Goal: Task Accomplishment & Management: Complete application form

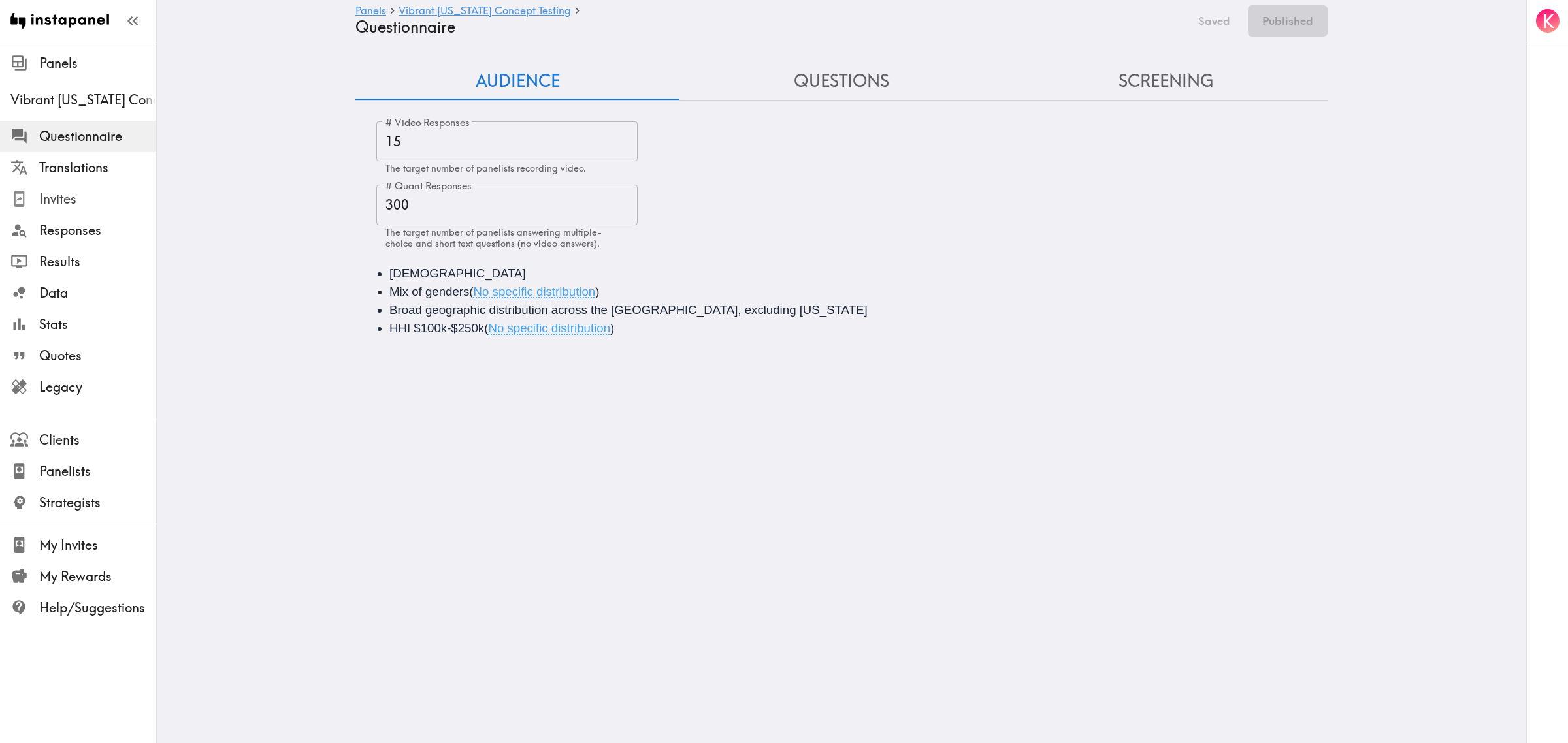
click at [66, 203] on span "Invites" at bounding box center [97, 199] width 117 height 19
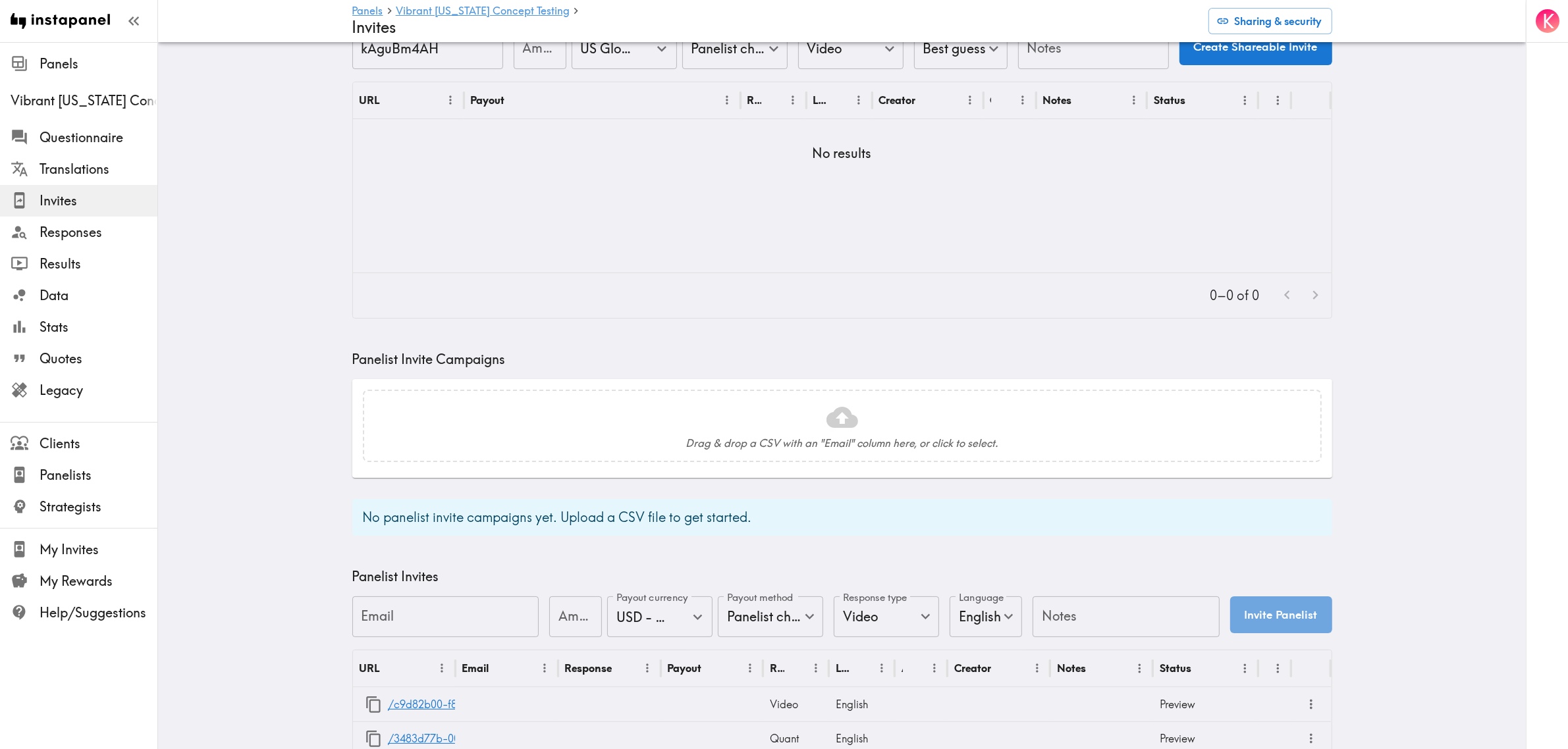
scroll to position [164, 0]
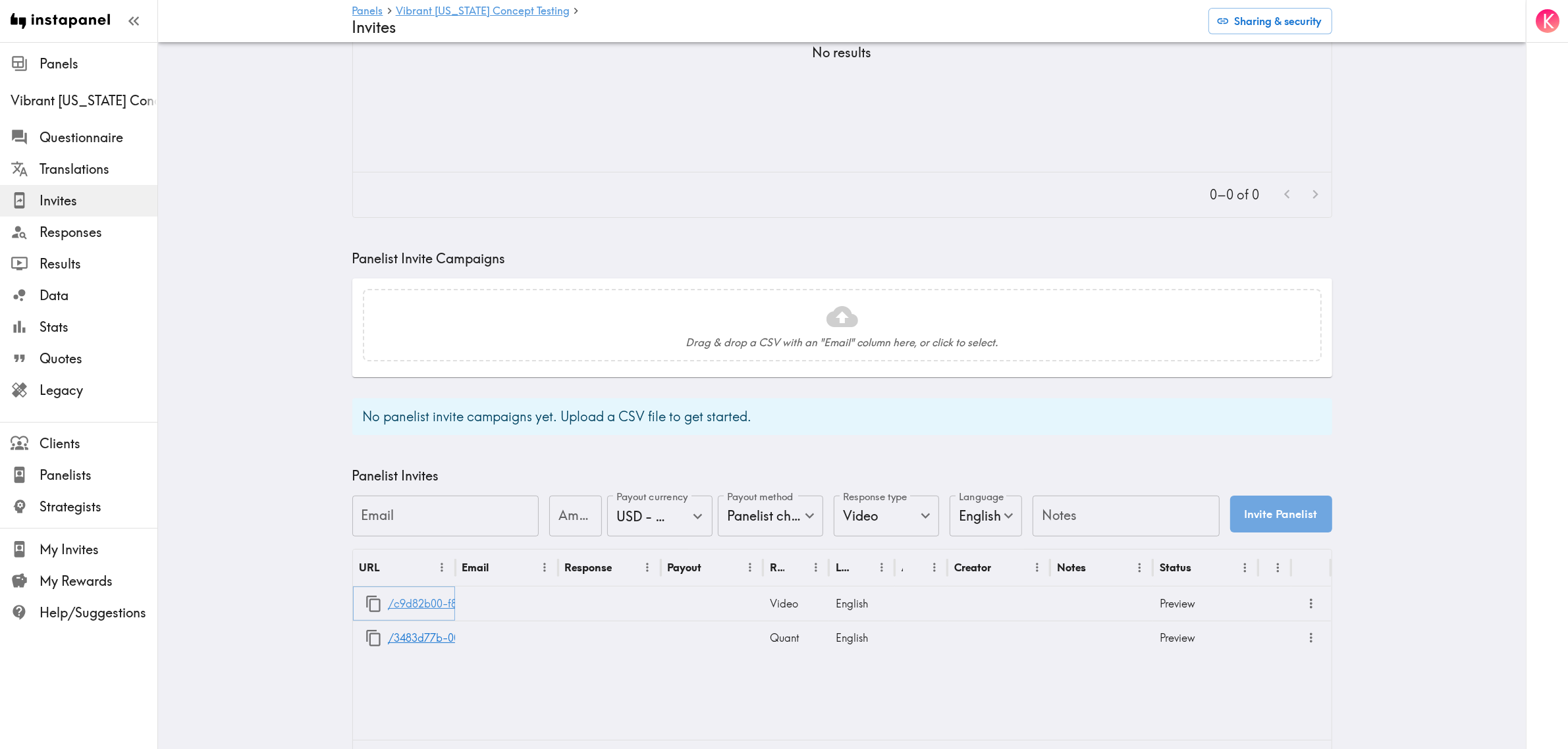
click at [426, 602] on link "/c9d82b00-f83f-485f-bc9f-5da892778394" at bounding box center [493, 603] width 210 height 33
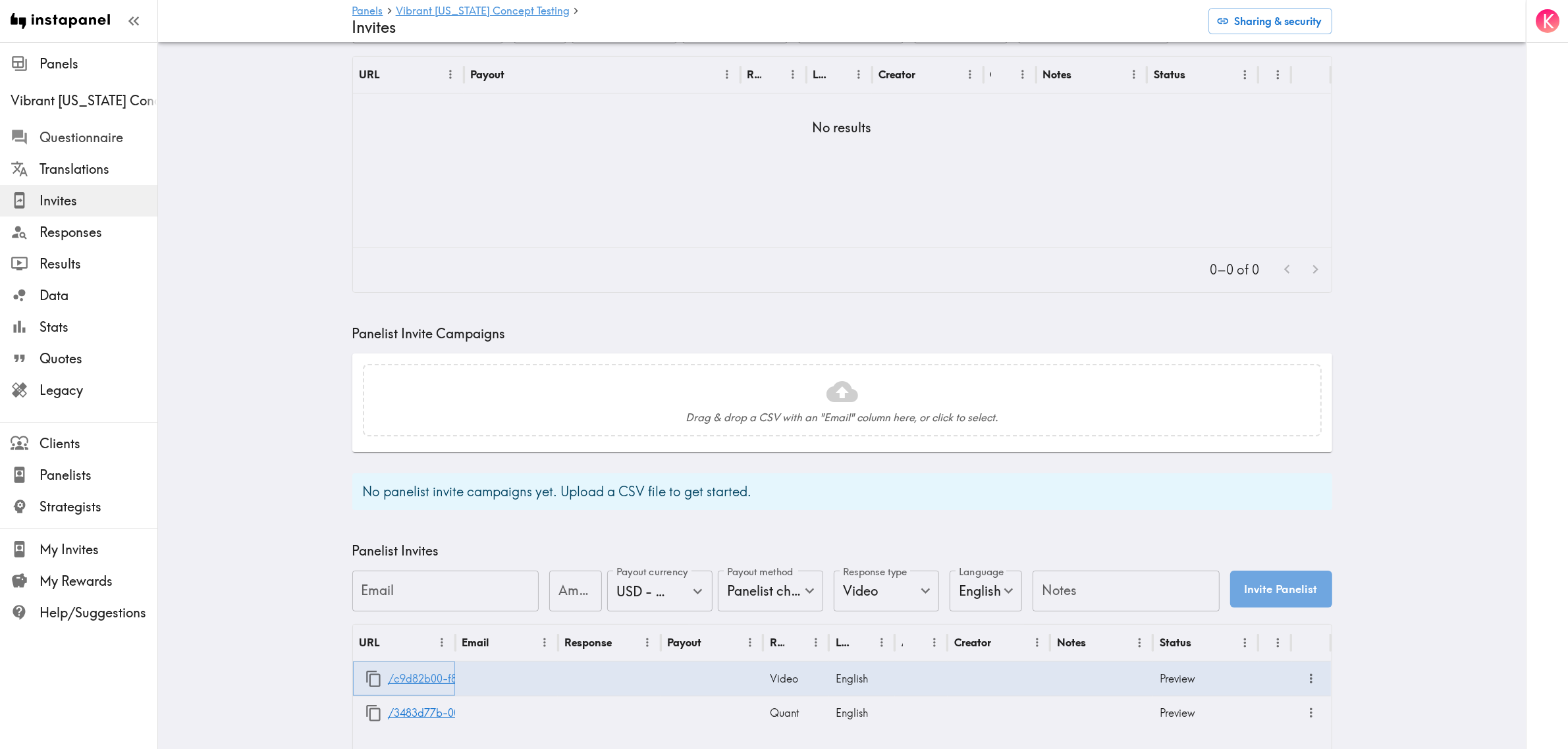
scroll to position [0, 0]
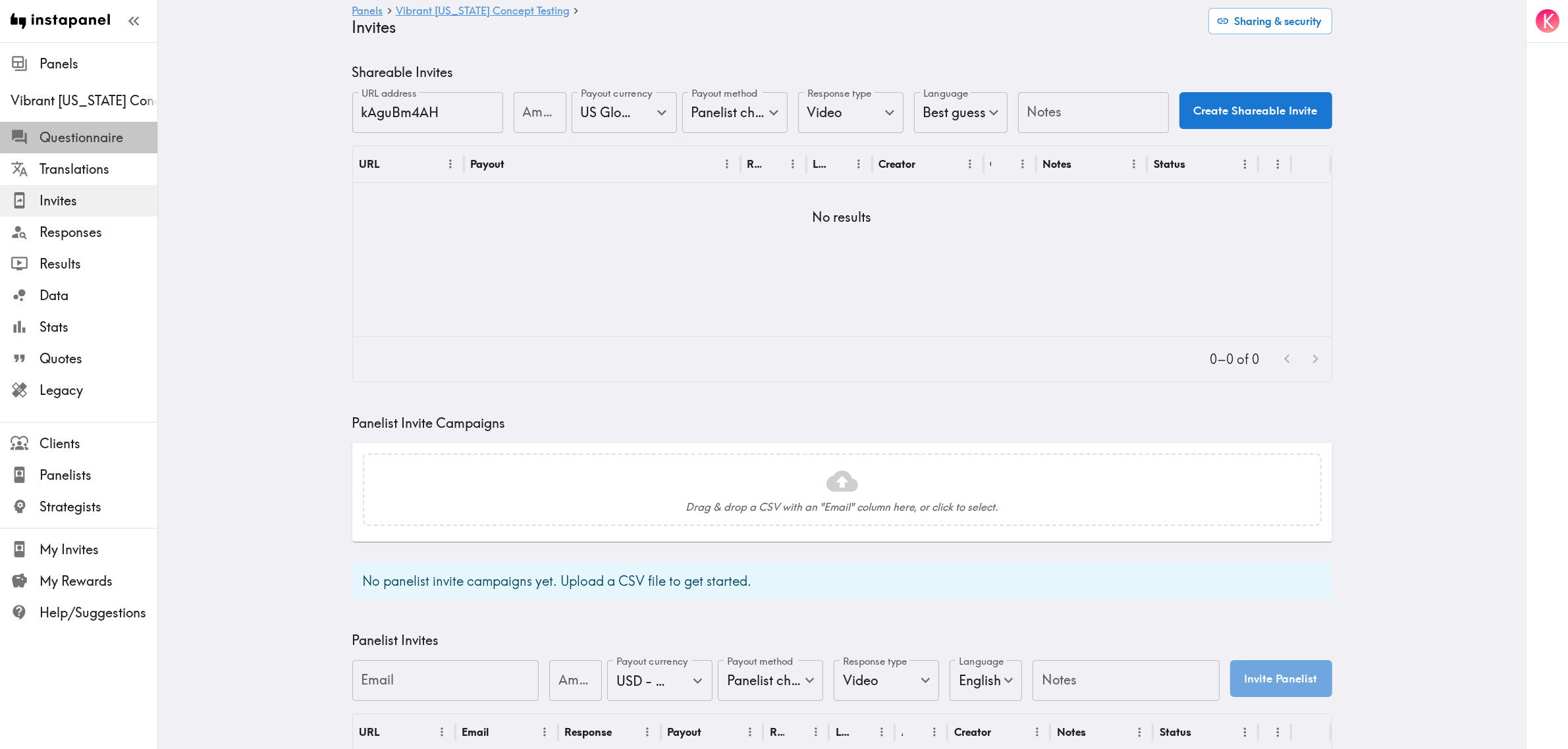
drag, startPoint x: 87, startPoint y: 132, endPoint x: 122, endPoint y: 140, distance: 35.9
click at [87, 132] on span "Questionnaire" at bounding box center [98, 138] width 118 height 19
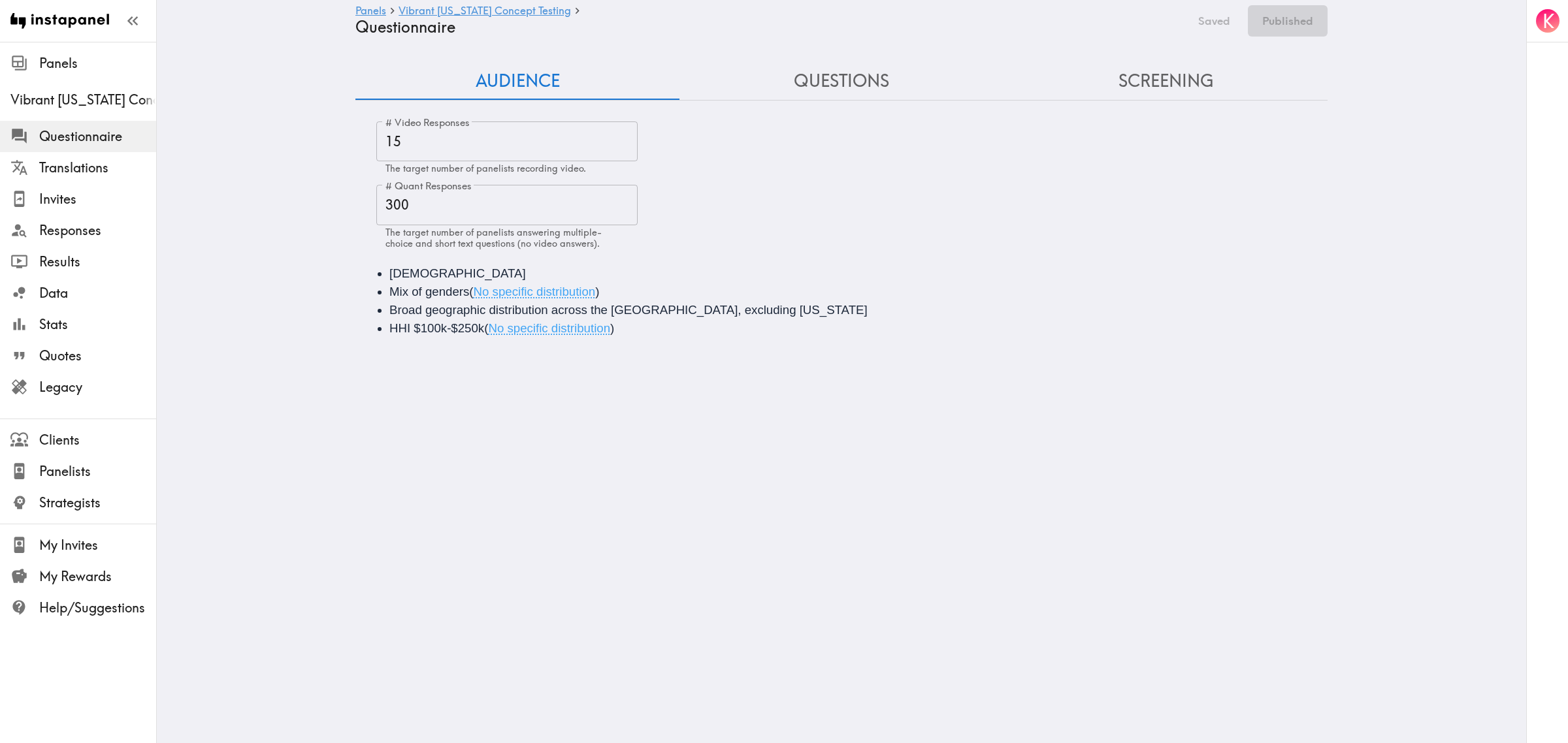
click at [785, 83] on button "Questions" at bounding box center [841, 81] width 324 height 37
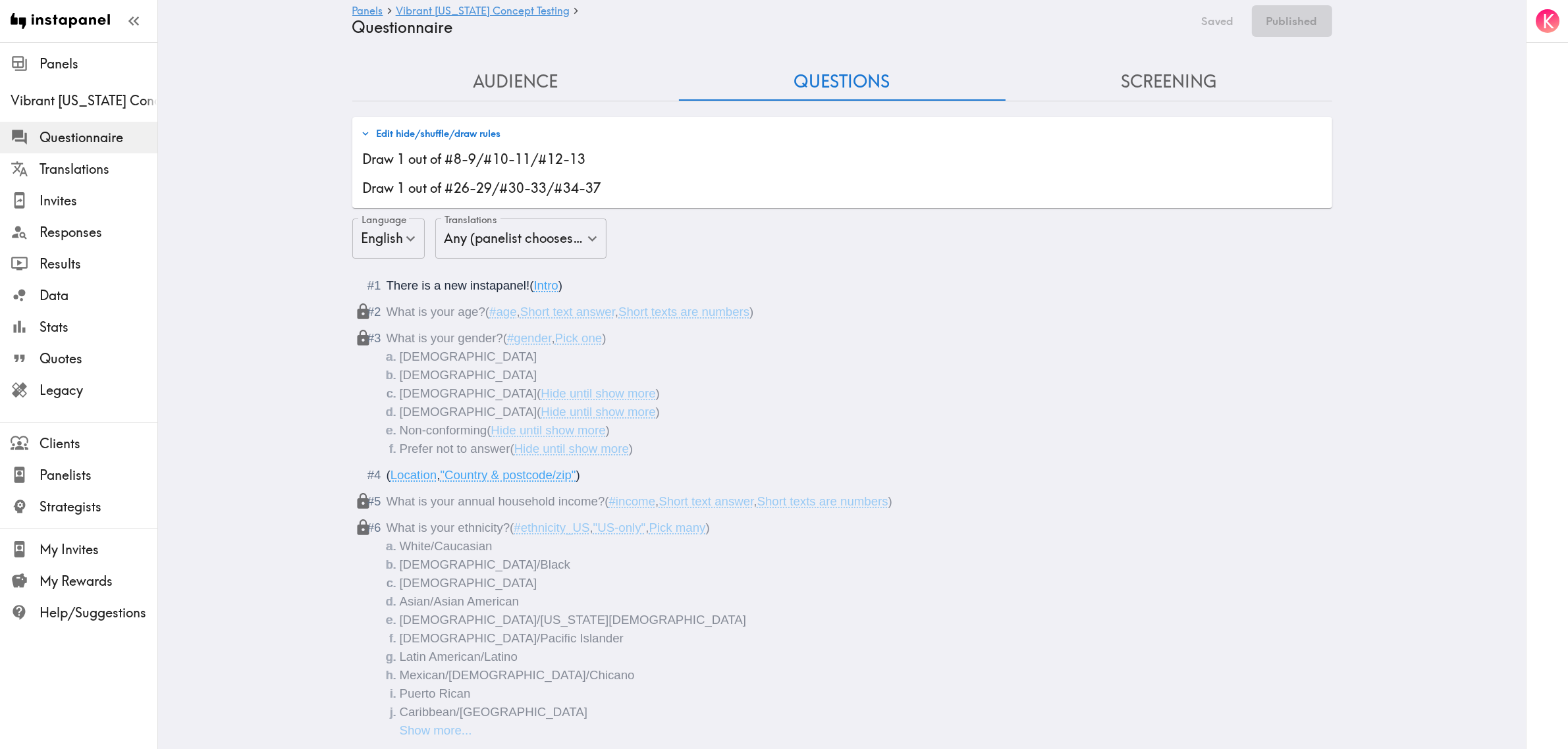
click at [1091, 73] on button "Screening" at bounding box center [1169, 82] width 327 height 37
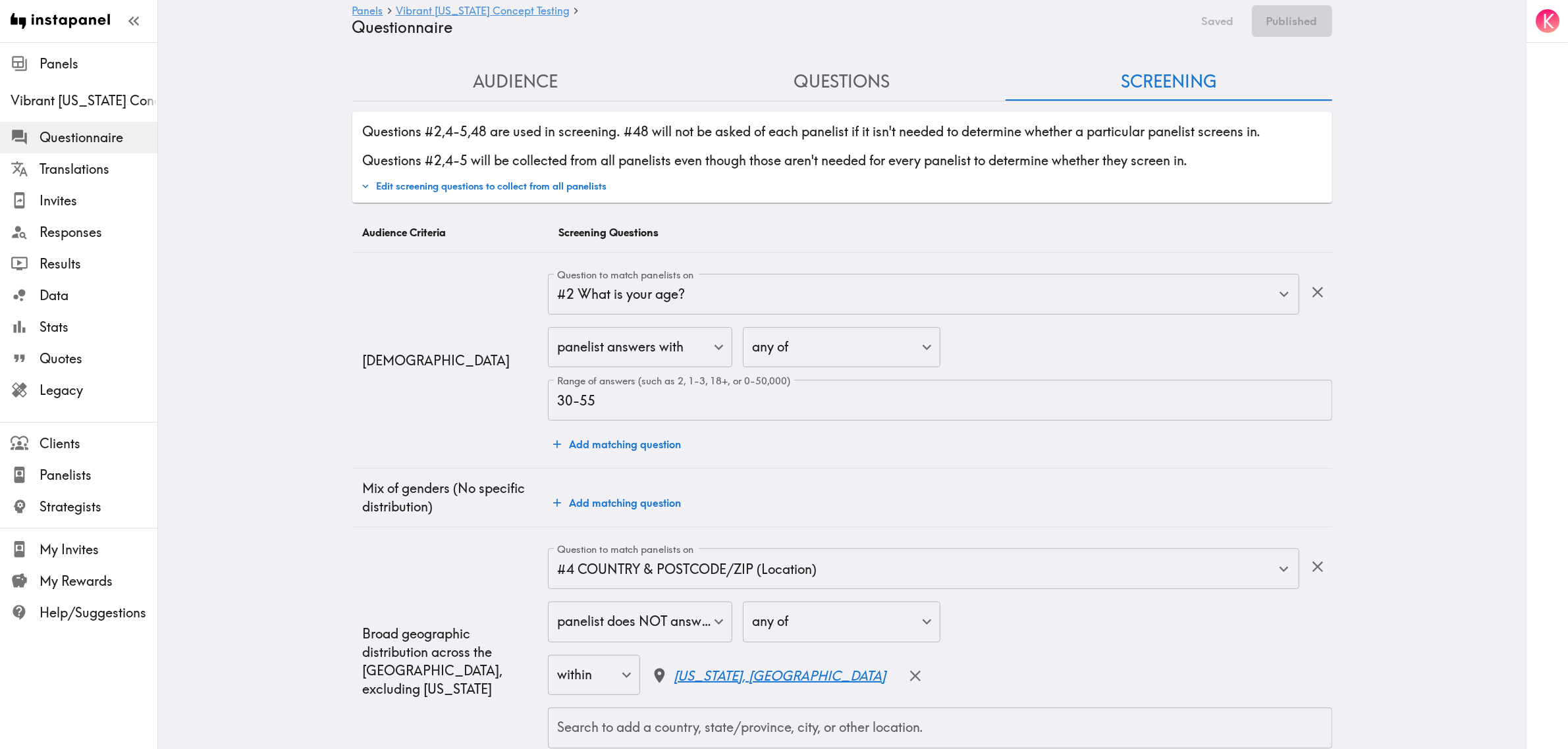
click at [508, 74] on button "Audience" at bounding box center [515, 82] width 327 height 37
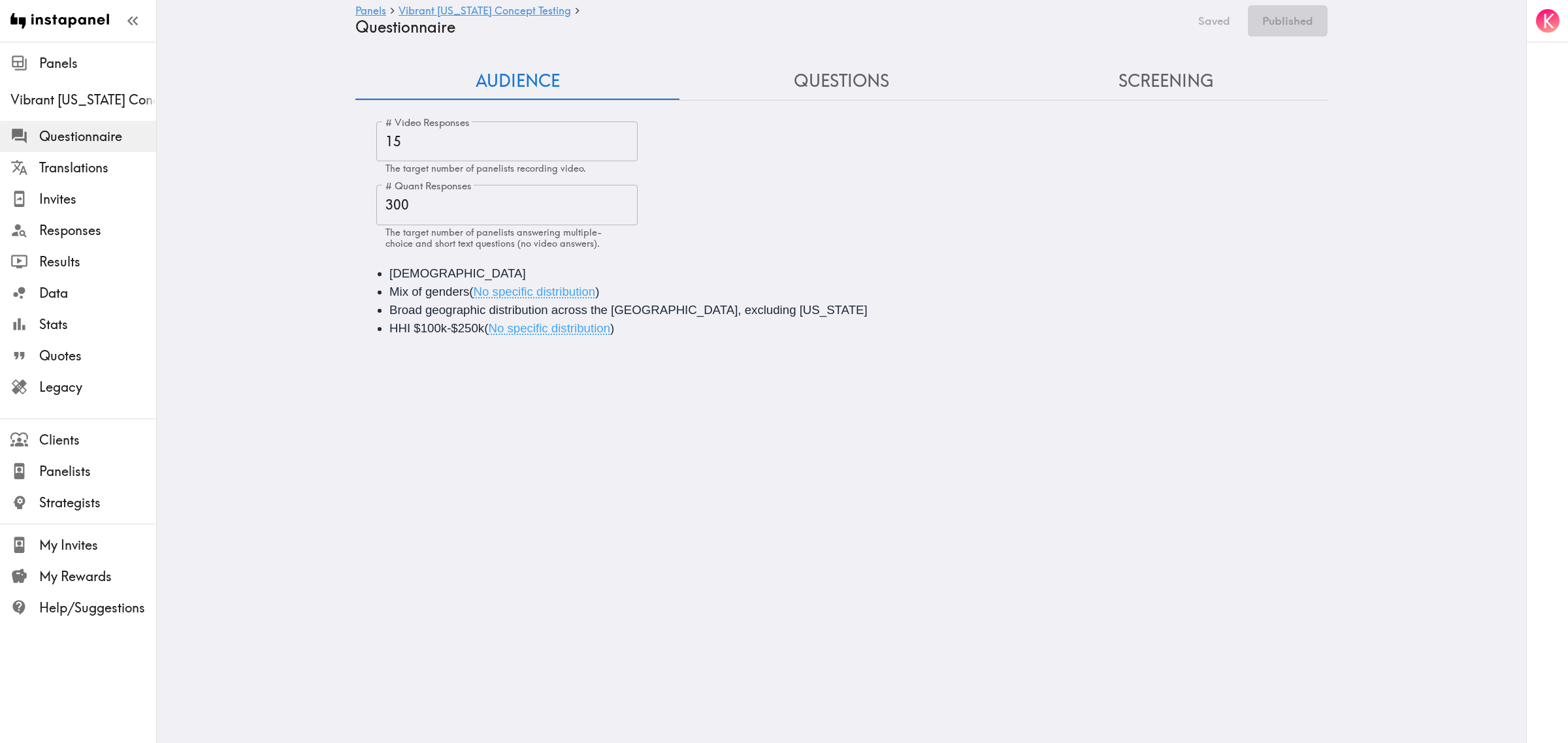
click at [811, 84] on button "Questions" at bounding box center [841, 81] width 324 height 37
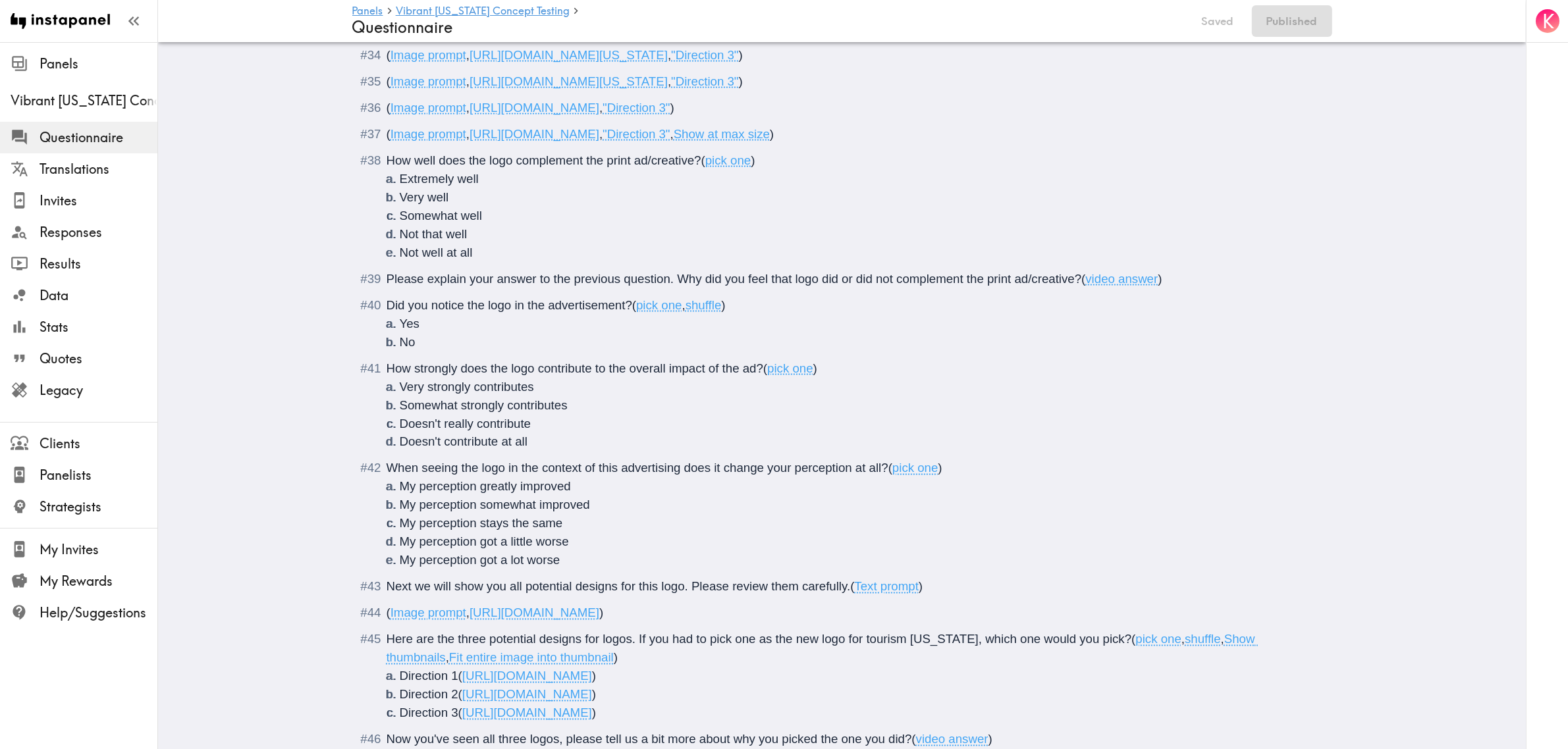
scroll to position [2786, 0]
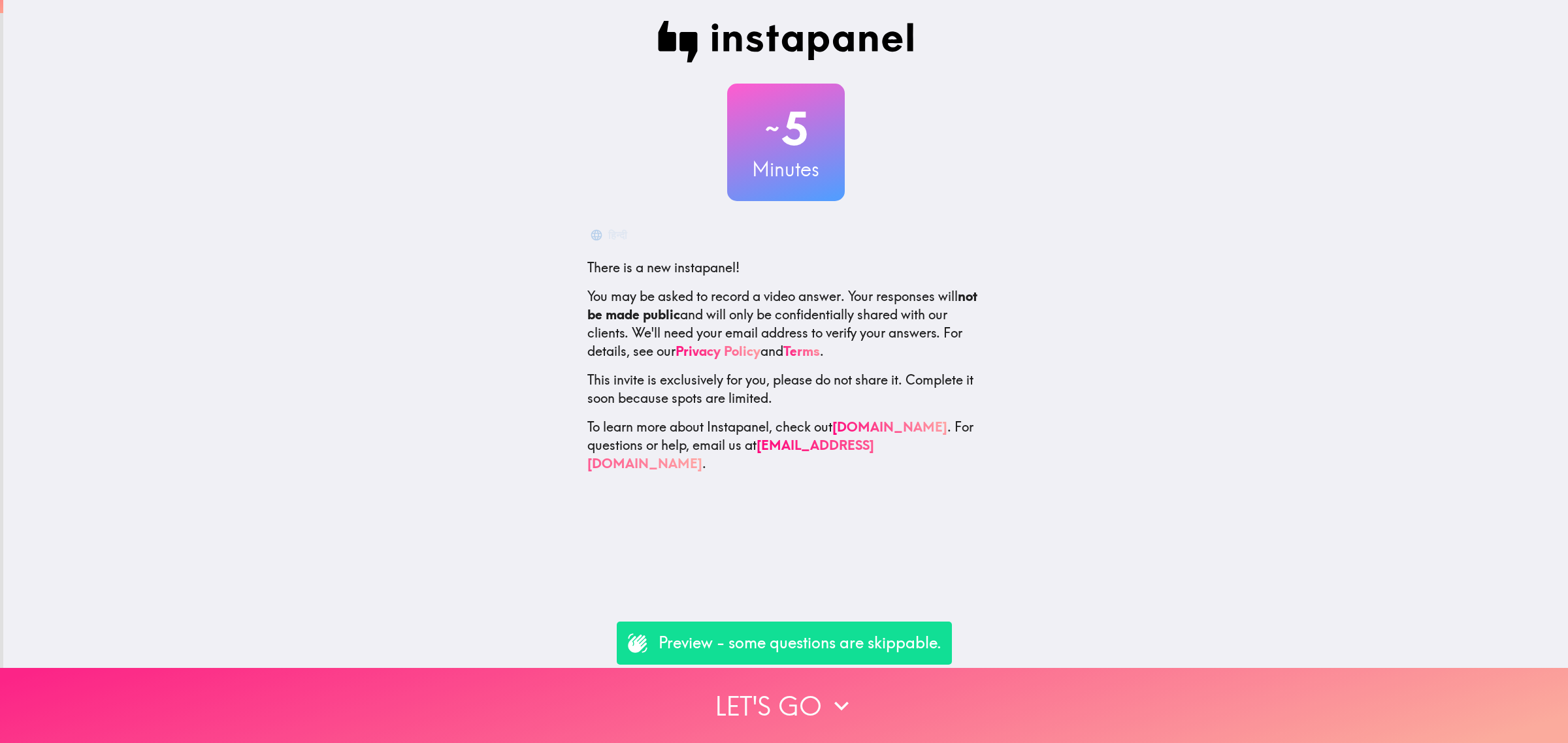
drag, startPoint x: 870, startPoint y: 693, endPoint x: 866, endPoint y: 666, distance: 27.3
click at [869, 691] on button "Let's go" at bounding box center [784, 705] width 1568 height 75
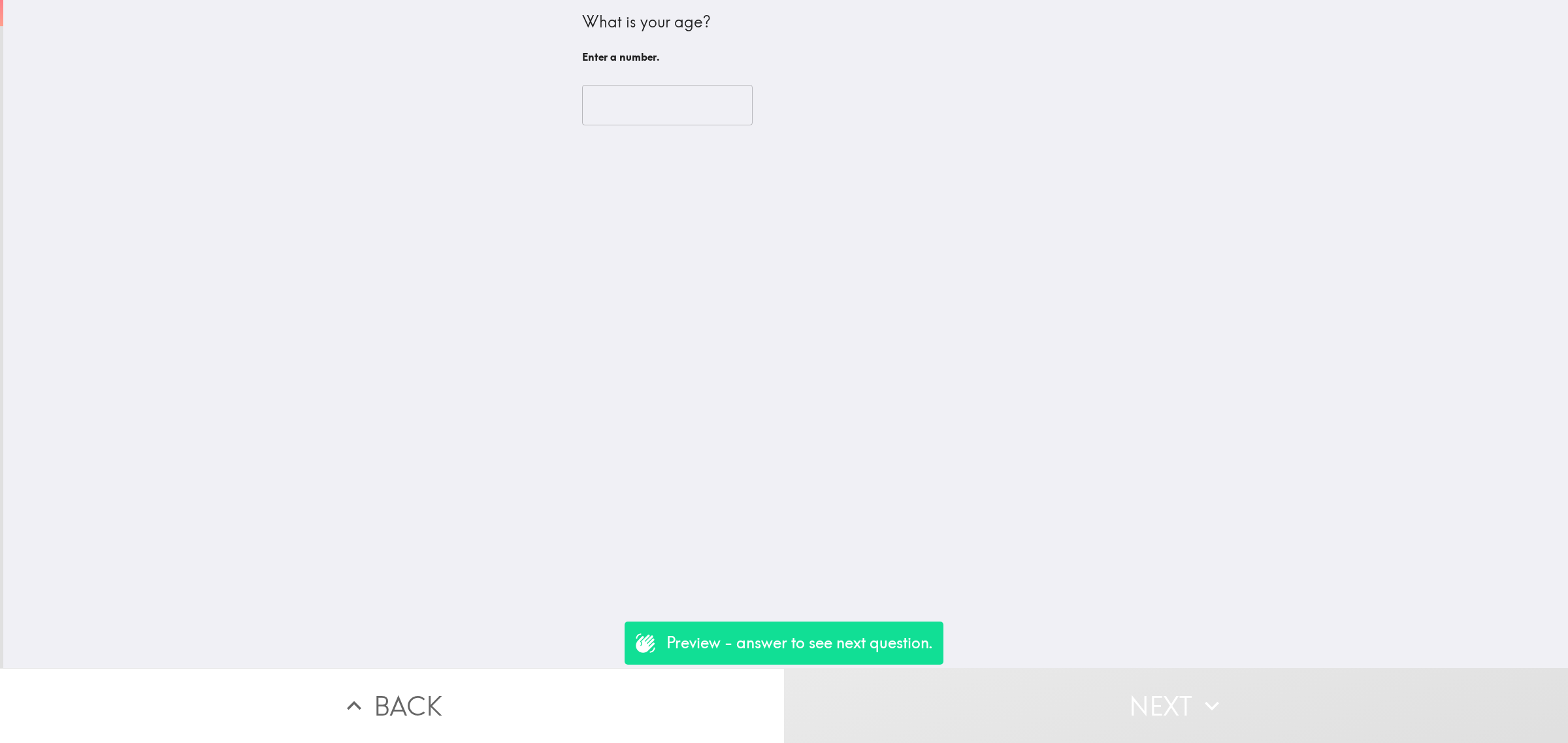
click at [645, 124] on input "number" at bounding box center [667, 105] width 171 height 41
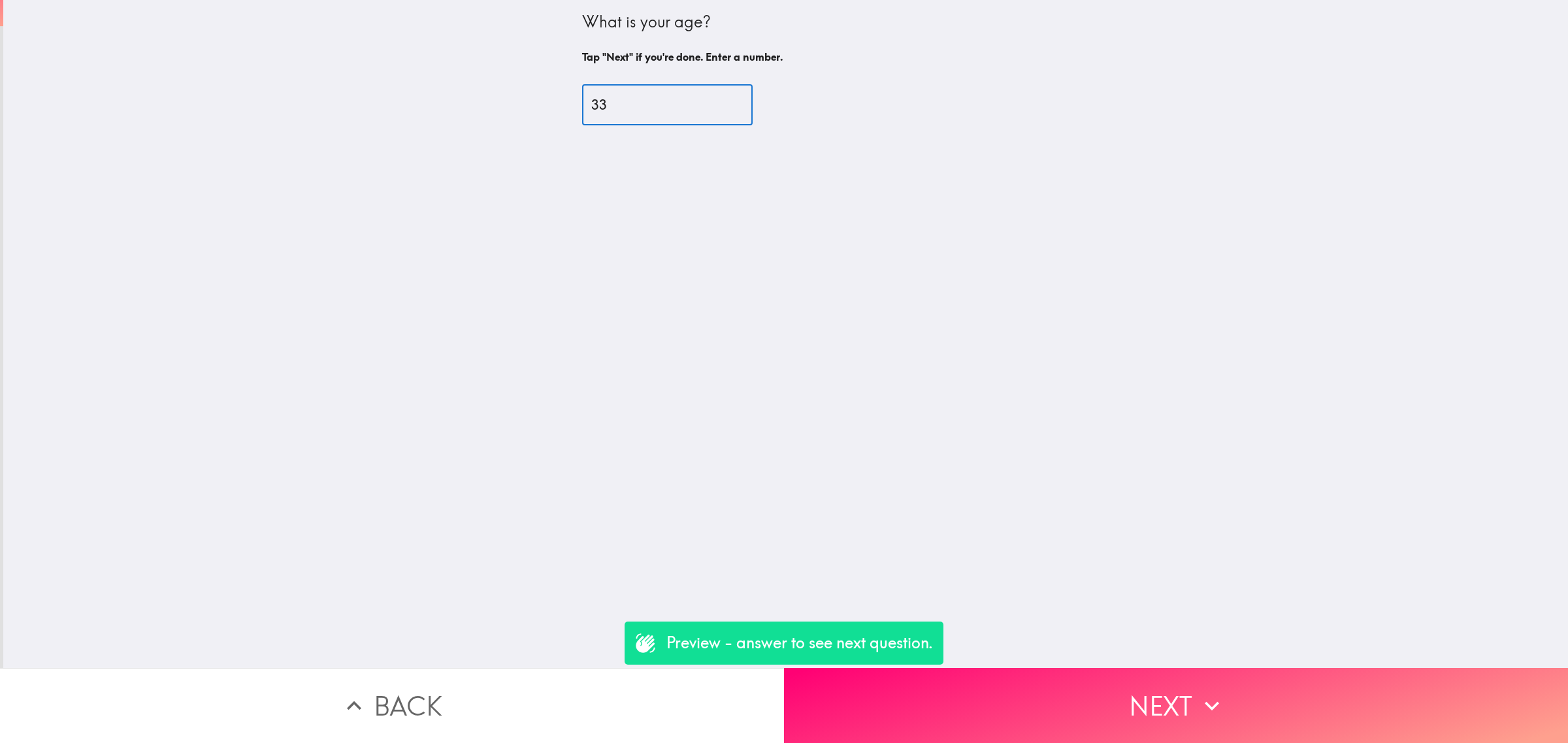
type input "33"
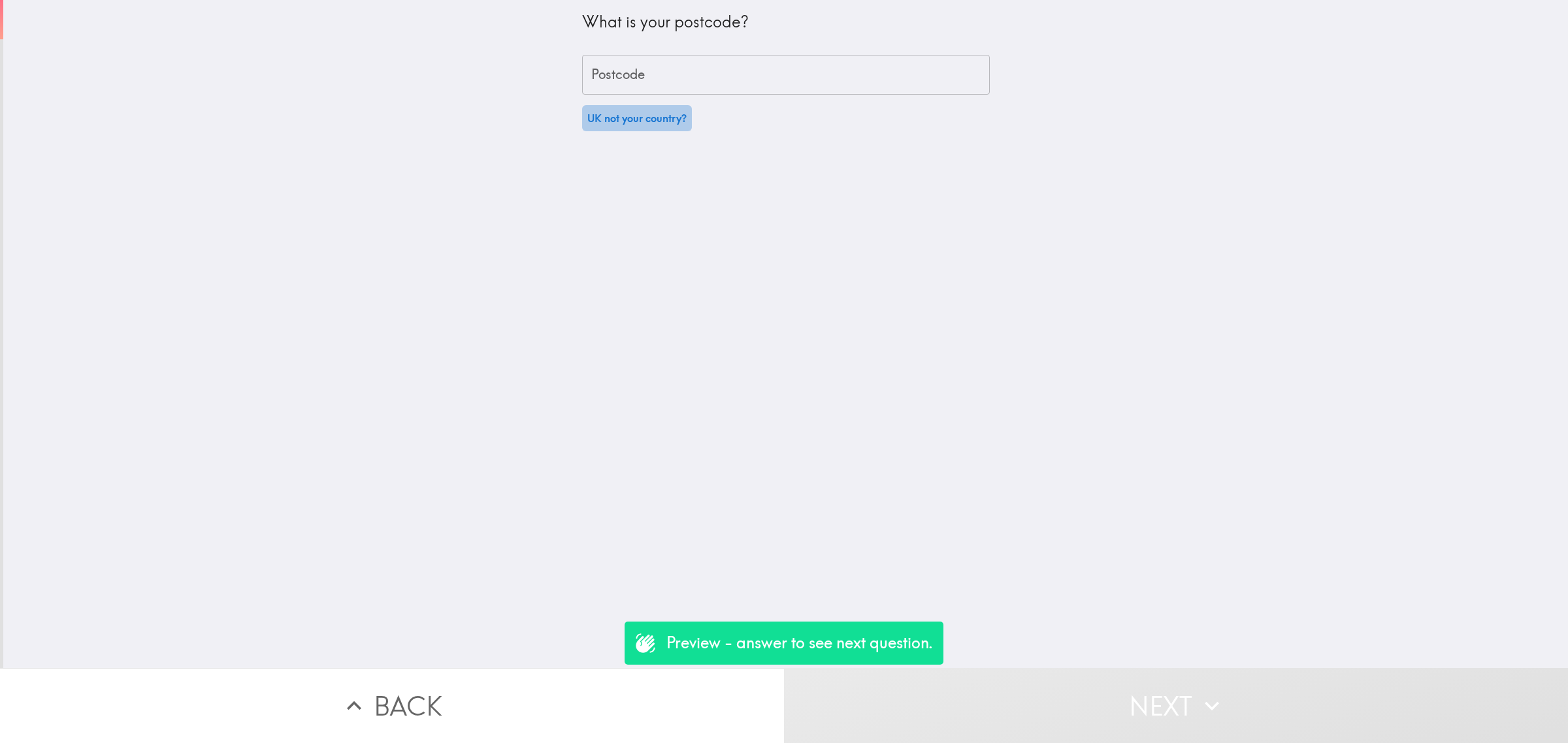
click at [670, 122] on button "UK not your country?" at bounding box center [637, 117] width 110 height 26
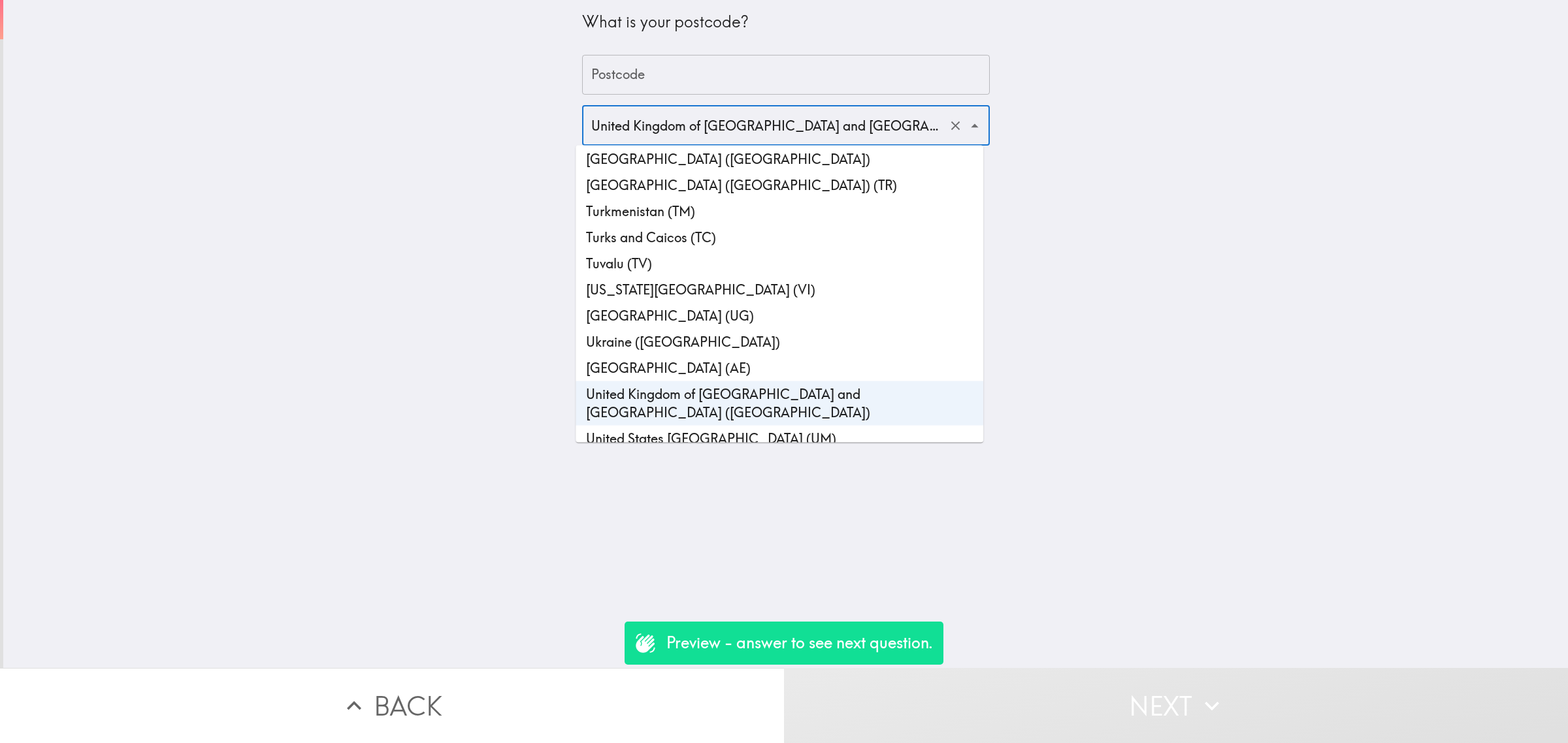
scroll to position [6002, 0]
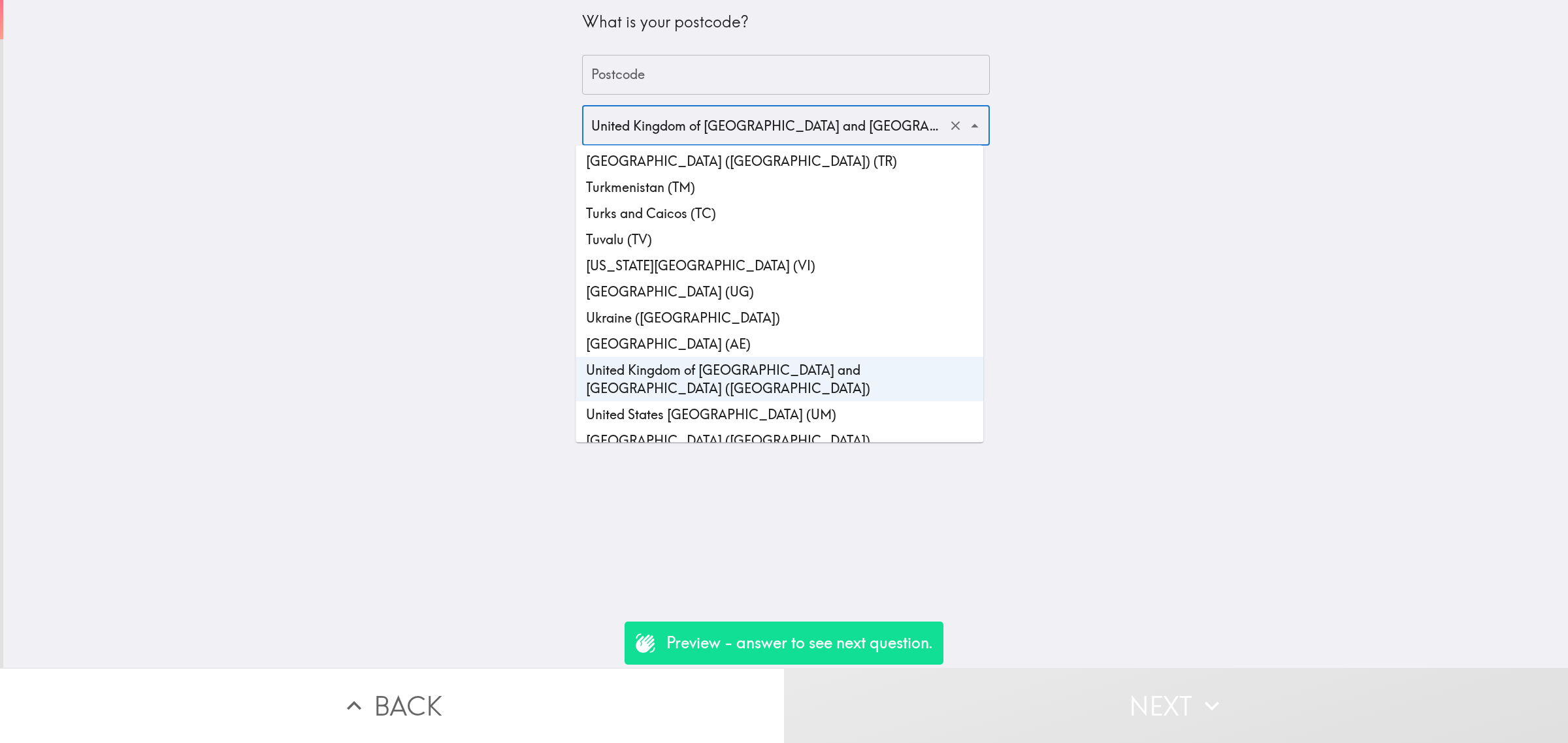
drag, startPoint x: 702, startPoint y: 392, endPoint x: 694, endPoint y: 314, distance: 78.4
click at [702, 428] on li "United States of America (US)" at bounding box center [780, 440] width 408 height 26
type input "United States of America (US)"
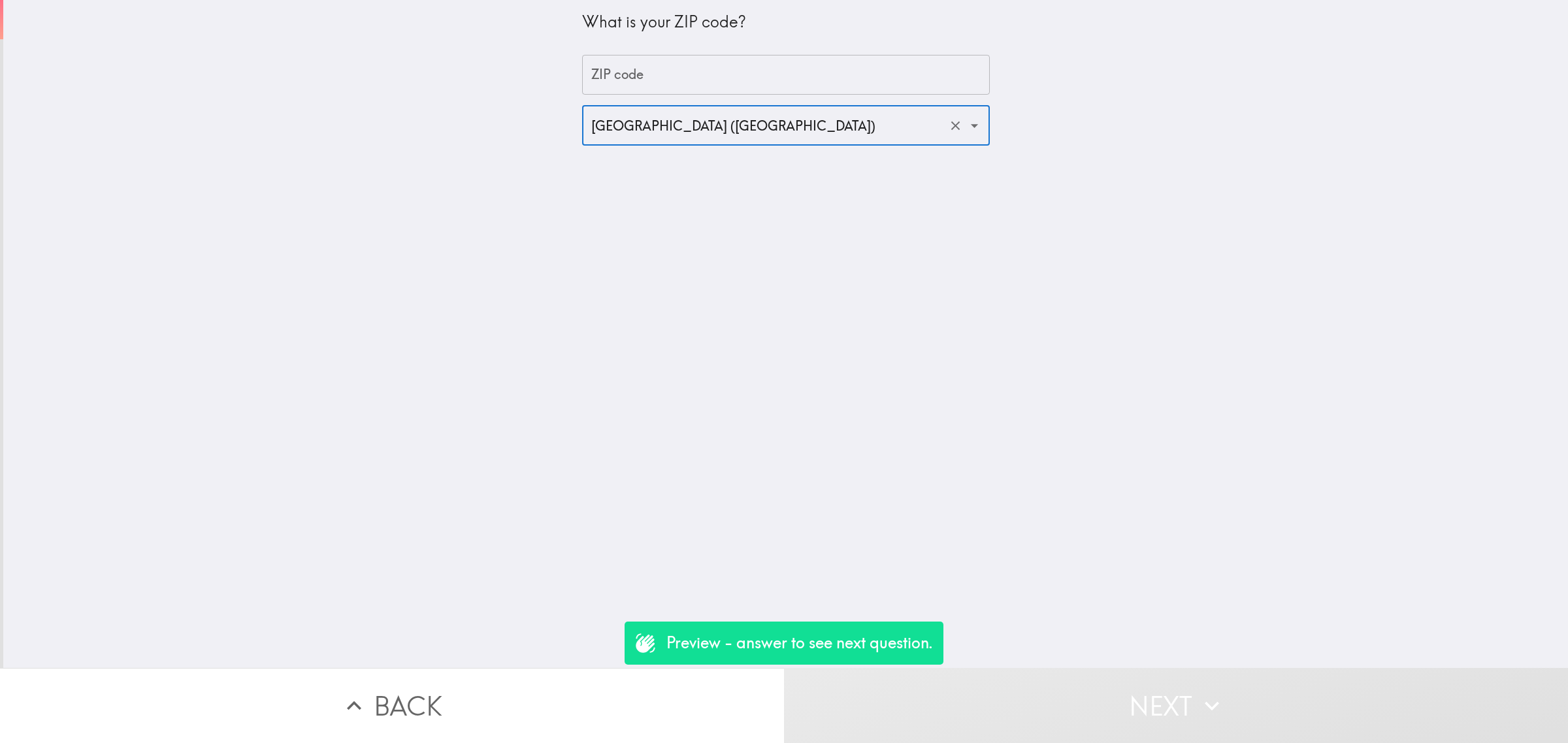
click at [661, 82] on input "ZIP code" at bounding box center [786, 75] width 408 height 41
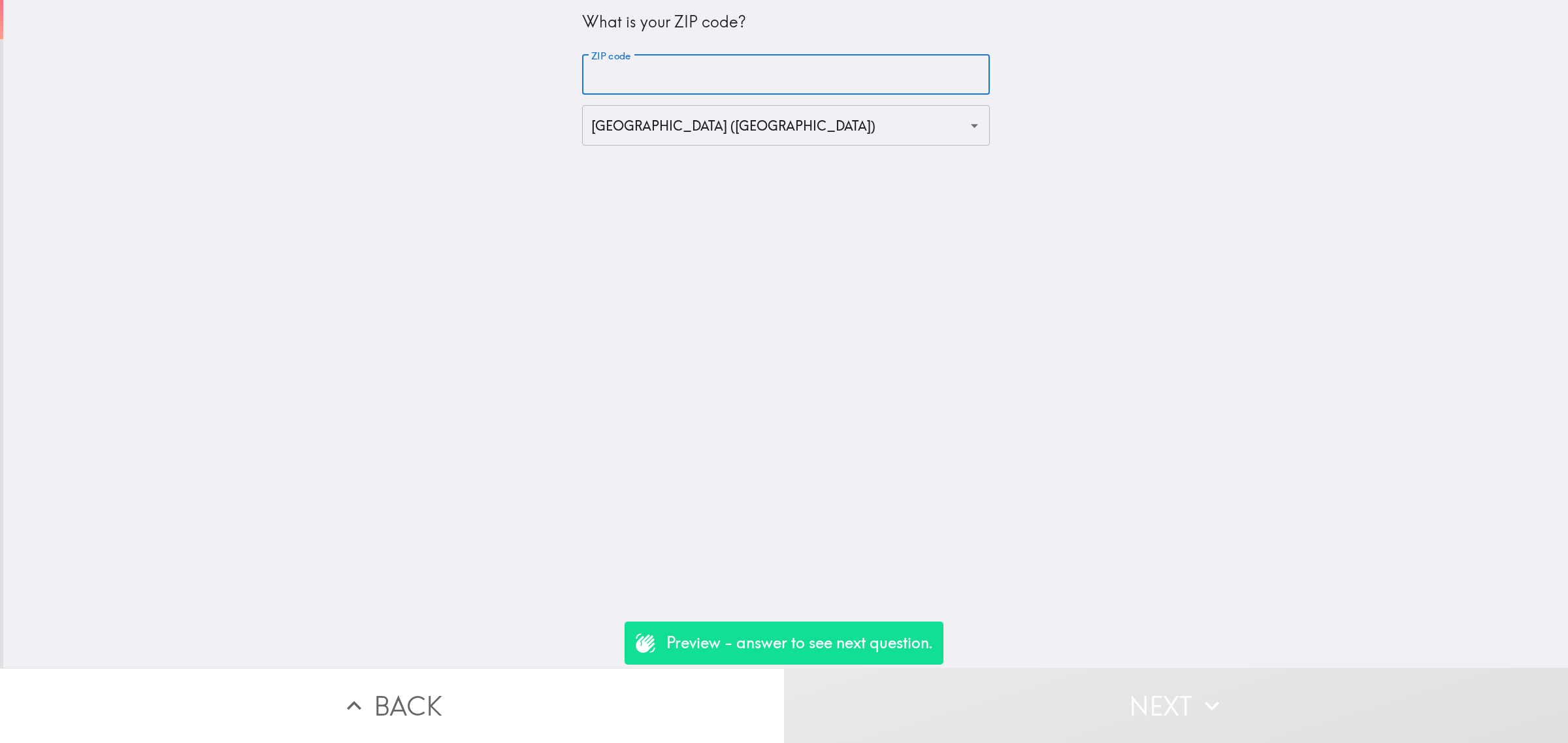
click at [654, 74] on input "ZIP code" at bounding box center [786, 75] width 408 height 41
type input "90000"
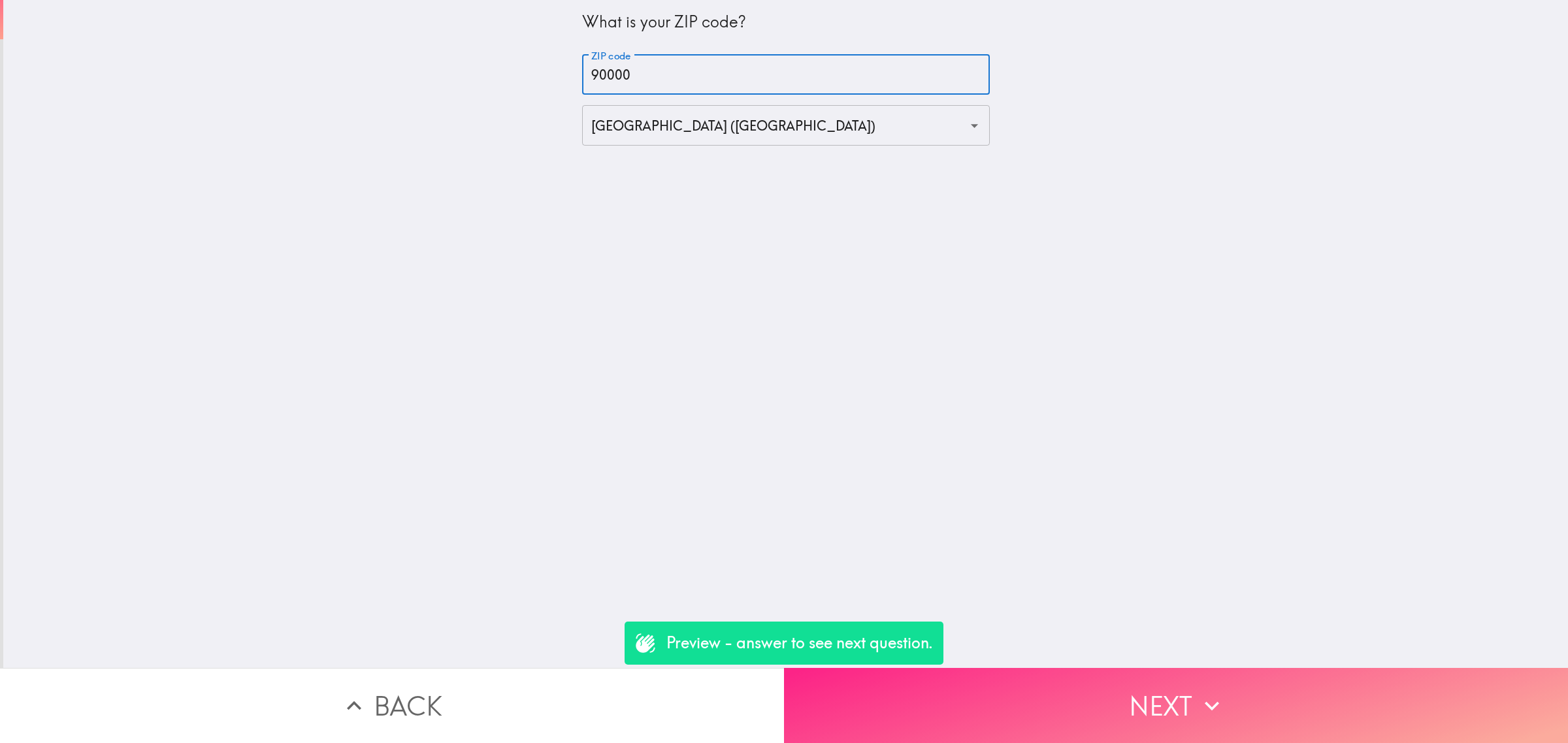
click at [1044, 676] on button "Next" at bounding box center [1176, 705] width 784 height 75
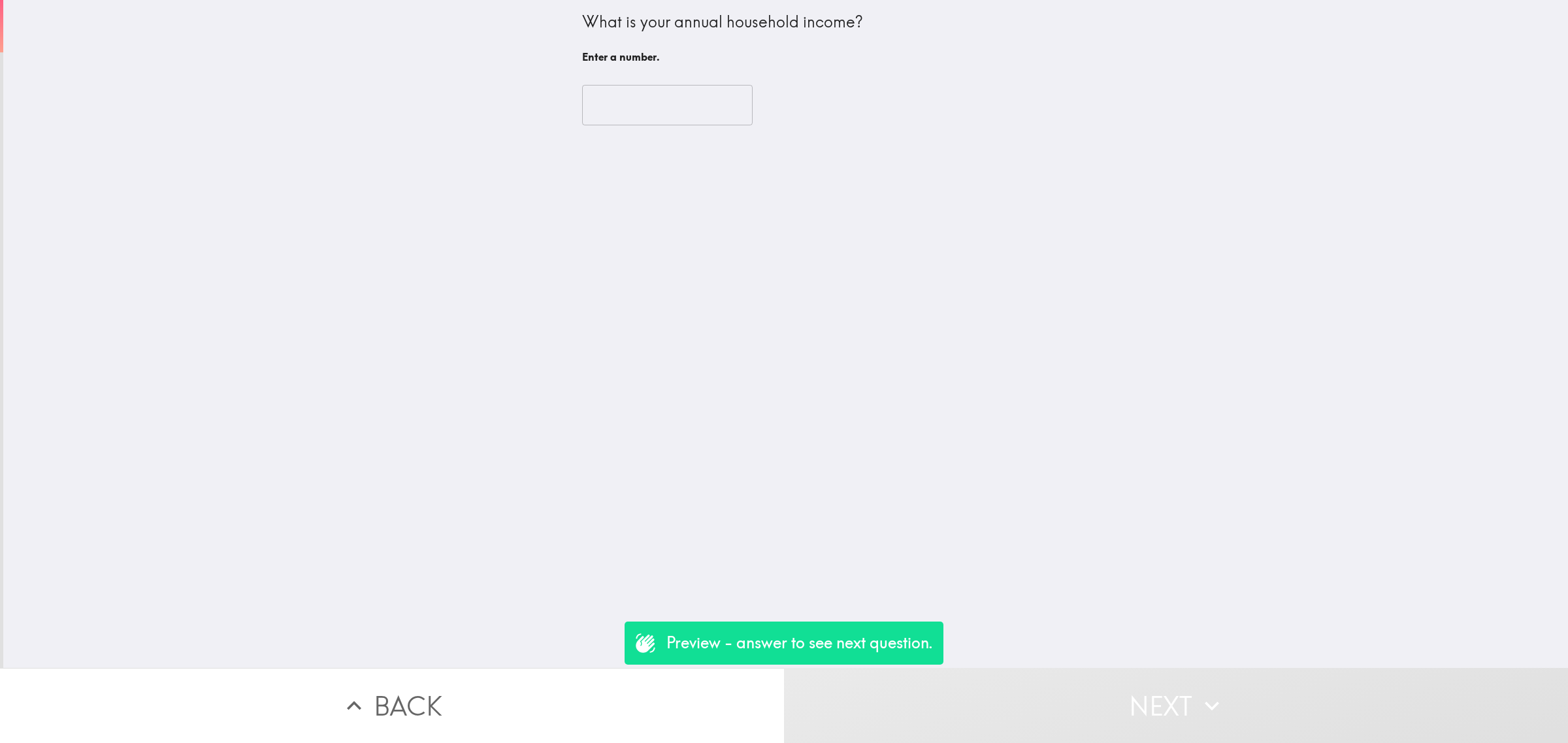
click at [645, 119] on input "number" at bounding box center [667, 105] width 171 height 41
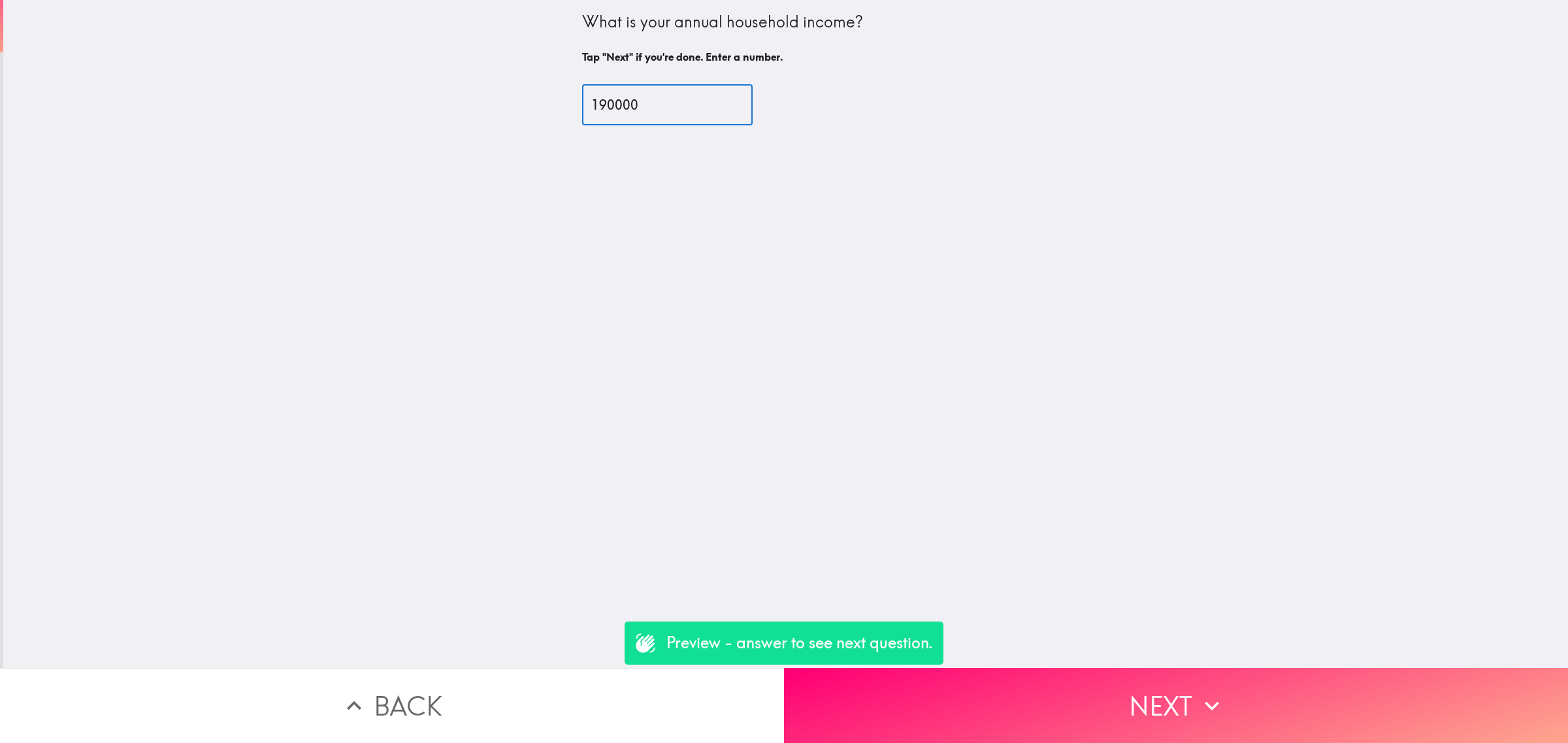
type input "190000"
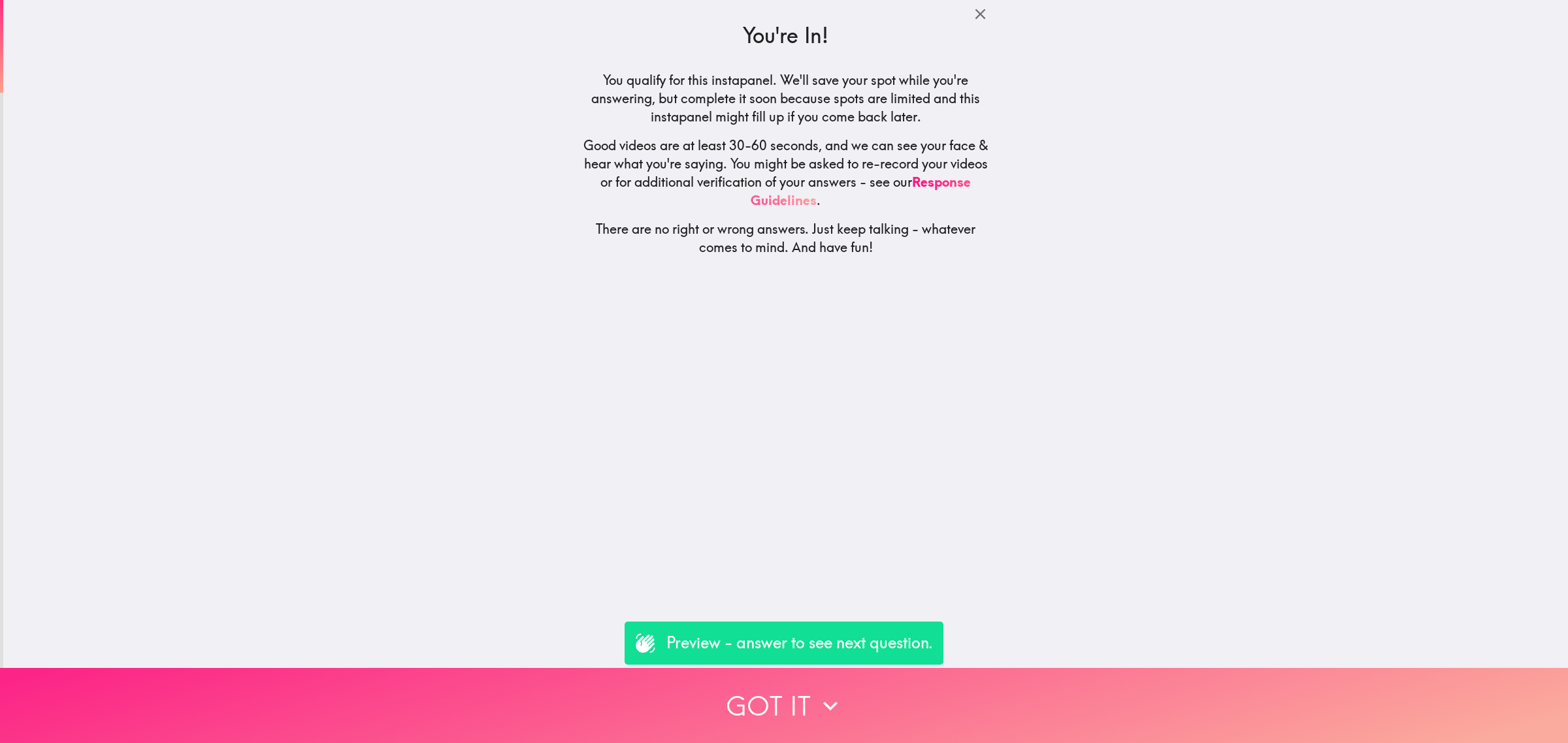
click at [840, 715] on button "Got it" at bounding box center [784, 705] width 1568 height 75
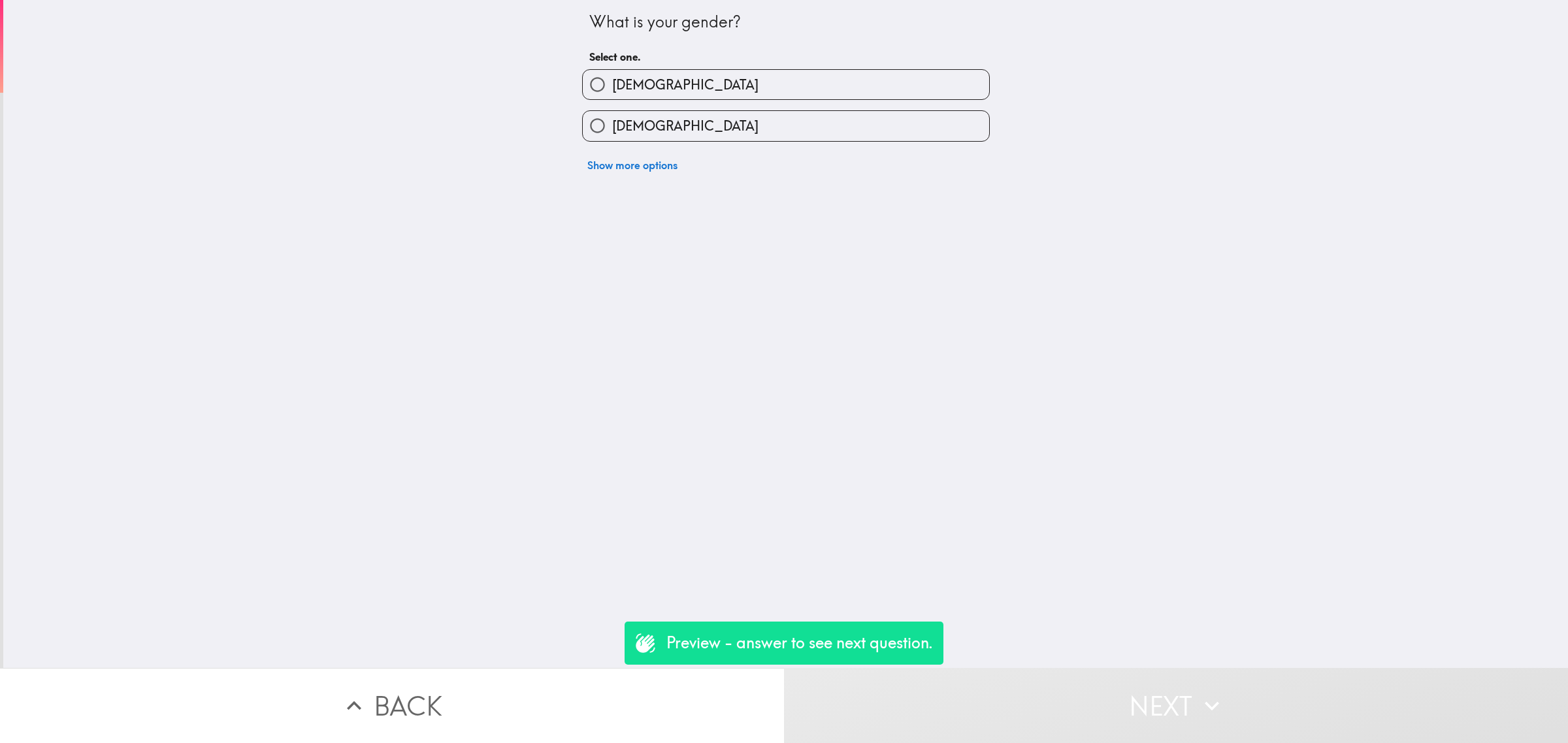
click at [691, 131] on label "[DEMOGRAPHIC_DATA]" at bounding box center [786, 125] width 407 height 30
click at [612, 131] on input "[DEMOGRAPHIC_DATA]" at bounding box center [597, 125] width 30 height 30
radio input "true"
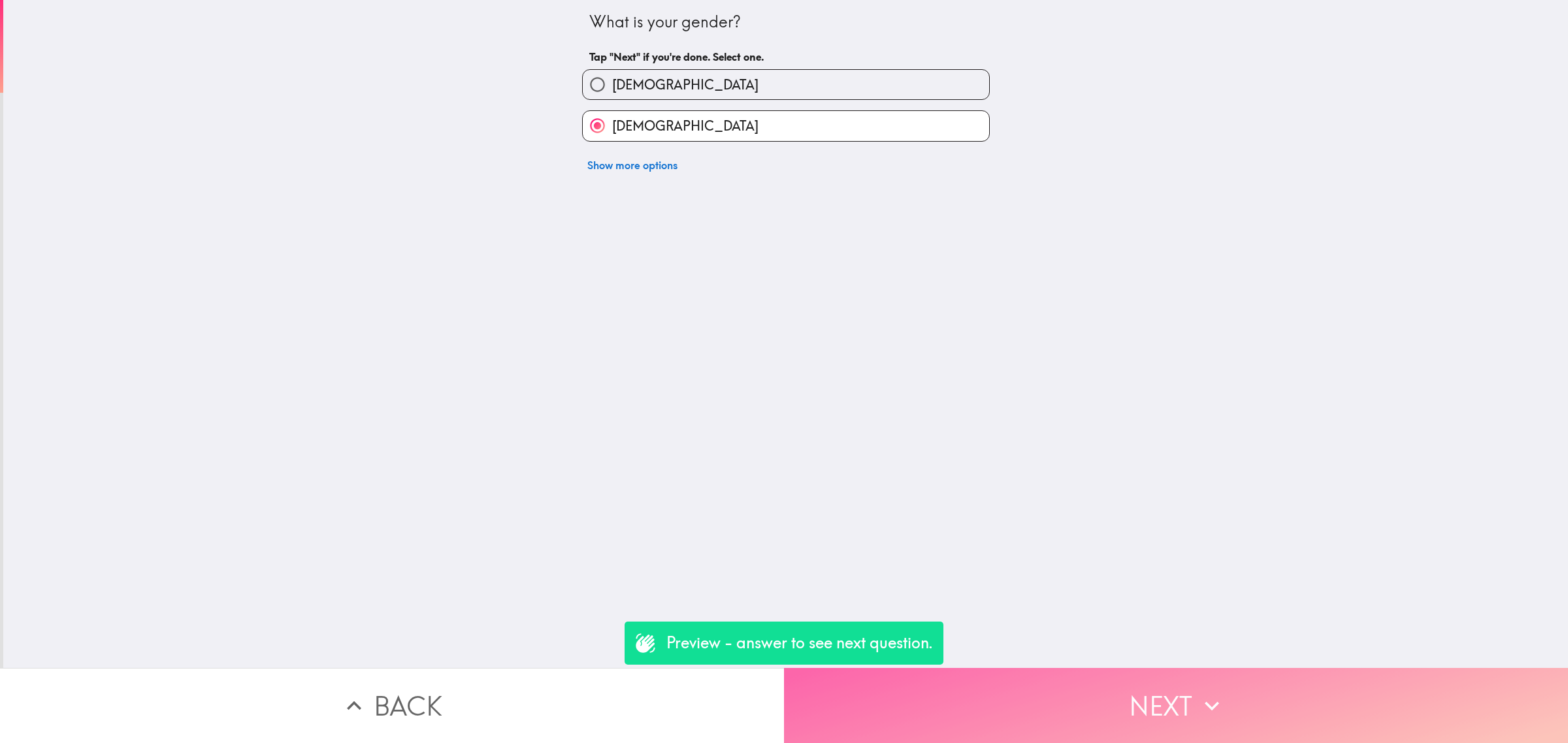
click at [1072, 686] on button "Next" at bounding box center [1176, 705] width 784 height 75
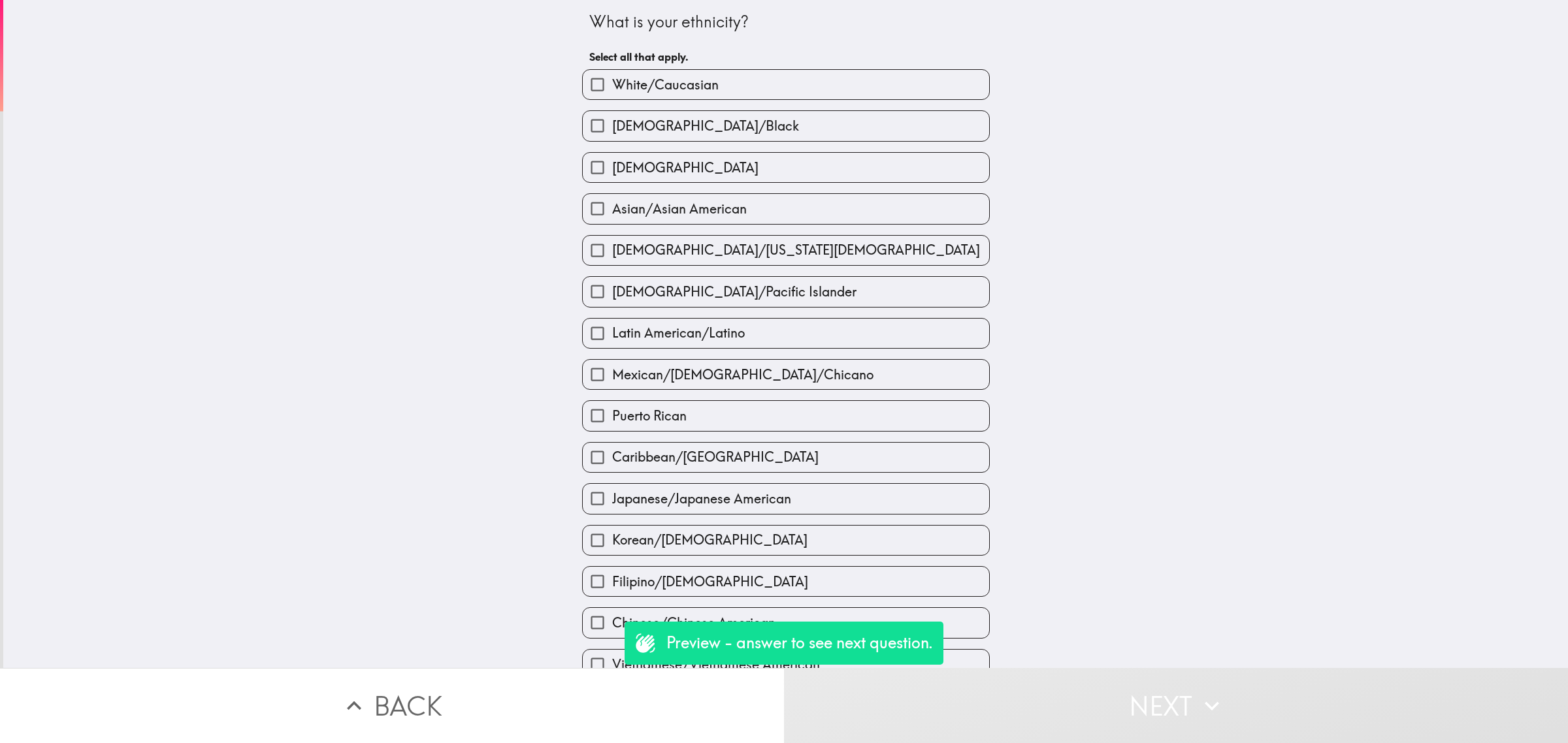
click at [708, 260] on span "[DEMOGRAPHIC_DATA]/[US_STATE][DEMOGRAPHIC_DATA]" at bounding box center [796, 250] width 368 height 19
click at [612, 260] on input "[DEMOGRAPHIC_DATA]/[US_STATE][DEMOGRAPHIC_DATA]" at bounding box center [597, 250] width 30 height 30
checkbox input "true"
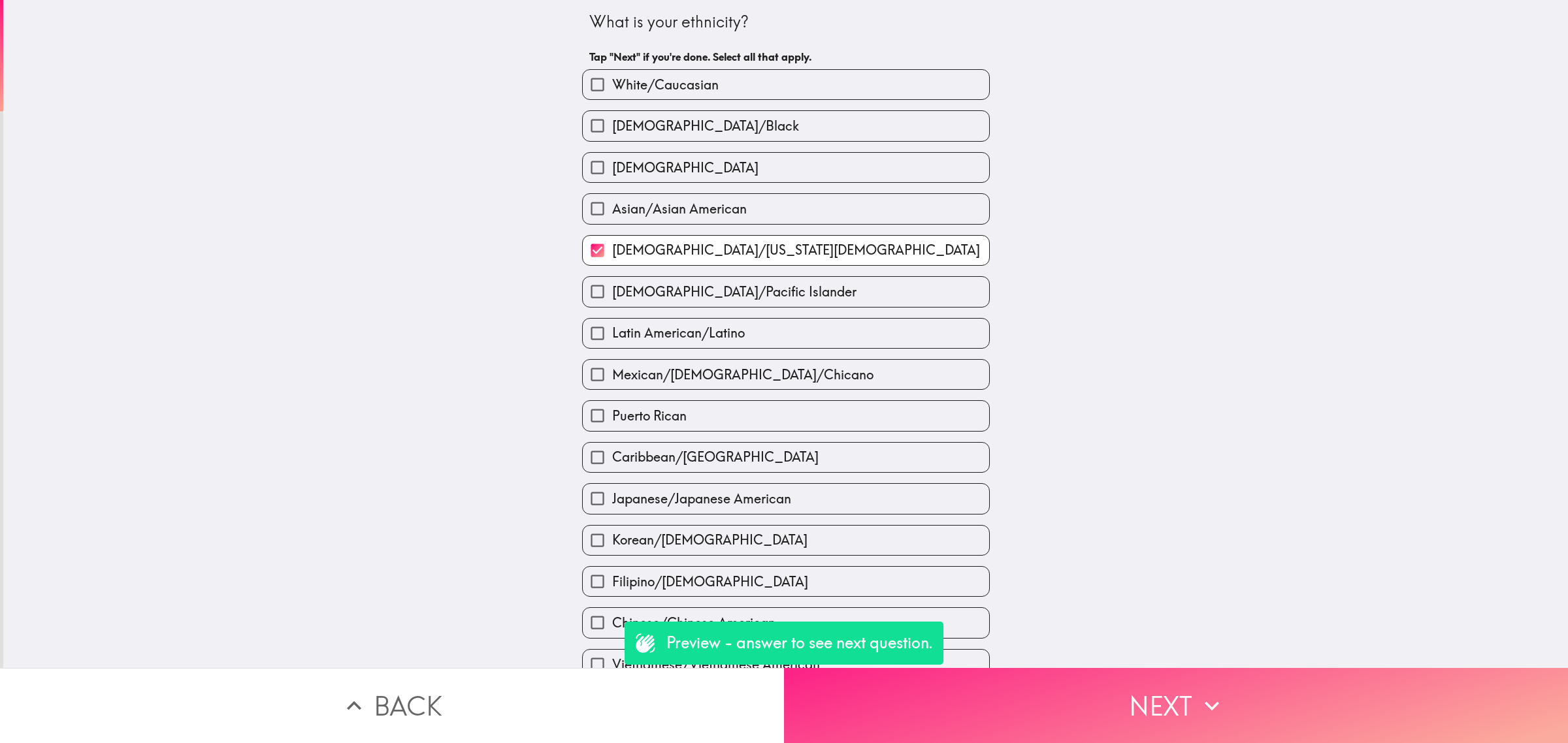
click at [1062, 691] on button "Next" at bounding box center [1176, 705] width 784 height 75
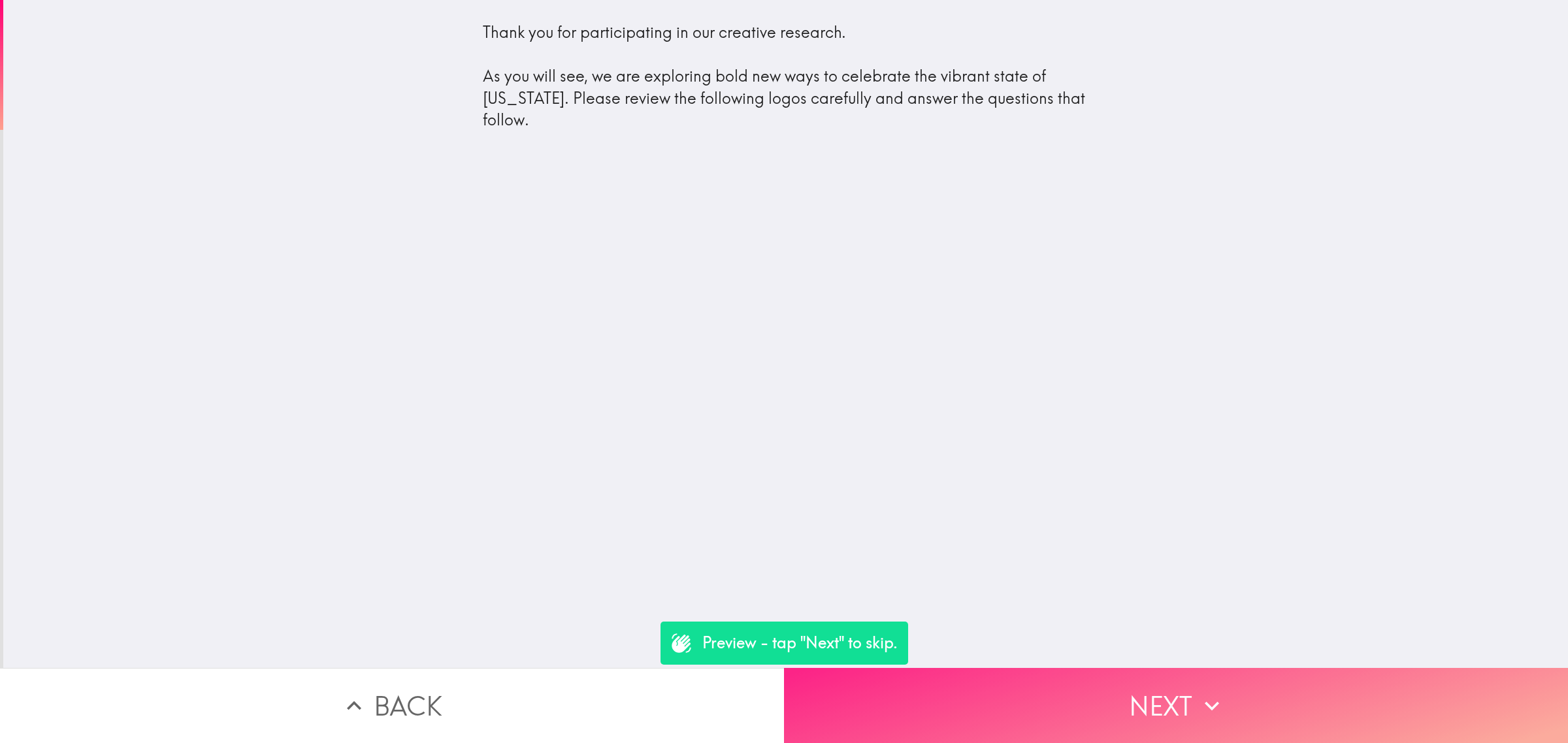
click at [1043, 675] on button "Next" at bounding box center [1176, 705] width 784 height 75
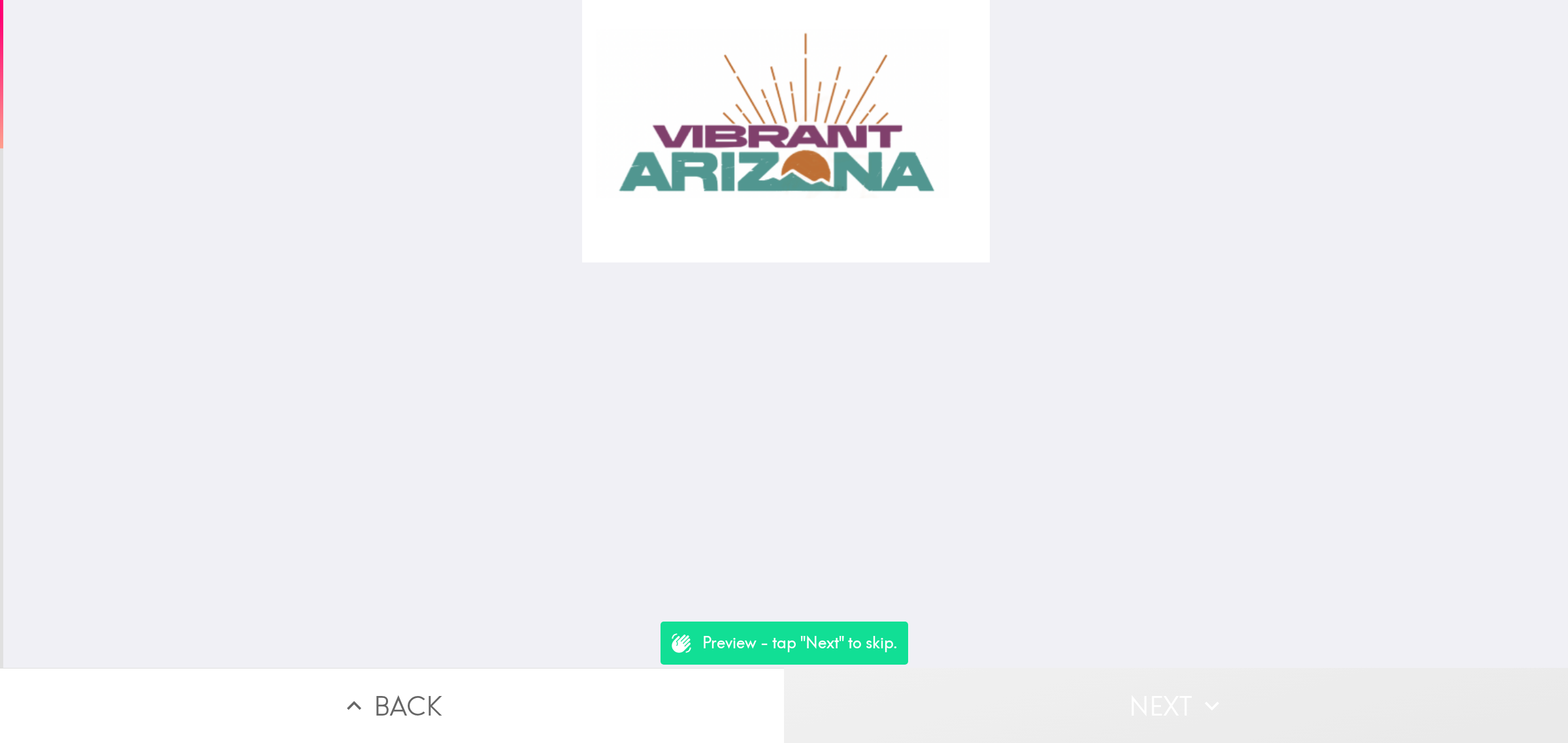
click at [1086, 689] on button "Next" at bounding box center [1176, 705] width 784 height 75
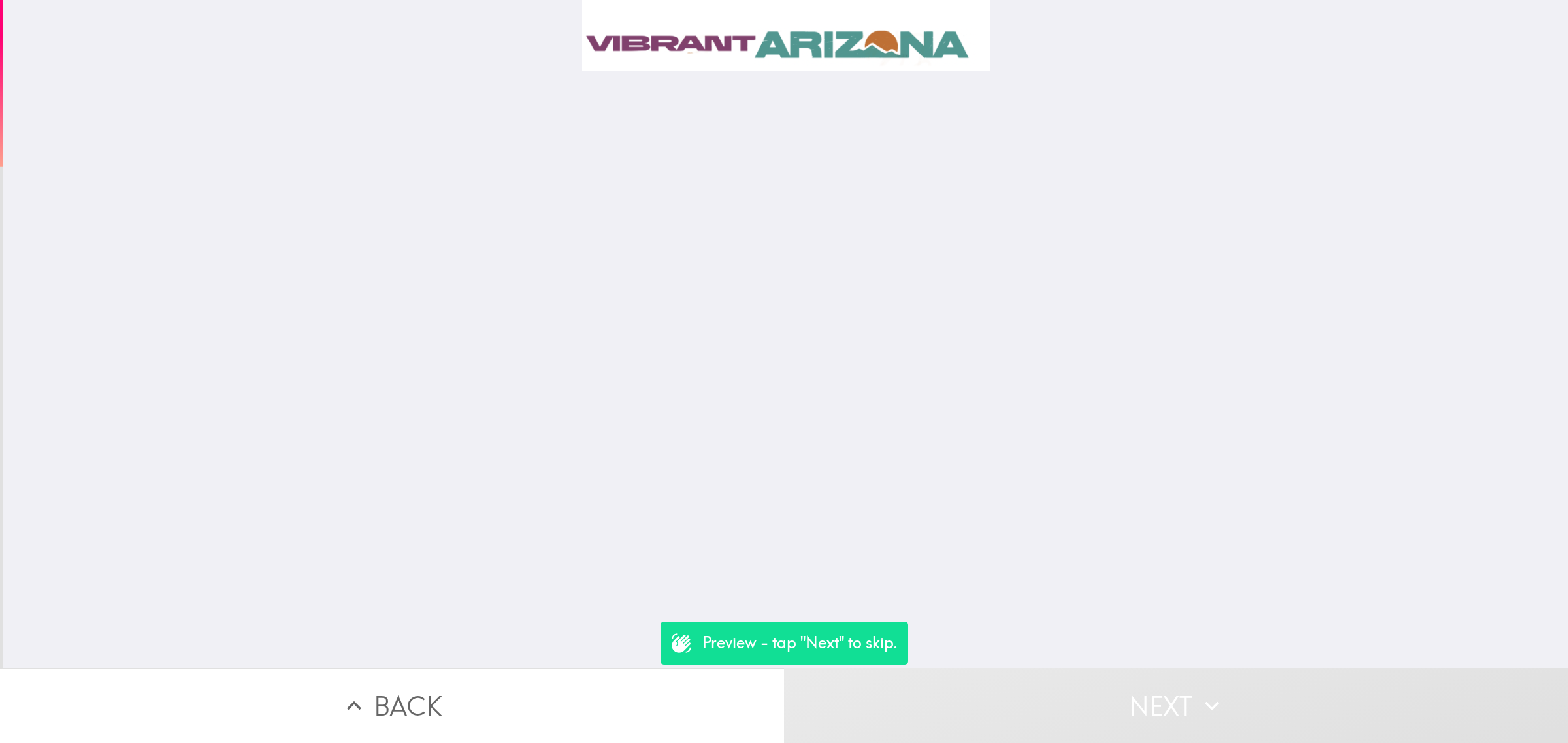
click at [1086, 697] on button "Next" at bounding box center [1176, 705] width 784 height 75
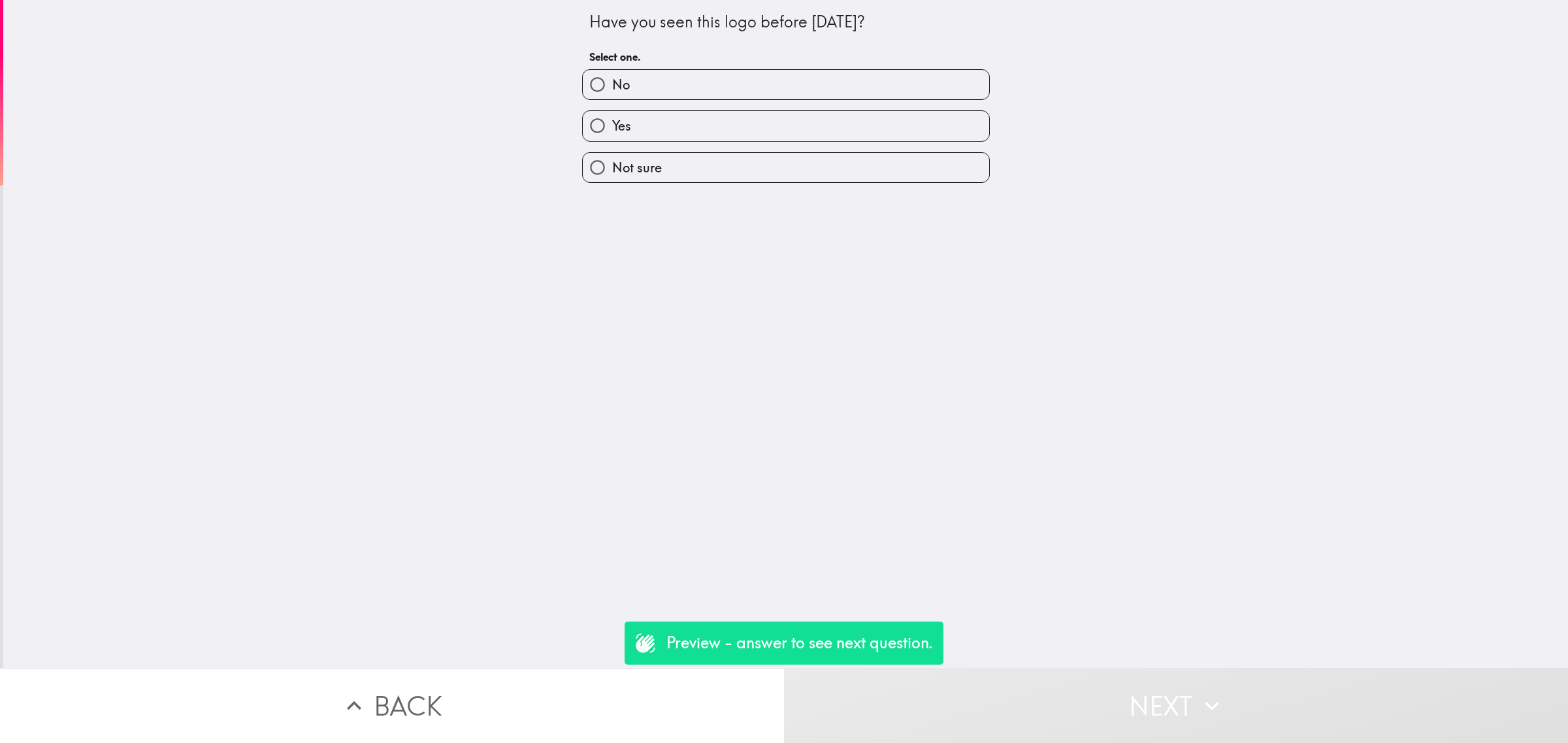
click at [686, 709] on button "Back" at bounding box center [392, 705] width 784 height 75
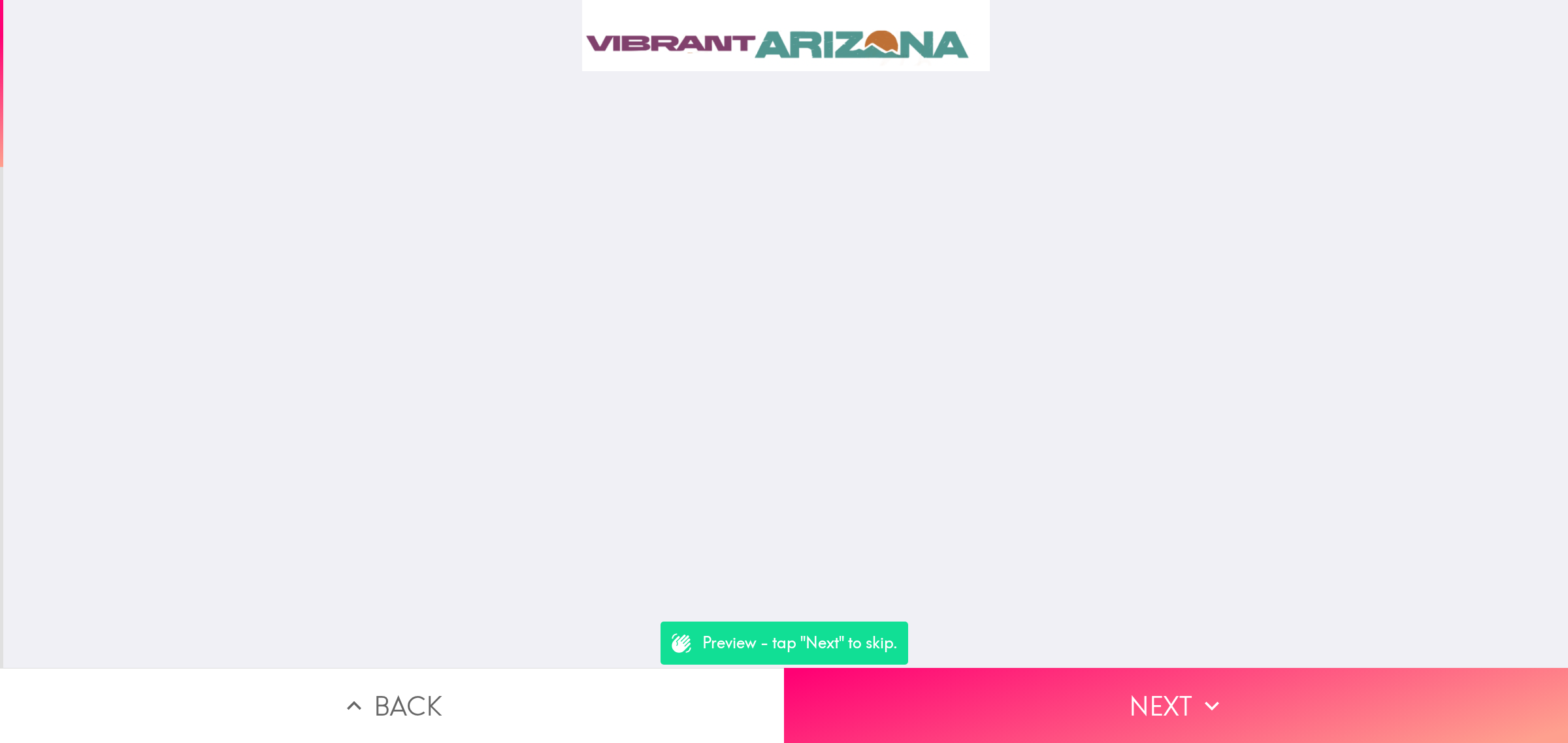
click at [668, 706] on button "Back" at bounding box center [392, 705] width 784 height 75
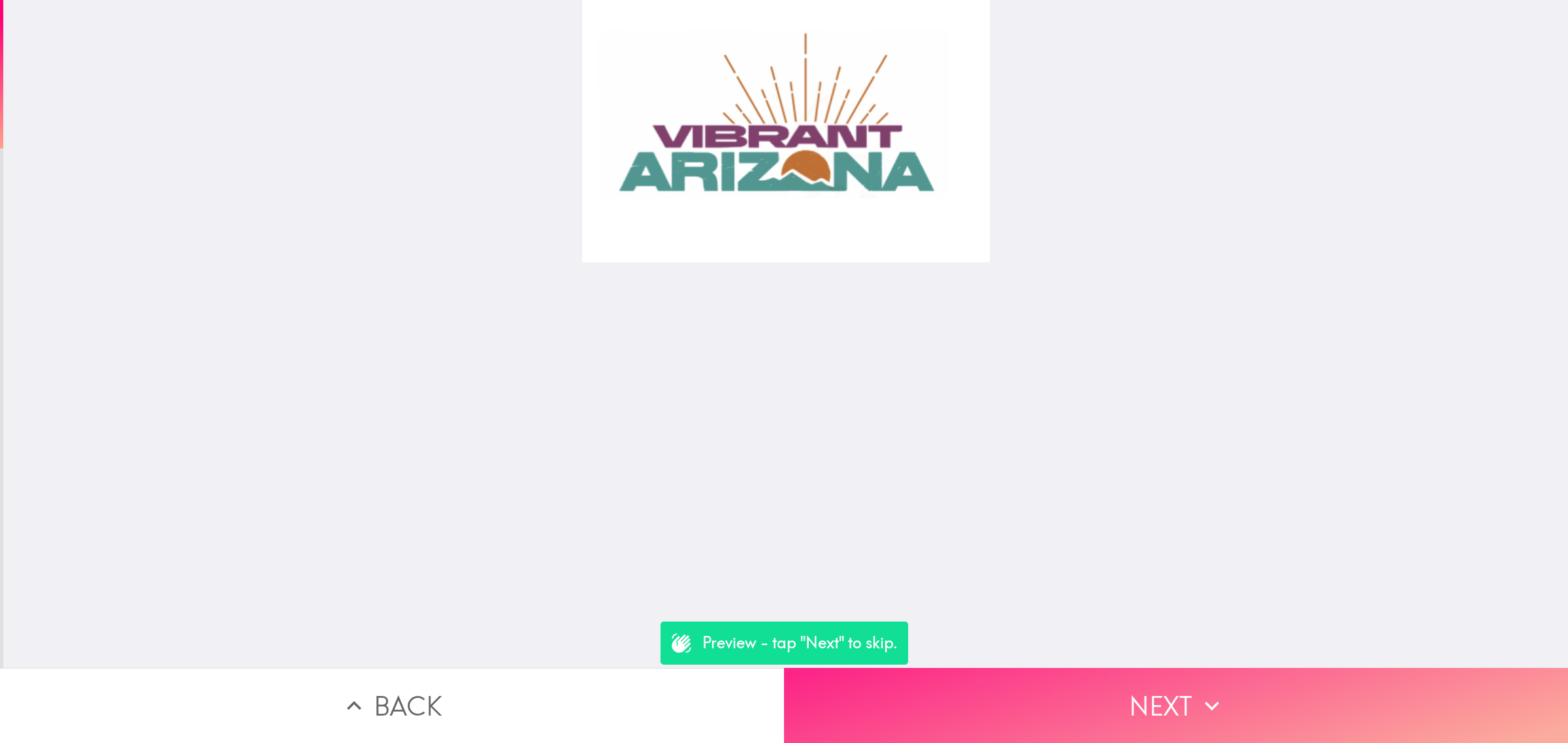
click at [891, 694] on button "Next" at bounding box center [1176, 705] width 784 height 75
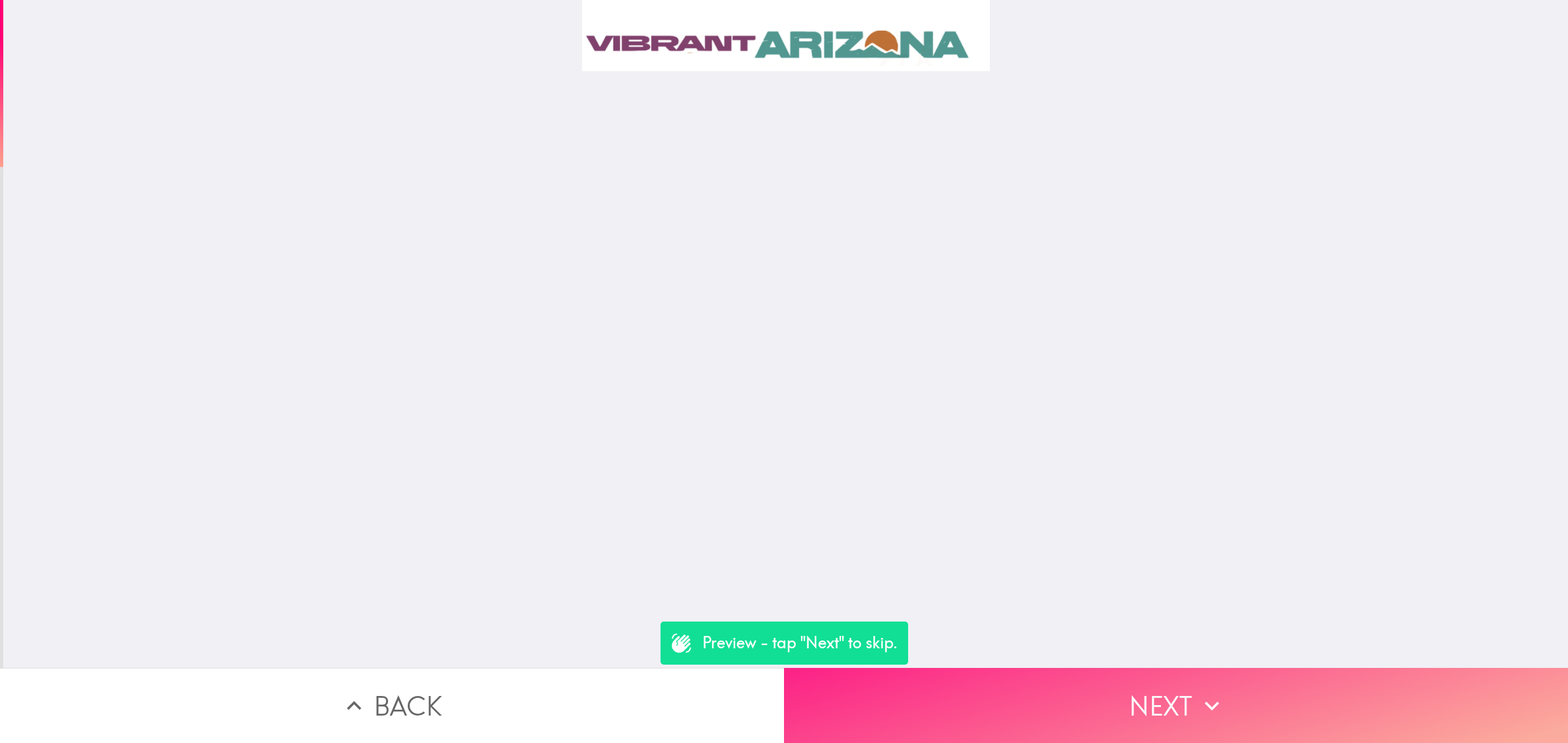
click at [1020, 703] on button "Next" at bounding box center [1176, 705] width 784 height 75
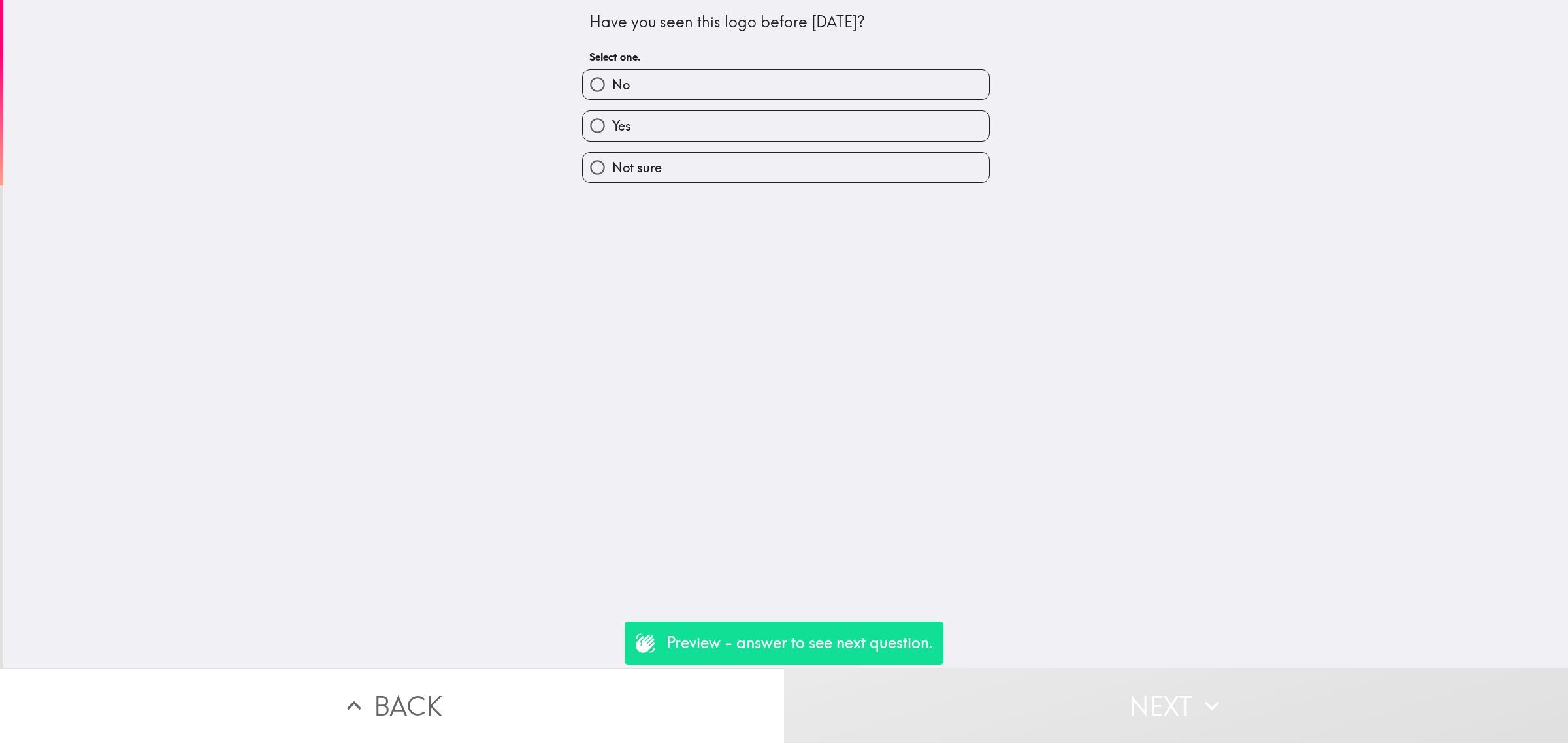
click at [664, 125] on label "Yes" at bounding box center [786, 125] width 407 height 30
click at [612, 125] on input "Yes" at bounding box center [597, 125] width 30 height 30
radio input "true"
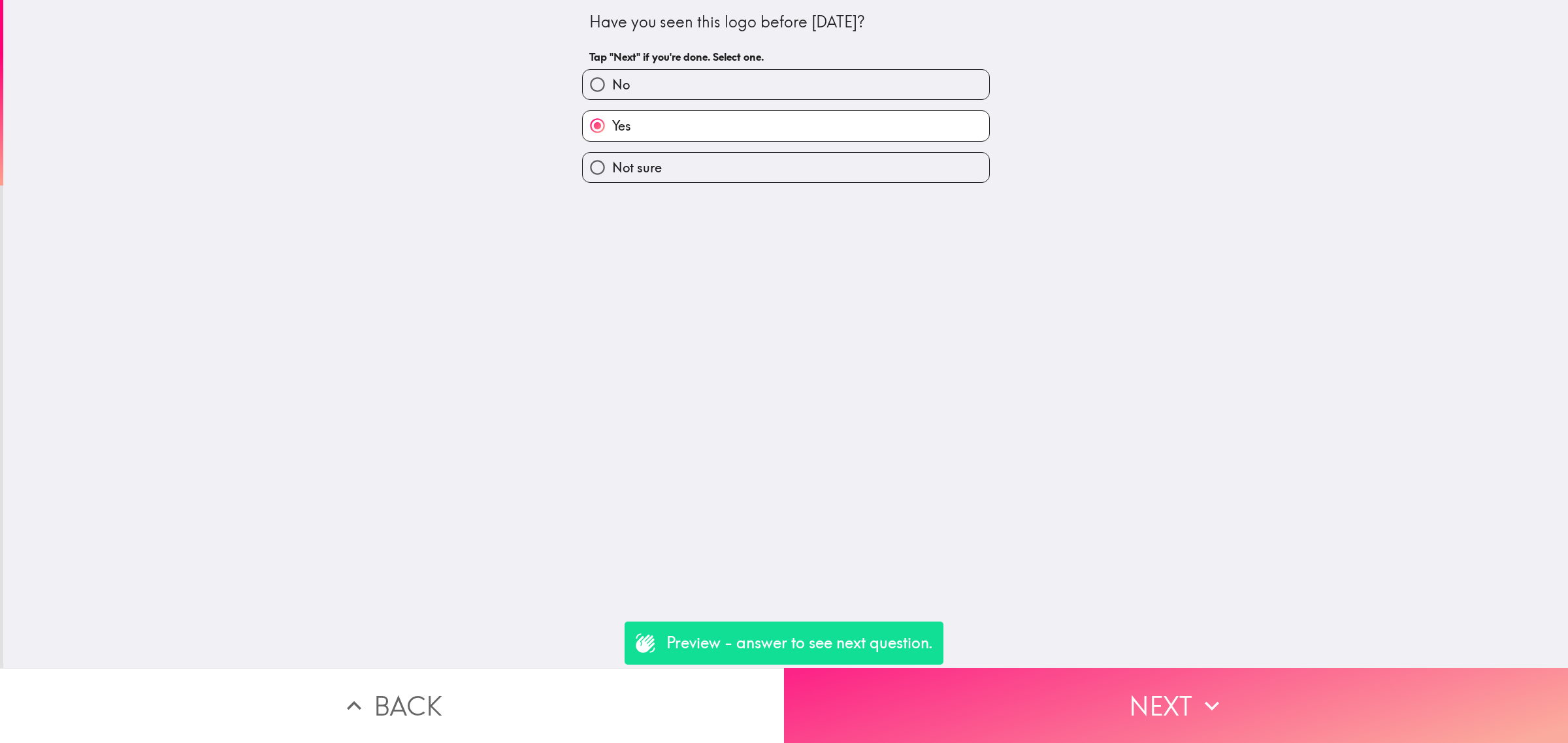
click at [993, 691] on button "Next" at bounding box center [1176, 705] width 784 height 75
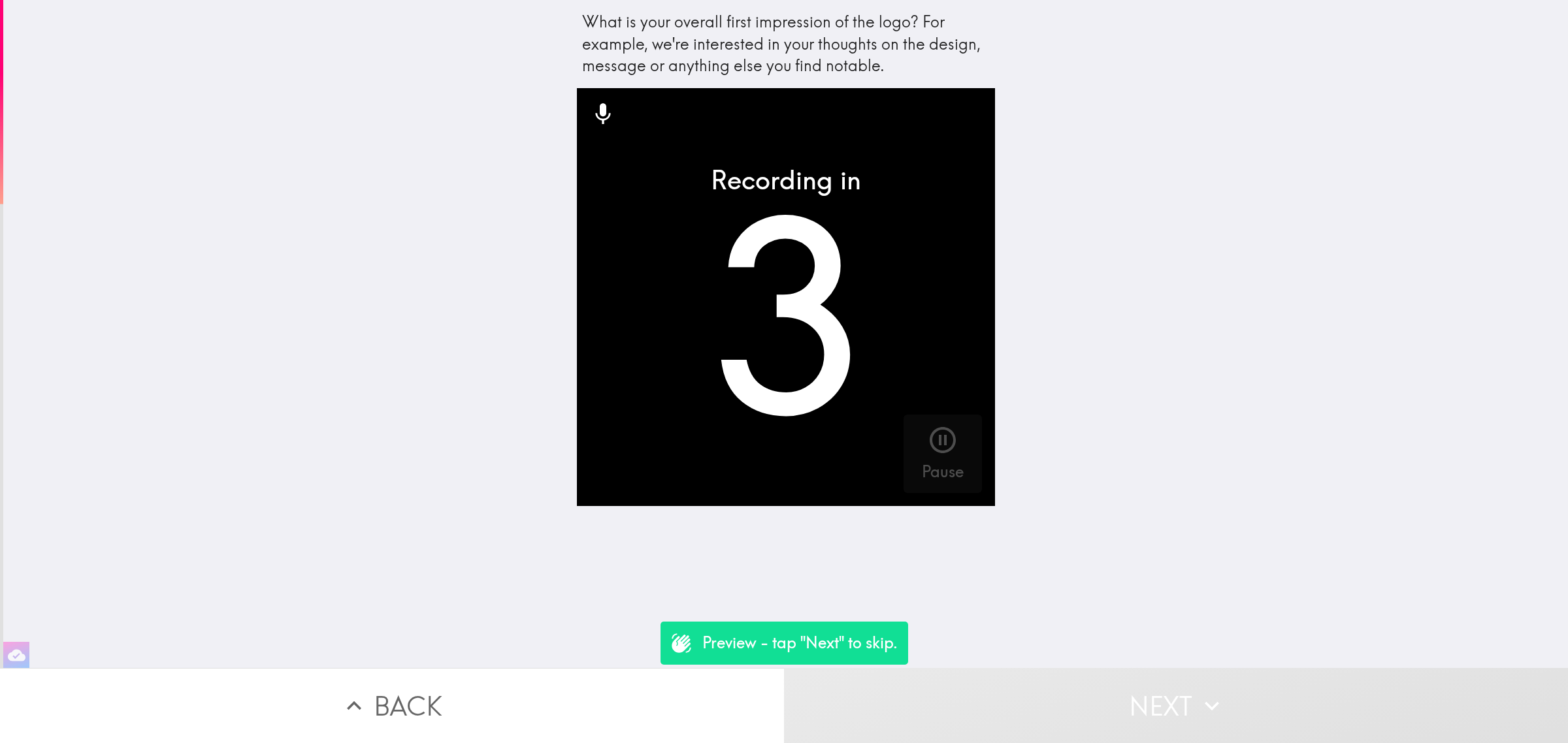
click at [993, 692] on button "Next" at bounding box center [1176, 705] width 784 height 75
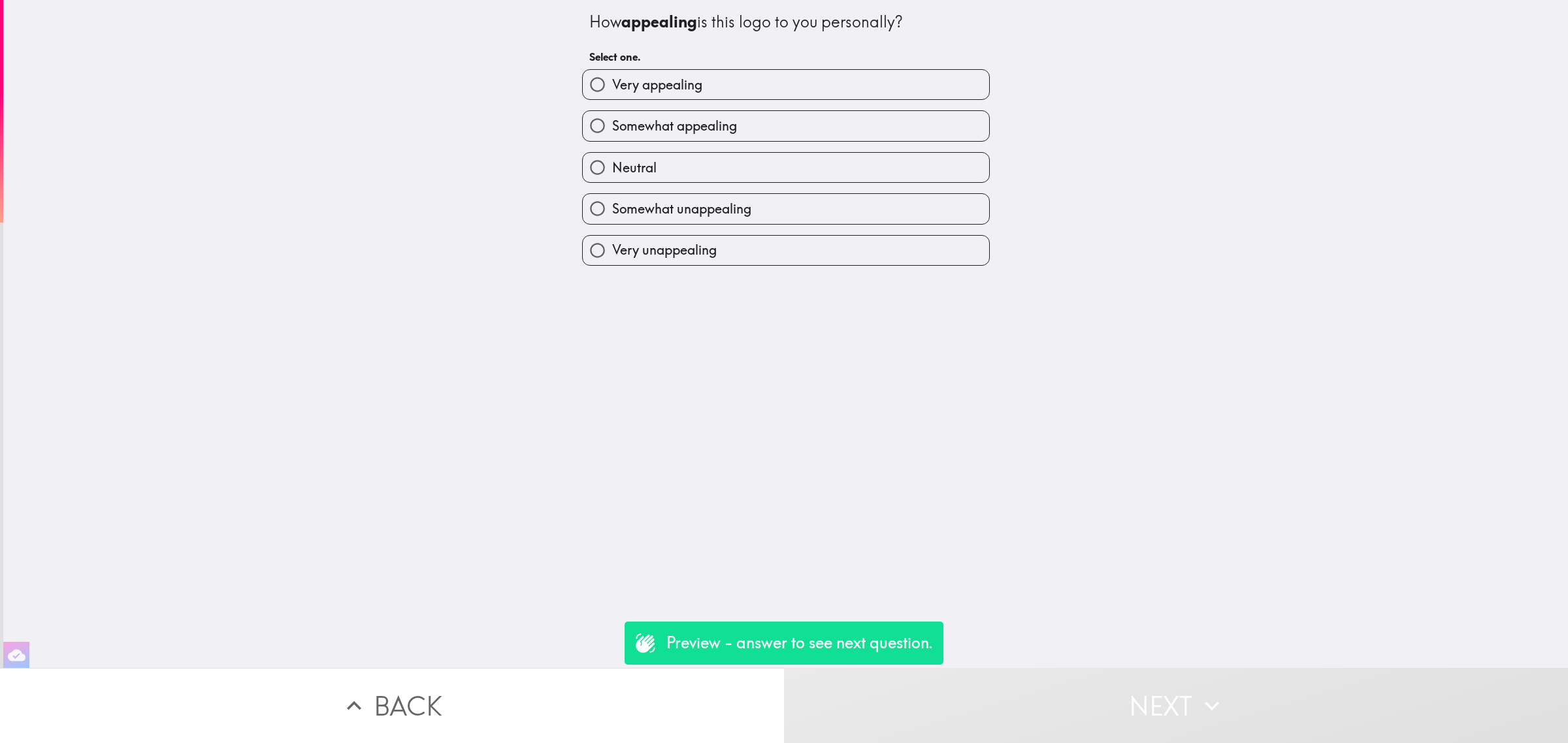
click at [617, 178] on label "Neutral" at bounding box center [786, 167] width 407 height 30
click at [612, 178] on input "Neutral" at bounding box center [597, 167] width 30 height 30
radio input "true"
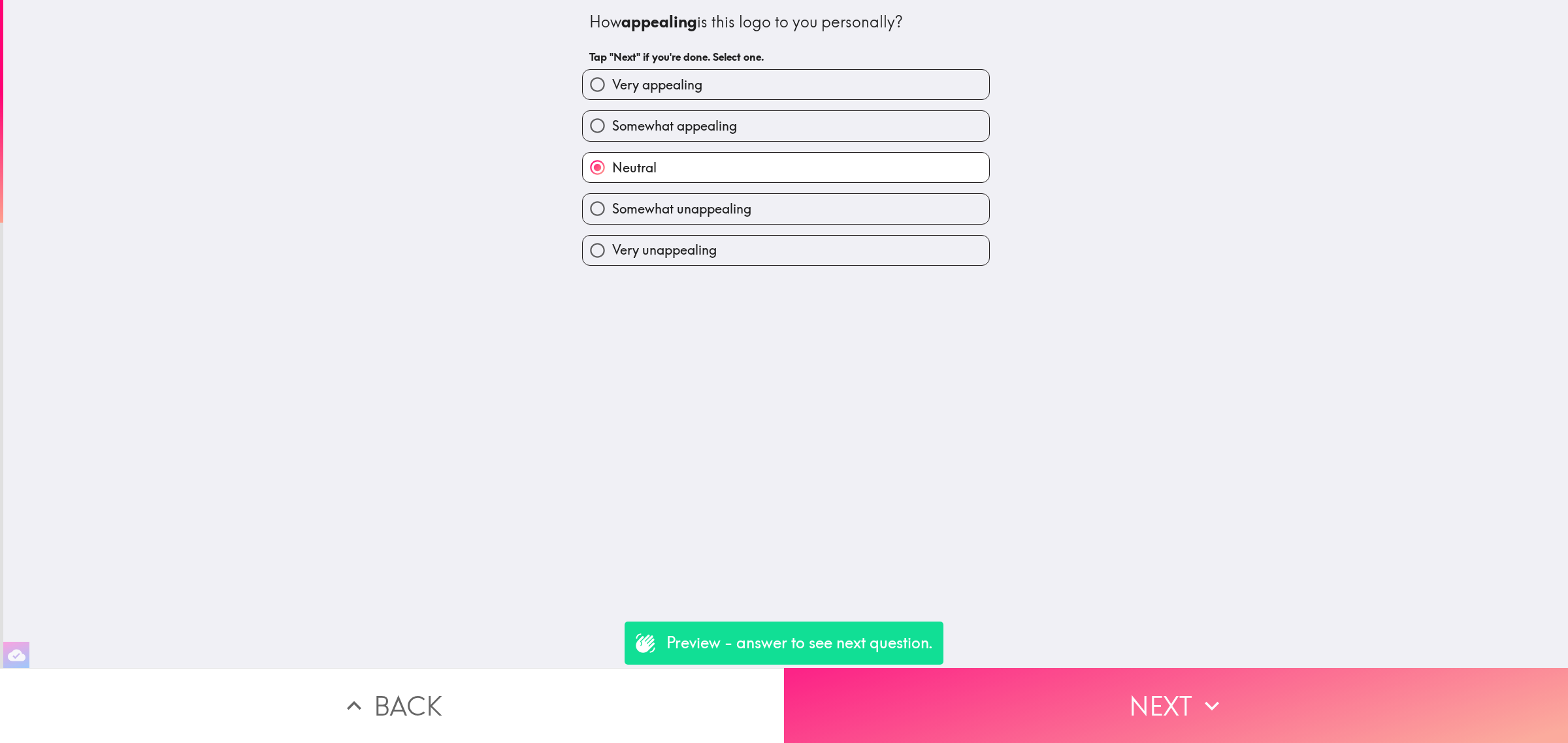
click at [1070, 668] on button "Next" at bounding box center [1176, 705] width 784 height 75
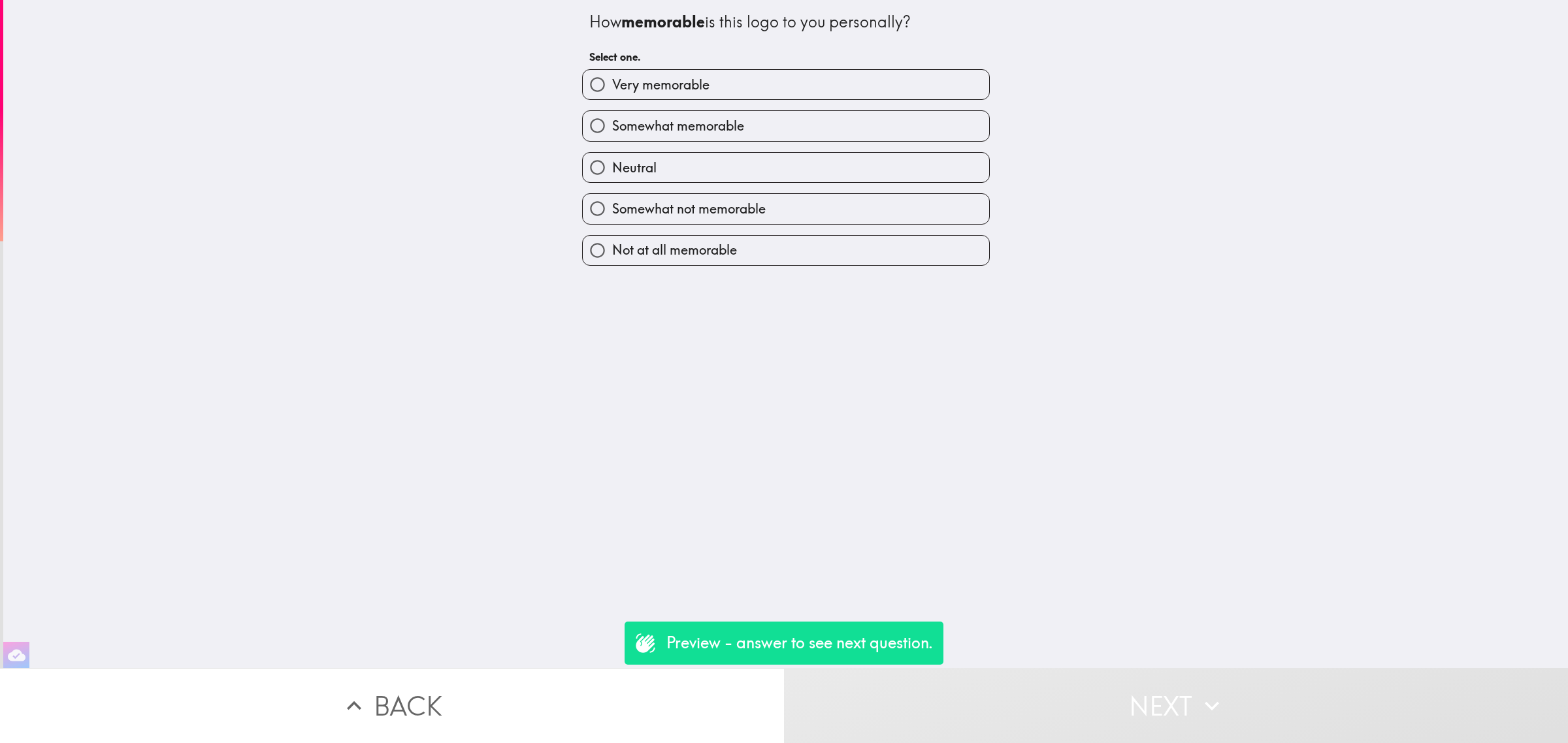
click at [817, 177] on label "Neutral" at bounding box center [786, 167] width 407 height 30
click at [612, 177] on input "Neutral" at bounding box center [597, 167] width 30 height 30
radio input "true"
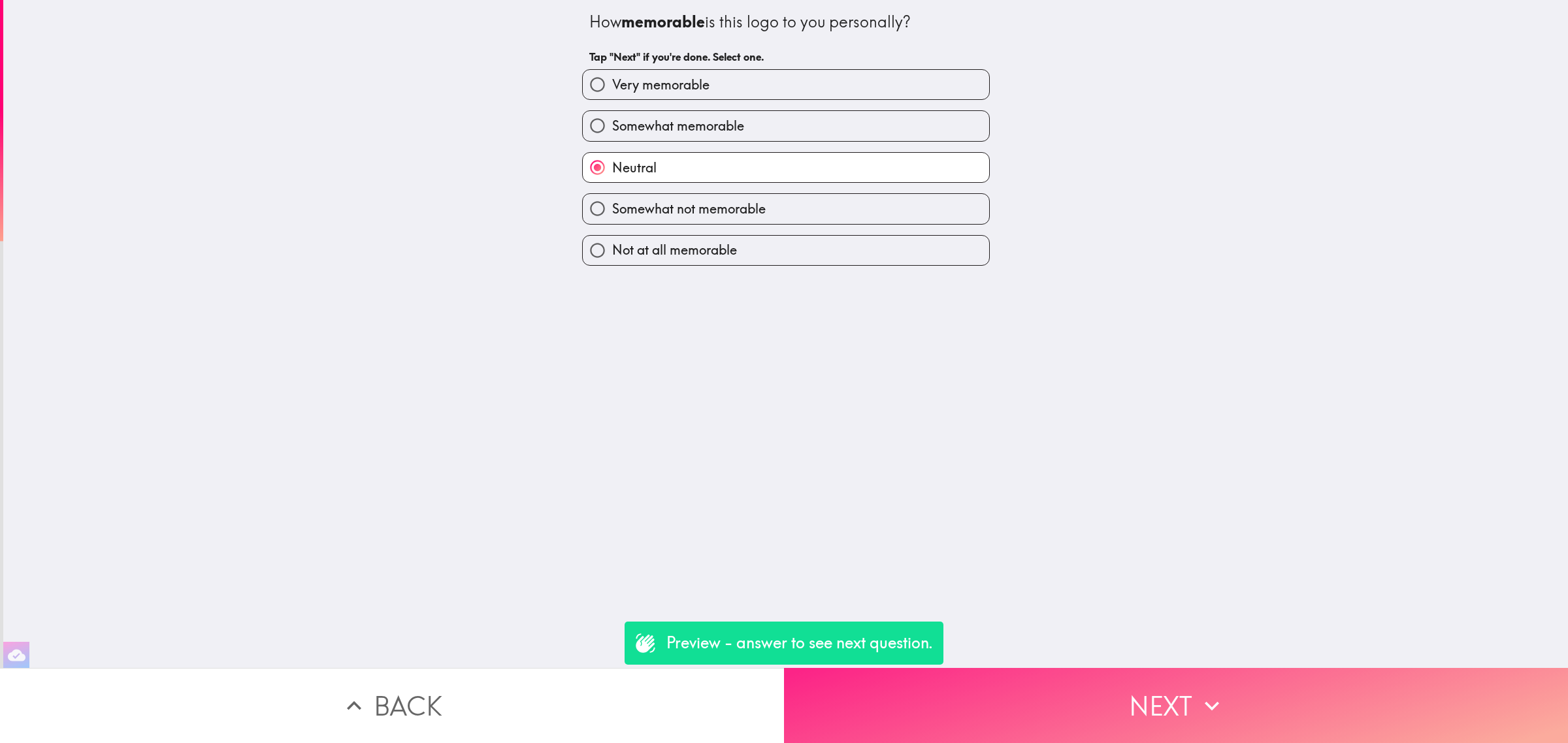
click at [1142, 690] on button "Next" at bounding box center [1176, 705] width 784 height 75
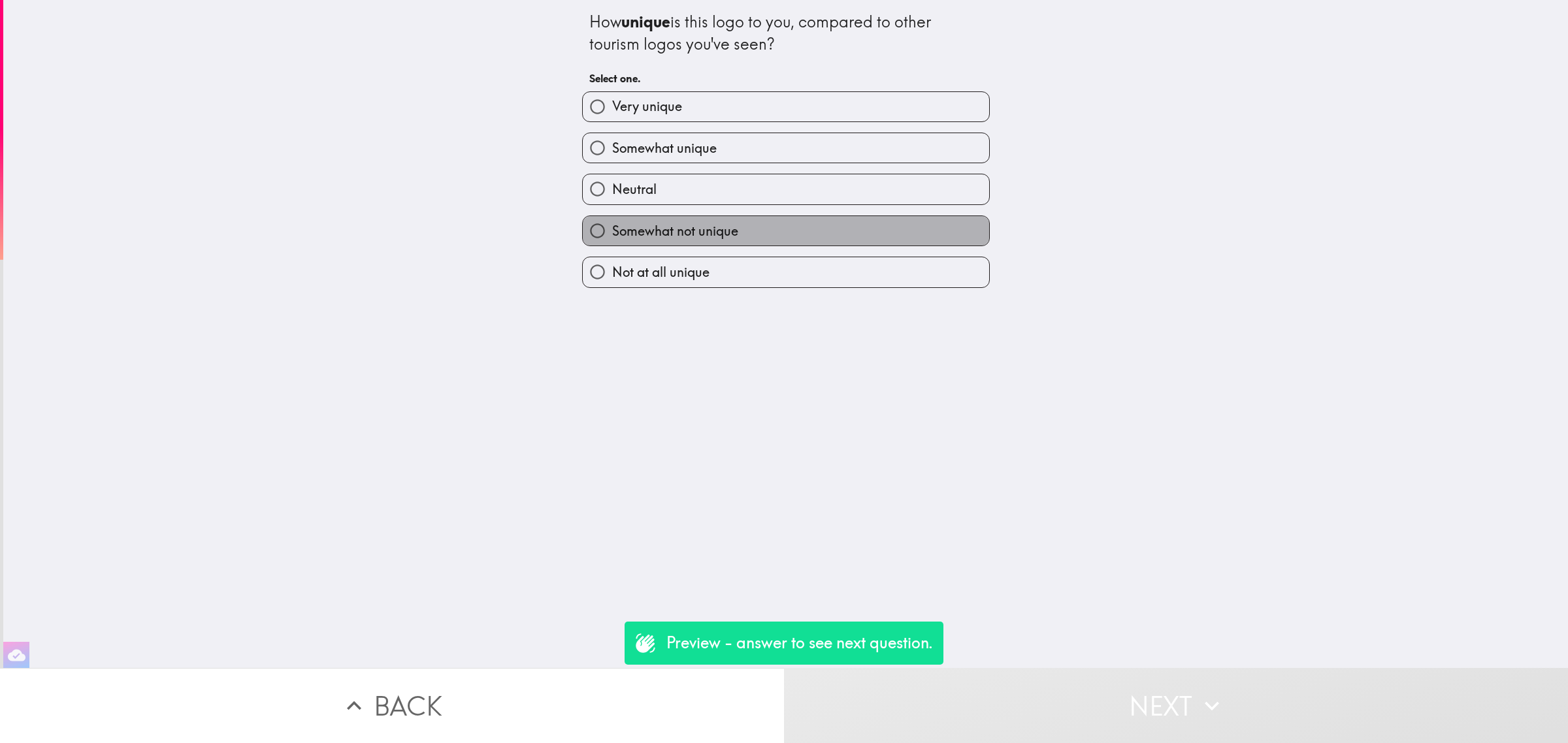
click at [856, 231] on label "Somewhat not unique" at bounding box center [786, 231] width 407 height 30
click at [612, 231] on input "Somewhat not unique" at bounding box center [597, 231] width 30 height 30
radio input "true"
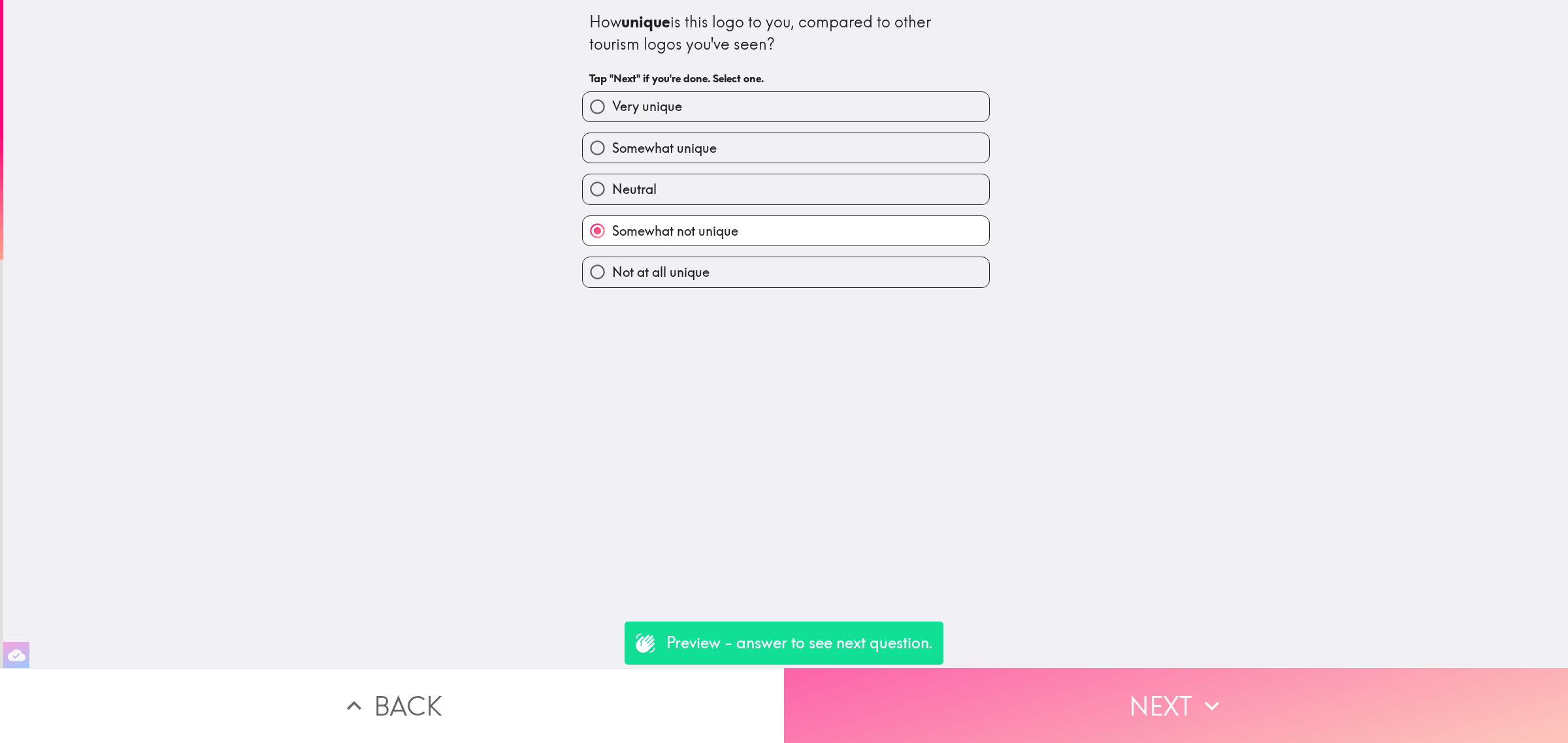
click at [1108, 670] on button "Next" at bounding box center [1176, 705] width 784 height 75
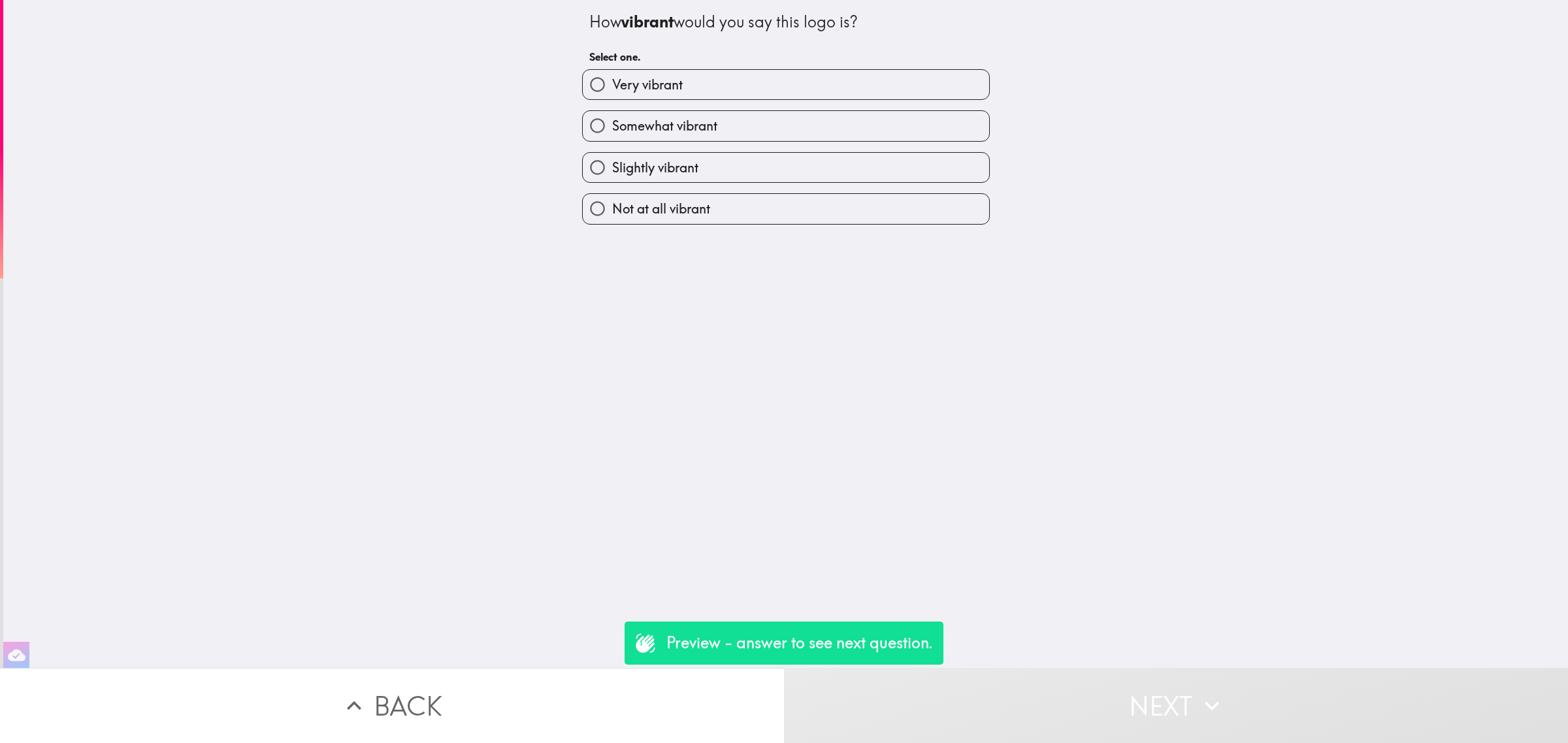
click at [699, 118] on span "Somewhat vibrant" at bounding box center [665, 126] width 105 height 19
click at [612, 118] on input "Somewhat vibrant" at bounding box center [597, 125] width 30 height 30
radio input "true"
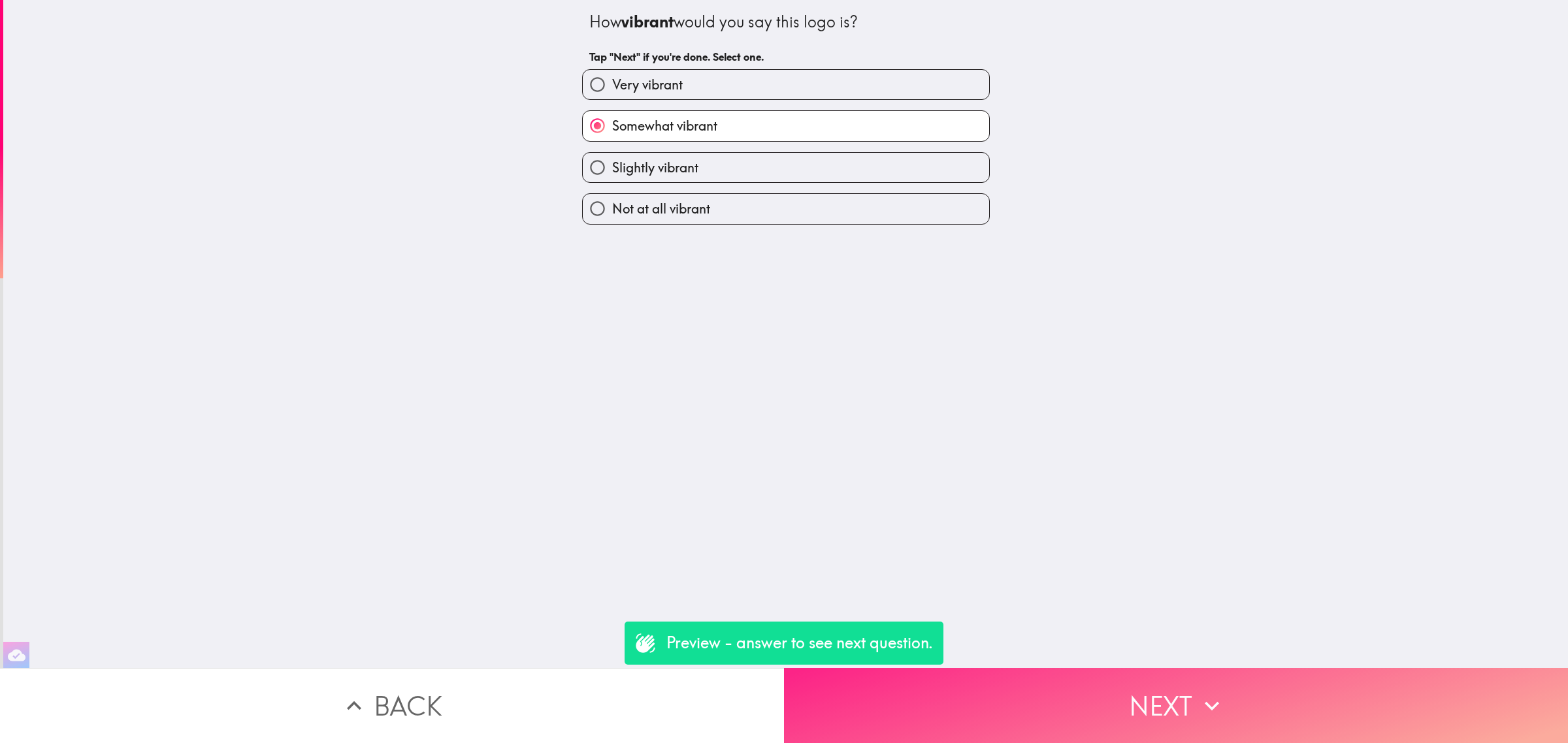
click at [1151, 693] on button "Next" at bounding box center [1176, 705] width 784 height 75
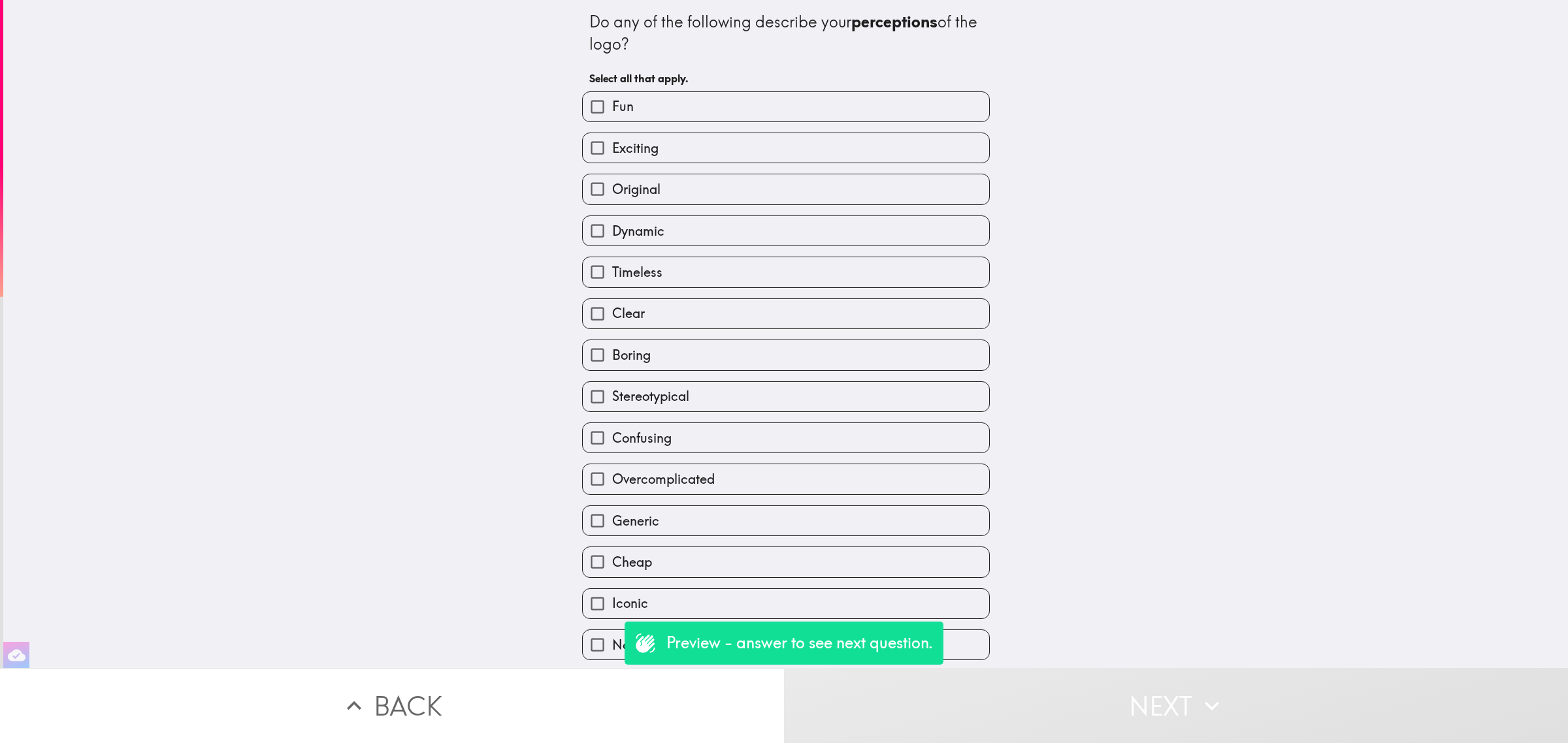
click at [779, 304] on label "Clear" at bounding box center [786, 314] width 407 height 30
click at [612, 304] on input "Clear" at bounding box center [597, 314] width 30 height 30
checkbox input "true"
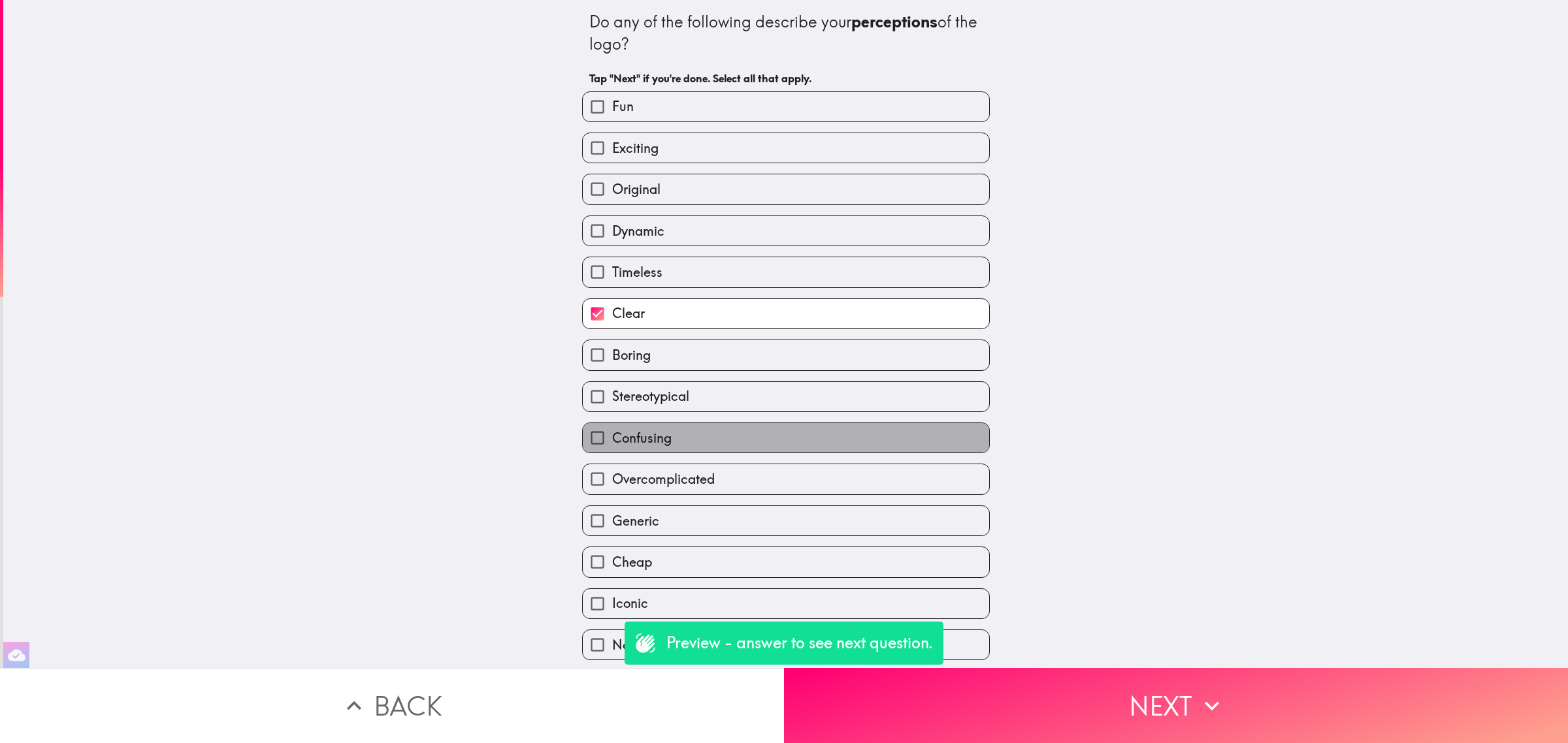
click at [834, 435] on label "Confusing" at bounding box center [786, 438] width 407 height 30
click at [612, 435] on input "Confusing" at bounding box center [597, 438] width 30 height 30
checkbox input "true"
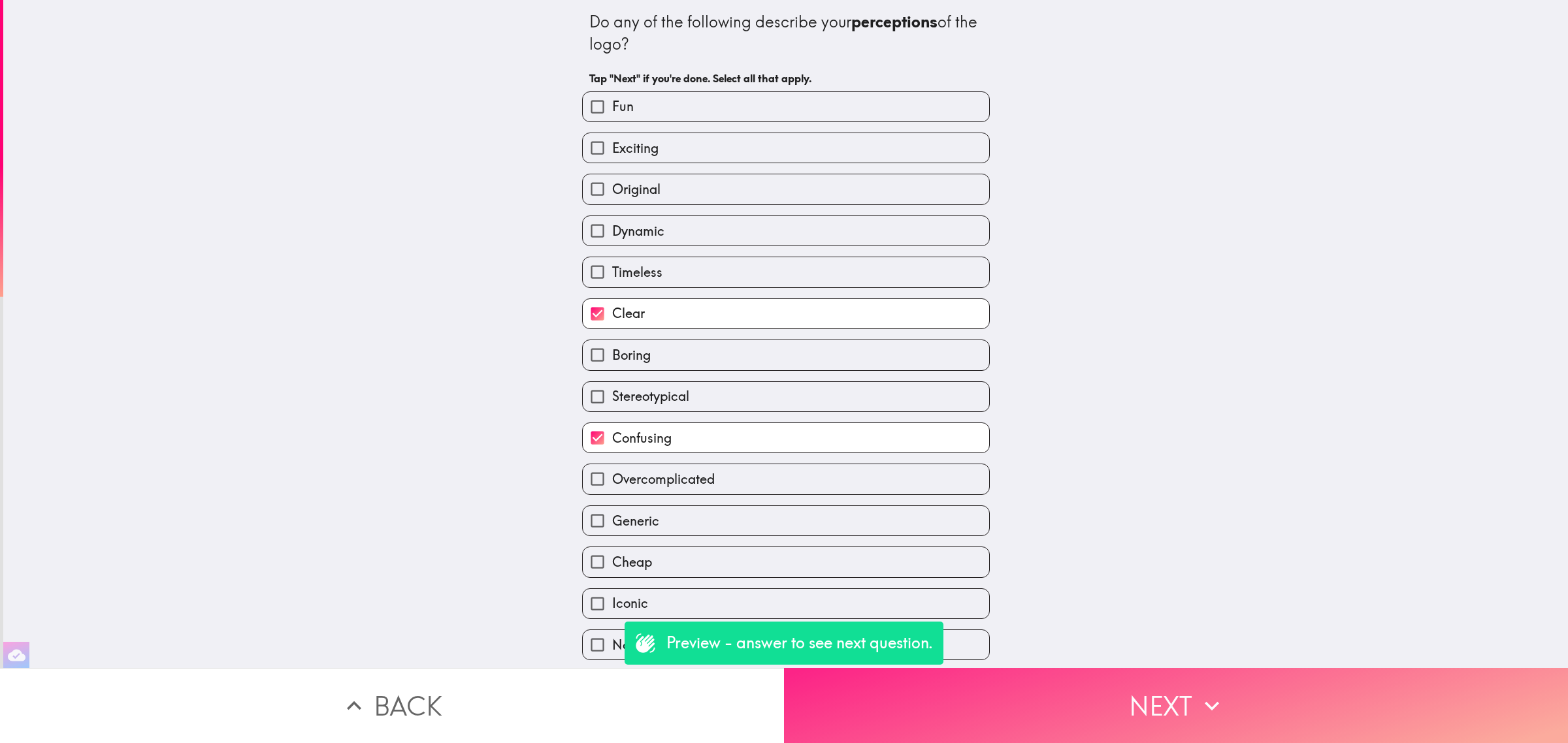
click at [1168, 706] on button "Next" at bounding box center [1176, 705] width 784 height 75
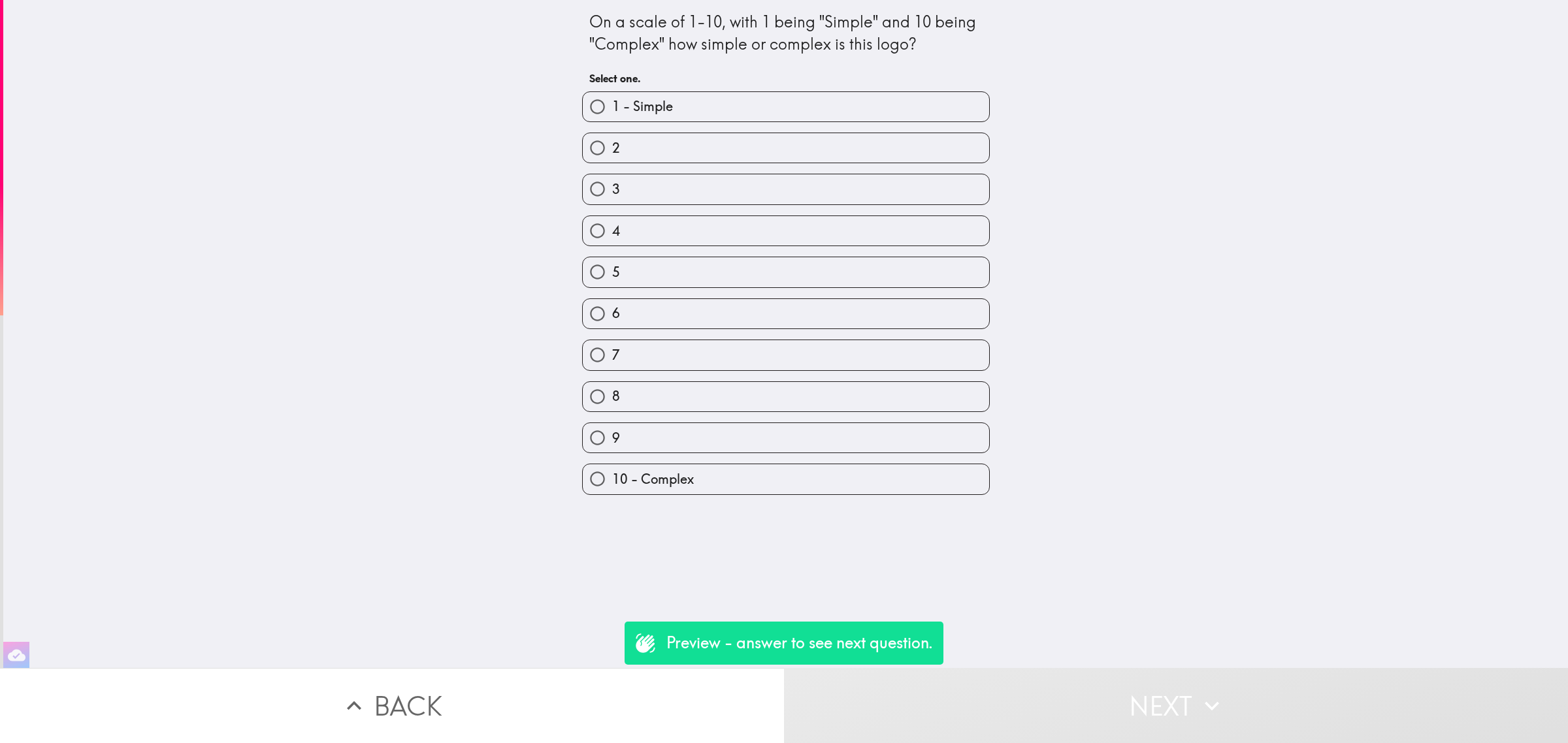
click at [792, 279] on label "5" at bounding box center [786, 271] width 407 height 30
click at [612, 279] on input "5" at bounding box center [597, 271] width 30 height 30
radio input "true"
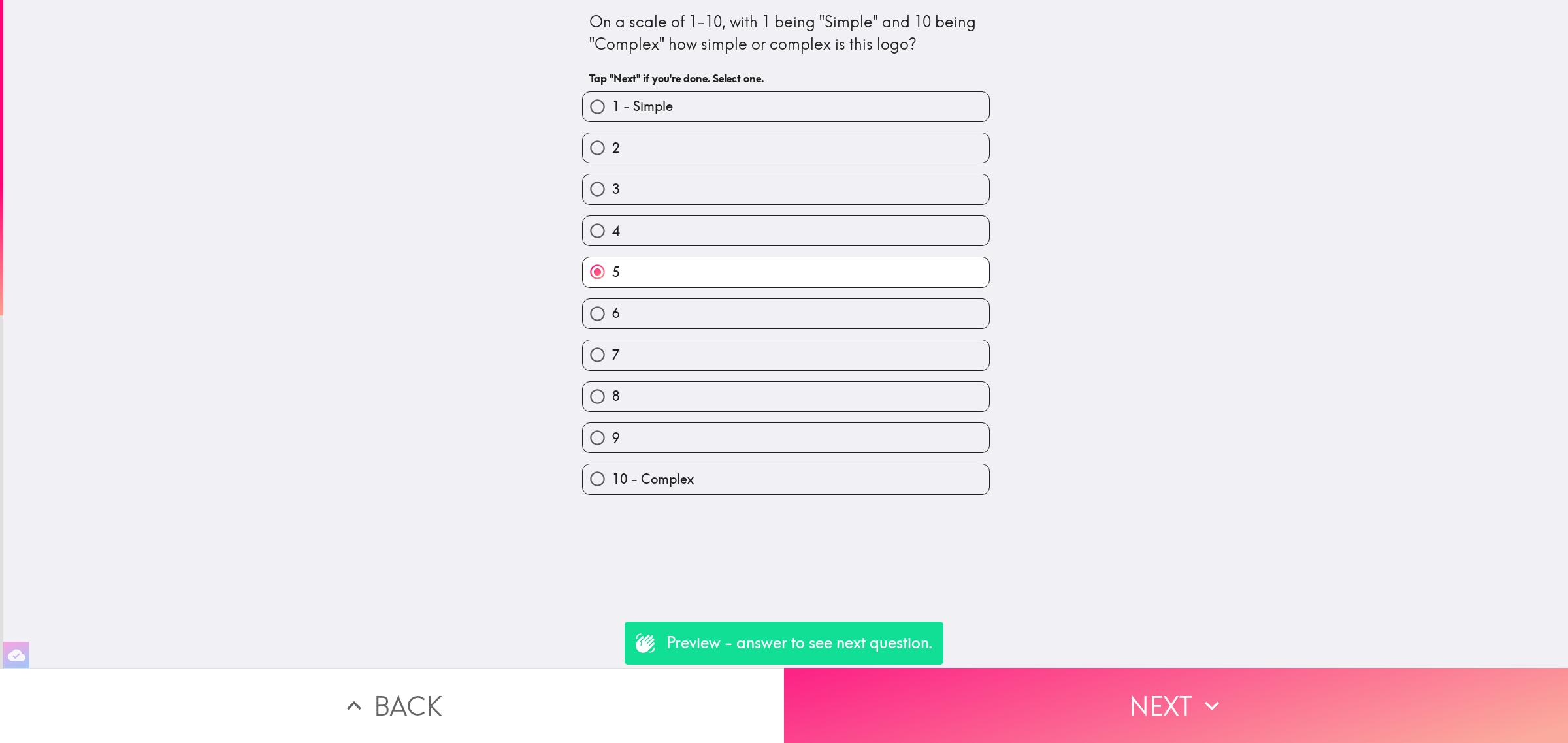
click at [1177, 682] on button "Next" at bounding box center [1176, 705] width 784 height 75
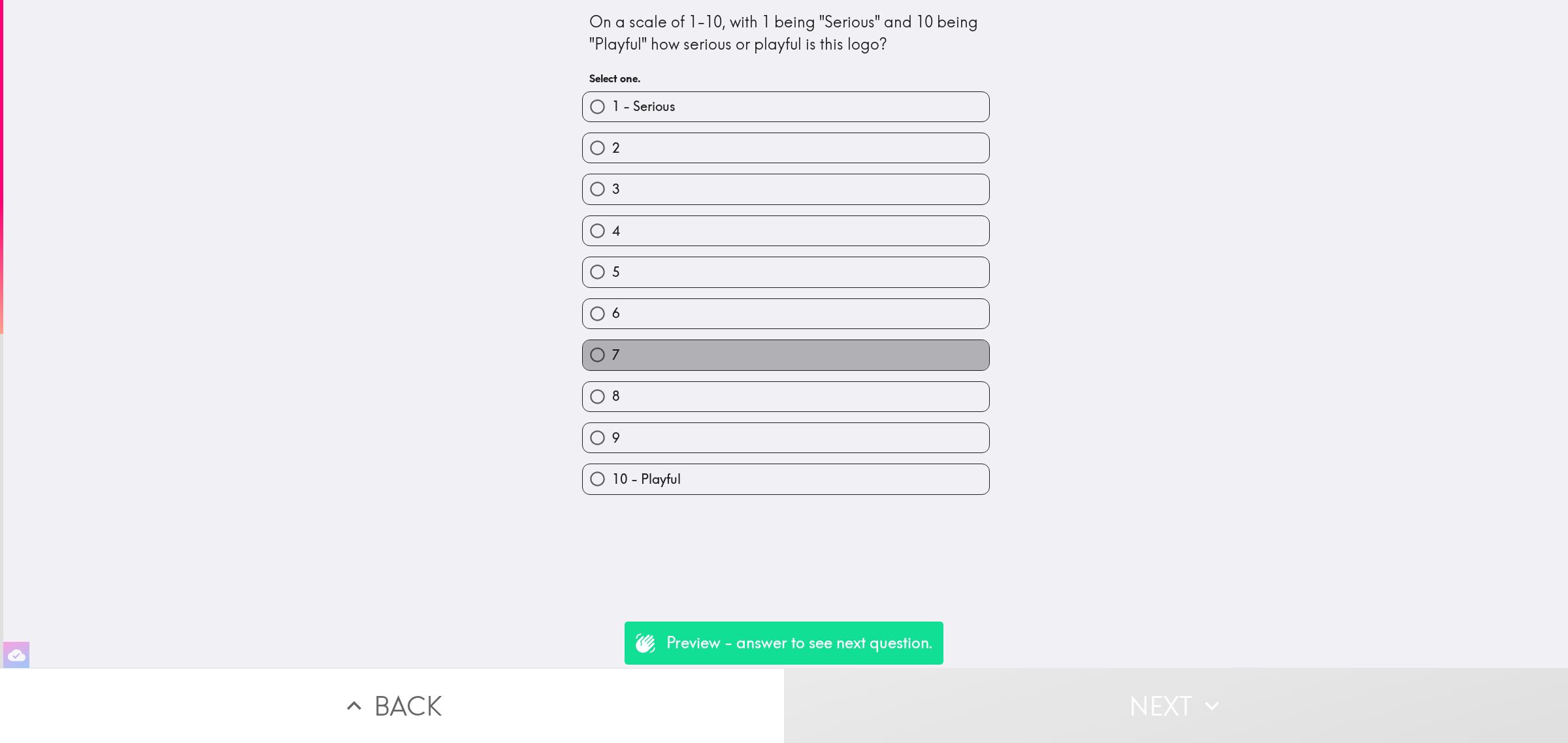
click at [871, 359] on label "7" at bounding box center [786, 354] width 407 height 30
click at [612, 359] on input "7" at bounding box center [597, 354] width 30 height 30
radio input "true"
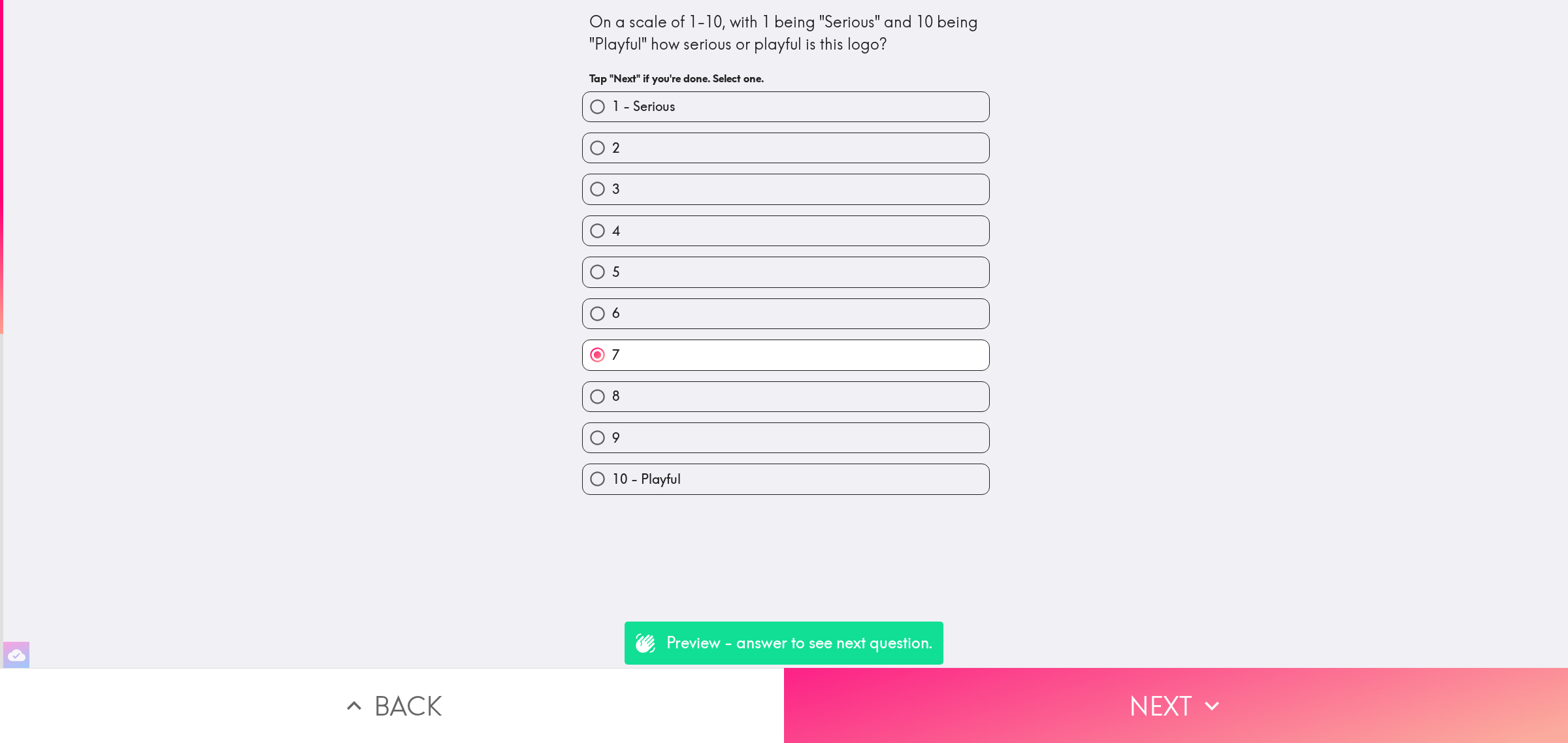
click at [1099, 686] on button "Next" at bounding box center [1176, 705] width 784 height 75
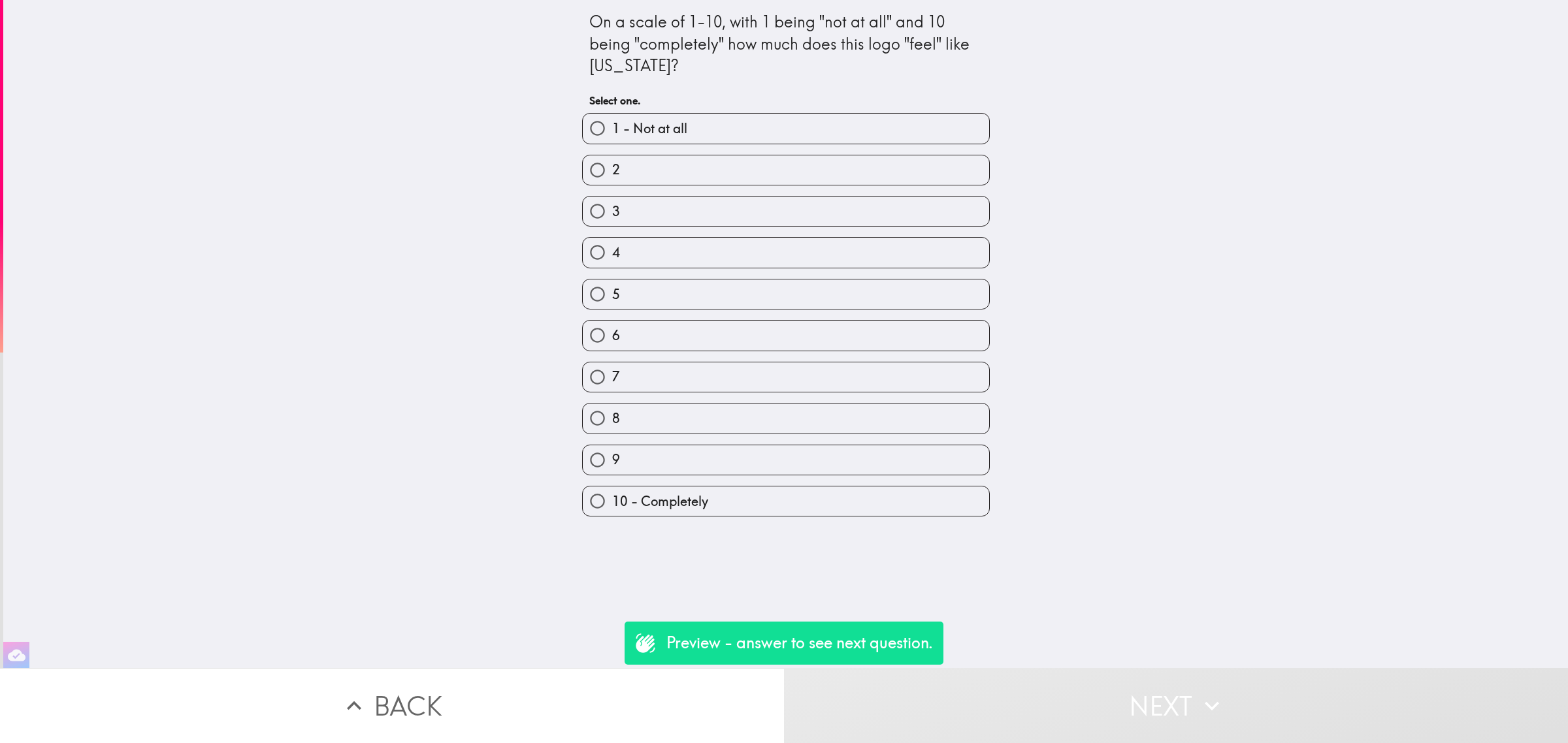
click at [761, 312] on div "6" at bounding box center [781, 330] width 418 height 41
click at [761, 334] on label "6" at bounding box center [786, 335] width 407 height 30
click at [612, 334] on input "6" at bounding box center [597, 335] width 30 height 30
radio input "true"
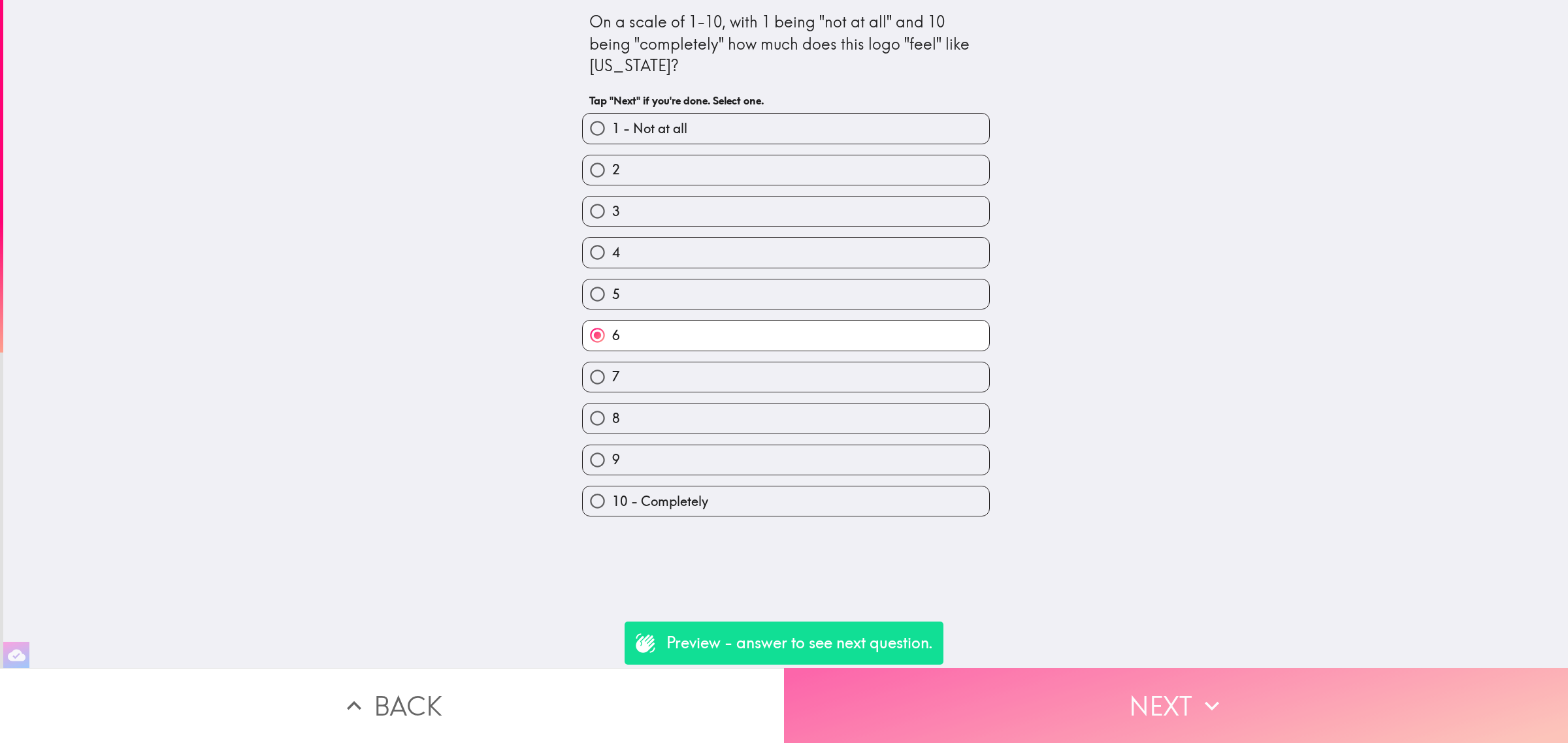
click at [1216, 691] on icon "button" at bounding box center [1212, 706] width 29 height 29
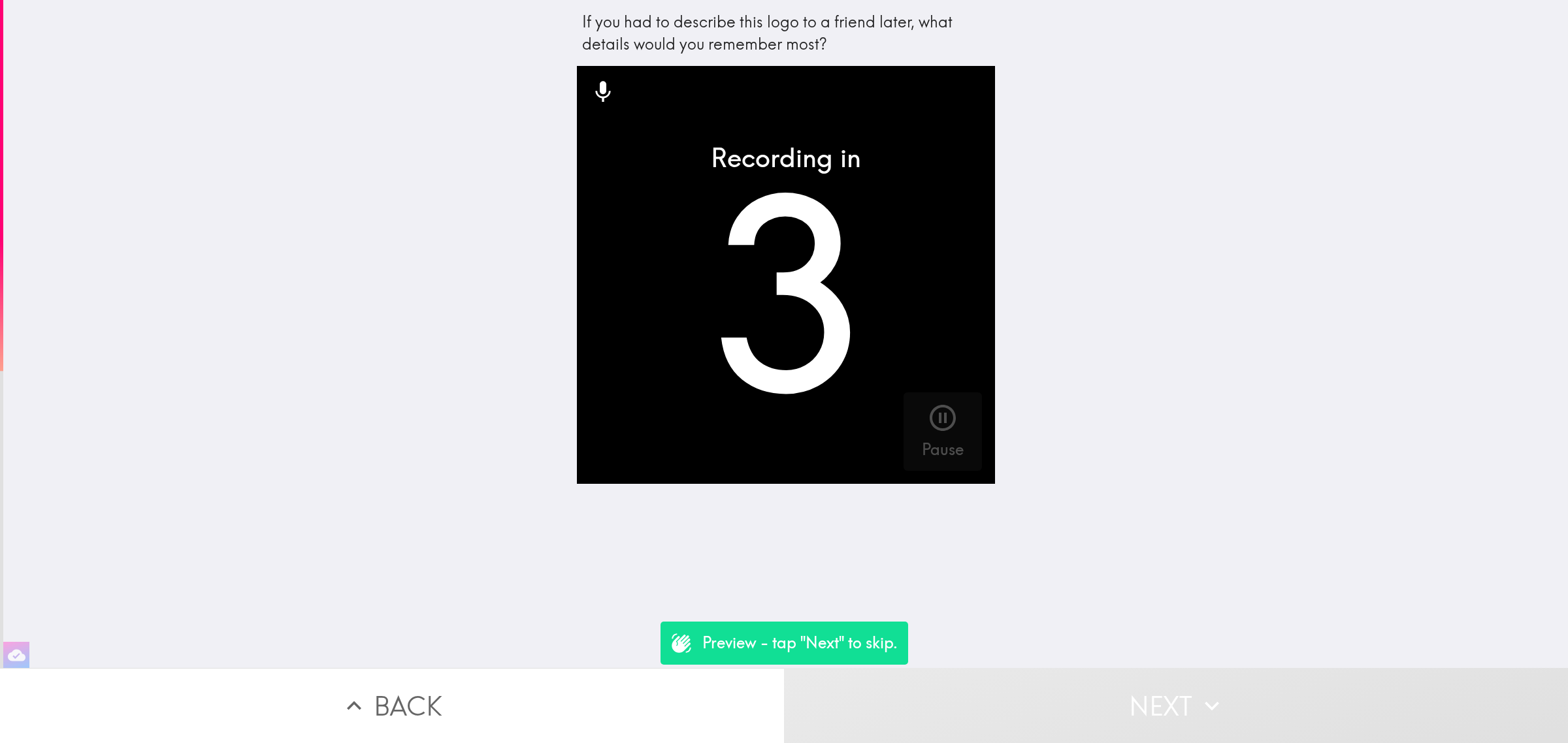
click at [1222, 699] on button "Next" at bounding box center [1176, 705] width 784 height 75
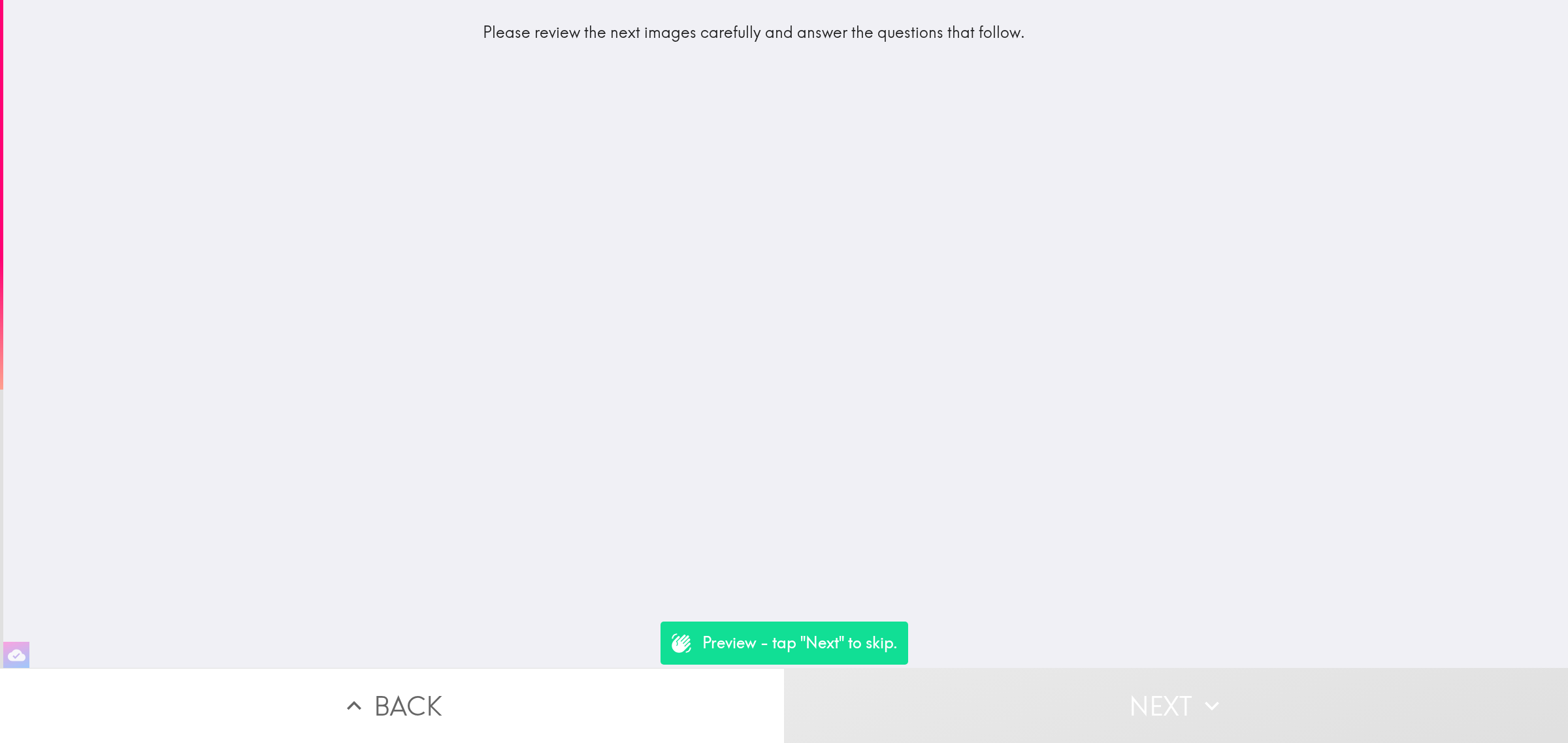
click at [1222, 697] on button "Next" at bounding box center [1176, 705] width 784 height 75
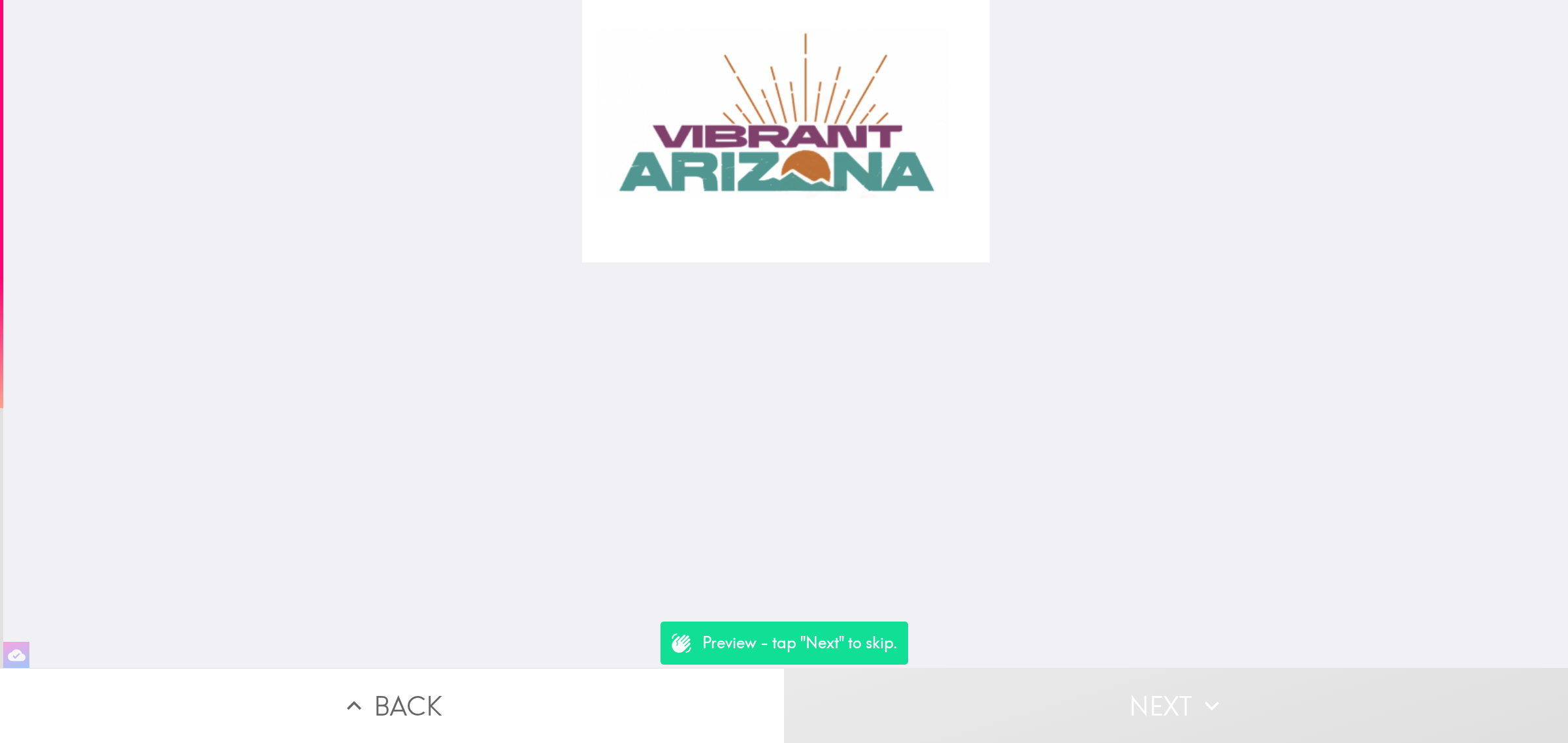
click at [1222, 697] on button "Next" at bounding box center [1176, 705] width 784 height 75
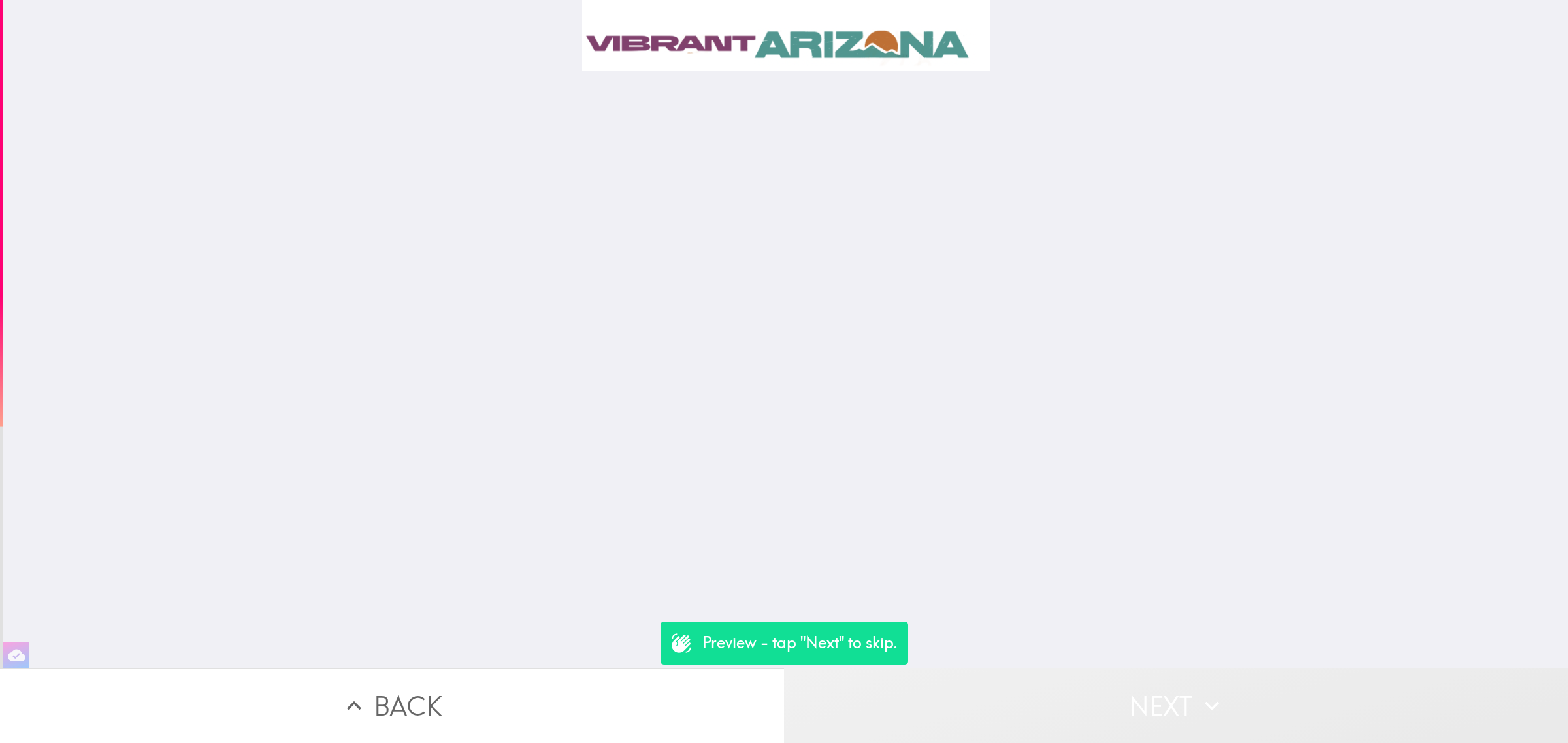
click at [1222, 697] on button "Next" at bounding box center [1176, 705] width 784 height 75
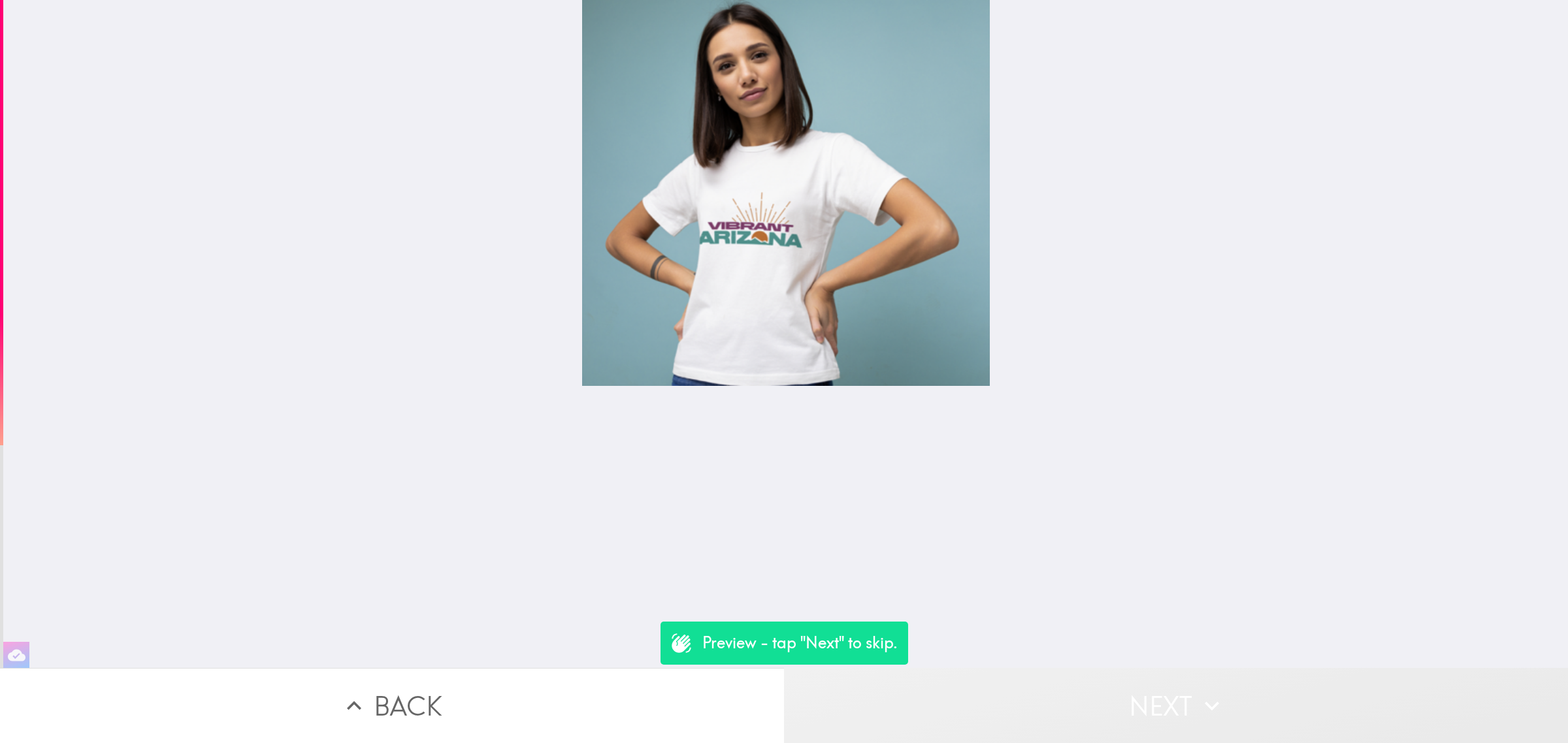
click at [1222, 697] on button "Next" at bounding box center [1176, 705] width 784 height 75
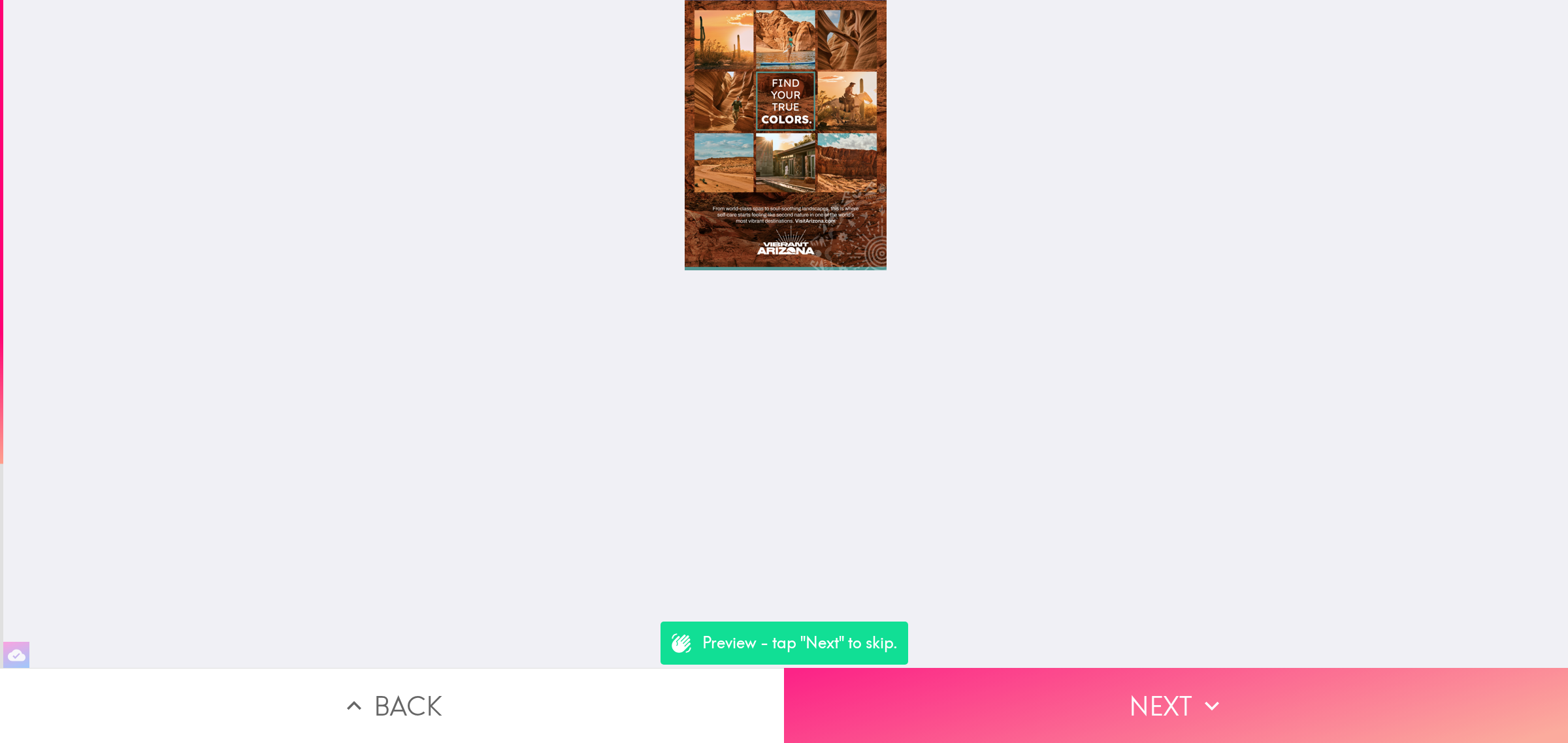
click at [1121, 668] on button "Next" at bounding box center [1176, 705] width 784 height 75
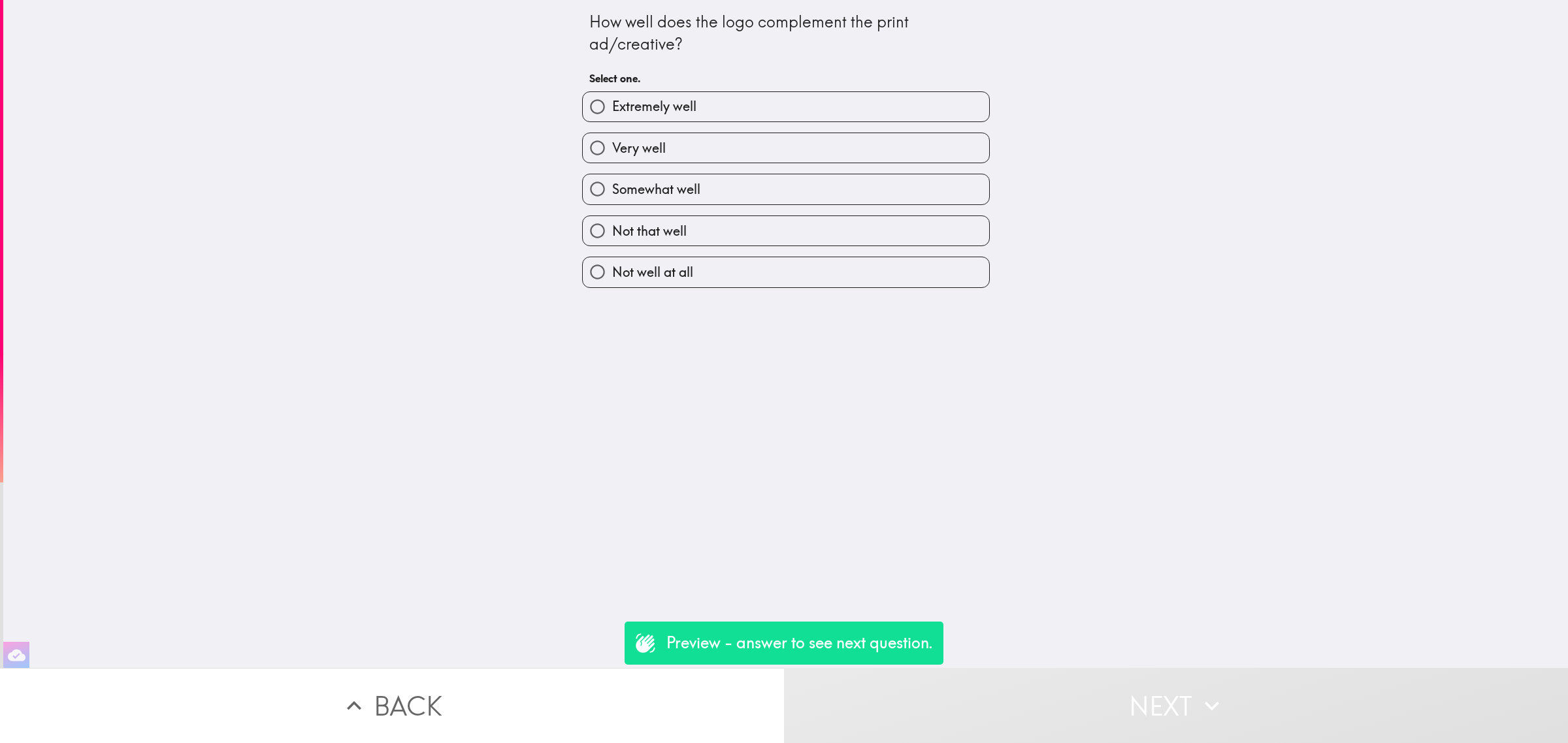
click at [722, 208] on div "Not that well" at bounding box center [781, 226] width 418 height 41
click at [781, 275] on label "Not well at all" at bounding box center [786, 271] width 407 height 30
click at [612, 275] on input "Not well at all" at bounding box center [597, 271] width 30 height 30
radio input "true"
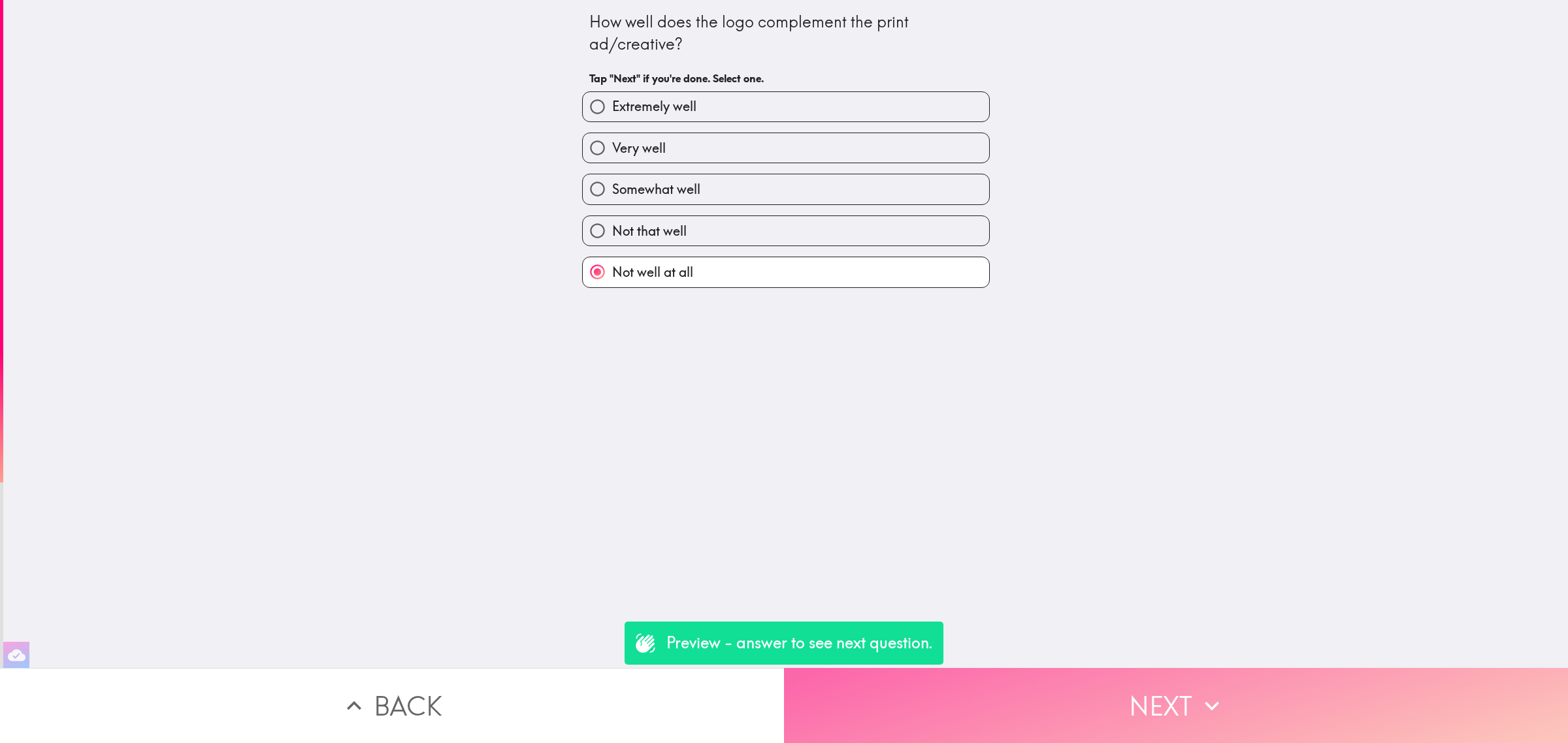
click at [1170, 691] on button "Next" at bounding box center [1176, 705] width 784 height 75
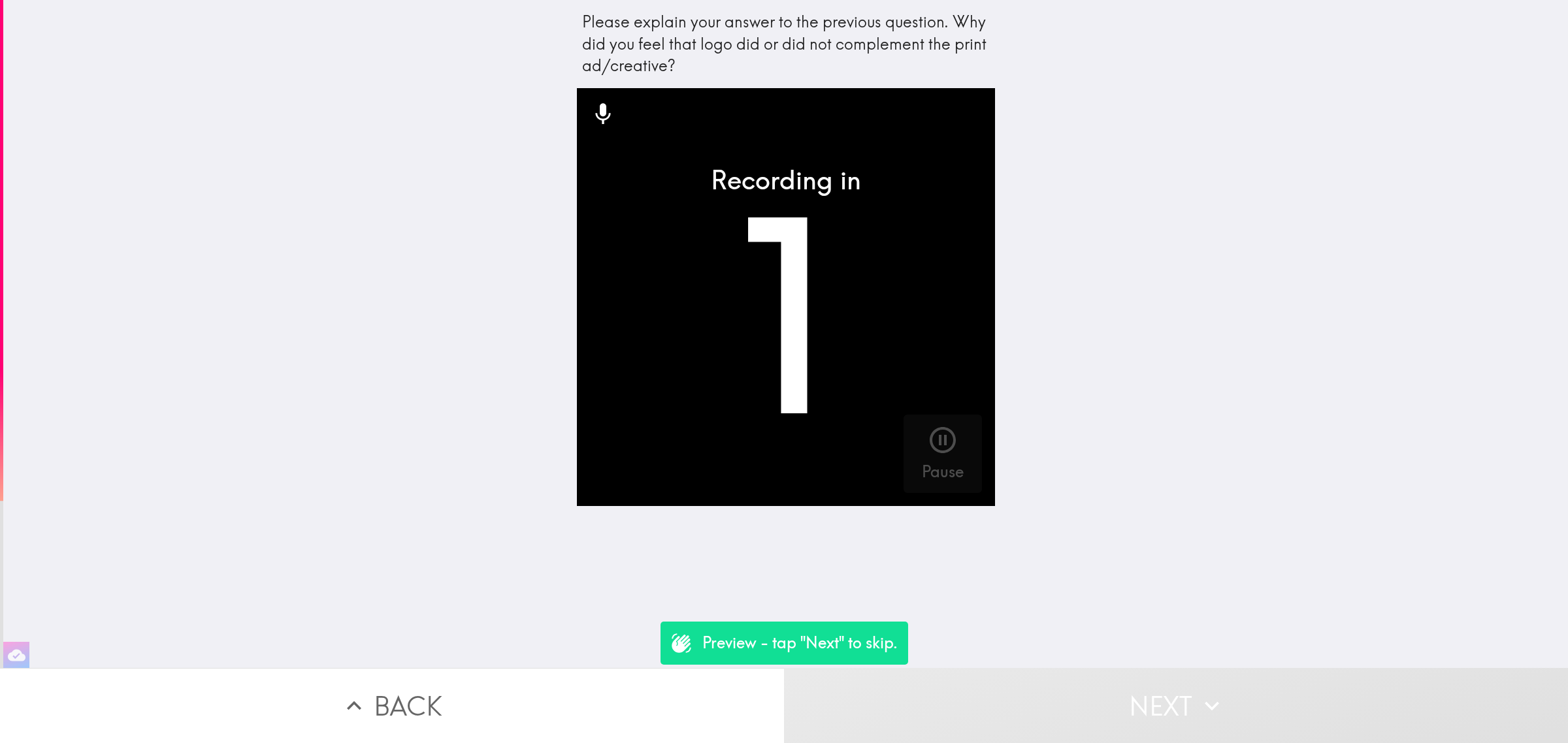
click at [1102, 675] on button "Next" at bounding box center [1176, 705] width 784 height 75
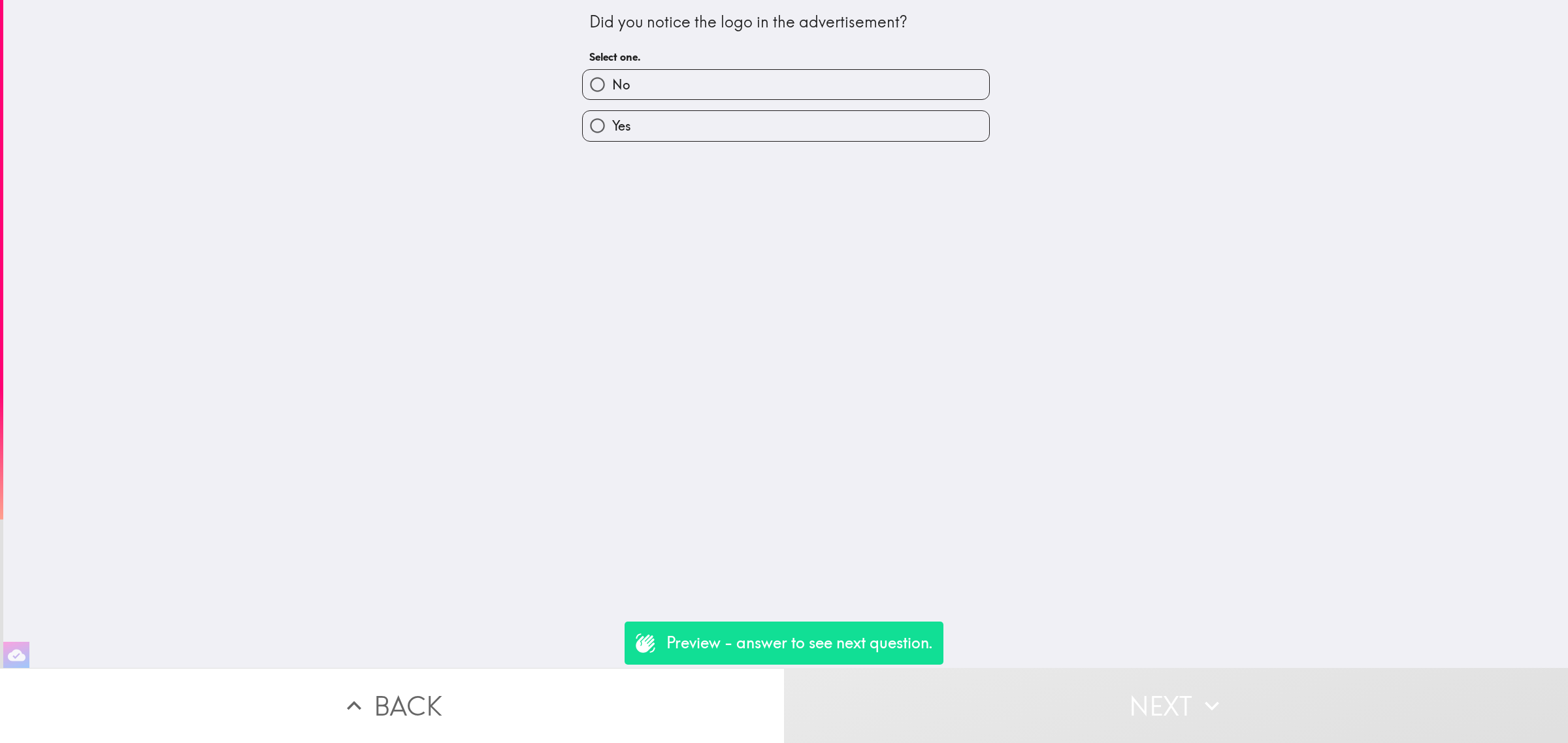
click at [688, 134] on label "Yes" at bounding box center [786, 125] width 407 height 30
click at [612, 134] on input "Yes" at bounding box center [597, 125] width 30 height 30
radio input "true"
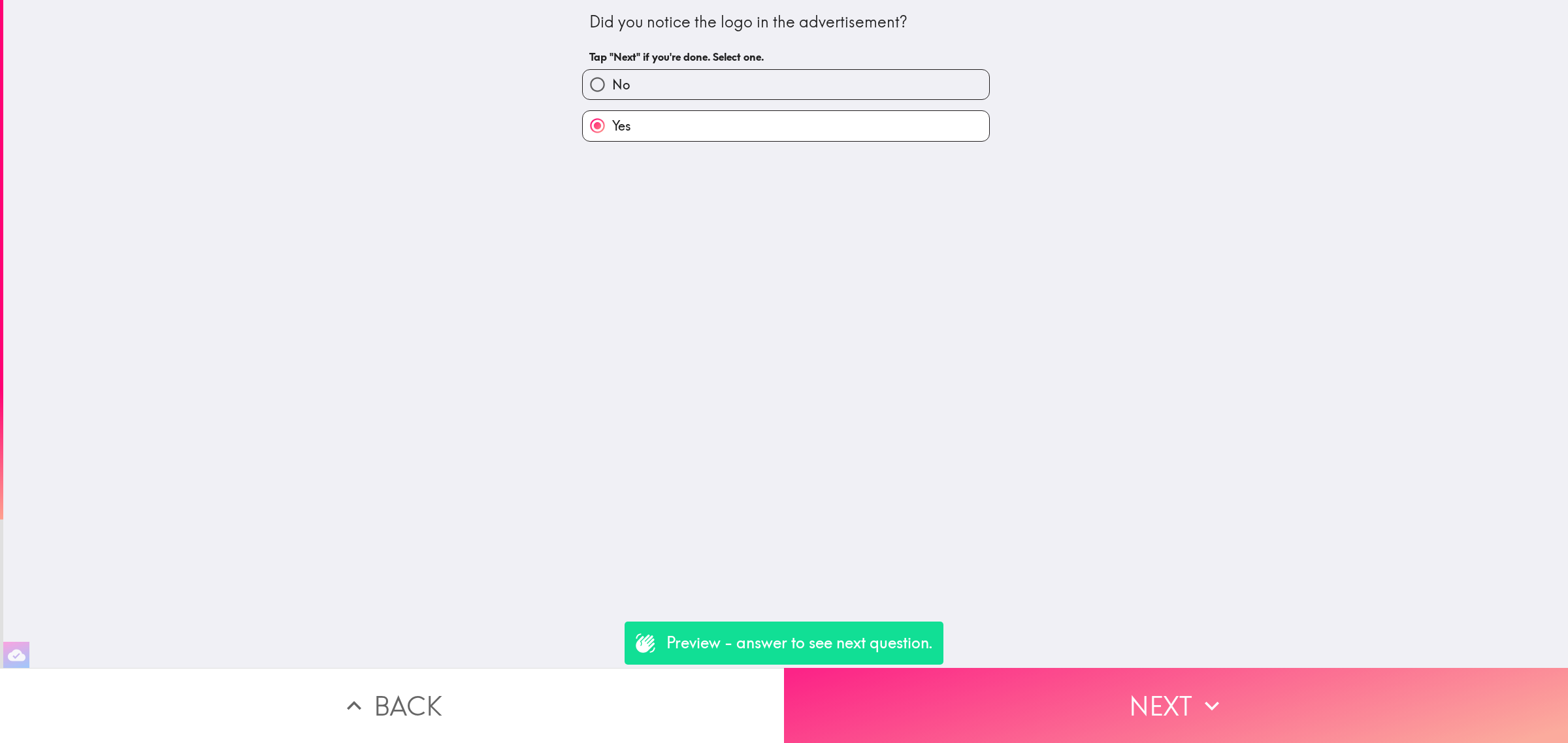
click at [1175, 704] on button "Next" at bounding box center [1176, 705] width 784 height 75
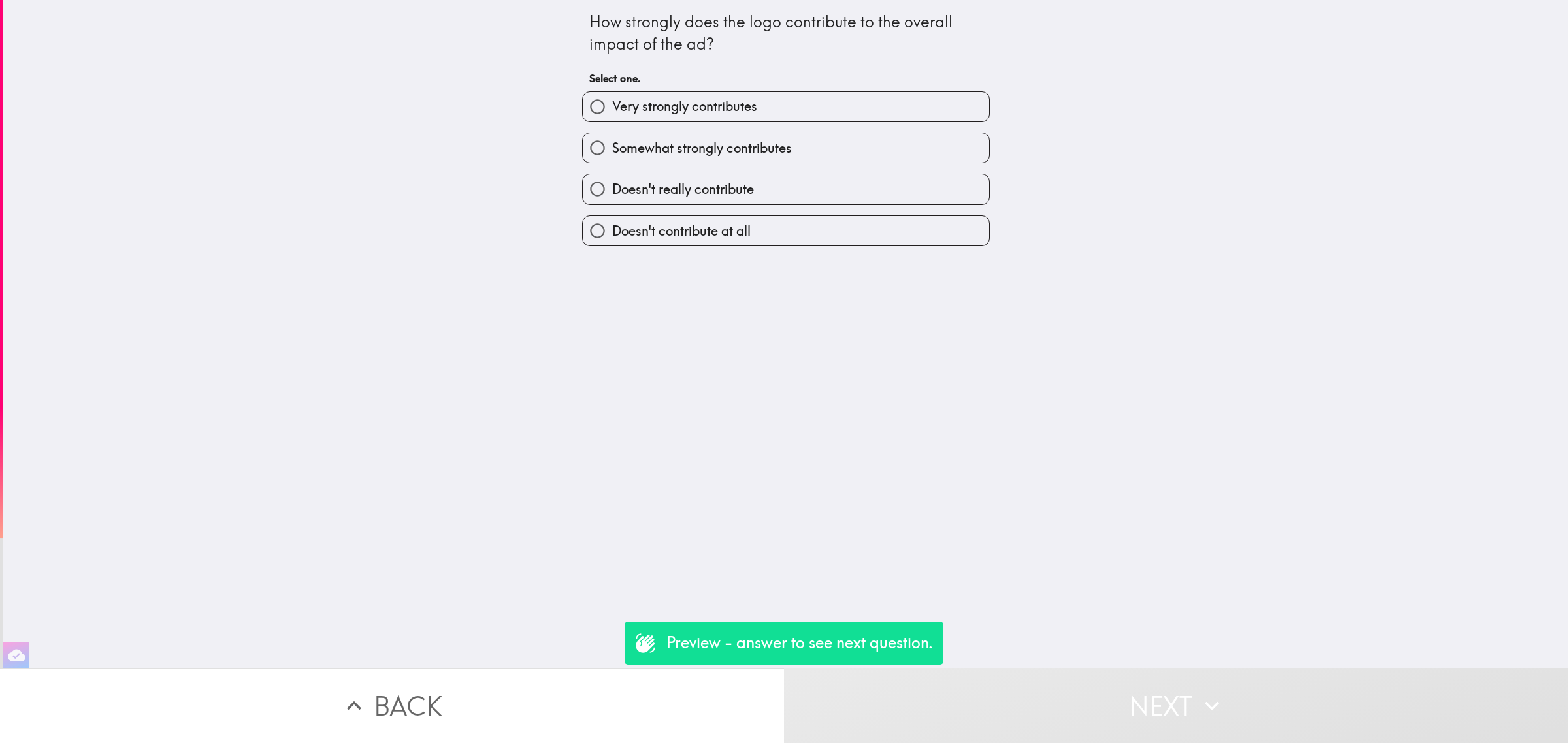
click at [787, 202] on label "Doesn't really contribute" at bounding box center [786, 188] width 407 height 30
click at [612, 202] on input "Doesn't really contribute" at bounding box center [597, 188] width 30 height 30
radio input "true"
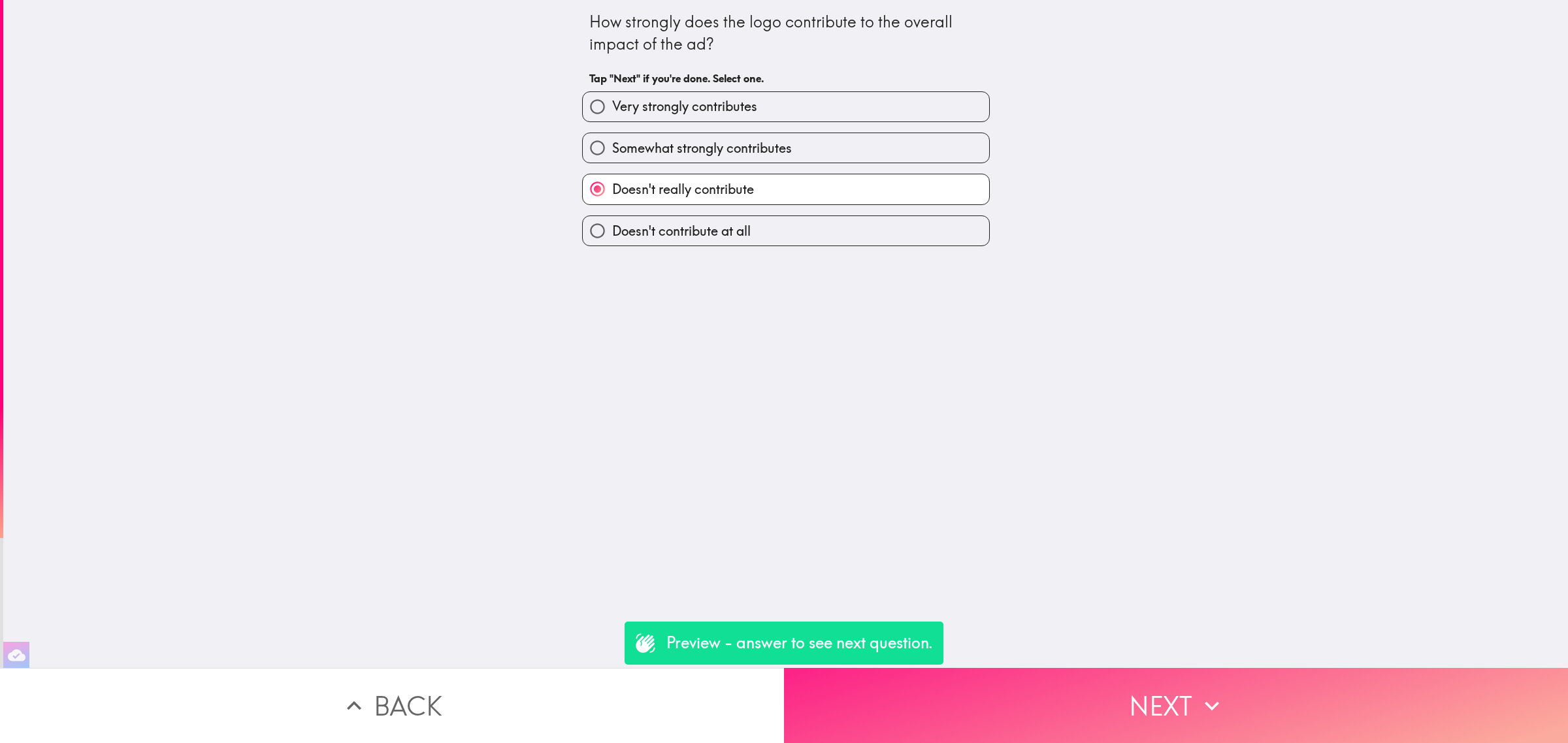
click at [1144, 673] on button "Next" at bounding box center [1176, 705] width 784 height 75
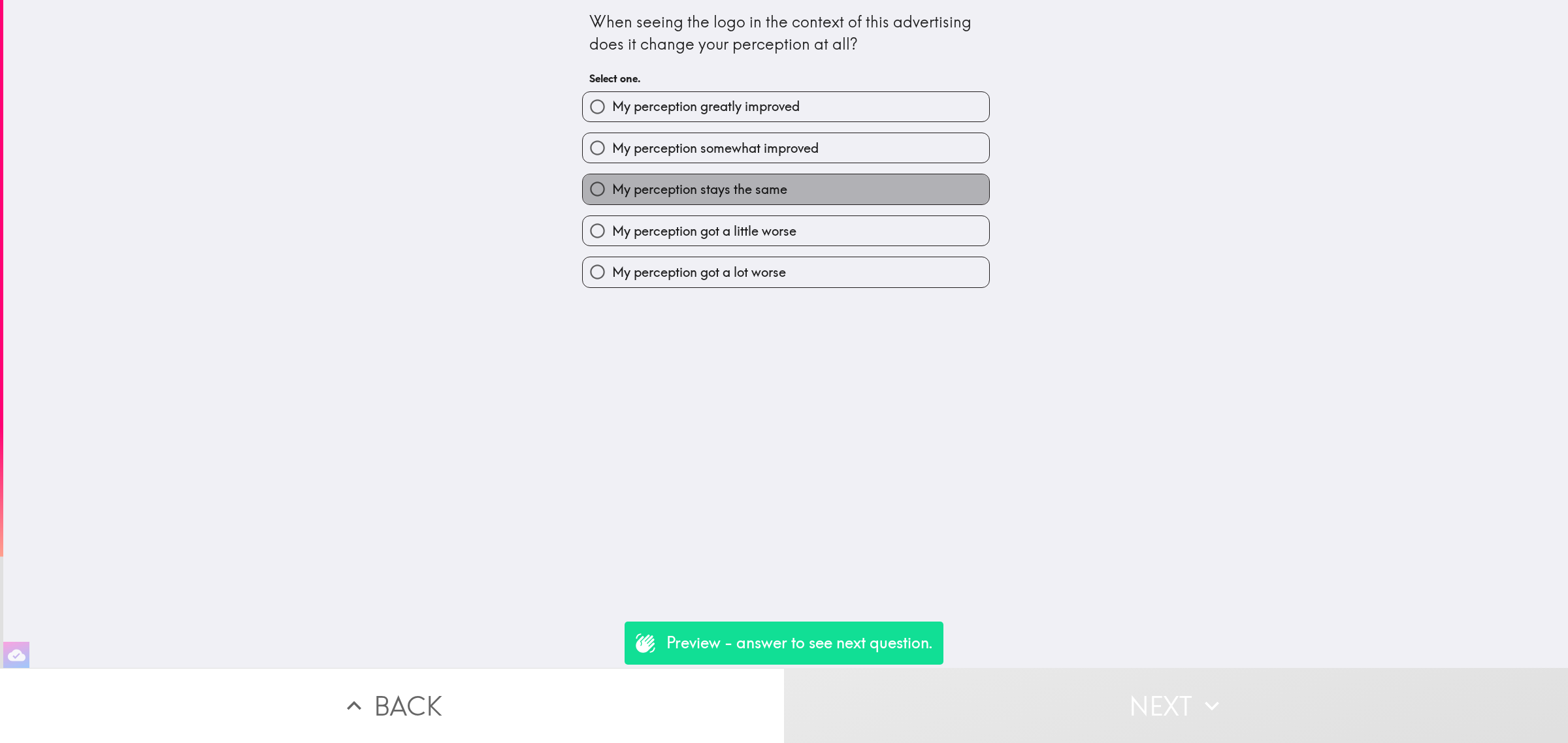
click at [822, 179] on label "My perception stays the same" at bounding box center [786, 188] width 407 height 30
click at [612, 179] on input "My perception stays the same" at bounding box center [597, 188] width 30 height 30
radio input "true"
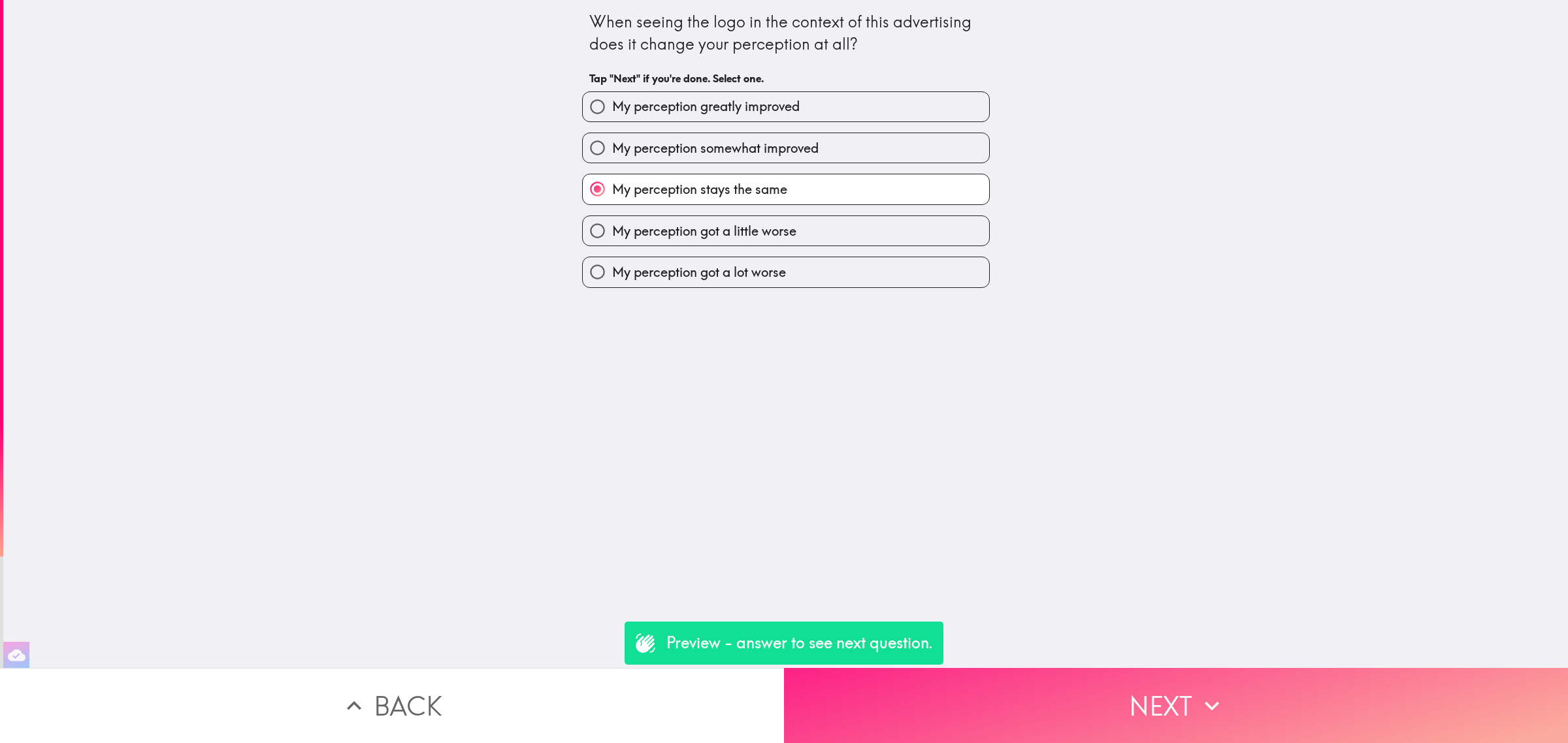
click at [1151, 682] on button "Next" at bounding box center [1176, 705] width 784 height 75
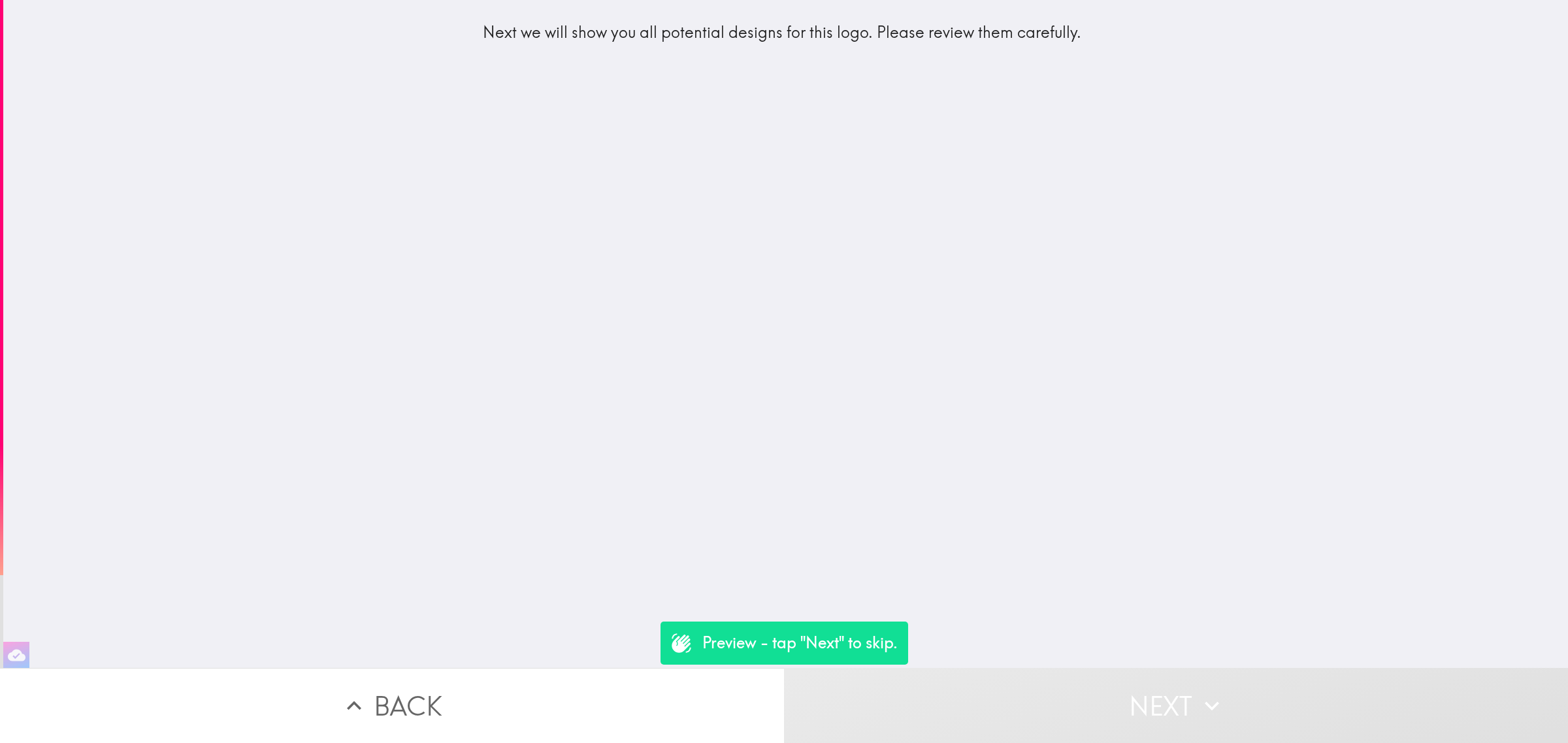
click at [1158, 690] on button "Next" at bounding box center [1176, 705] width 784 height 75
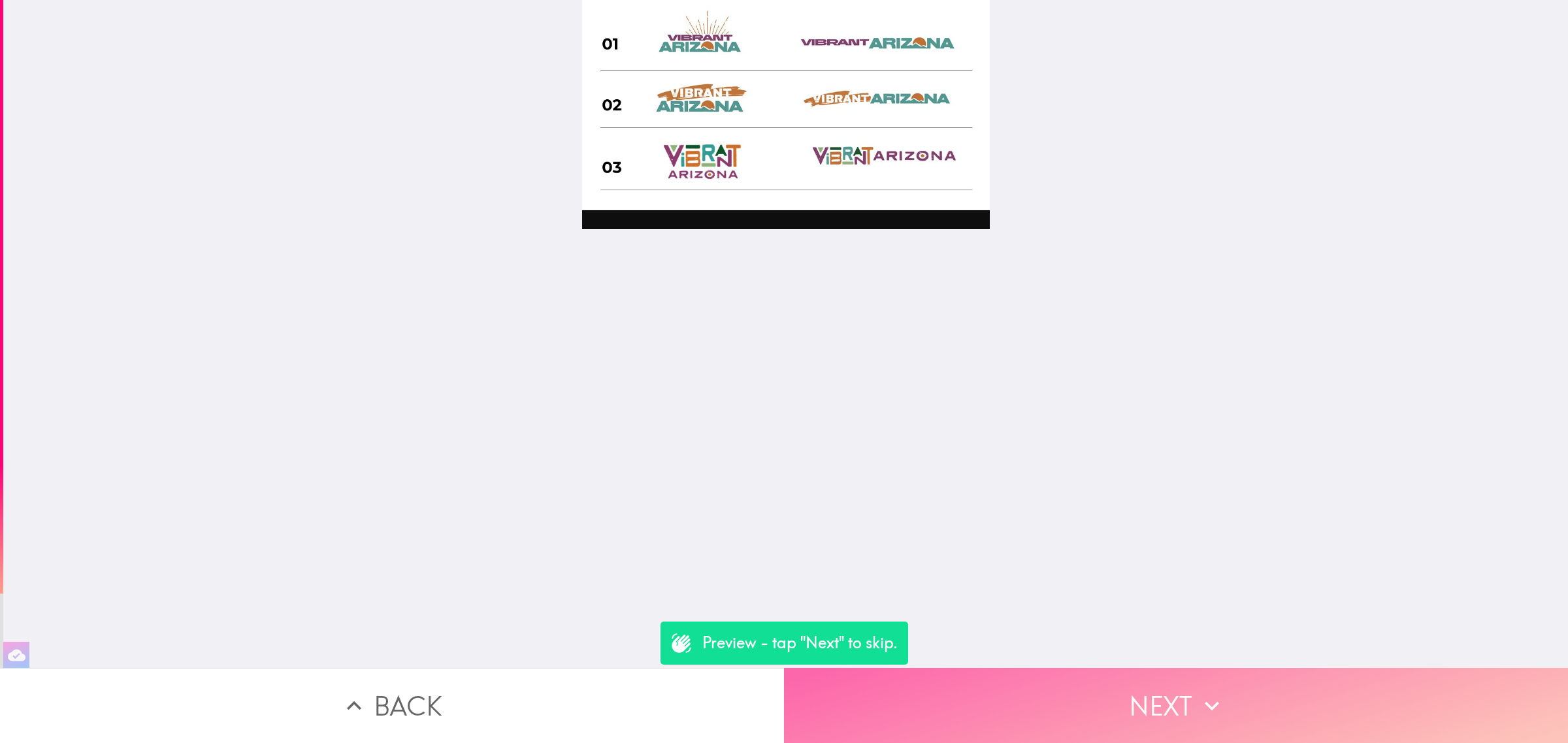
click at [1082, 668] on button "Next" at bounding box center [1176, 705] width 784 height 75
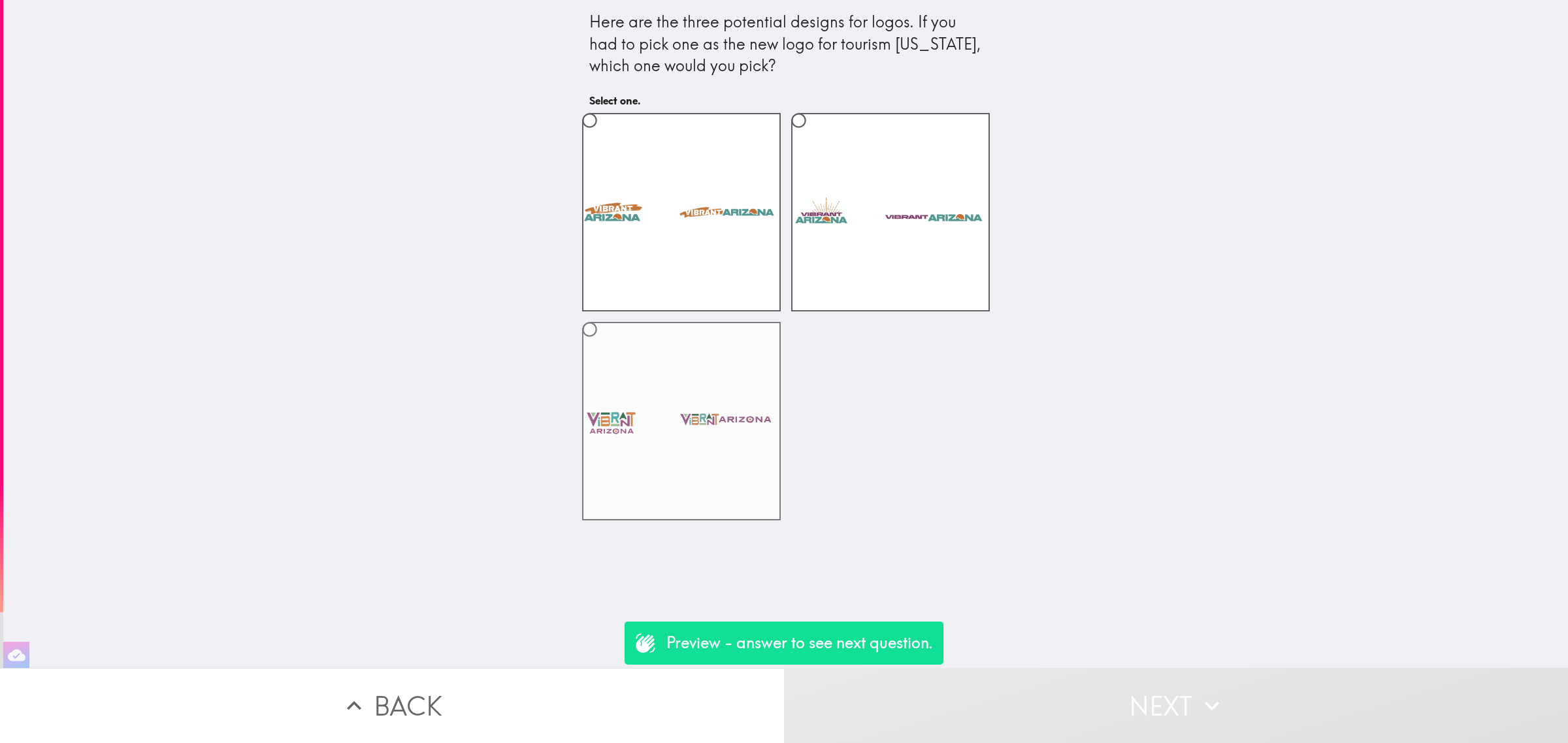
click at [703, 451] on label at bounding box center [681, 421] width 199 height 199
click at [605, 344] on input "radio" at bounding box center [589, 329] width 30 height 30
radio input "true"
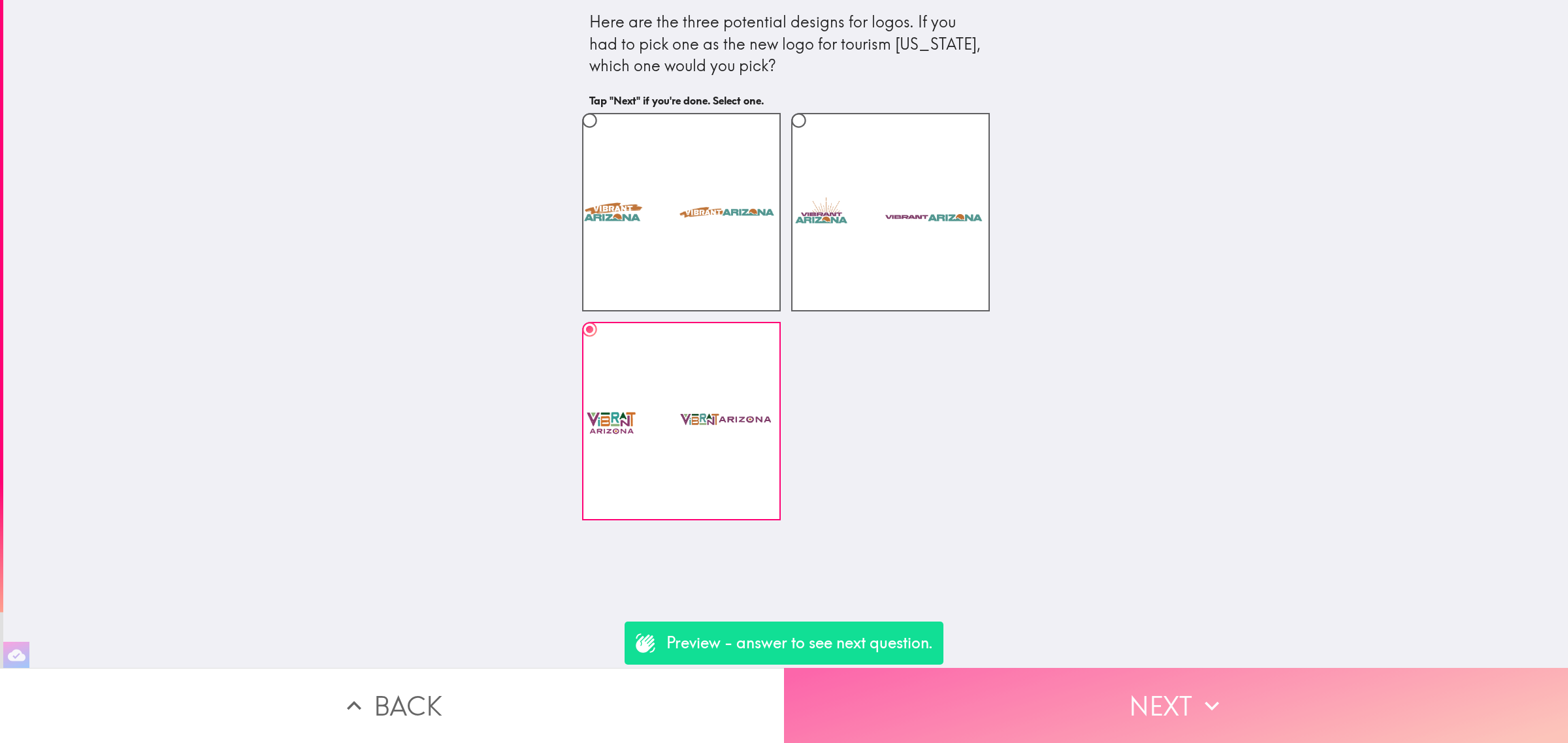
click at [1162, 677] on button "Next" at bounding box center [1176, 705] width 784 height 75
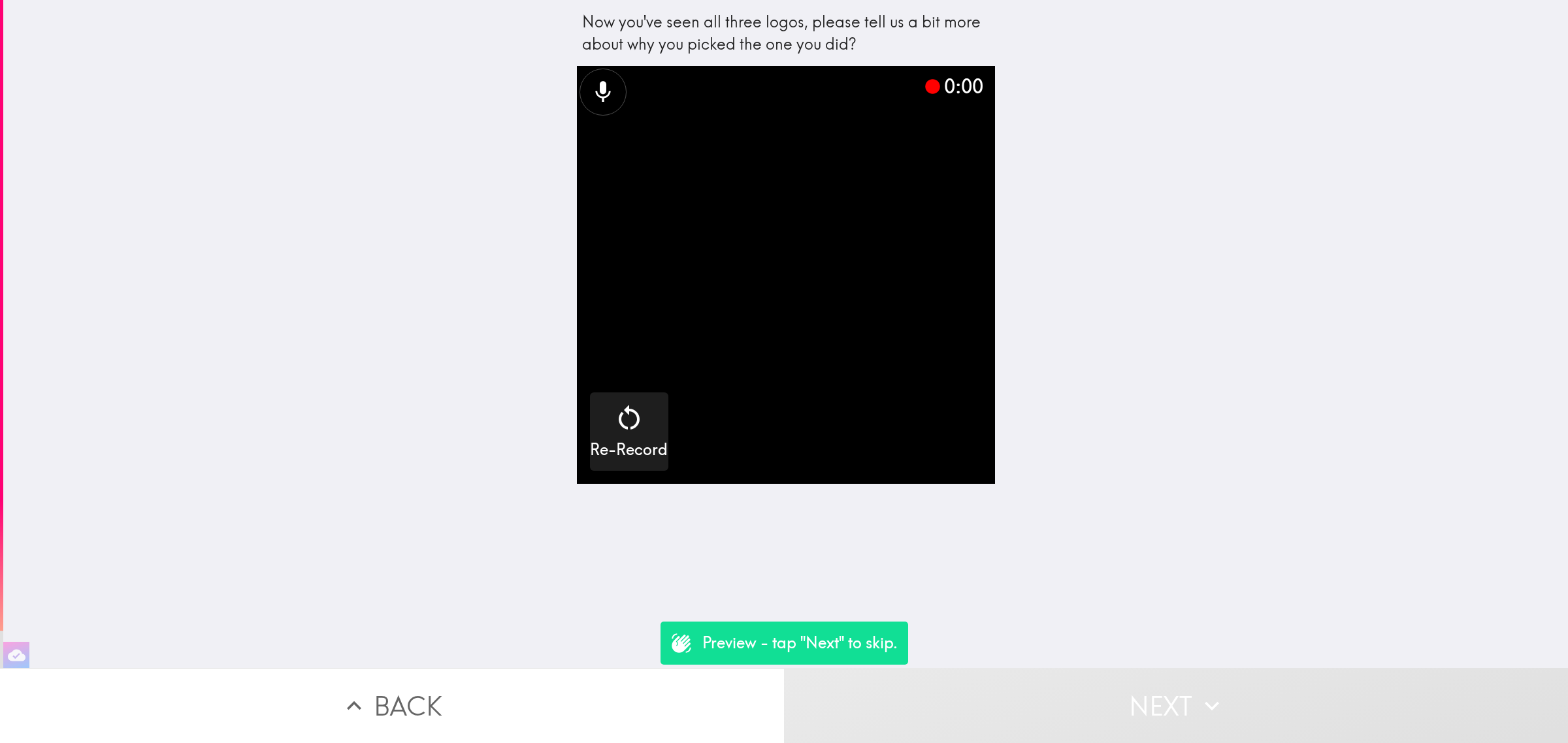
click at [1184, 697] on button "Next" at bounding box center [1176, 705] width 784 height 75
drag, startPoint x: 1184, startPoint y: 697, endPoint x: 1162, endPoint y: 690, distance: 23.1
click at [1184, 697] on button "Next" at bounding box center [1176, 705] width 784 height 75
click at [1162, 690] on button "Next" at bounding box center [1176, 705] width 784 height 75
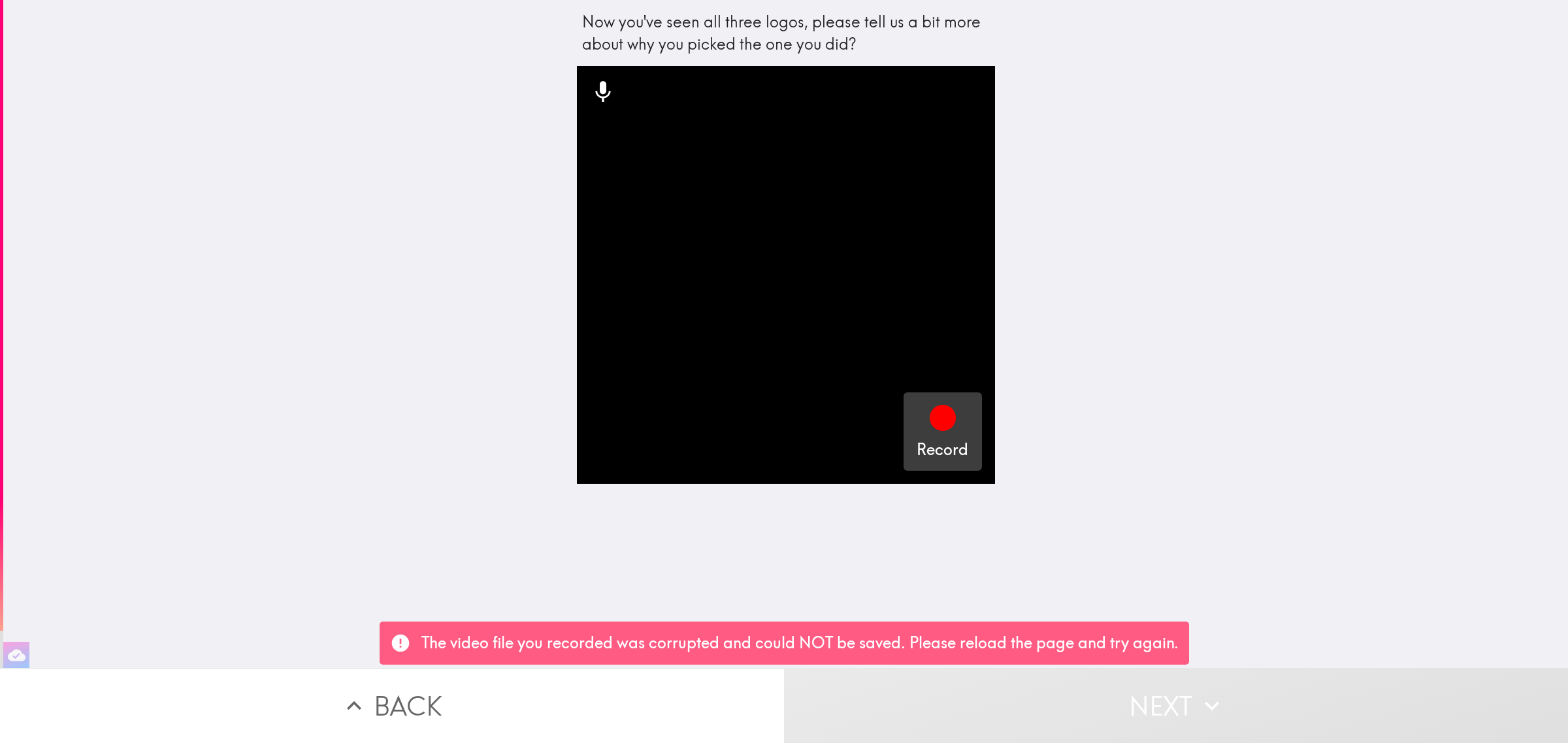
click at [929, 433] on icon "button" at bounding box center [942, 418] width 31 height 31
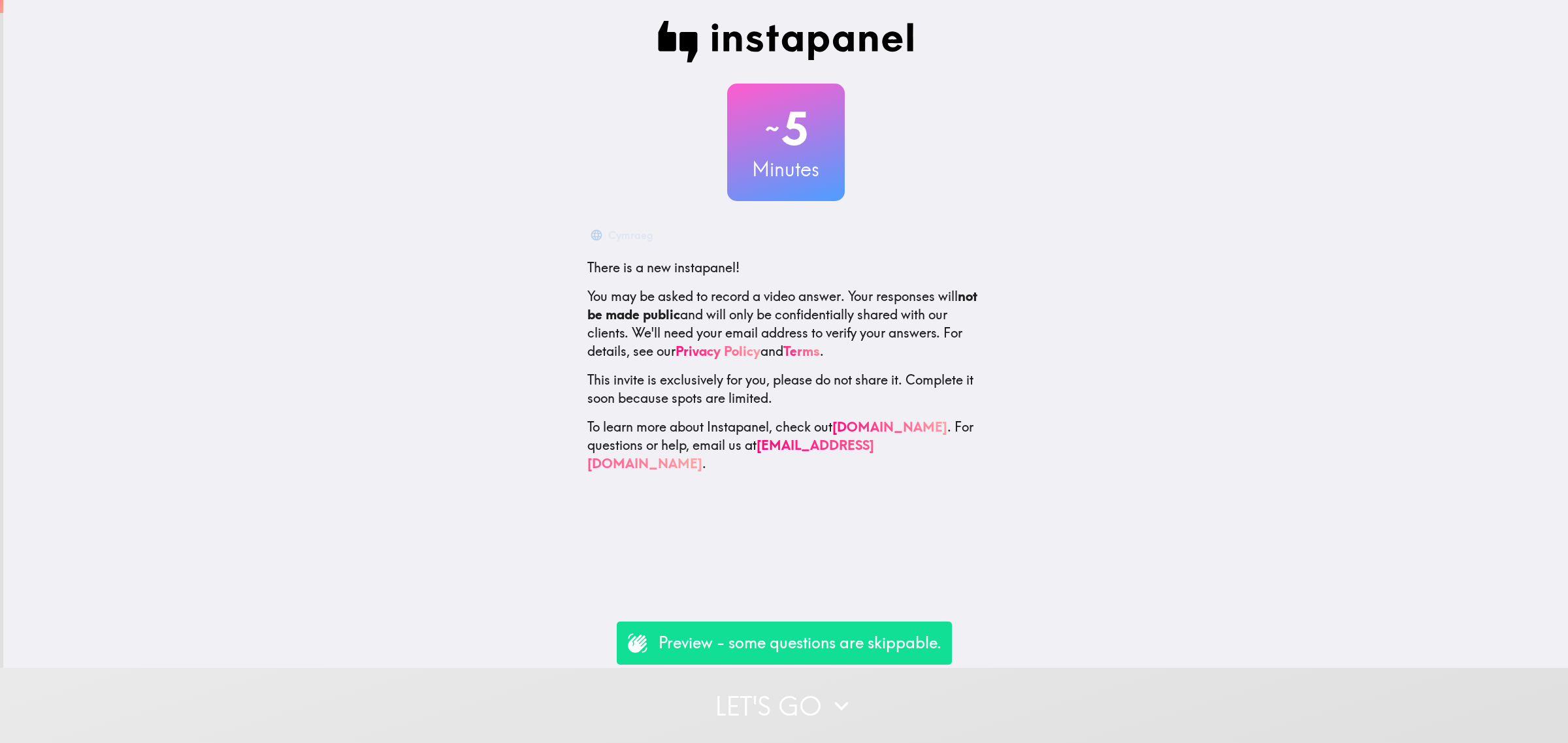
click at [1004, 699] on button "Let's go" at bounding box center [784, 705] width 1568 height 75
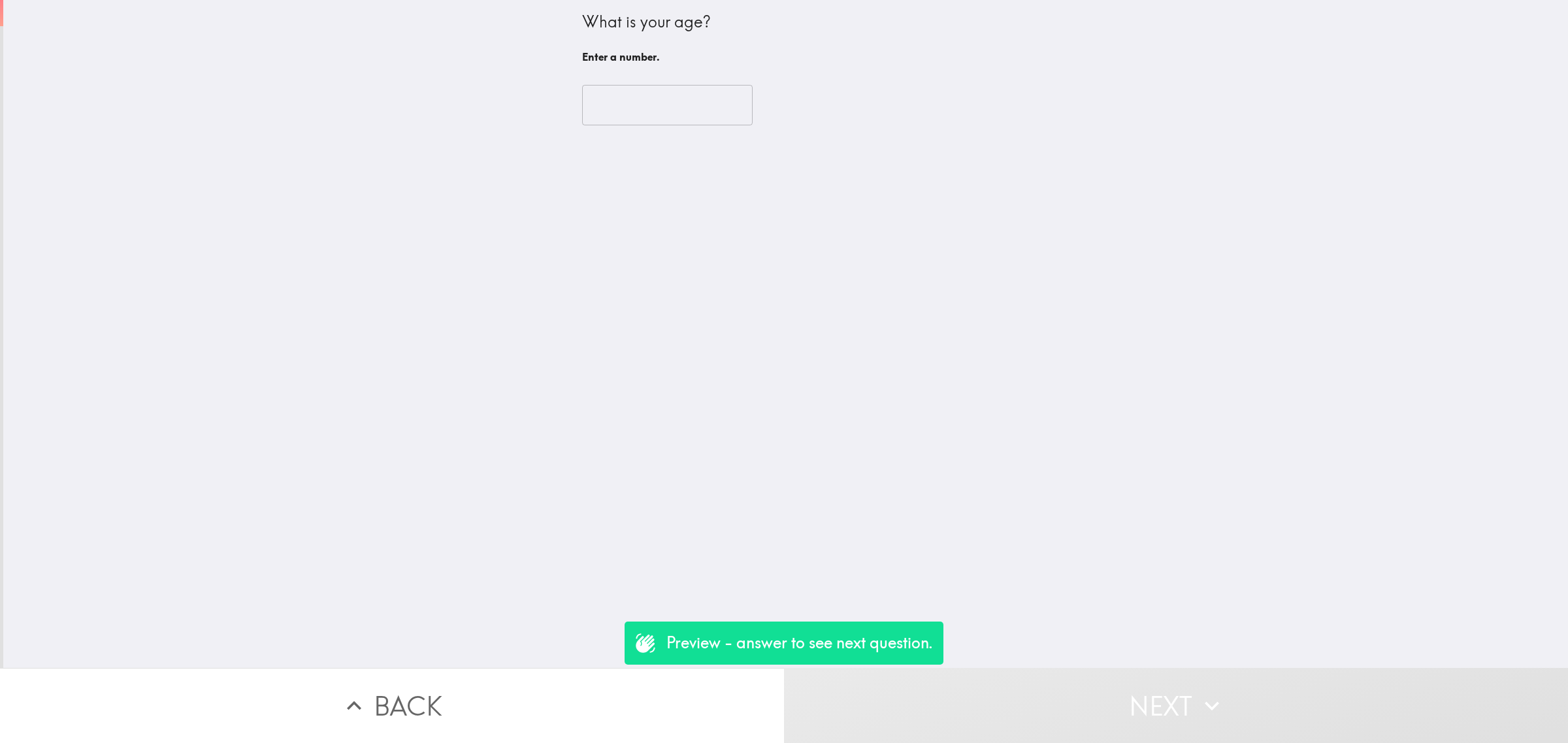
click at [610, 107] on input "number" at bounding box center [667, 105] width 171 height 41
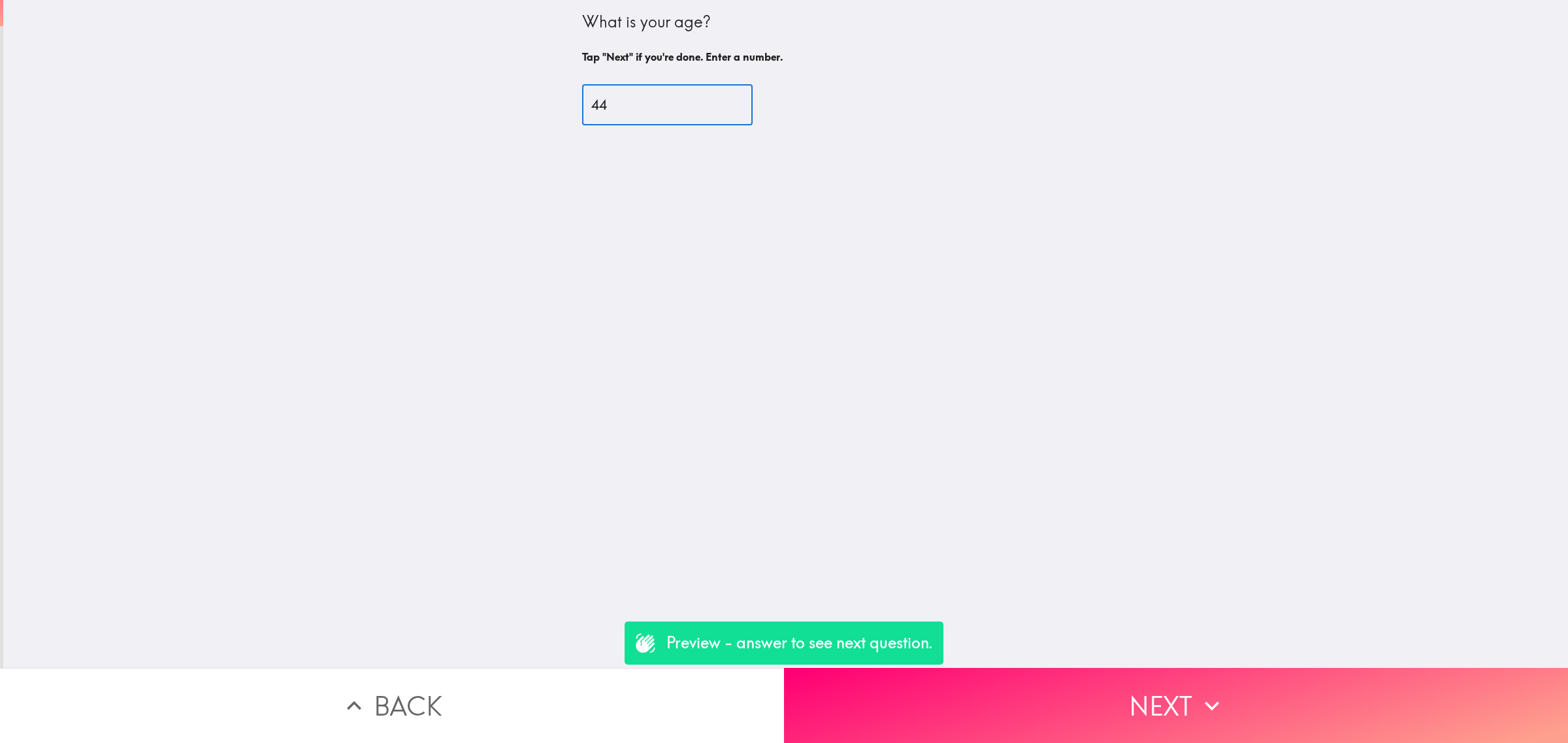
type input "4"
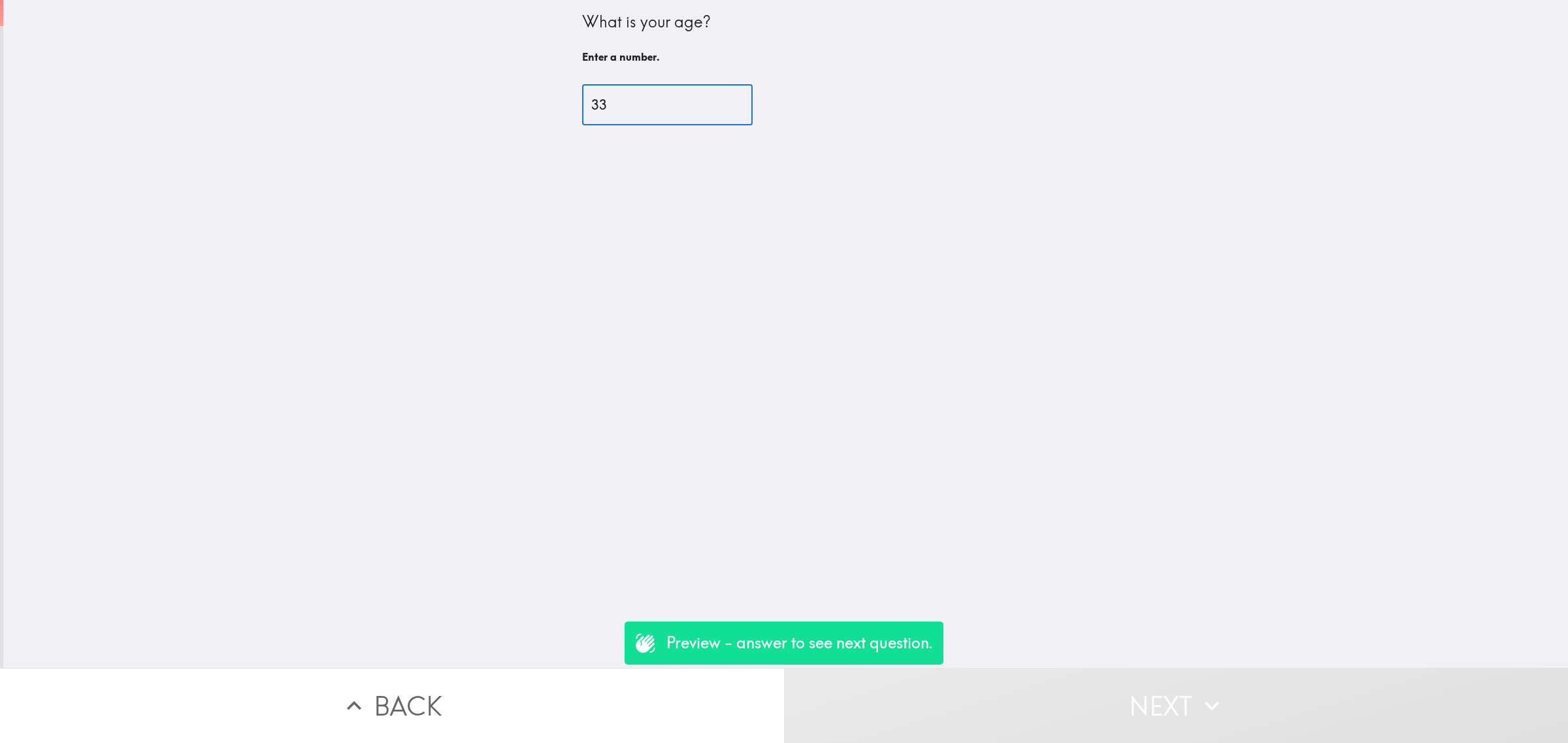
type input "33"
click at [633, 70] on input "Postcode" at bounding box center [786, 75] width 408 height 41
type input "90000"
click at [658, 119] on button "UK not your country?" at bounding box center [637, 117] width 110 height 26
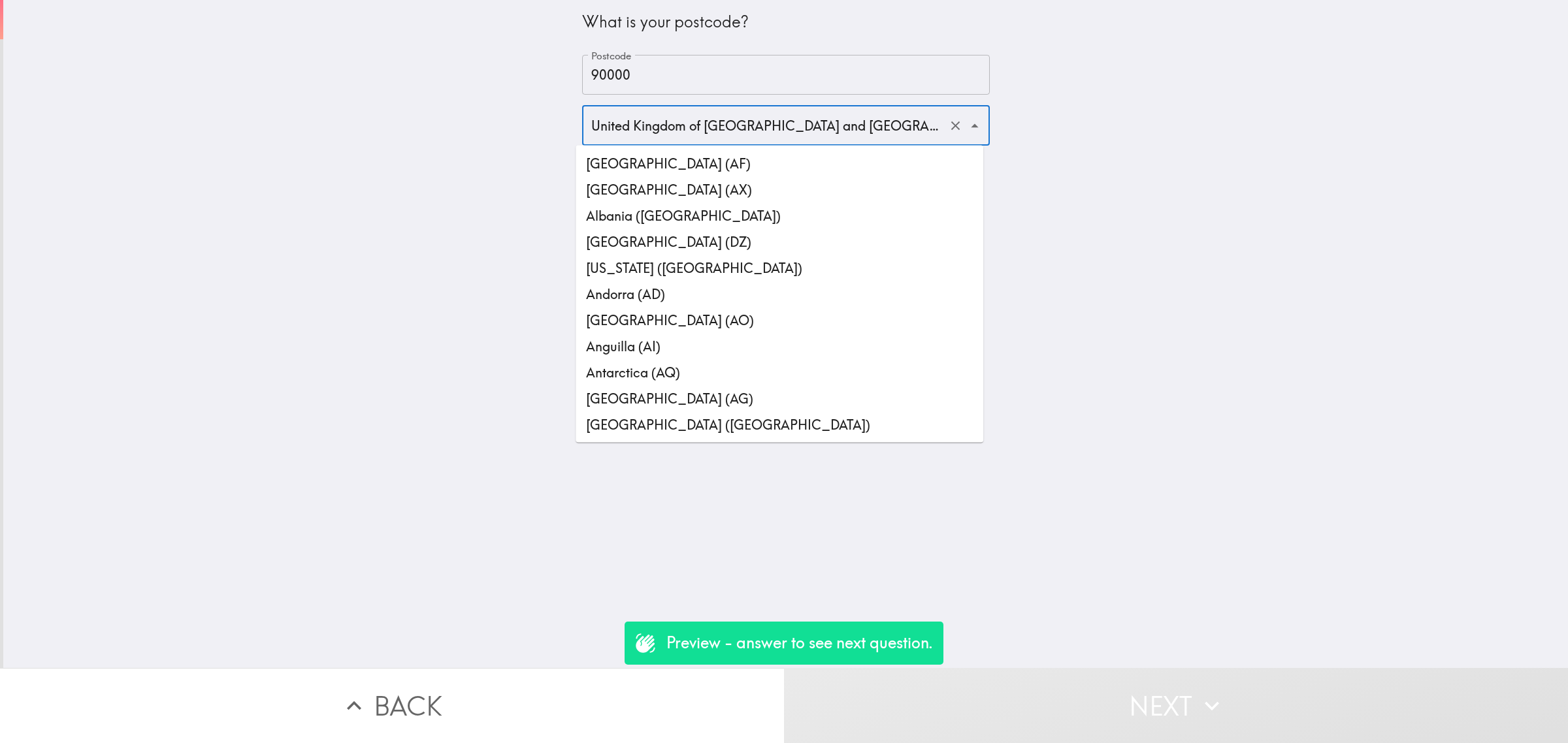
click at [691, 122] on input "United Kingdom of Great Britain and Northern Ireland (GB)" at bounding box center [767, 125] width 359 height 29
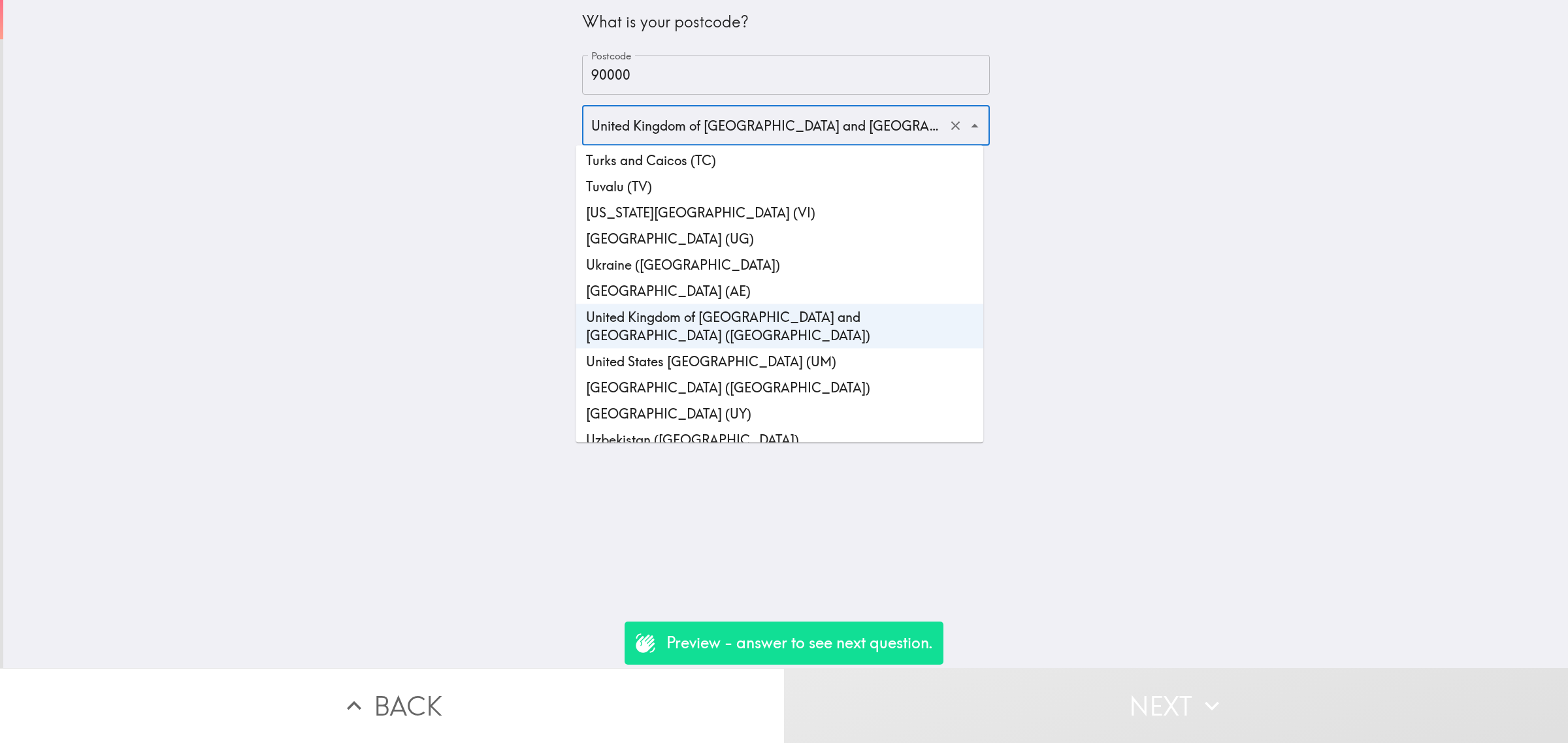
scroll to position [6084, 0]
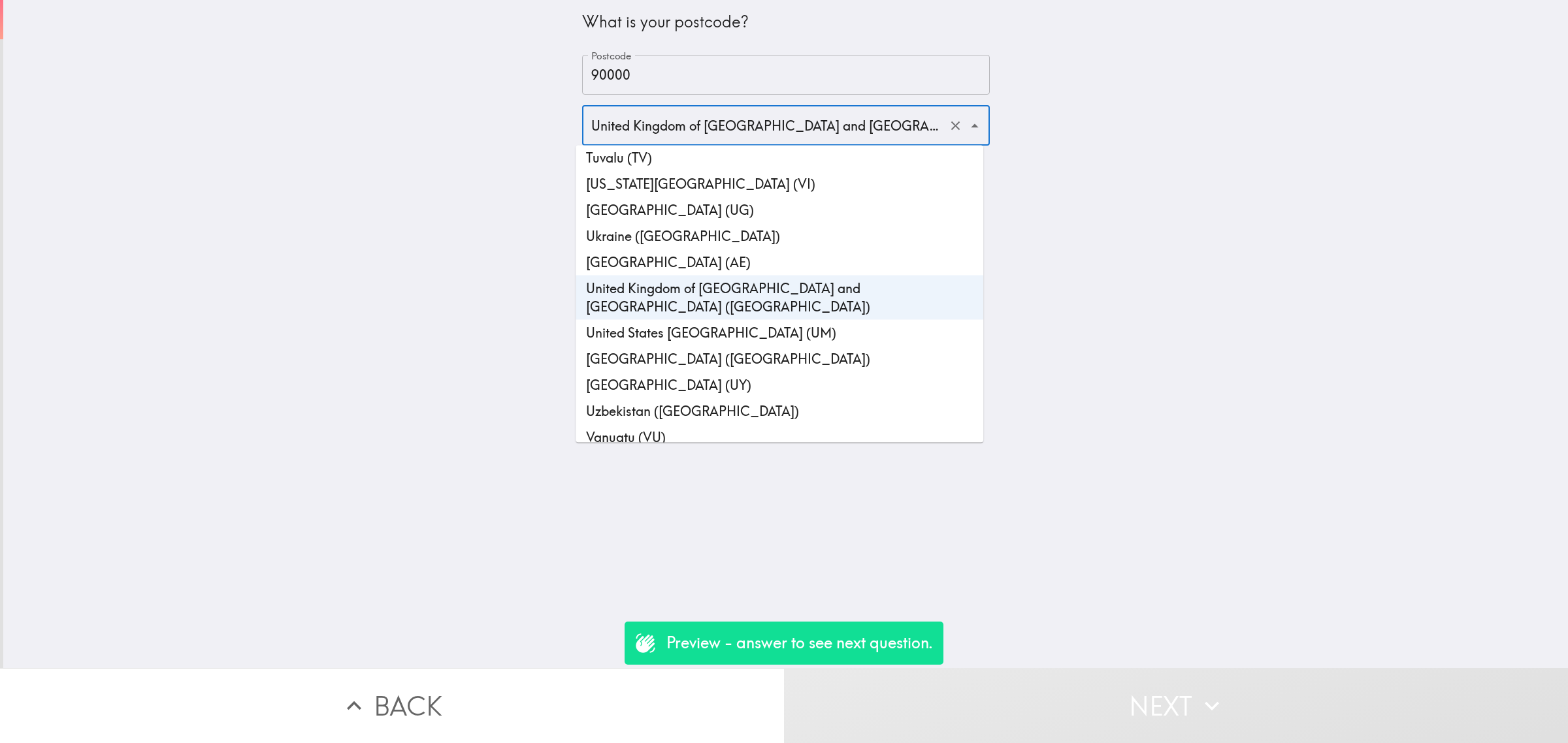
click at [710, 346] on li "United States of America (US)" at bounding box center [780, 358] width 408 height 26
type input "United States of America (US)"
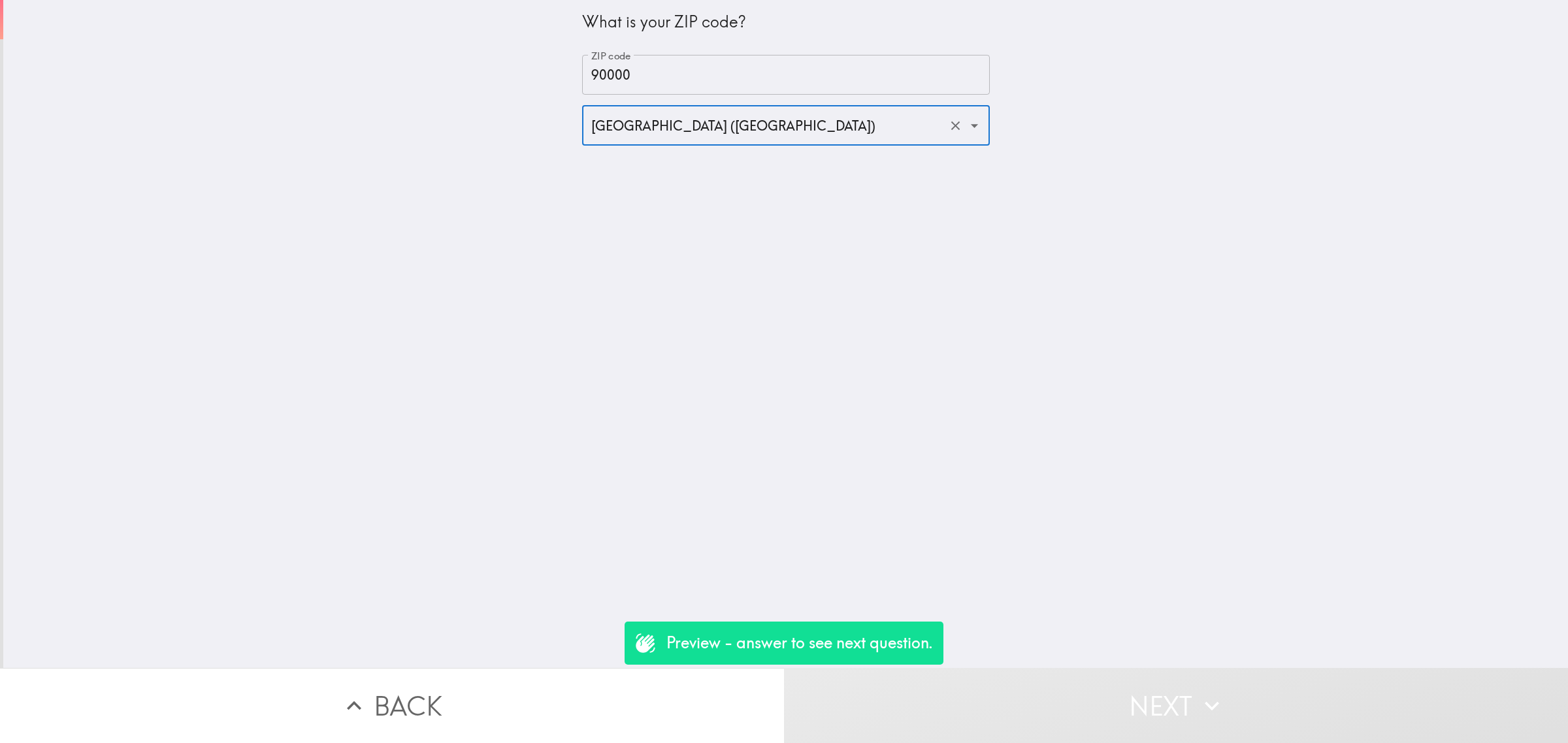
click at [665, 67] on input "90000" at bounding box center [786, 75] width 408 height 41
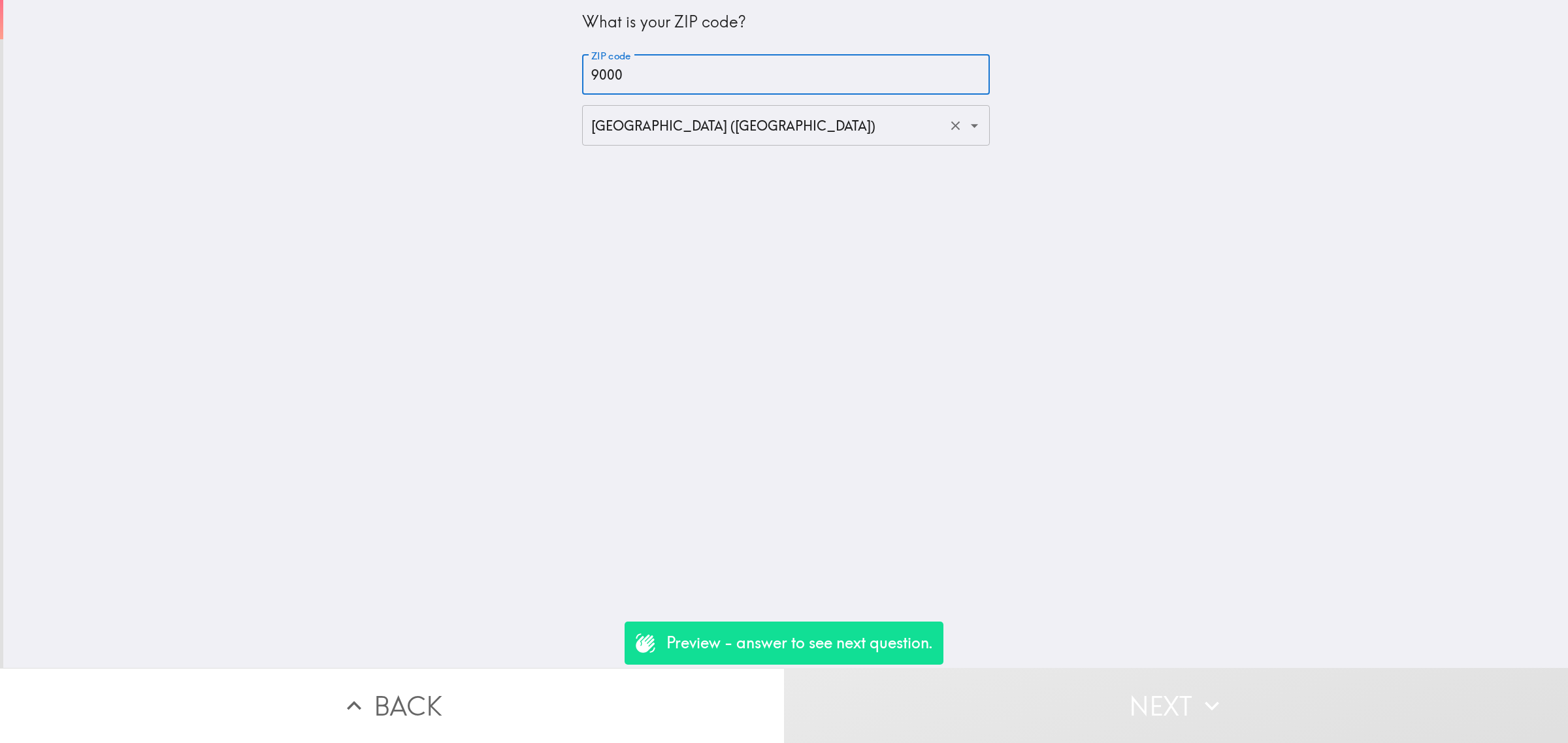
type input "90000"
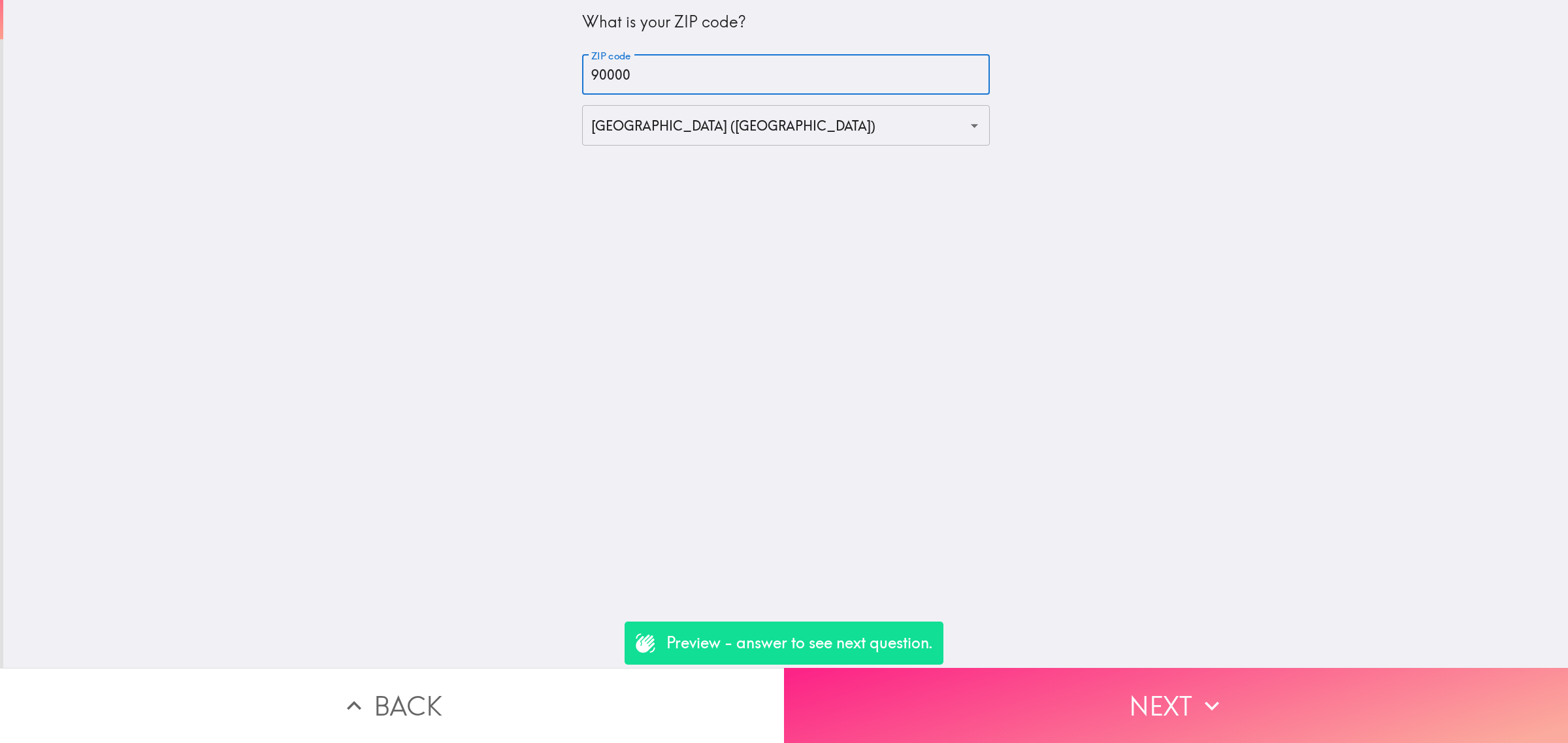
click at [1077, 687] on button "Next" at bounding box center [1176, 705] width 784 height 75
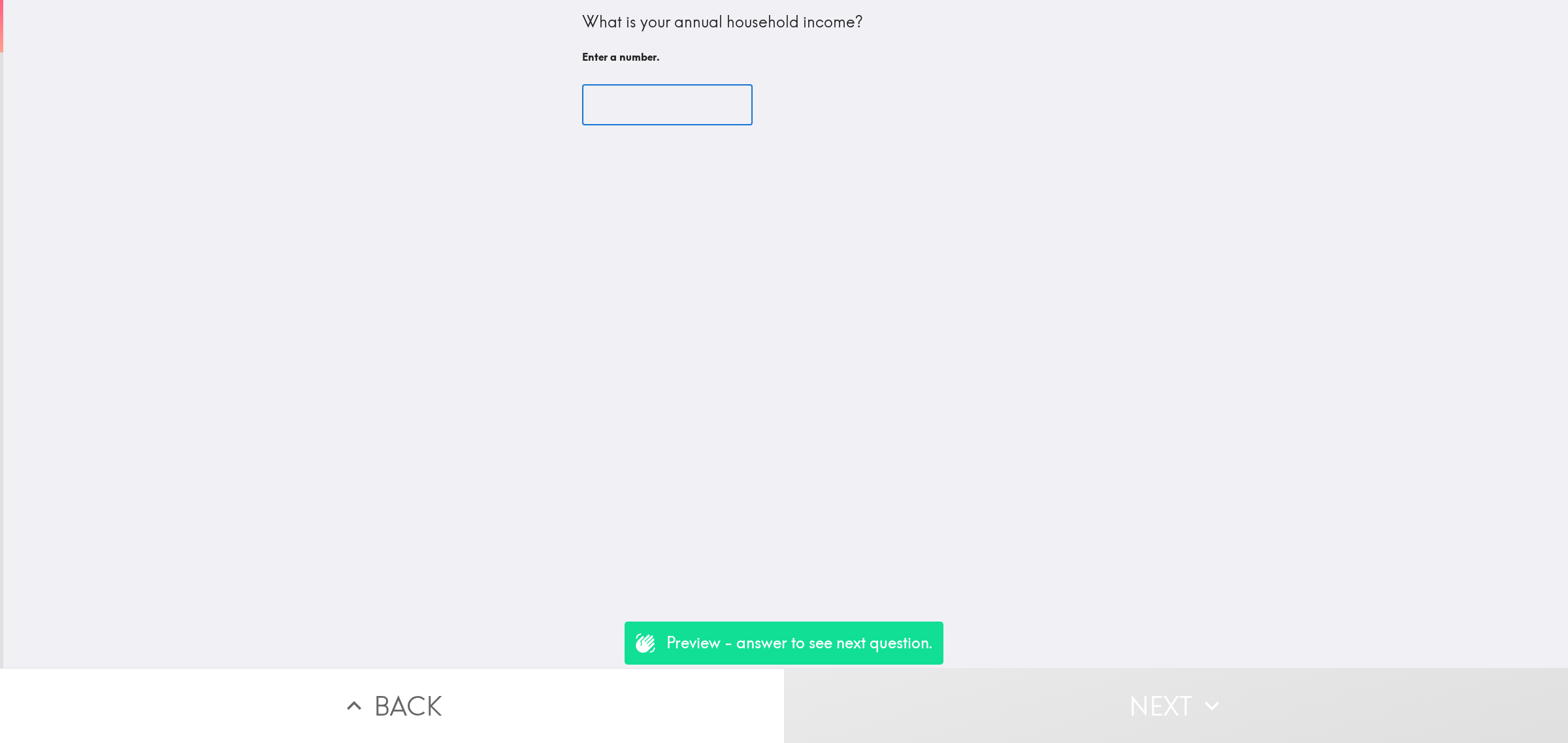
click at [683, 122] on input "number" at bounding box center [667, 105] width 171 height 41
click at [677, 112] on input "number" at bounding box center [667, 105] width 171 height 41
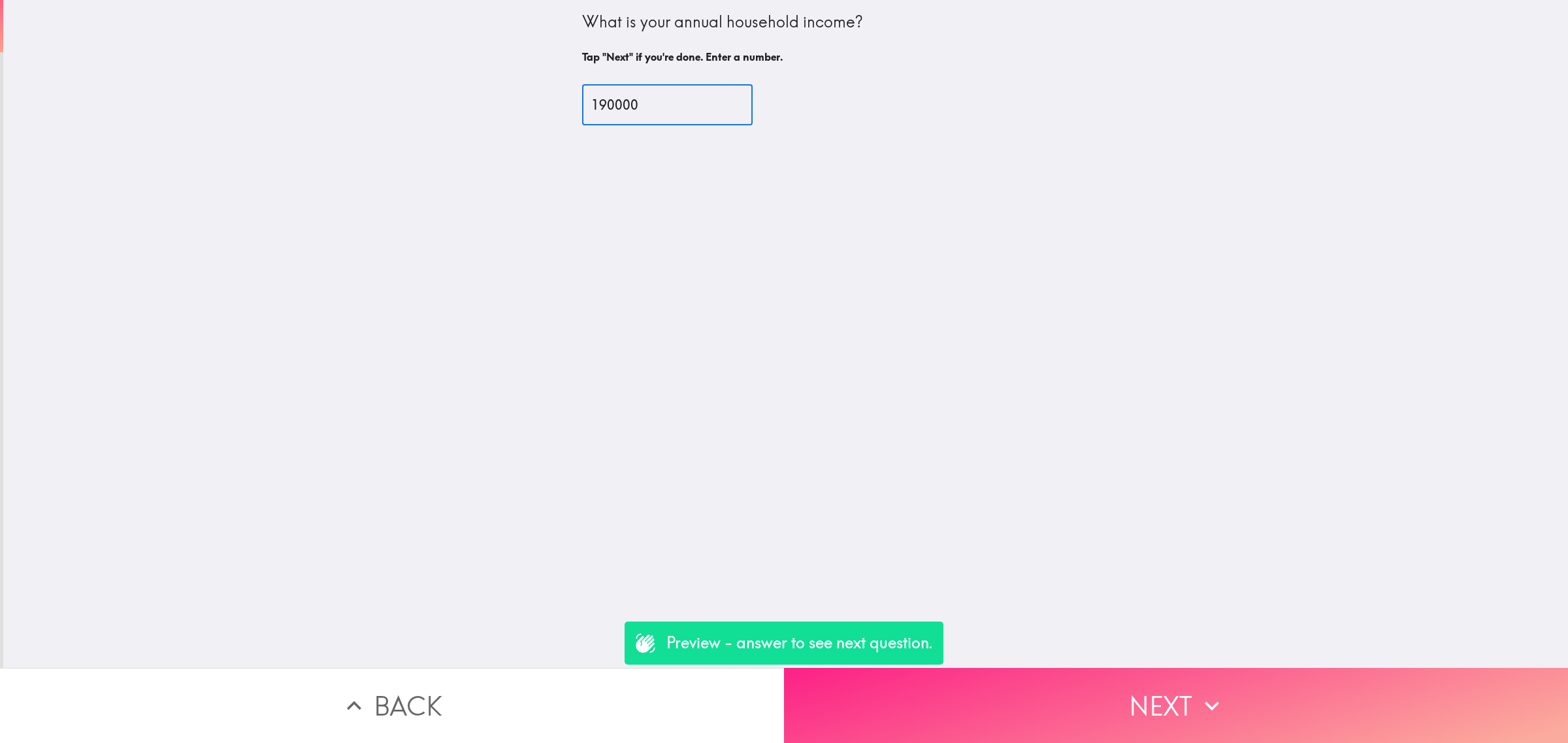
type input "190000"
click at [1069, 685] on button "Next" at bounding box center [1176, 705] width 784 height 75
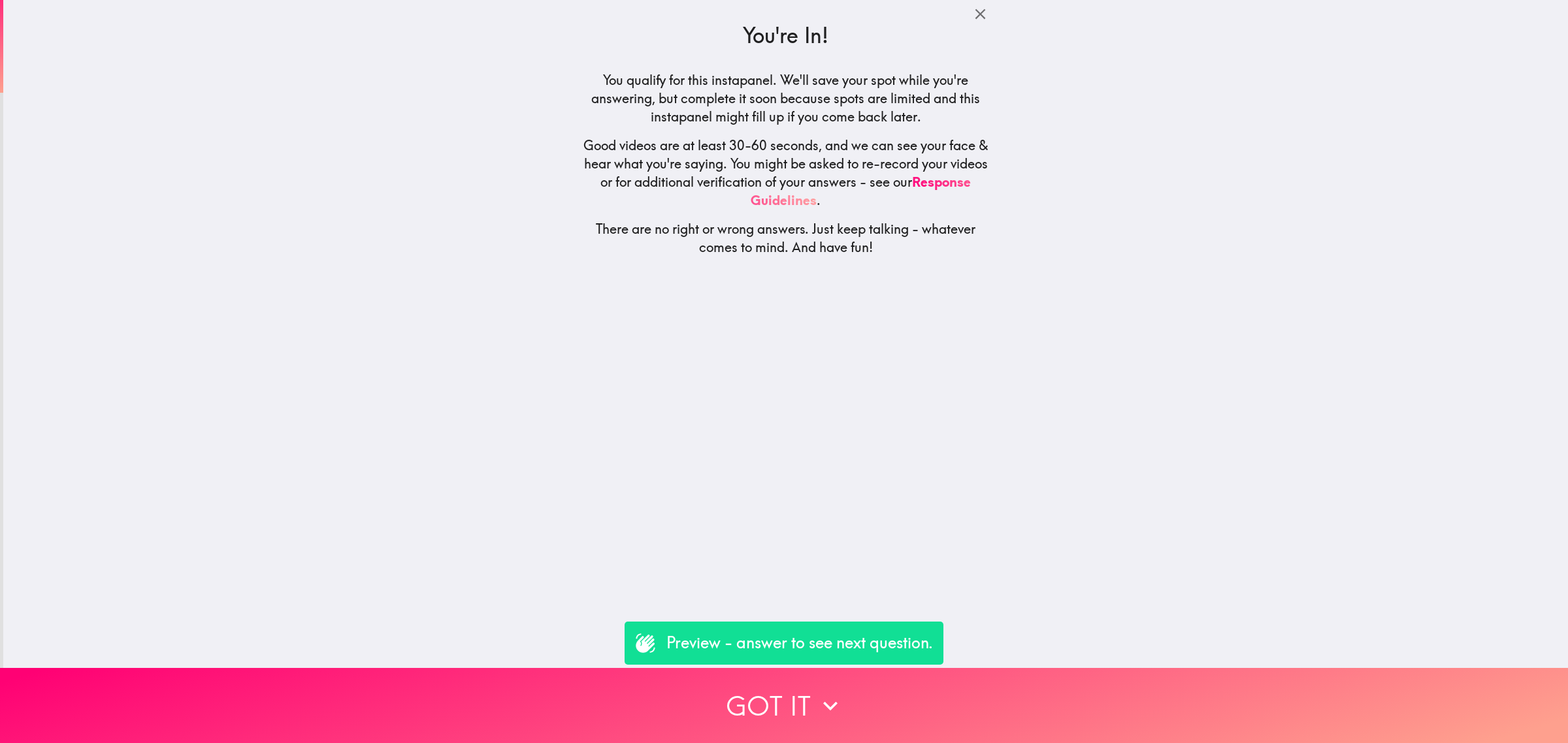
click at [918, 651] on p "Preview - answer to see next question." at bounding box center [799, 643] width 266 height 22
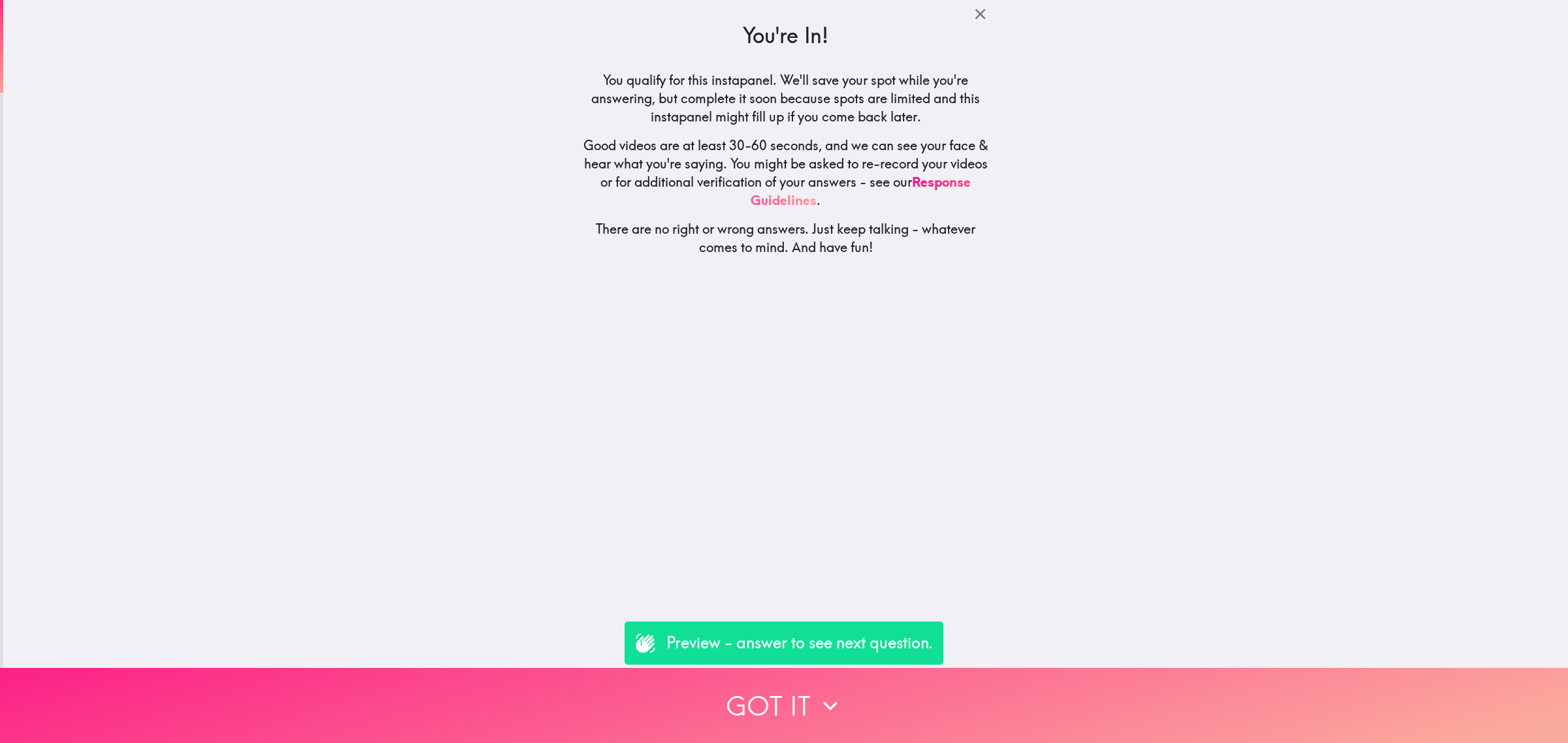
click at [929, 676] on button "Got it" at bounding box center [784, 705] width 1568 height 75
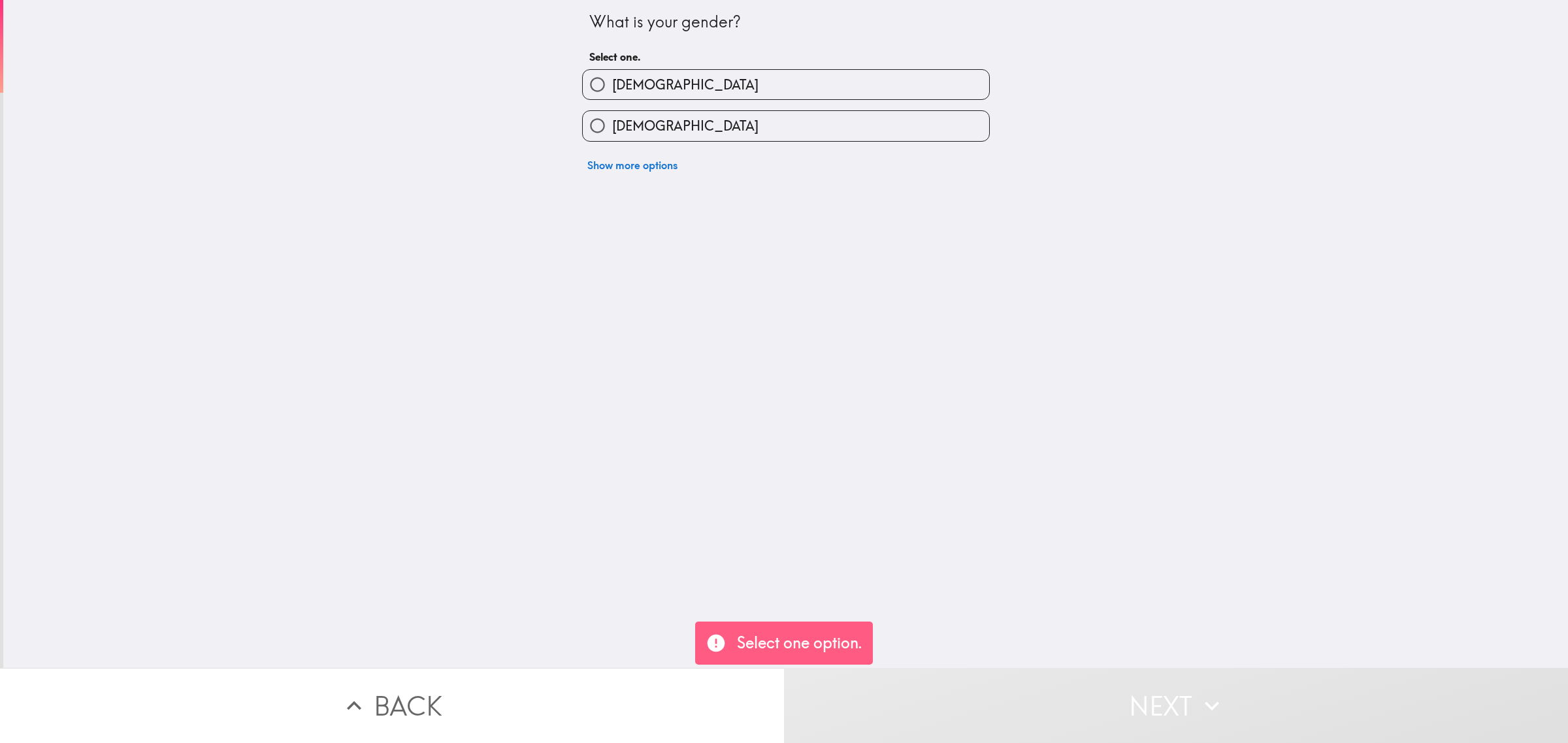
click at [702, 135] on label "[DEMOGRAPHIC_DATA]" at bounding box center [786, 125] width 407 height 30
click at [612, 135] on input "[DEMOGRAPHIC_DATA]" at bounding box center [597, 125] width 30 height 30
radio input "true"
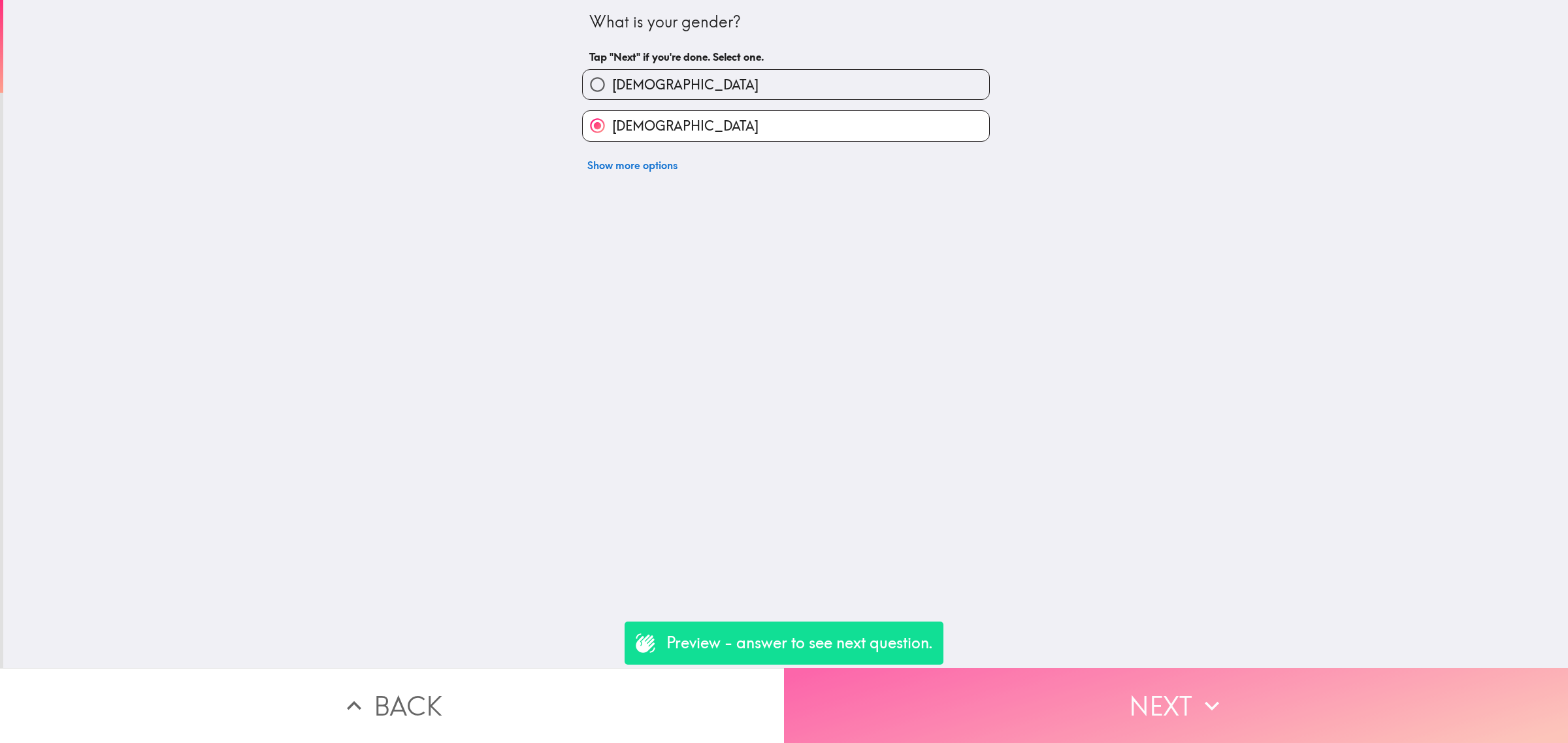
click at [1155, 694] on button "Next" at bounding box center [1176, 705] width 784 height 75
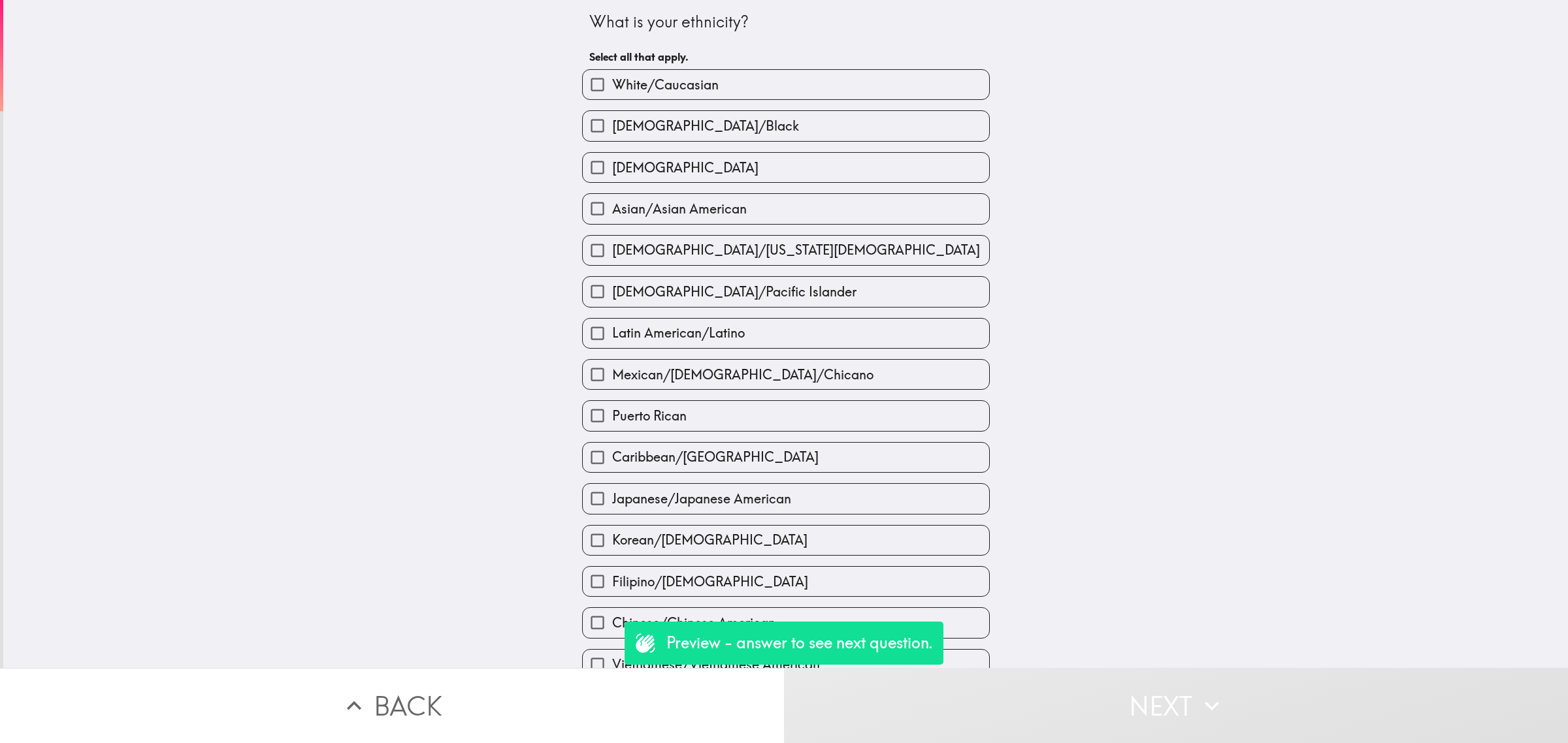
click at [735, 260] on span "[DEMOGRAPHIC_DATA]/[US_STATE][DEMOGRAPHIC_DATA]" at bounding box center [796, 250] width 368 height 19
click at [612, 260] on input "[DEMOGRAPHIC_DATA]/[US_STATE][DEMOGRAPHIC_DATA]" at bounding box center [597, 250] width 30 height 30
checkbox input "true"
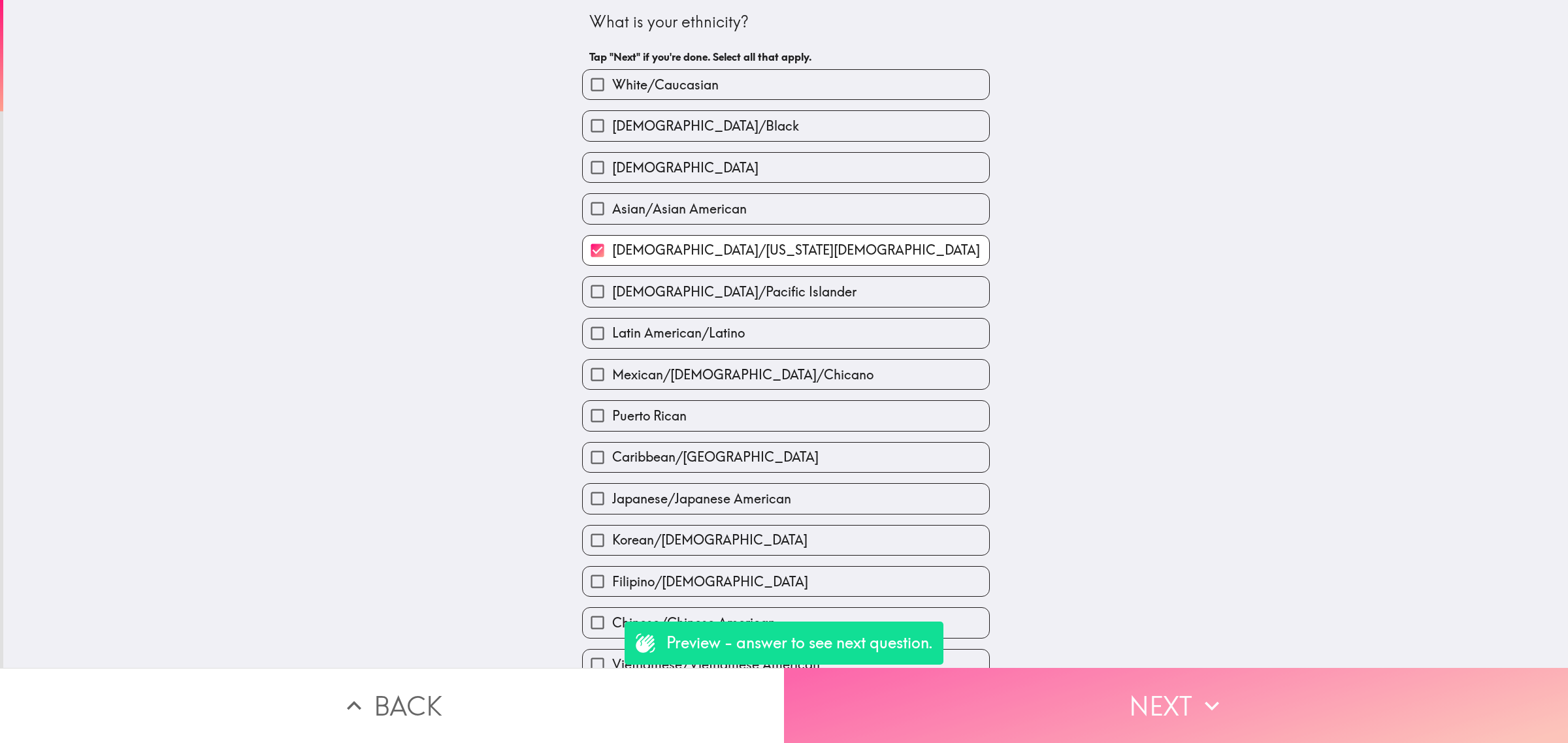
click at [1142, 722] on button "Next" at bounding box center [1176, 705] width 784 height 75
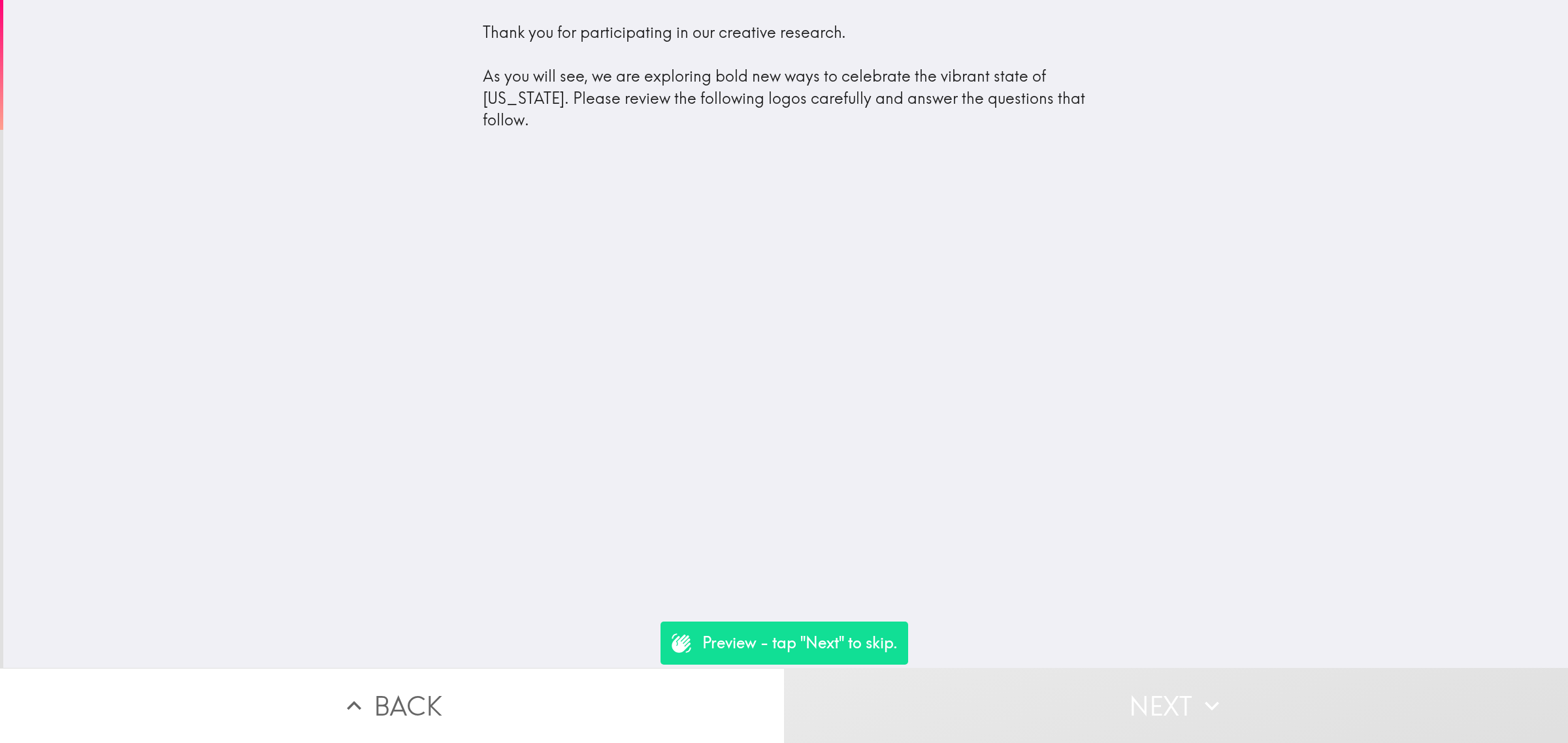
click at [1145, 681] on button "Next" at bounding box center [1176, 705] width 784 height 75
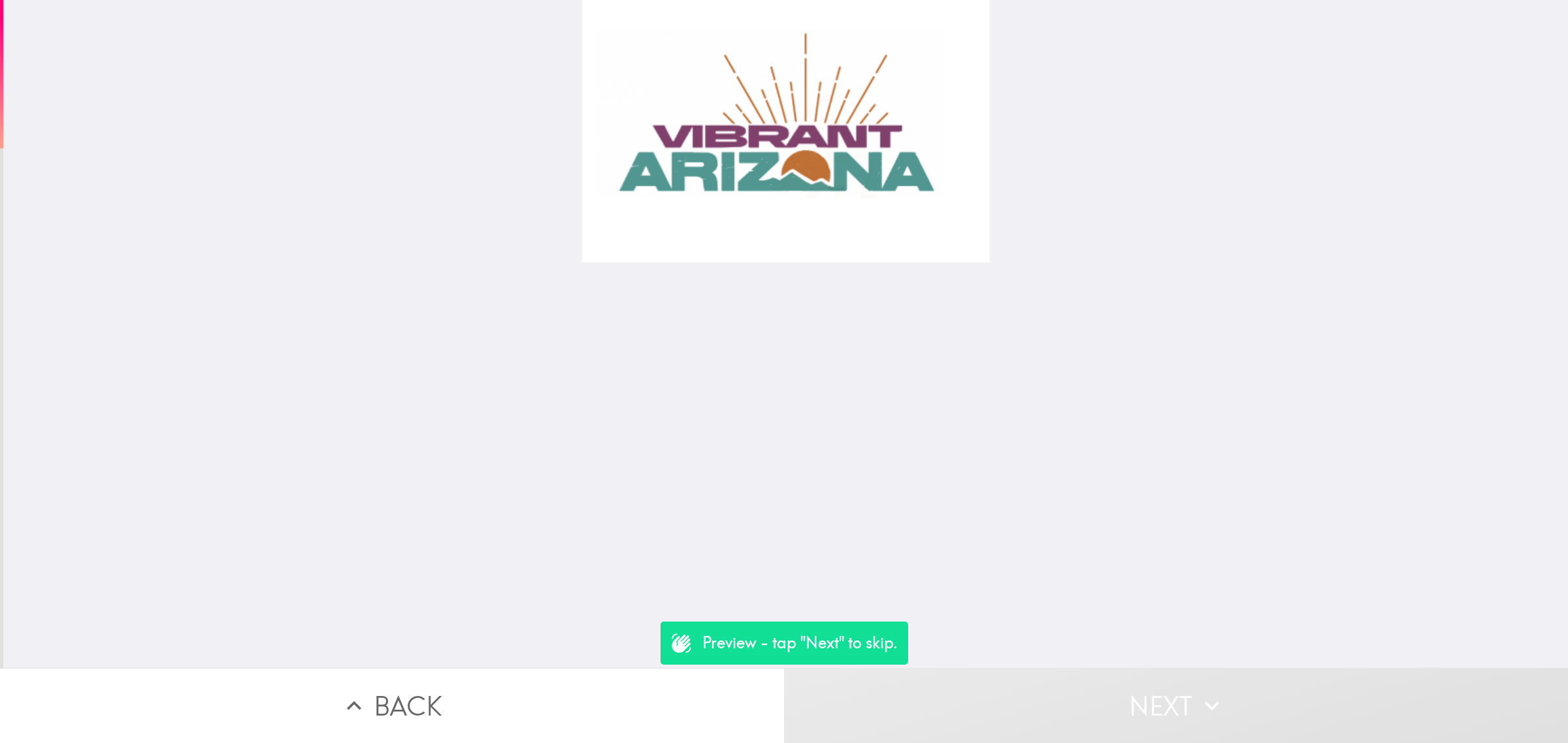
click at [1160, 693] on button "Next" at bounding box center [1176, 705] width 784 height 75
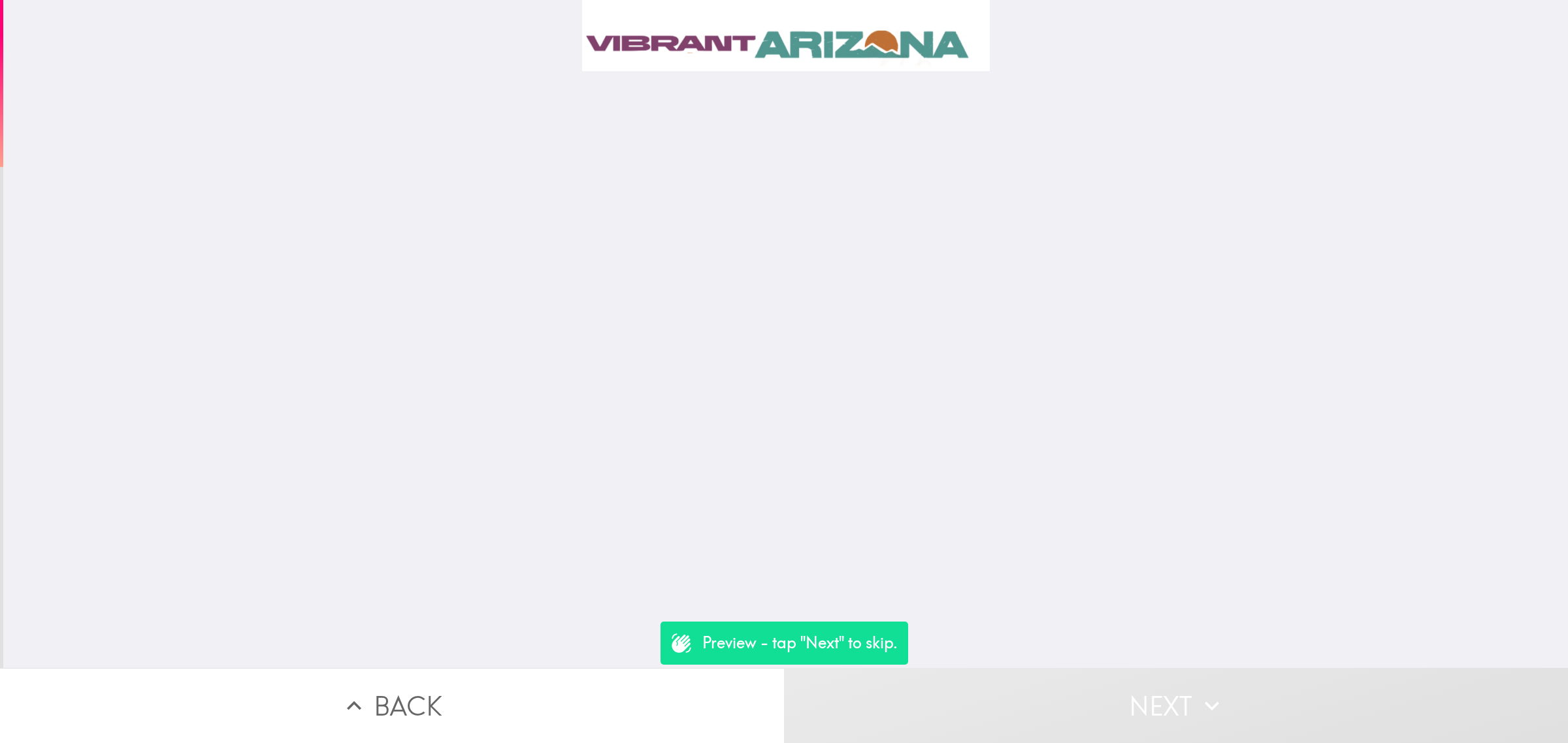
click at [1163, 693] on button "Next" at bounding box center [1176, 705] width 784 height 75
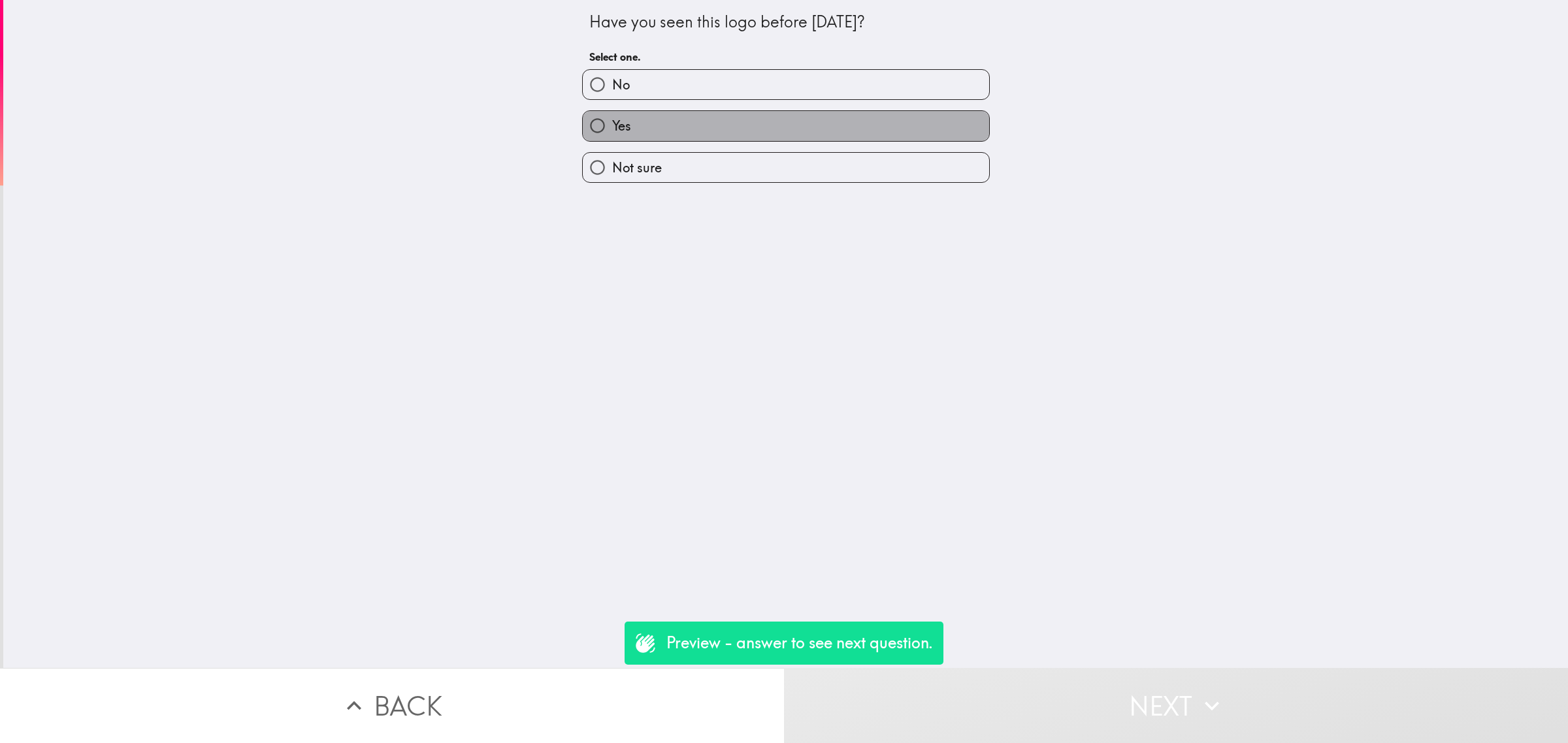
click at [724, 119] on label "Yes" at bounding box center [786, 125] width 407 height 30
click at [612, 119] on input "Yes" at bounding box center [597, 125] width 30 height 30
radio input "true"
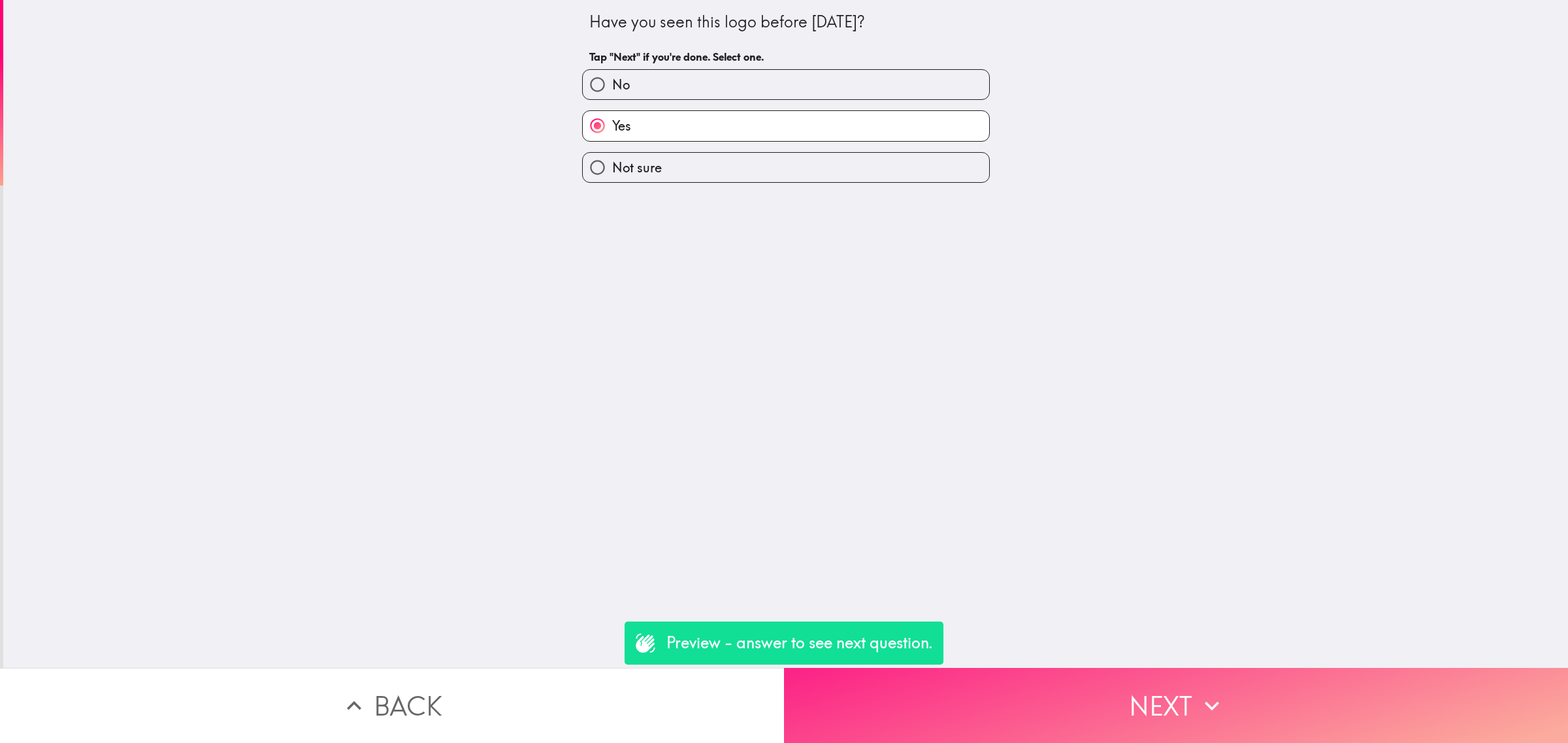
click at [1138, 679] on button "Next" at bounding box center [1176, 705] width 784 height 75
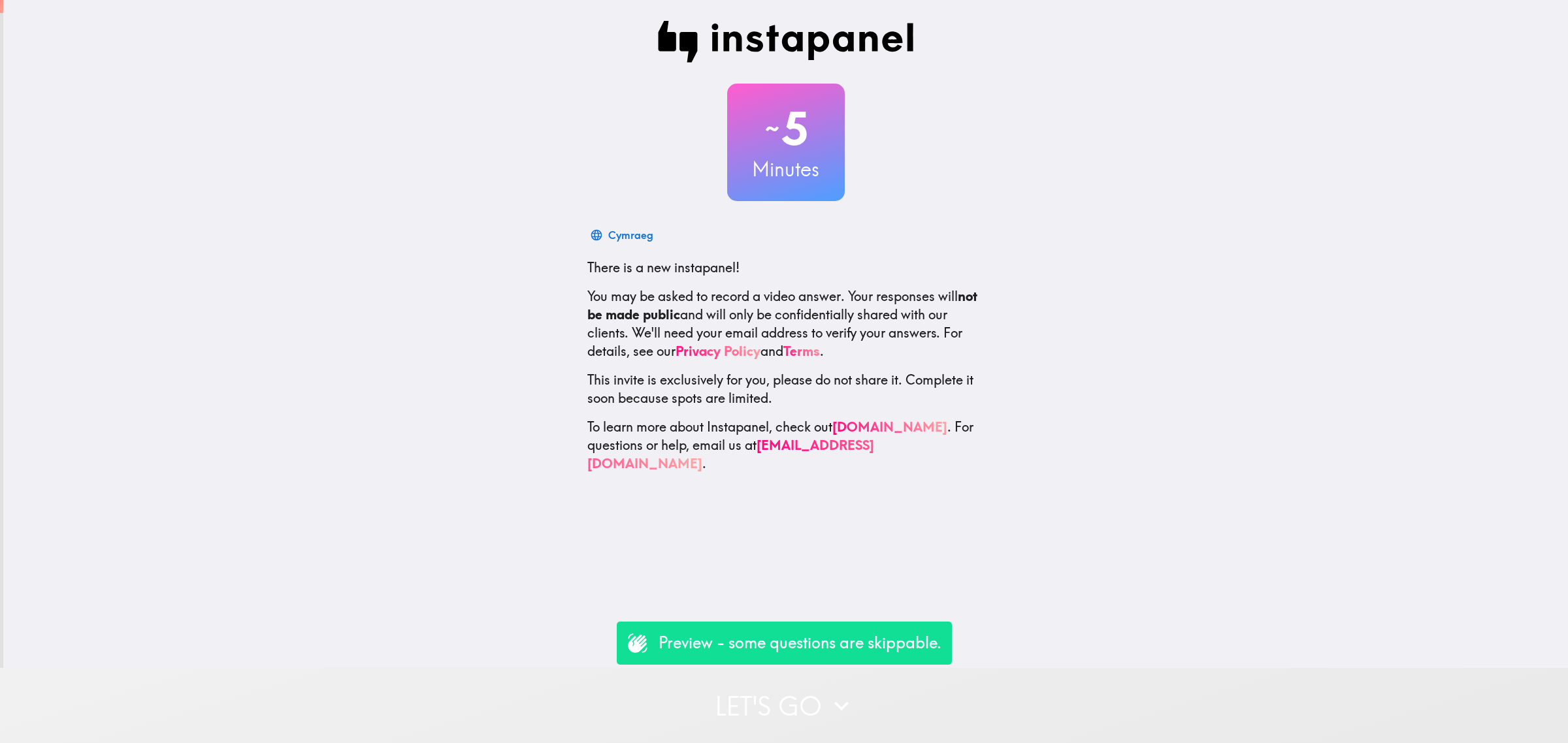
click at [958, 697] on button "Let's go" at bounding box center [784, 705] width 1568 height 75
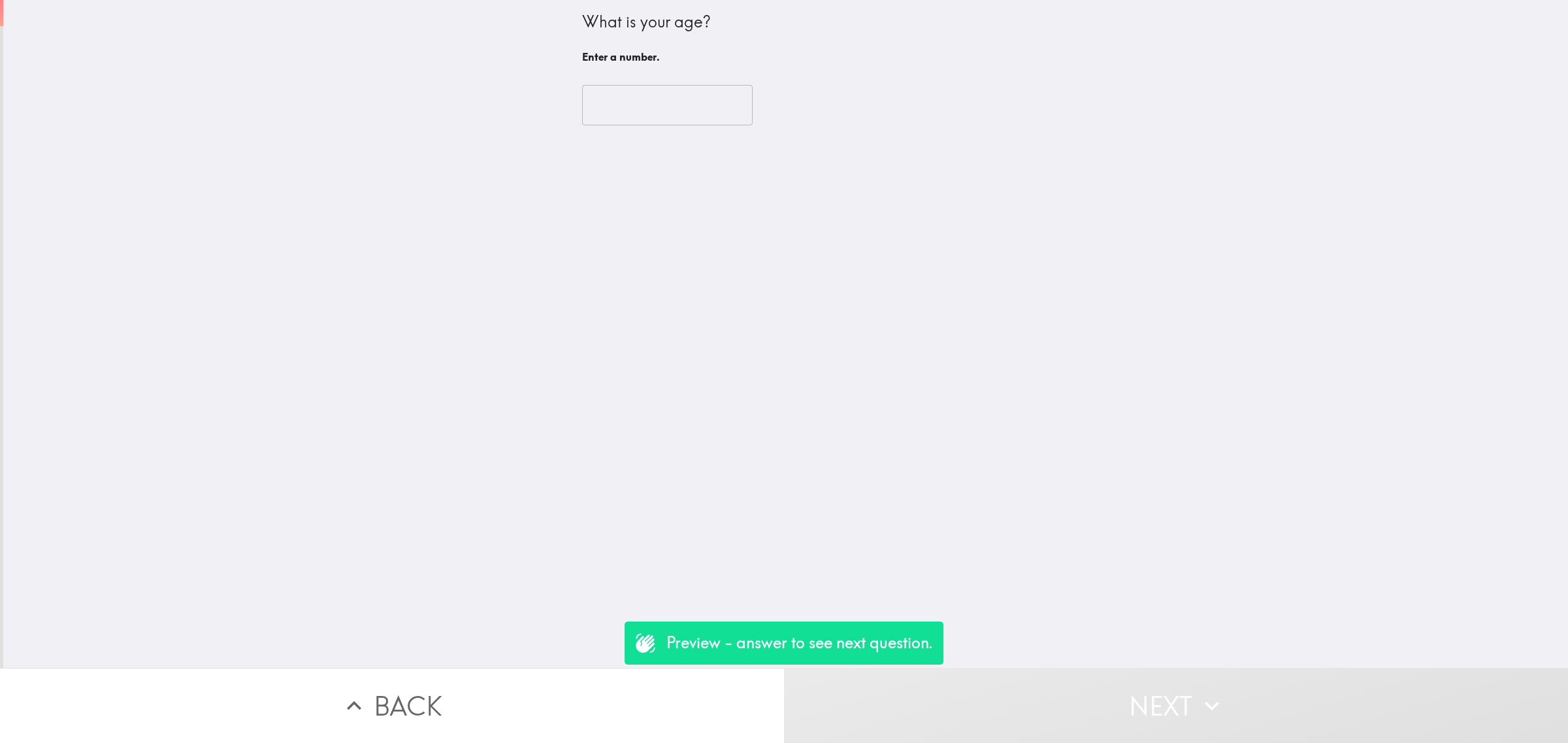
click at [628, 111] on input "number" at bounding box center [667, 105] width 171 height 41
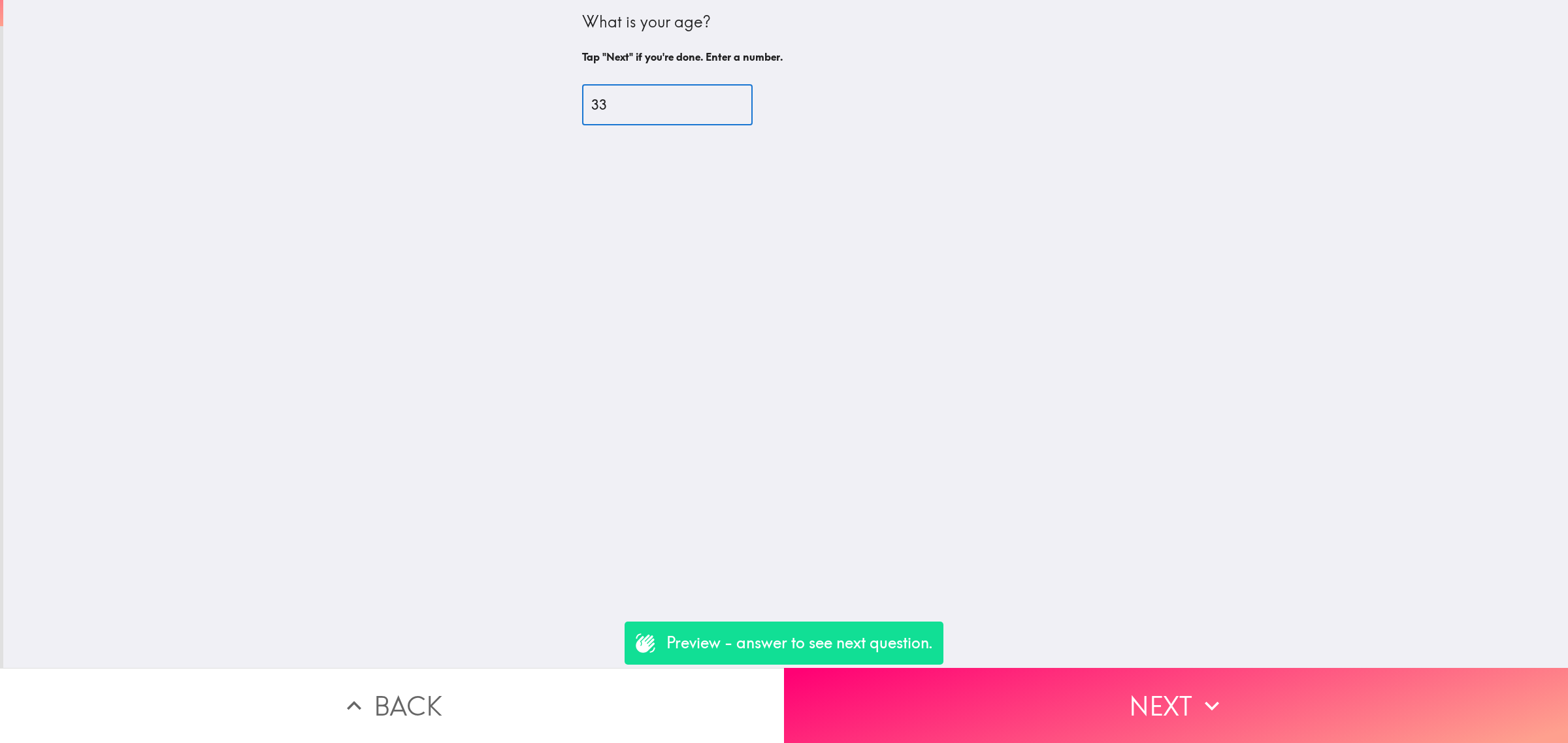
type input "33"
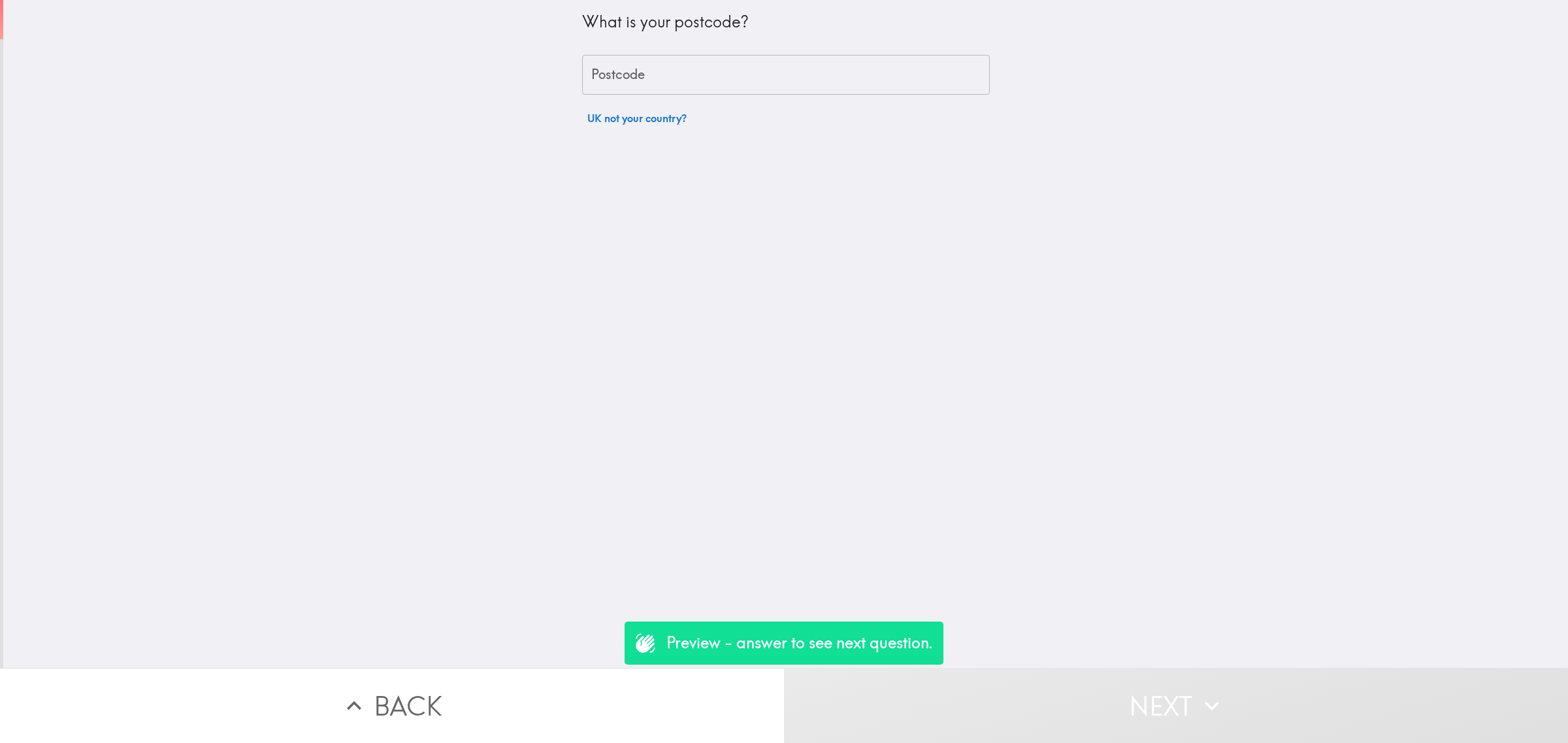
click at [648, 121] on button "UK not your country?" at bounding box center [637, 117] width 110 height 26
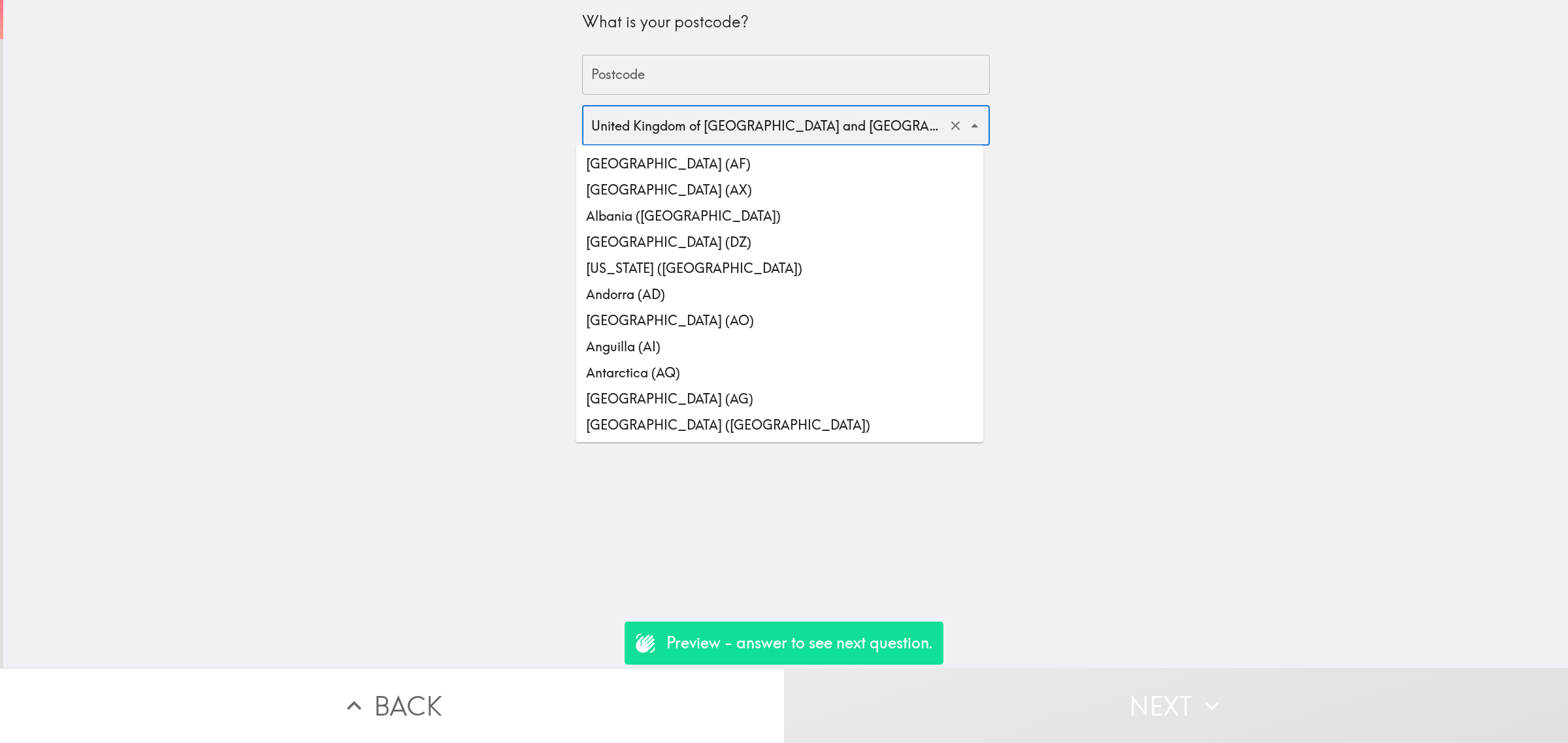
click at [661, 128] on input "United Kingdom of Great Britain and Northern Ireland (GB)" at bounding box center [767, 125] width 359 height 29
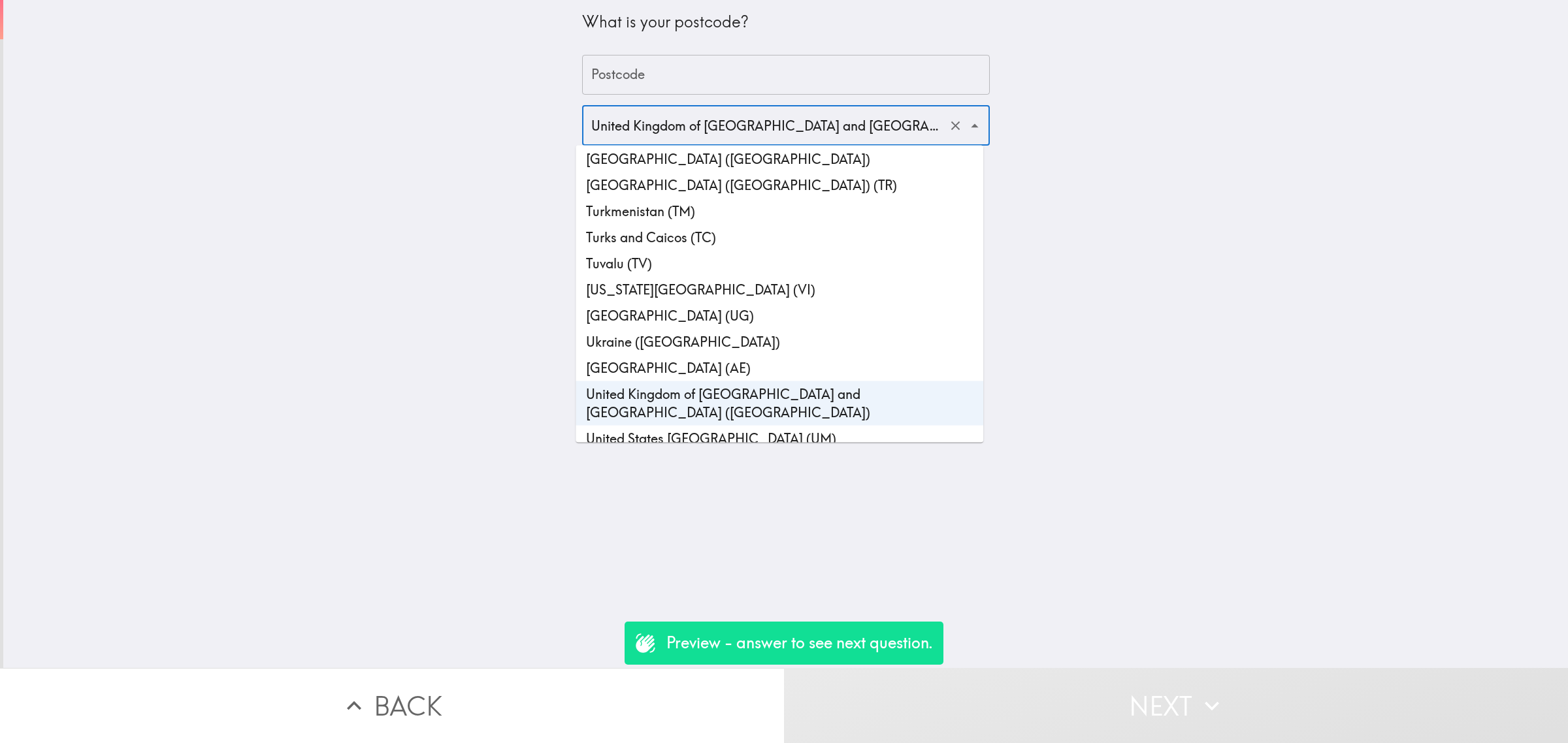
scroll to position [6084, 0]
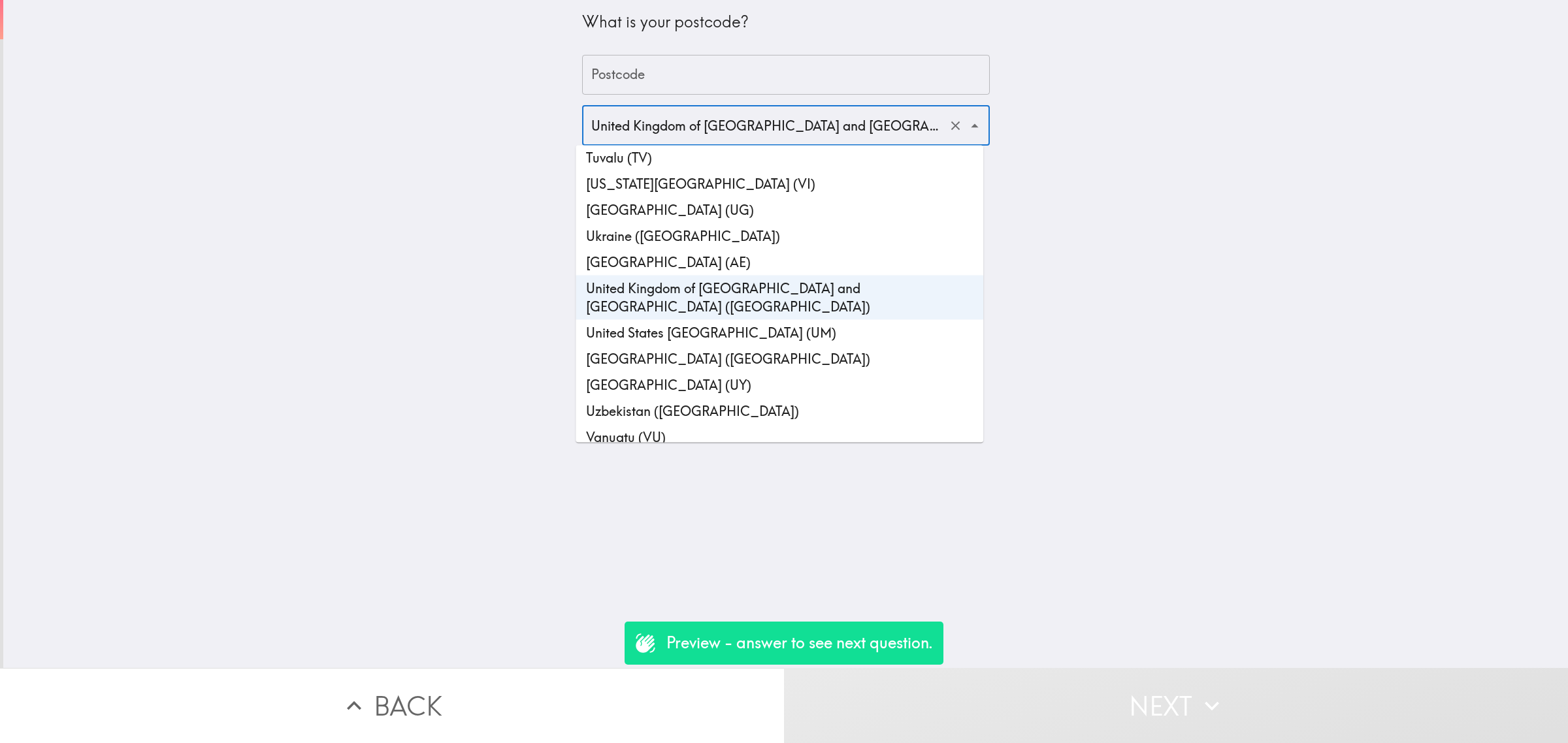
click at [710, 346] on li "United States of America (US)" at bounding box center [780, 358] width 408 height 26
type input "United States of America (US)"
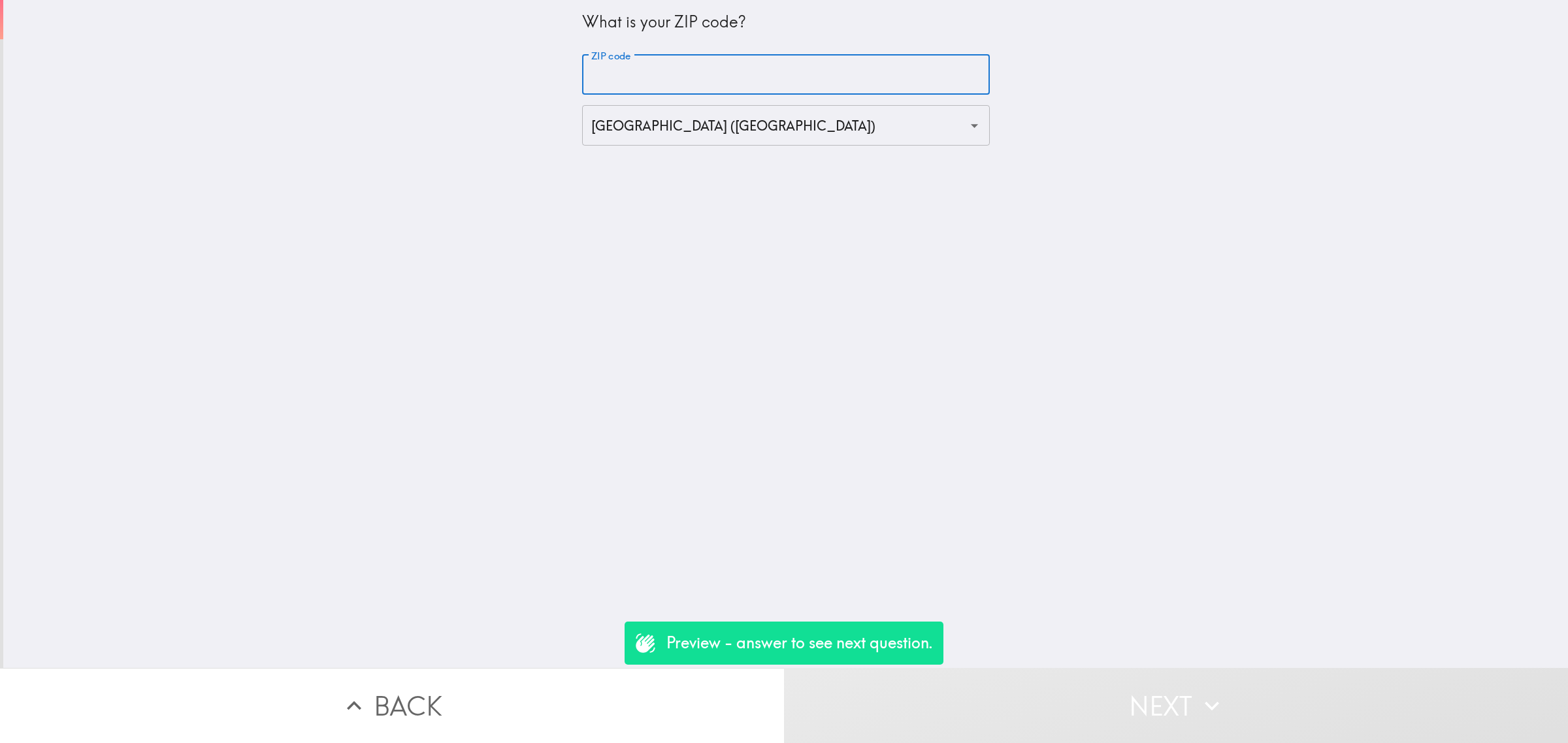
click at [663, 75] on input "ZIP code" at bounding box center [786, 75] width 408 height 41
type input "90000"
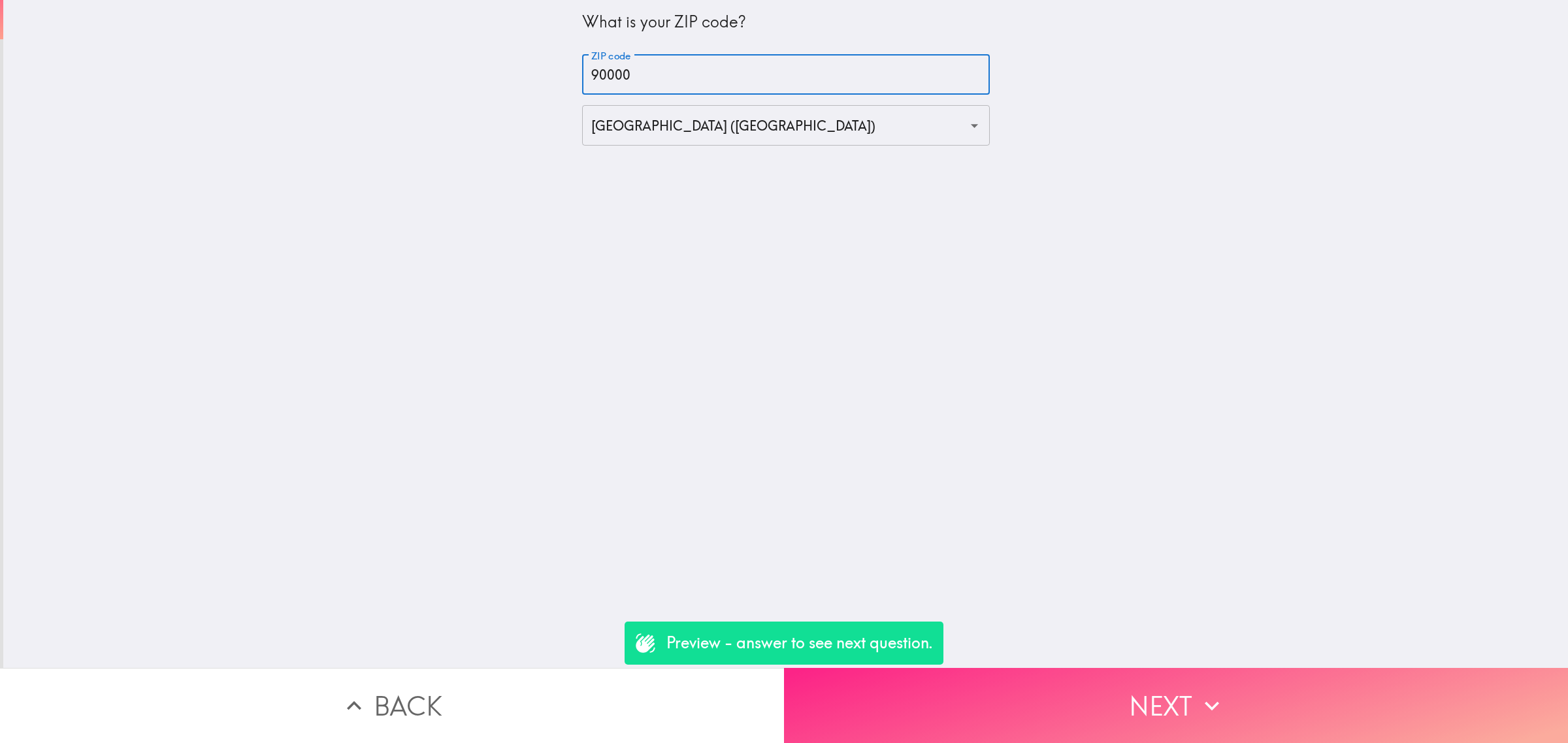
click at [1136, 668] on button "Next" at bounding box center [1176, 705] width 784 height 75
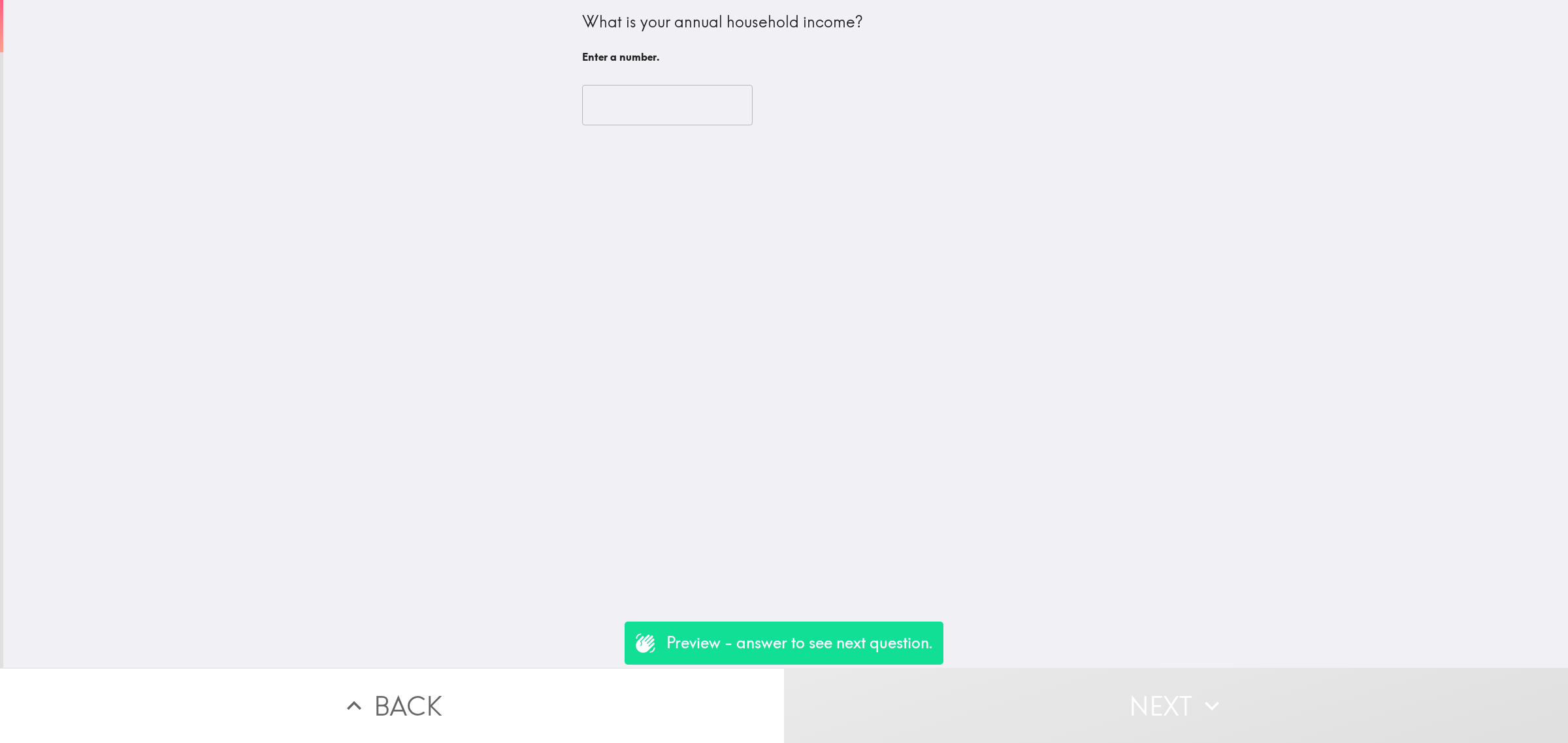
click at [647, 105] on input "number" at bounding box center [667, 105] width 171 height 41
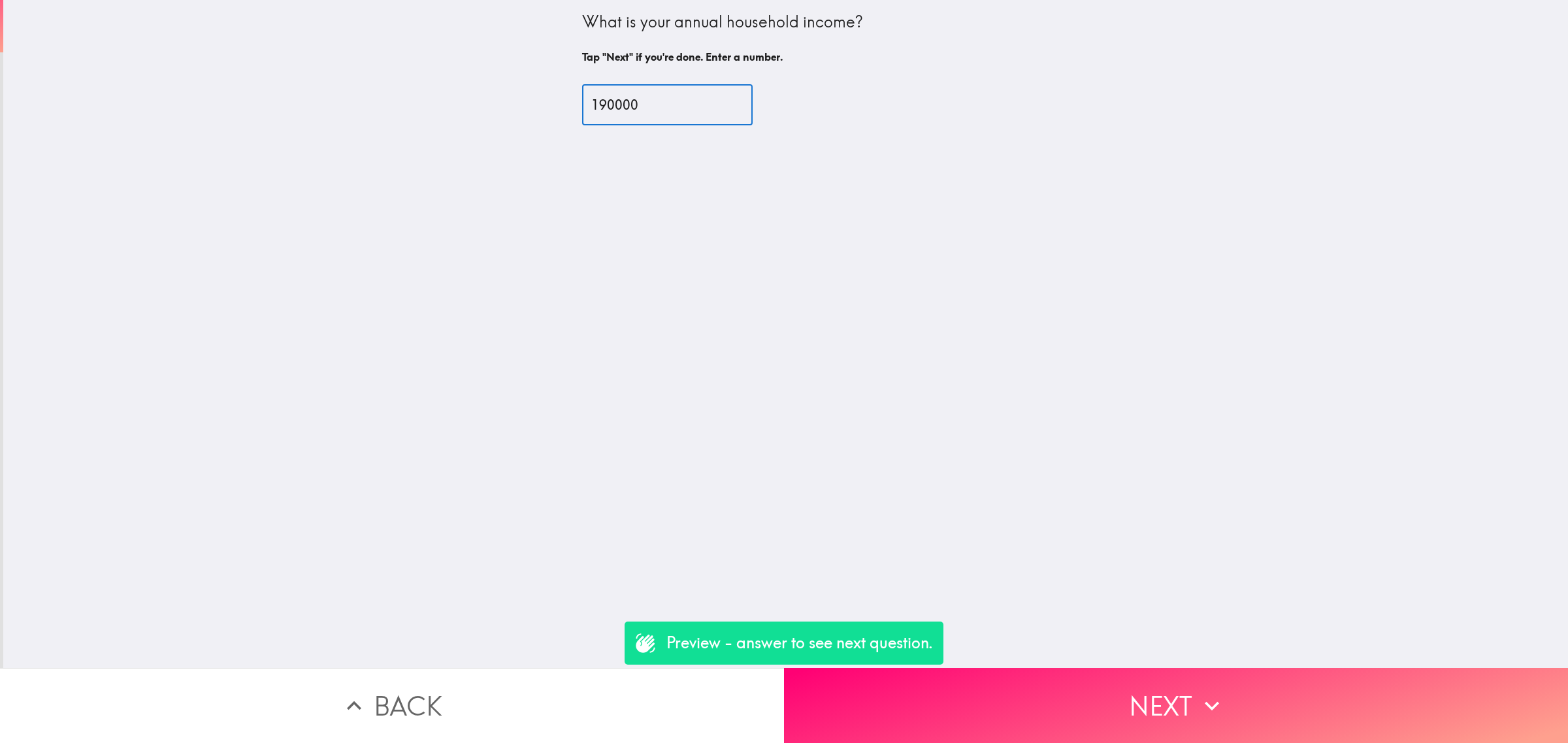
type input "190000"
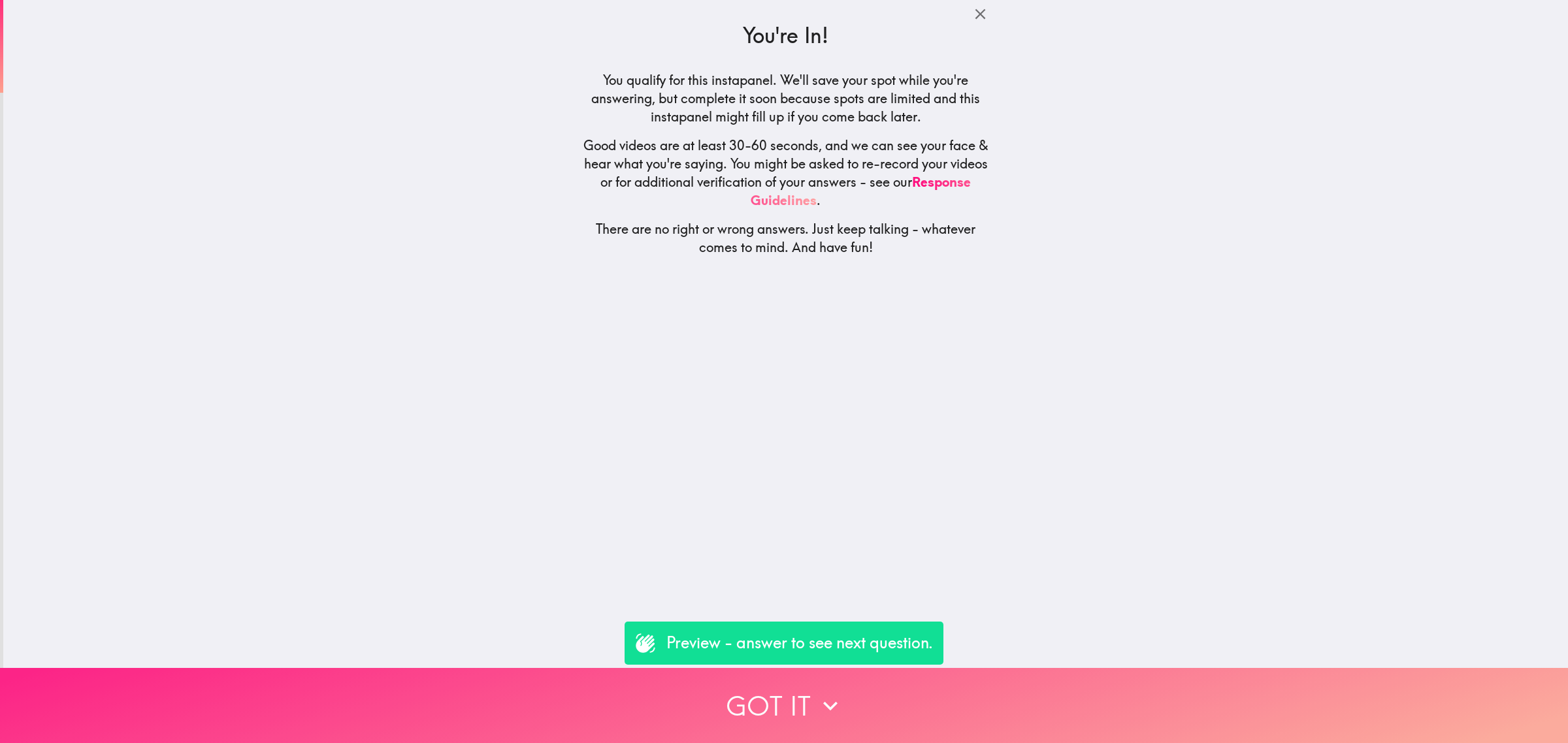
click at [1004, 716] on button "Got it" at bounding box center [784, 705] width 1568 height 75
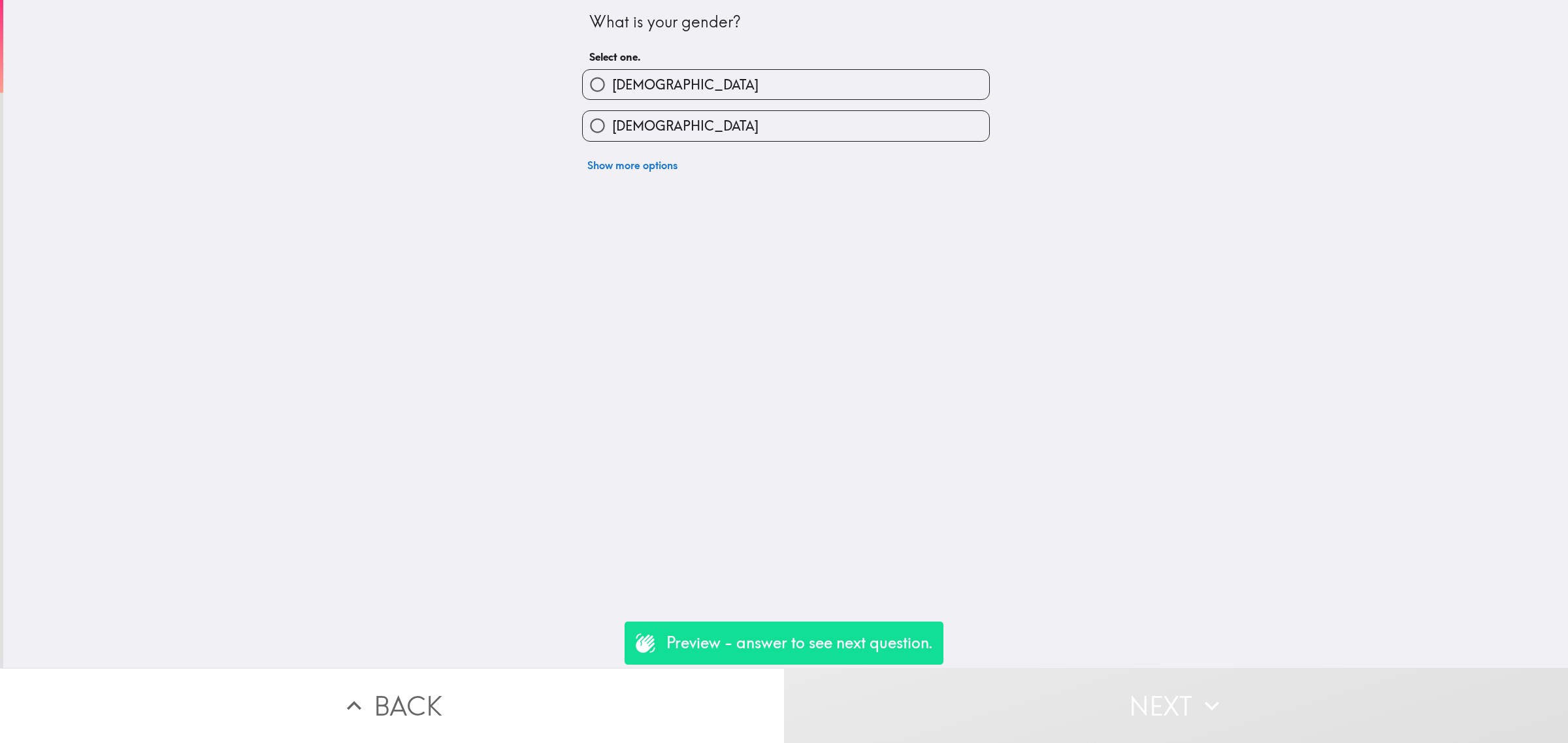
click at [684, 119] on label "[DEMOGRAPHIC_DATA]" at bounding box center [786, 125] width 407 height 30
click at [612, 119] on input "[DEMOGRAPHIC_DATA]" at bounding box center [597, 125] width 30 height 30
radio input "true"
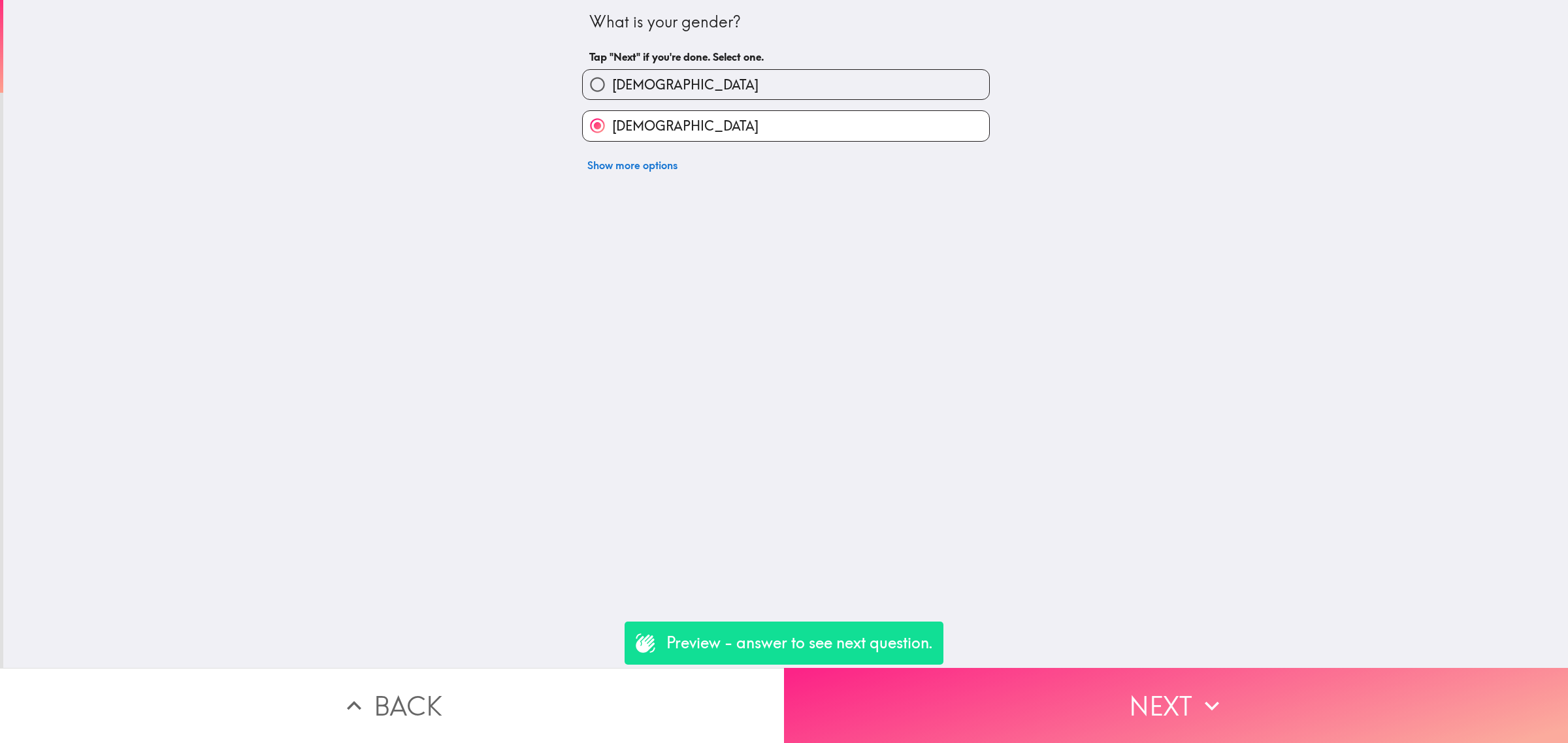
click at [1121, 683] on button "Next" at bounding box center [1176, 705] width 784 height 75
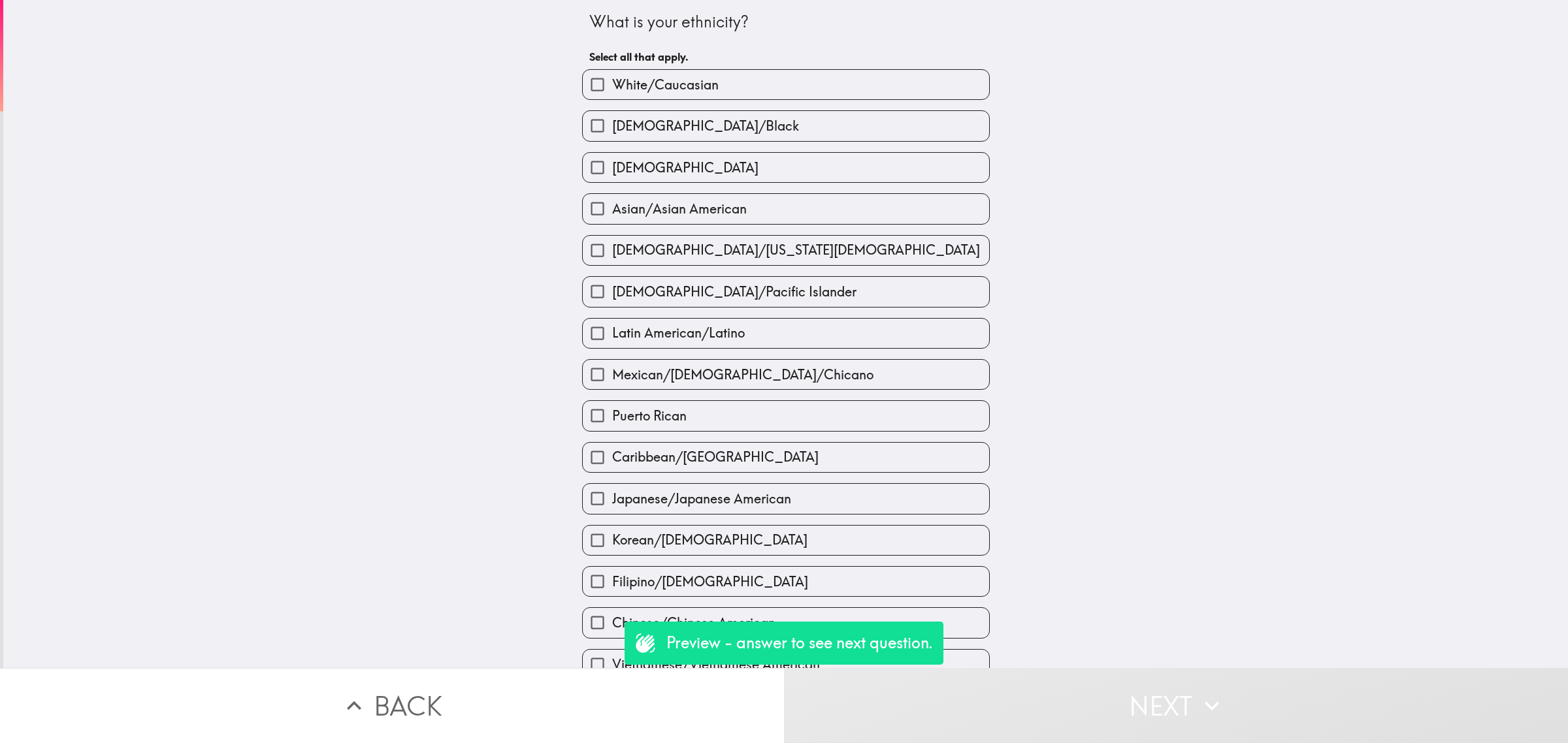
click at [771, 237] on label "[DEMOGRAPHIC_DATA]/[US_STATE][DEMOGRAPHIC_DATA]" at bounding box center [786, 250] width 407 height 30
click at [612, 237] on input "[DEMOGRAPHIC_DATA]/[US_STATE][DEMOGRAPHIC_DATA]" at bounding box center [597, 250] width 30 height 30
checkbox input "true"
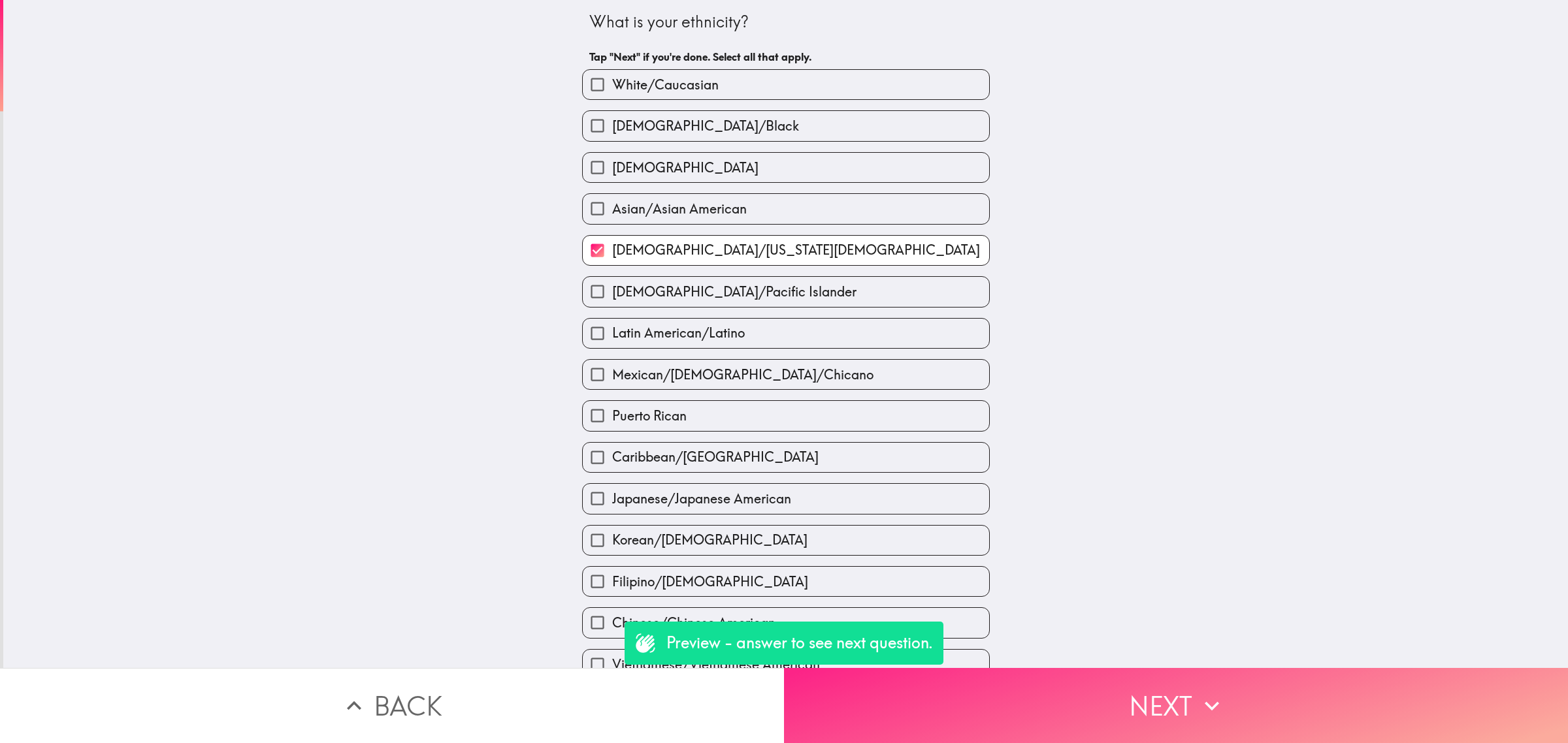
click at [1114, 705] on button "Next" at bounding box center [1176, 705] width 784 height 75
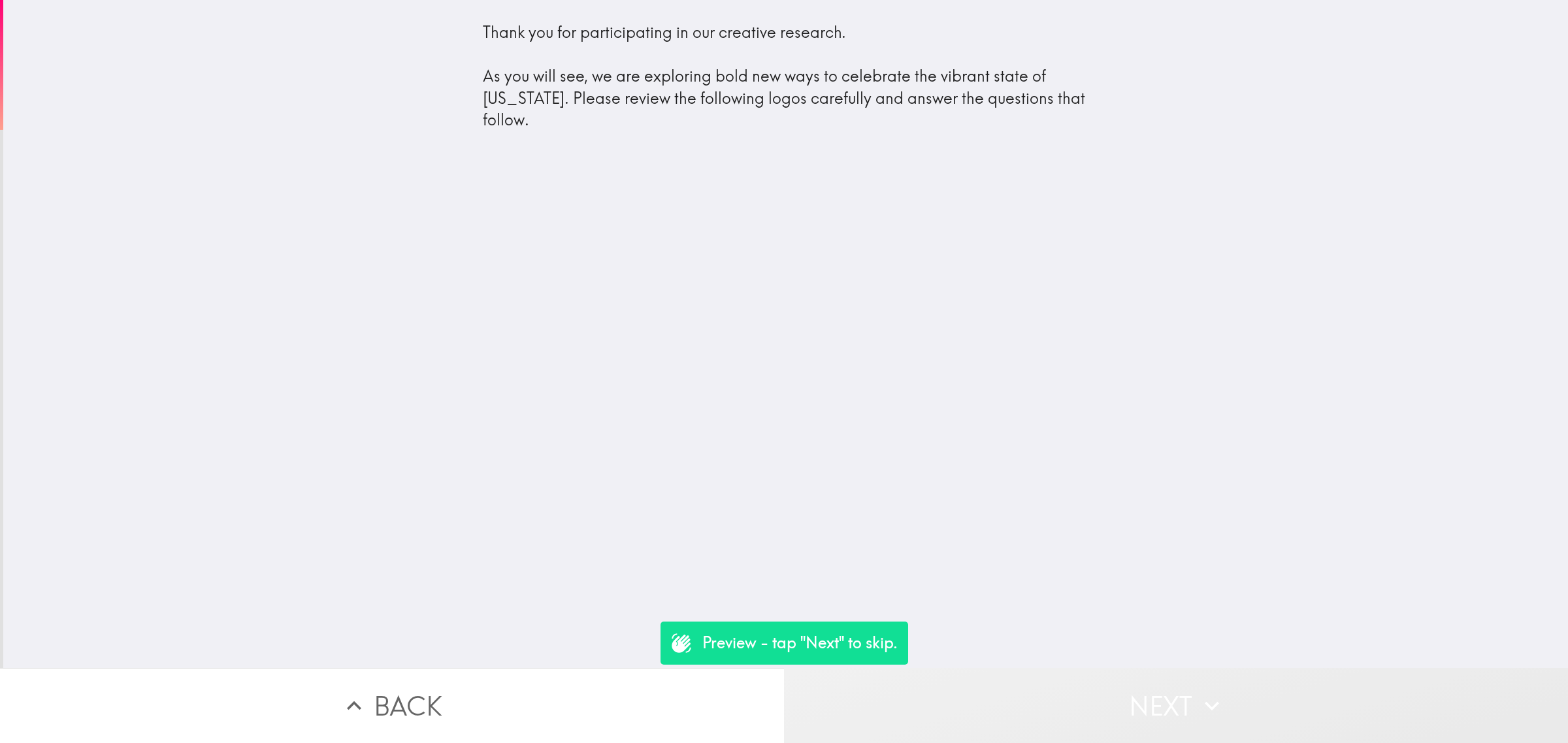
click at [1151, 691] on button "Next" at bounding box center [1176, 705] width 784 height 75
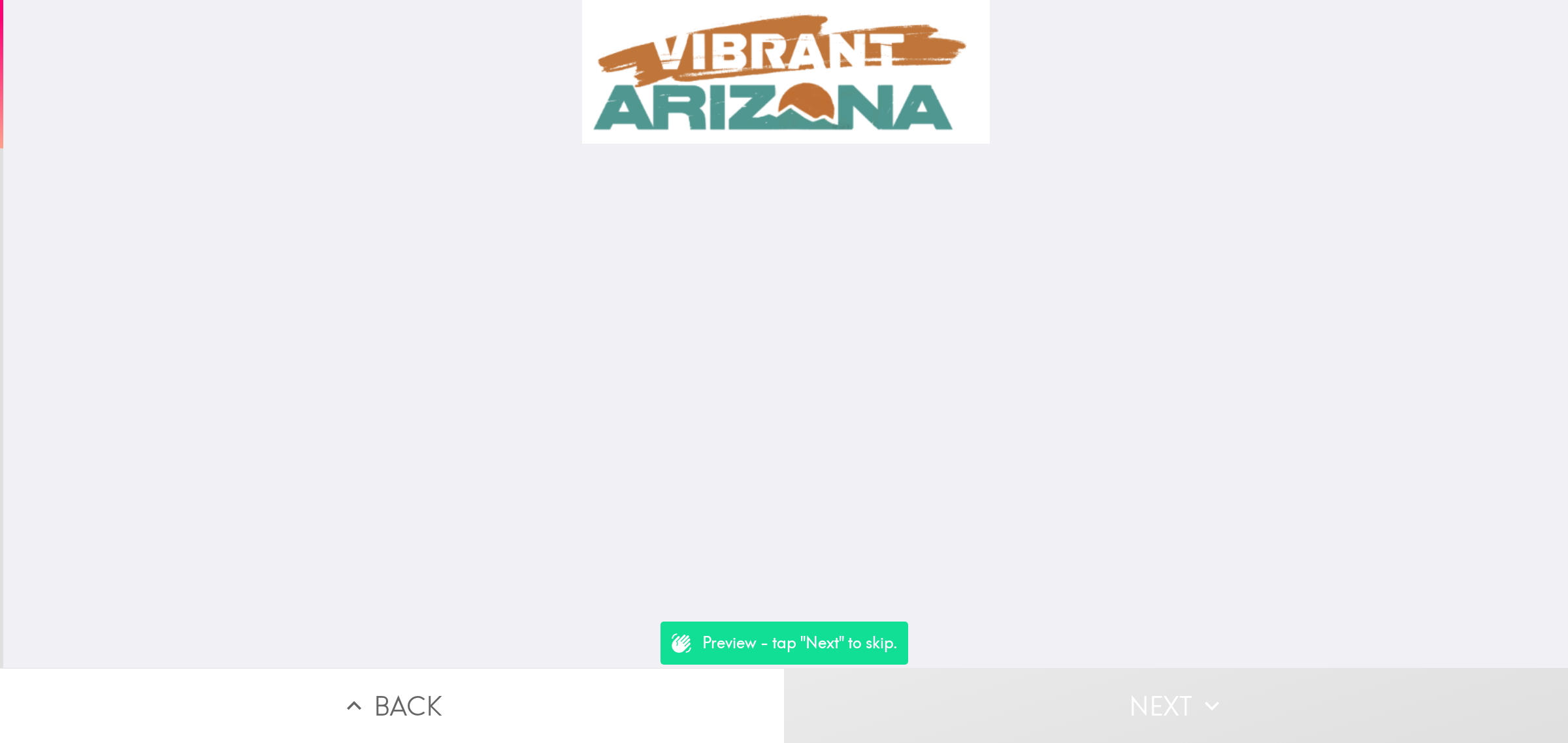
click at [1154, 682] on button "Next" at bounding box center [1176, 705] width 784 height 75
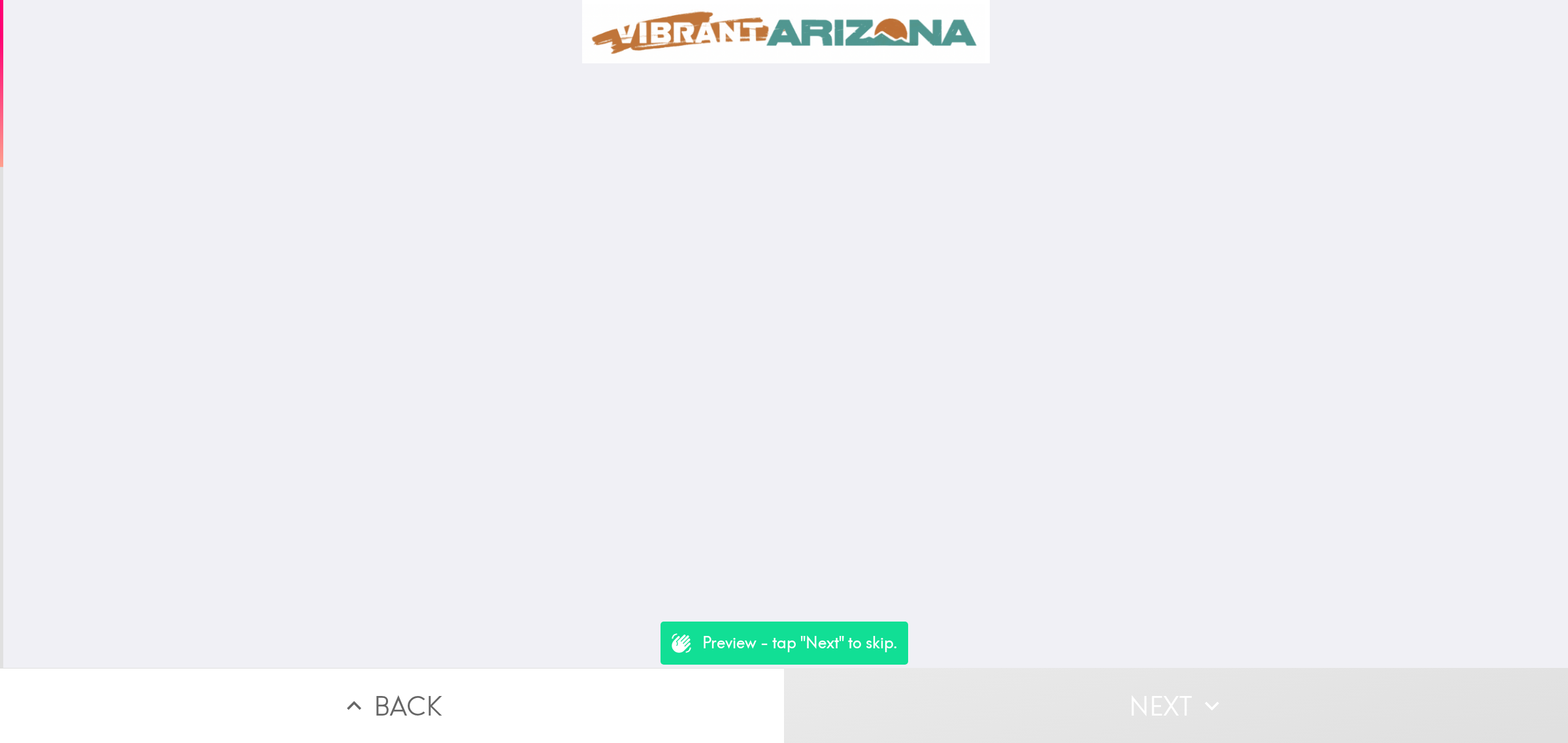
click at [1148, 693] on button "Next" at bounding box center [1176, 705] width 784 height 75
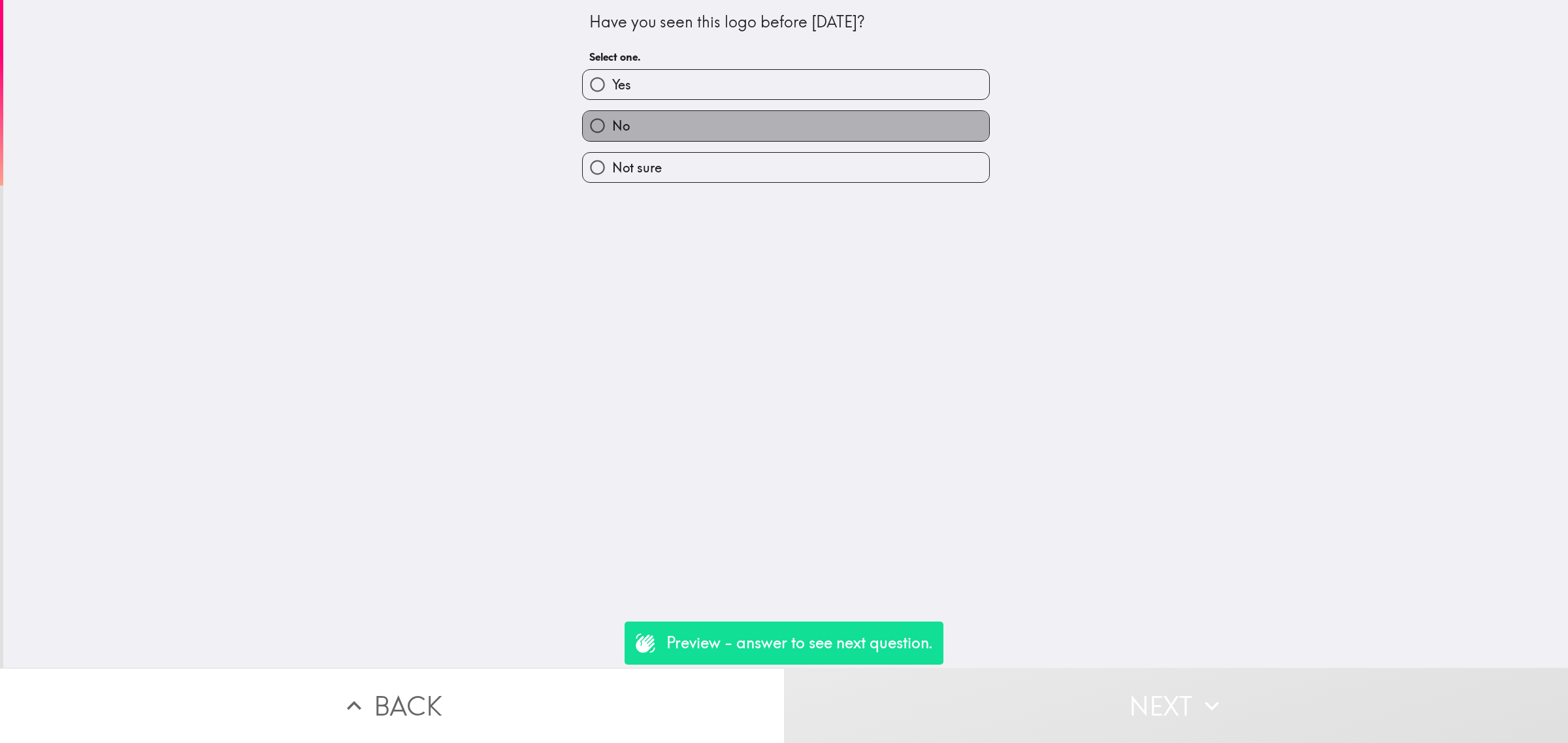
click at [664, 123] on label "No" at bounding box center [786, 125] width 407 height 30
click at [612, 123] on input "No" at bounding box center [597, 125] width 30 height 30
radio input "true"
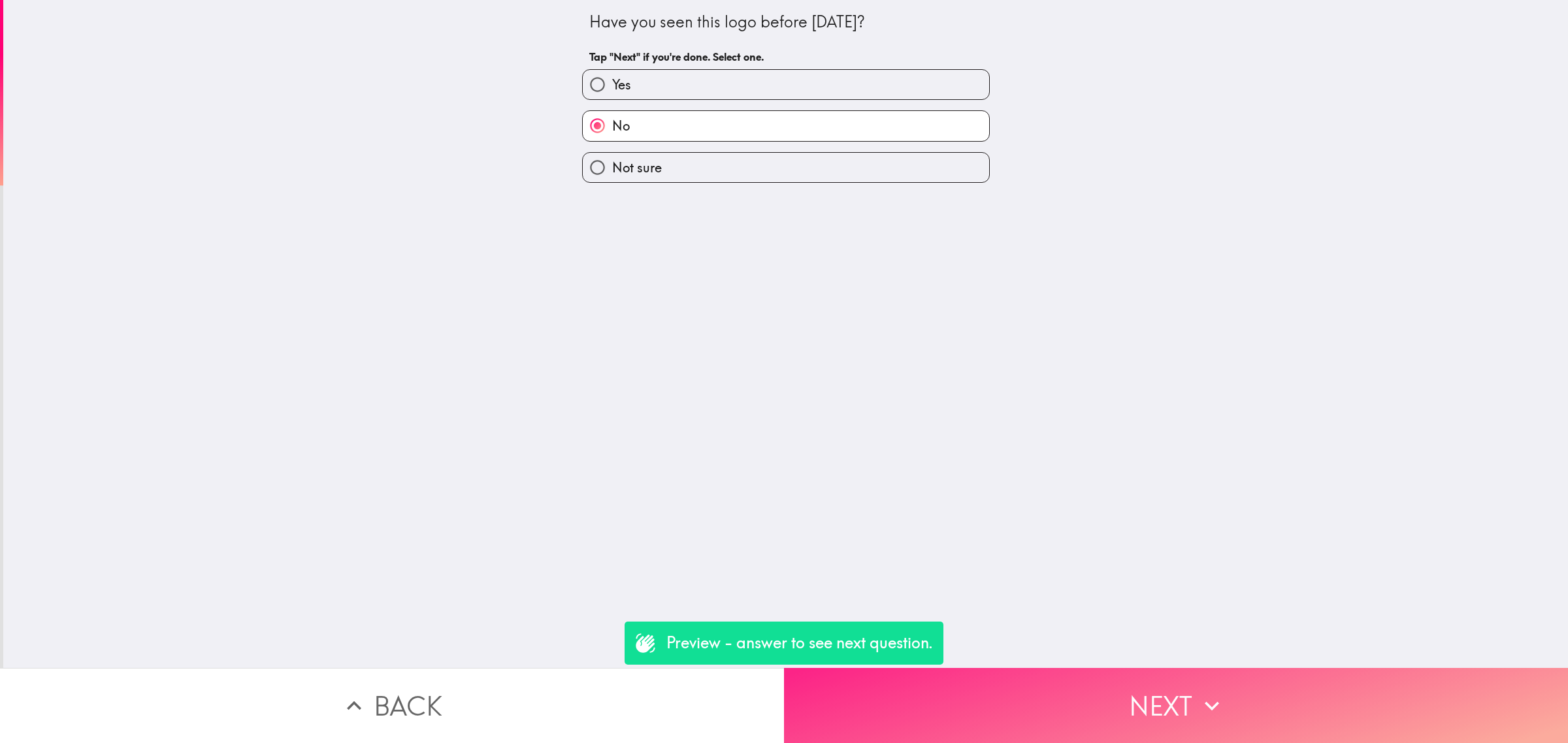
click at [1248, 676] on button "Next" at bounding box center [1176, 705] width 784 height 75
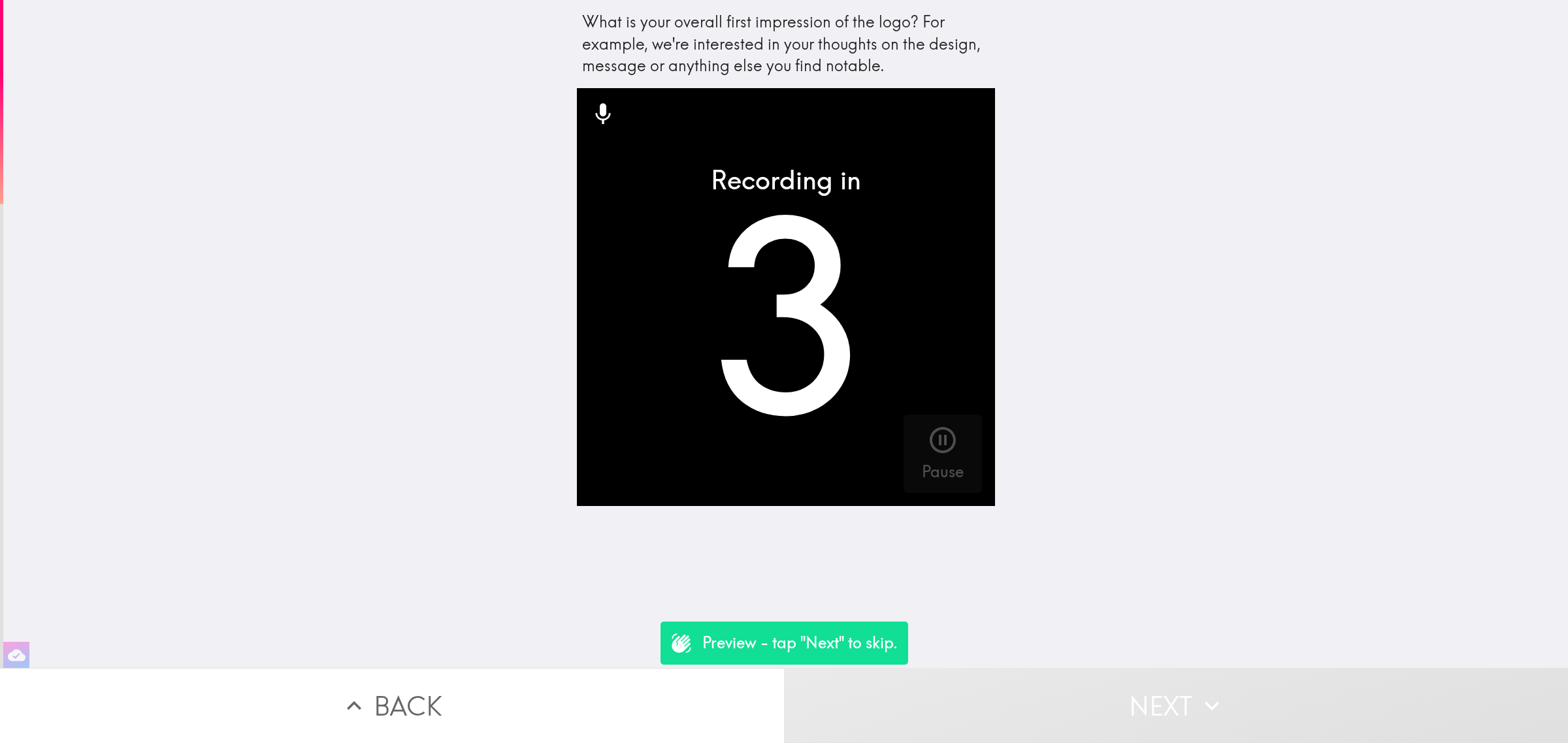
click at [1187, 686] on button "Next" at bounding box center [1176, 705] width 784 height 75
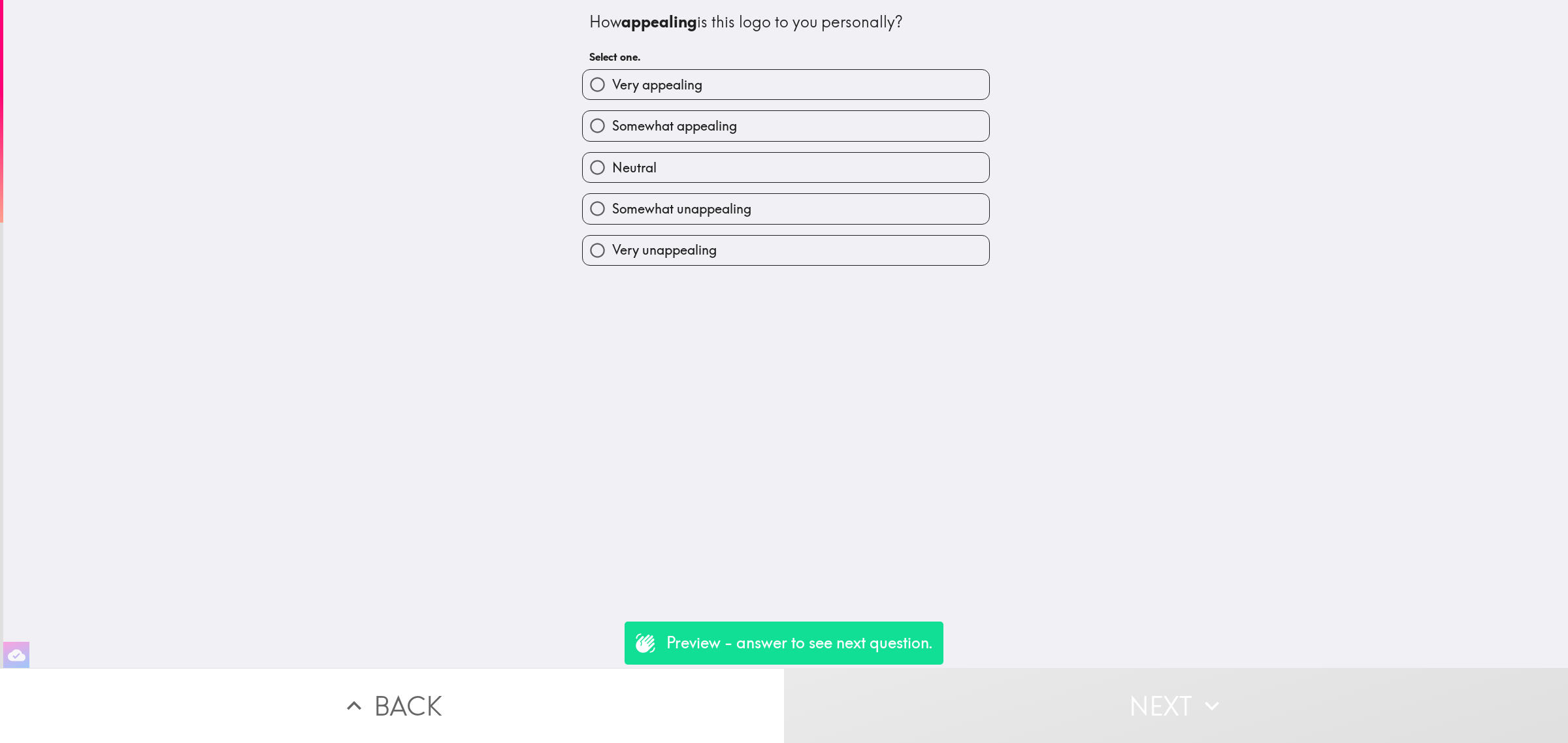
click at [720, 183] on div "Very appealing Somewhat appealing Neutral Somewhat unappealing Very unappealing" at bounding box center [781, 162] width 418 height 207
click at [785, 216] on label "Somewhat unappealing" at bounding box center [786, 208] width 407 height 30
click at [612, 216] on input "Somewhat unappealing" at bounding box center [597, 208] width 30 height 30
radio input "true"
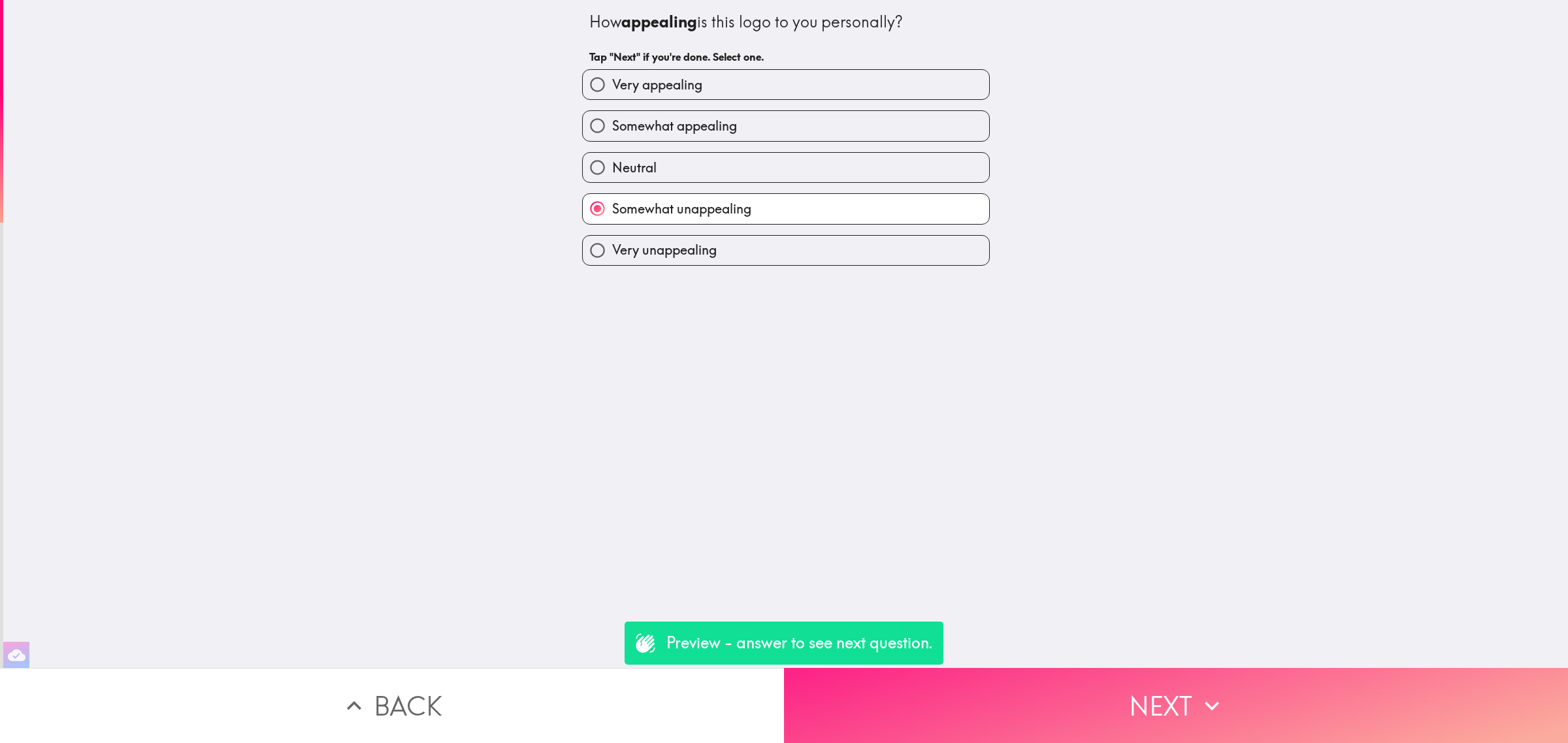
click at [1132, 674] on button "Next" at bounding box center [1176, 705] width 784 height 75
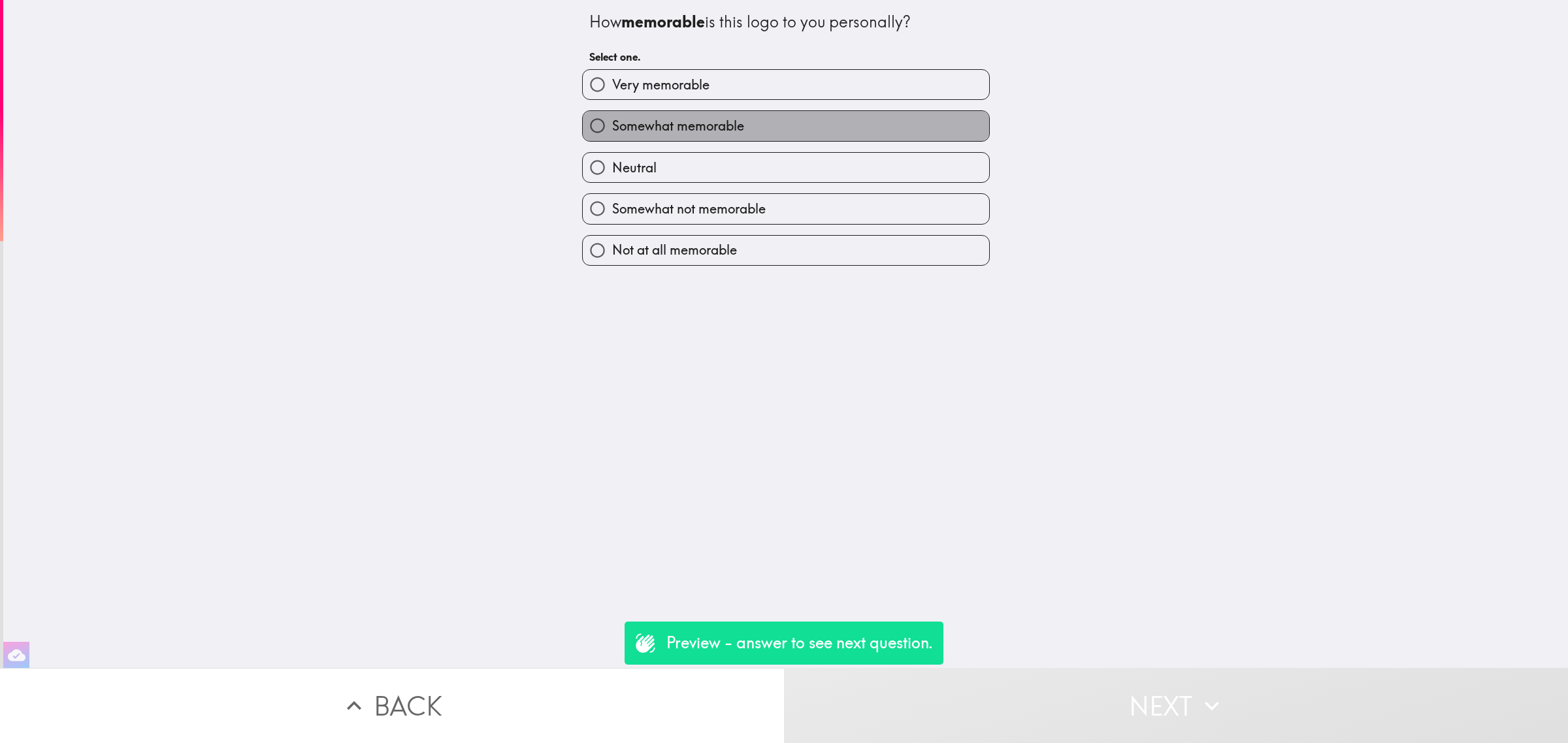
click at [752, 126] on label "Somewhat memorable" at bounding box center [786, 125] width 407 height 30
click at [612, 126] on input "Somewhat memorable" at bounding box center [597, 125] width 30 height 30
radio input "true"
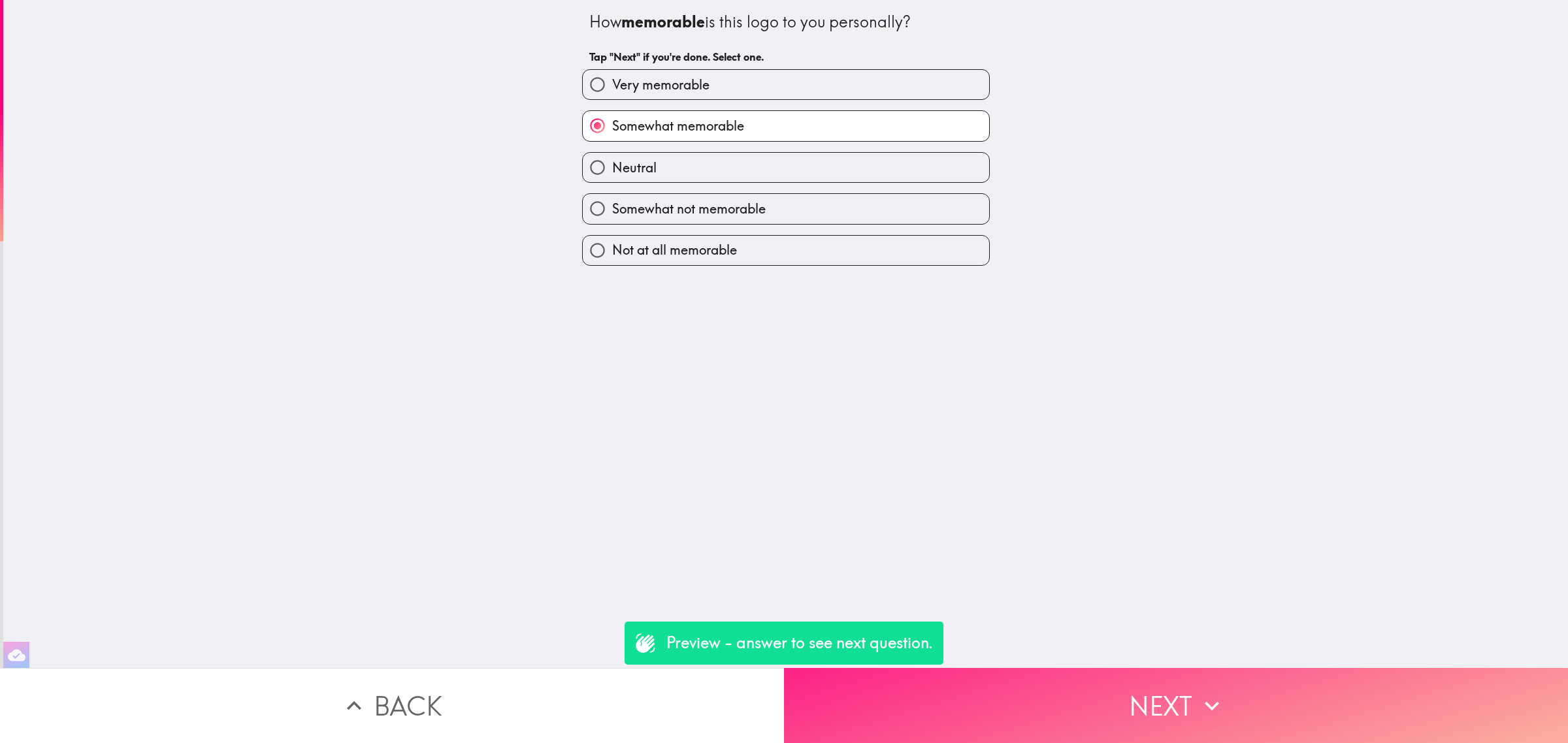
click at [1111, 670] on button "Next" at bounding box center [1176, 705] width 784 height 75
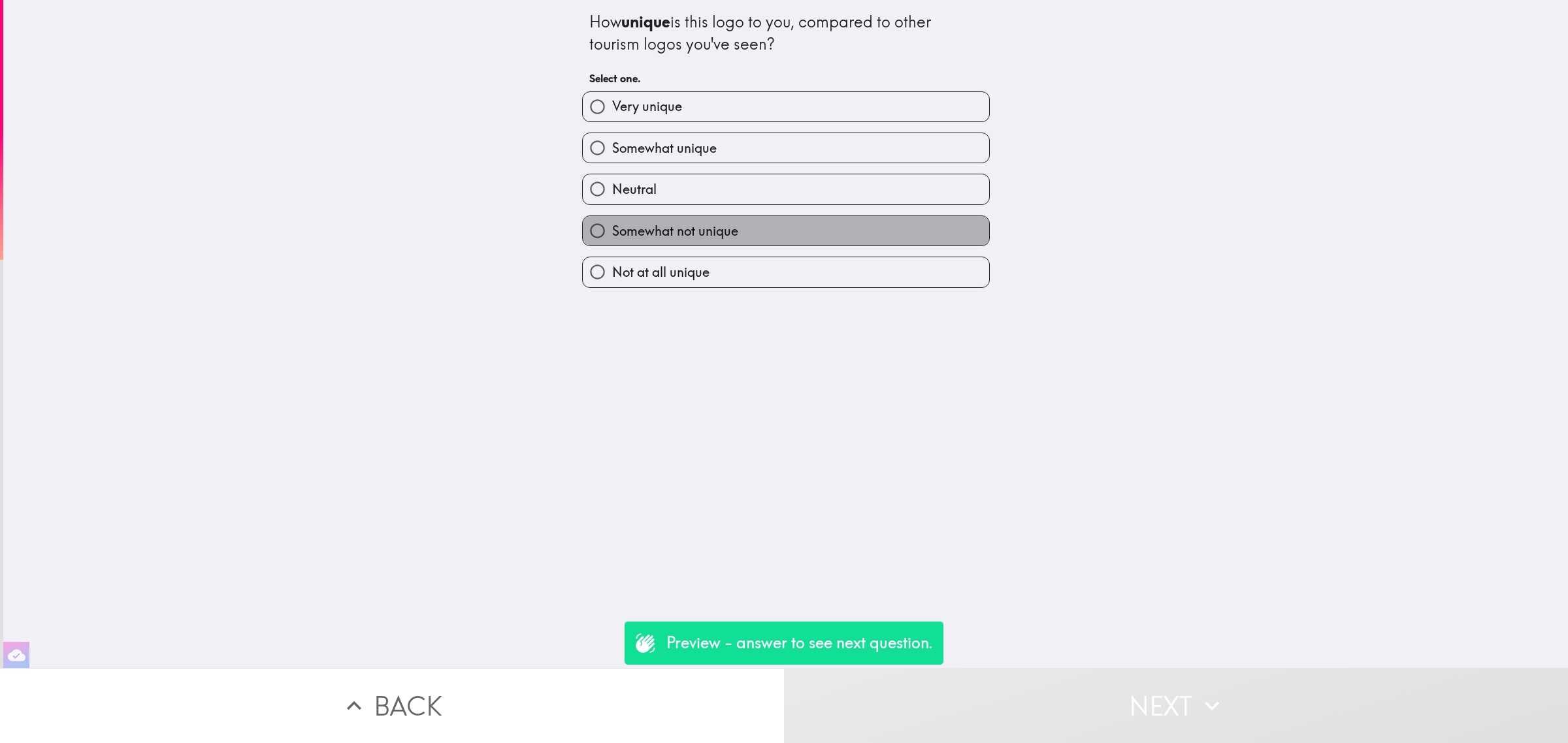
click at [751, 230] on label "Somewhat not unique" at bounding box center [786, 231] width 407 height 30
click at [612, 230] on input "Somewhat not unique" at bounding box center [597, 231] width 30 height 30
radio input "true"
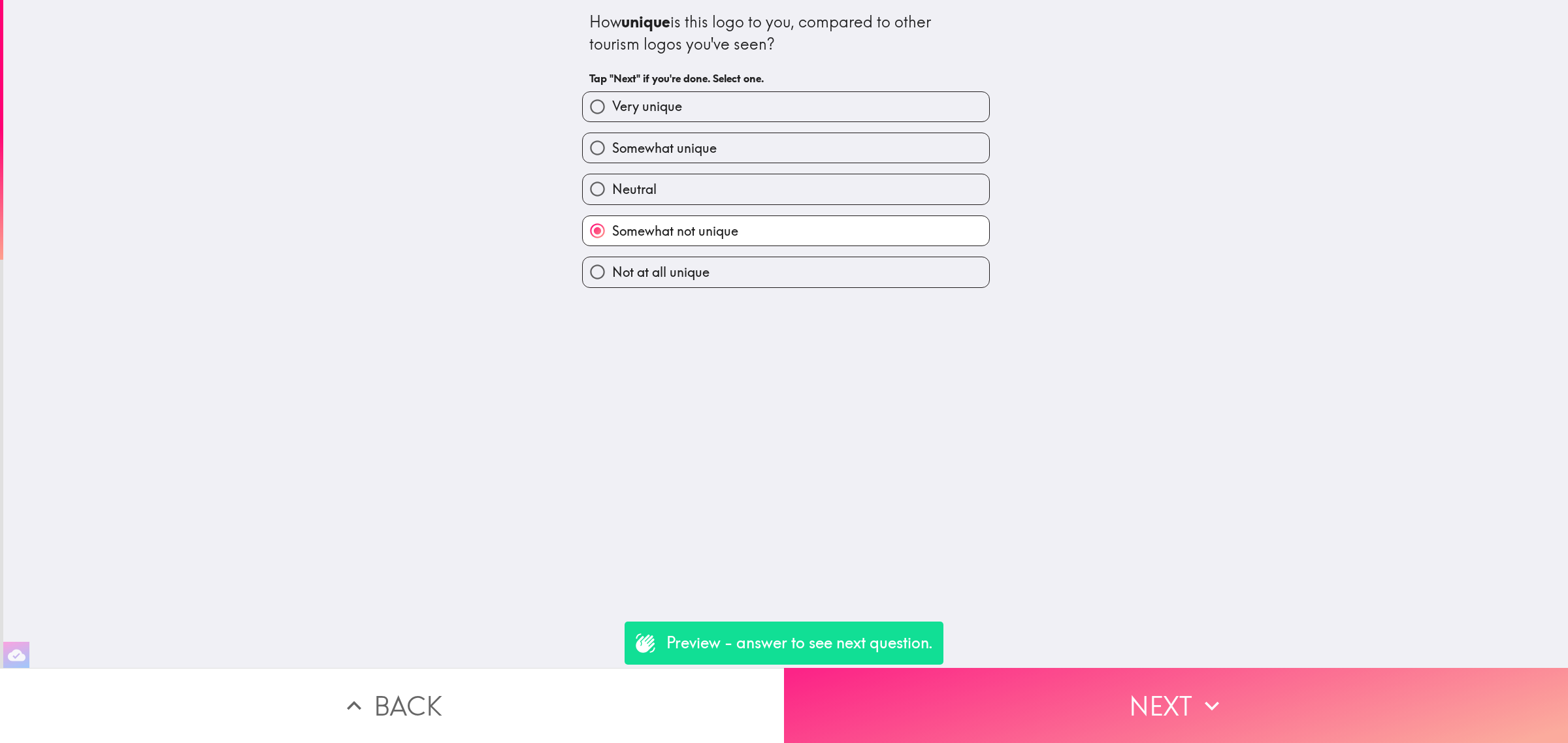
click at [1149, 685] on button "Next" at bounding box center [1176, 705] width 784 height 75
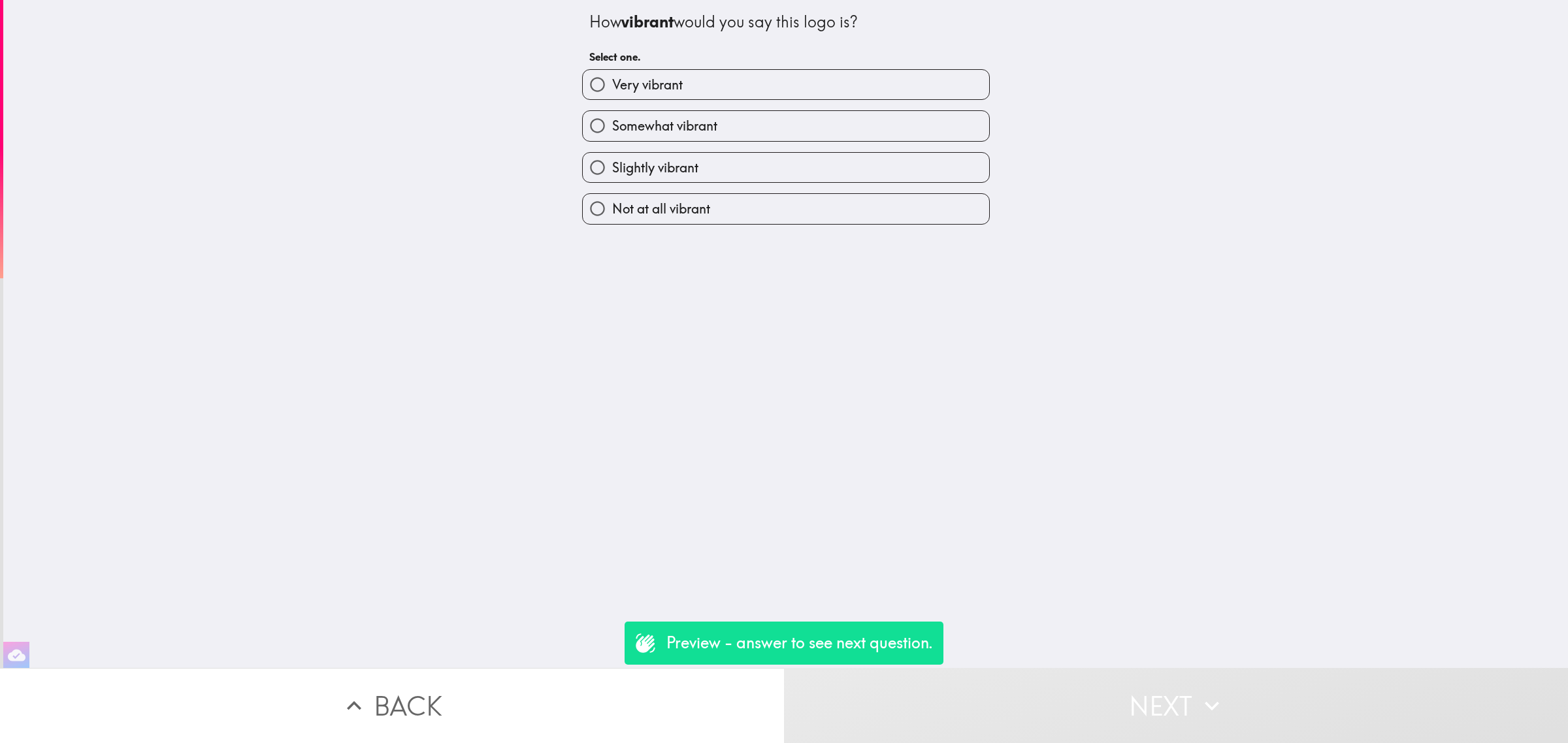
click at [808, 219] on label "Not at all vibrant" at bounding box center [786, 208] width 407 height 30
click at [612, 219] on input "Not at all vibrant" at bounding box center [597, 208] width 30 height 30
radio input "true"
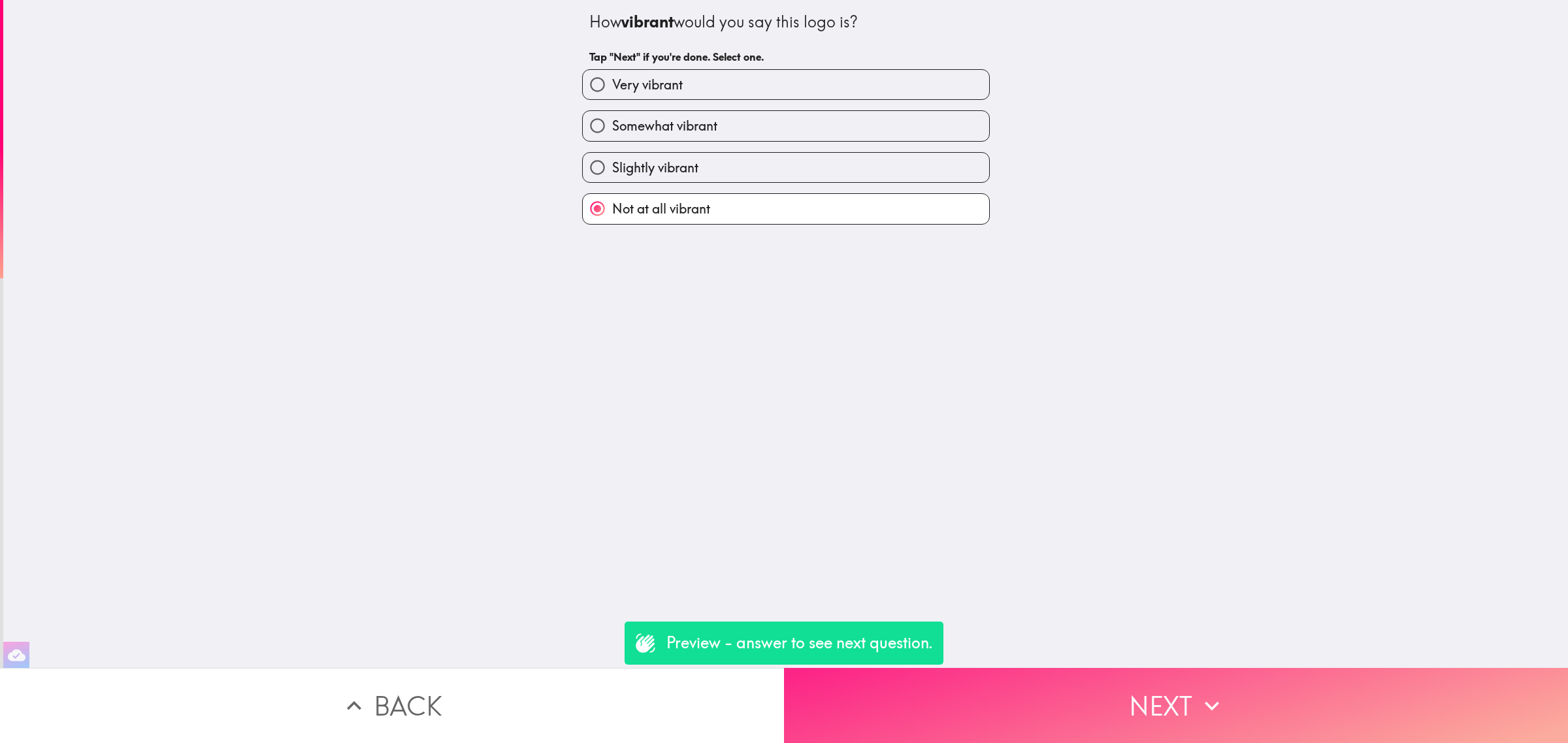
click at [1155, 675] on button "Next" at bounding box center [1176, 705] width 784 height 75
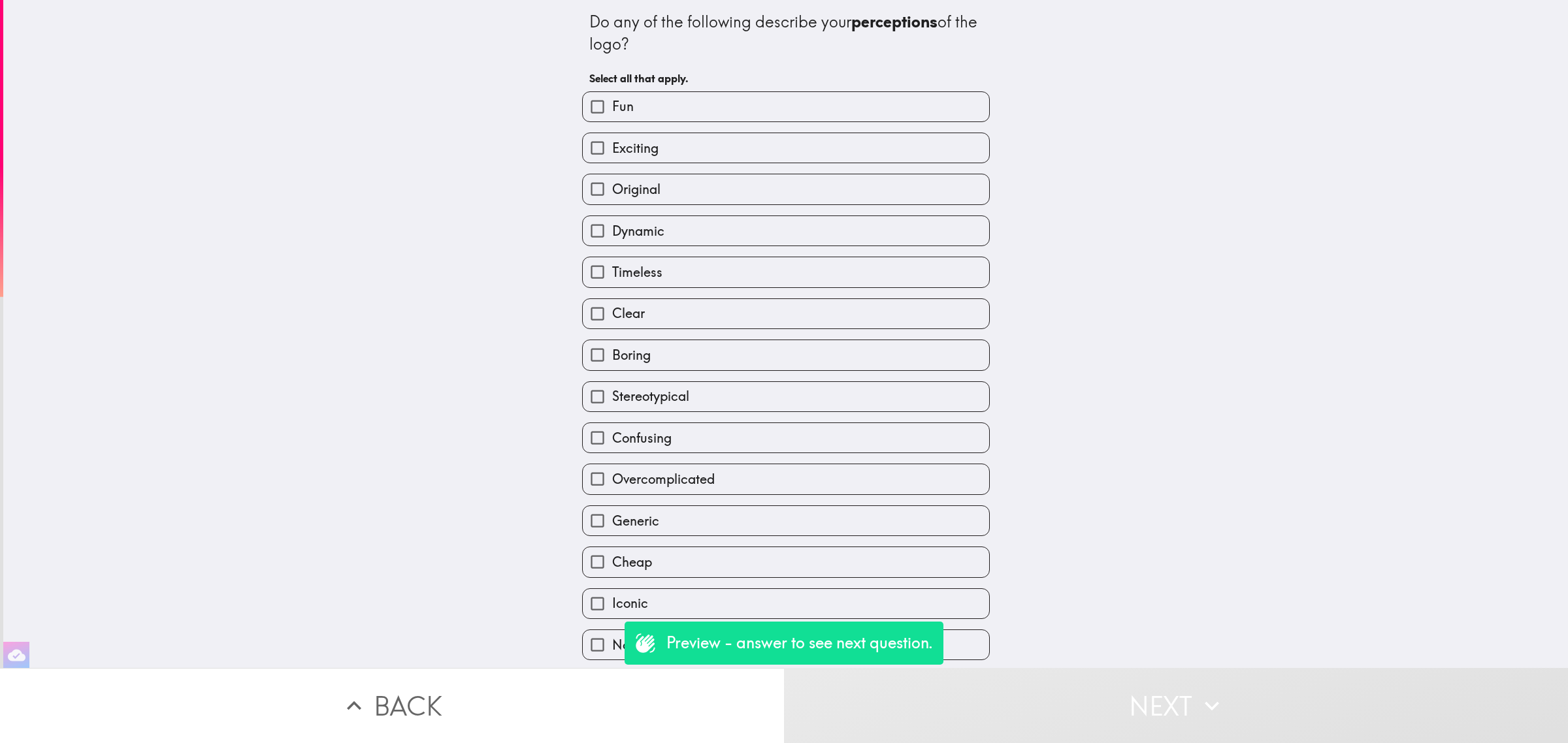
click at [805, 288] on div "Clear" at bounding box center [781, 309] width 418 height 41
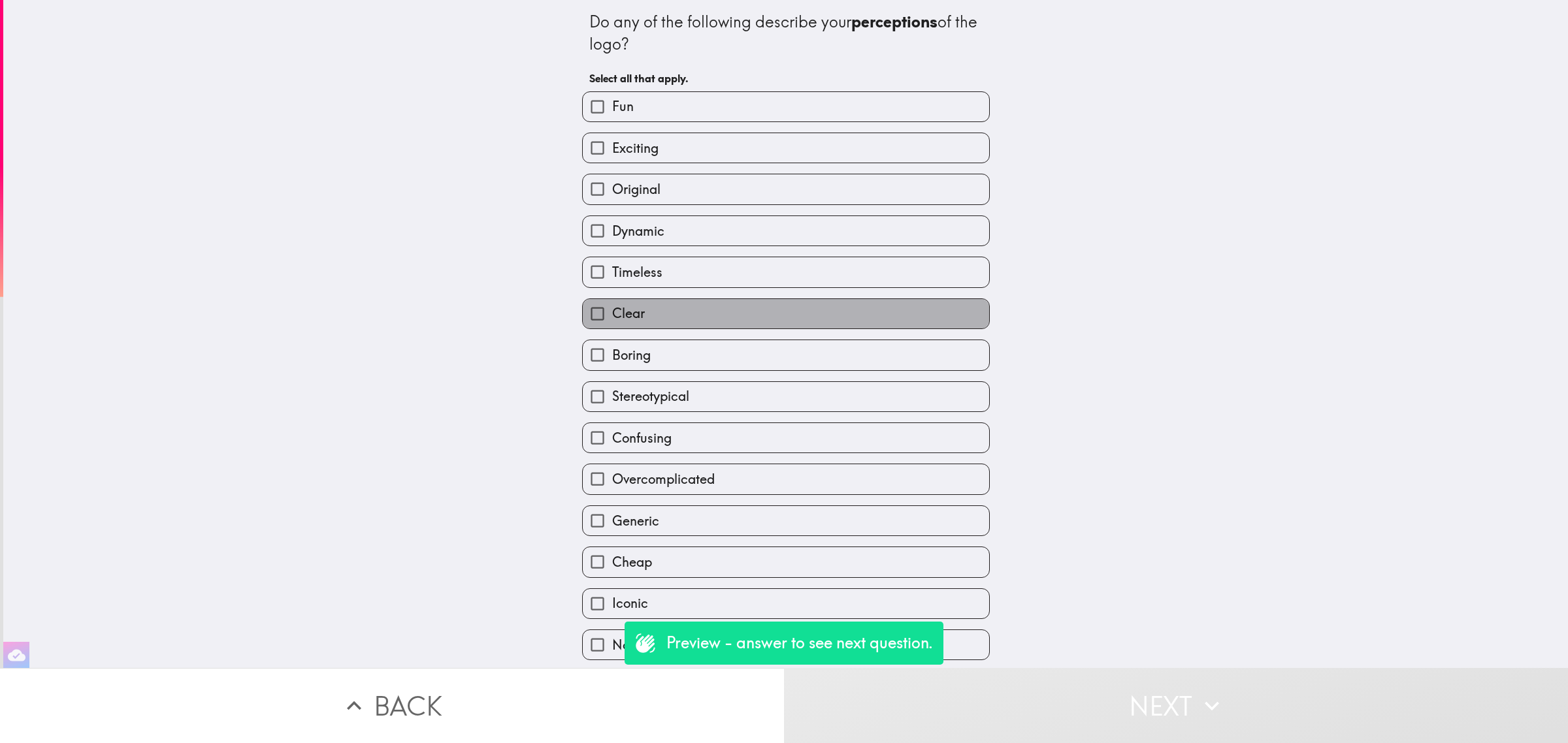
click at [818, 317] on label "Clear" at bounding box center [786, 314] width 407 height 30
click at [612, 317] on input "Clear" at bounding box center [597, 314] width 30 height 30
checkbox input "true"
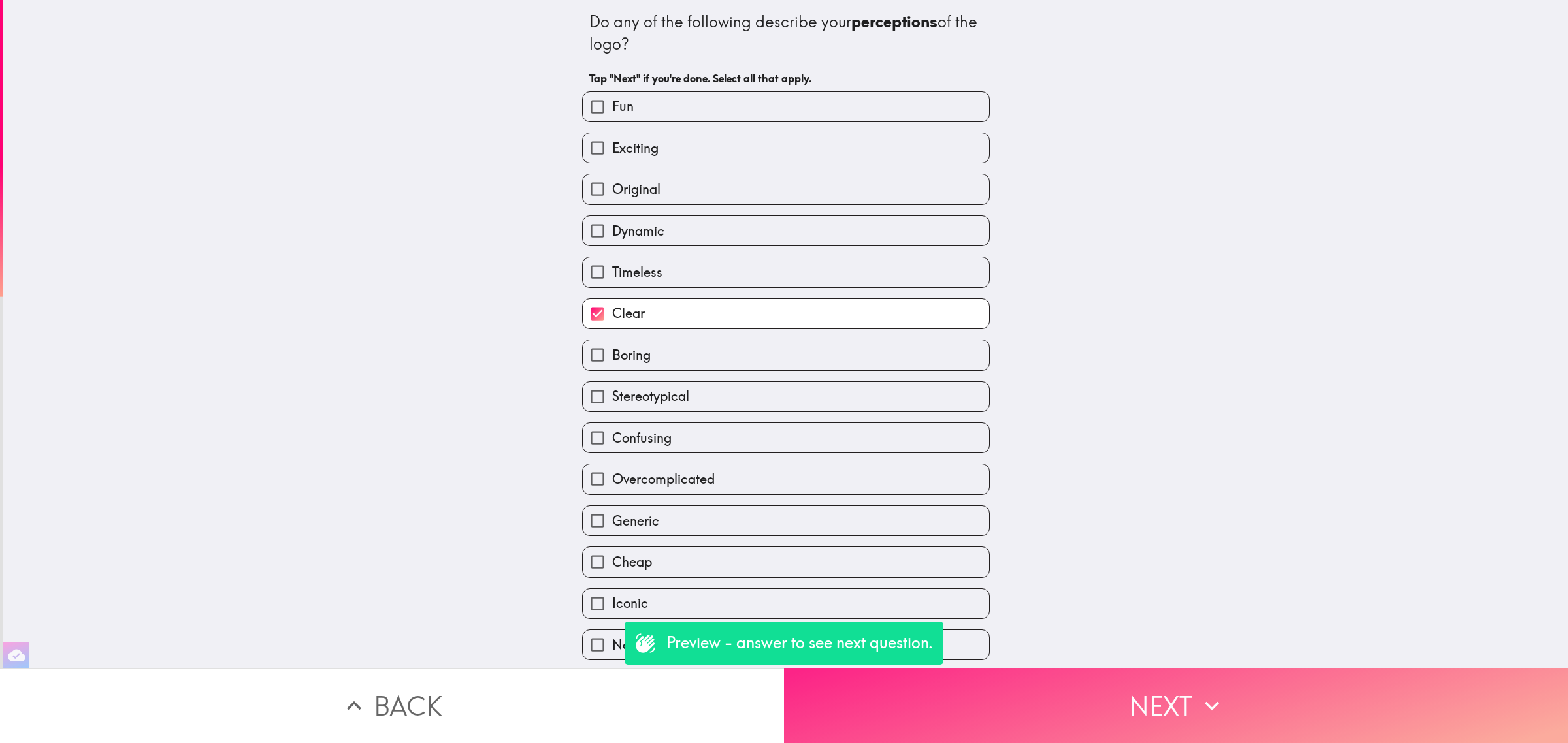
click at [1166, 668] on button "Next" at bounding box center [1176, 705] width 784 height 75
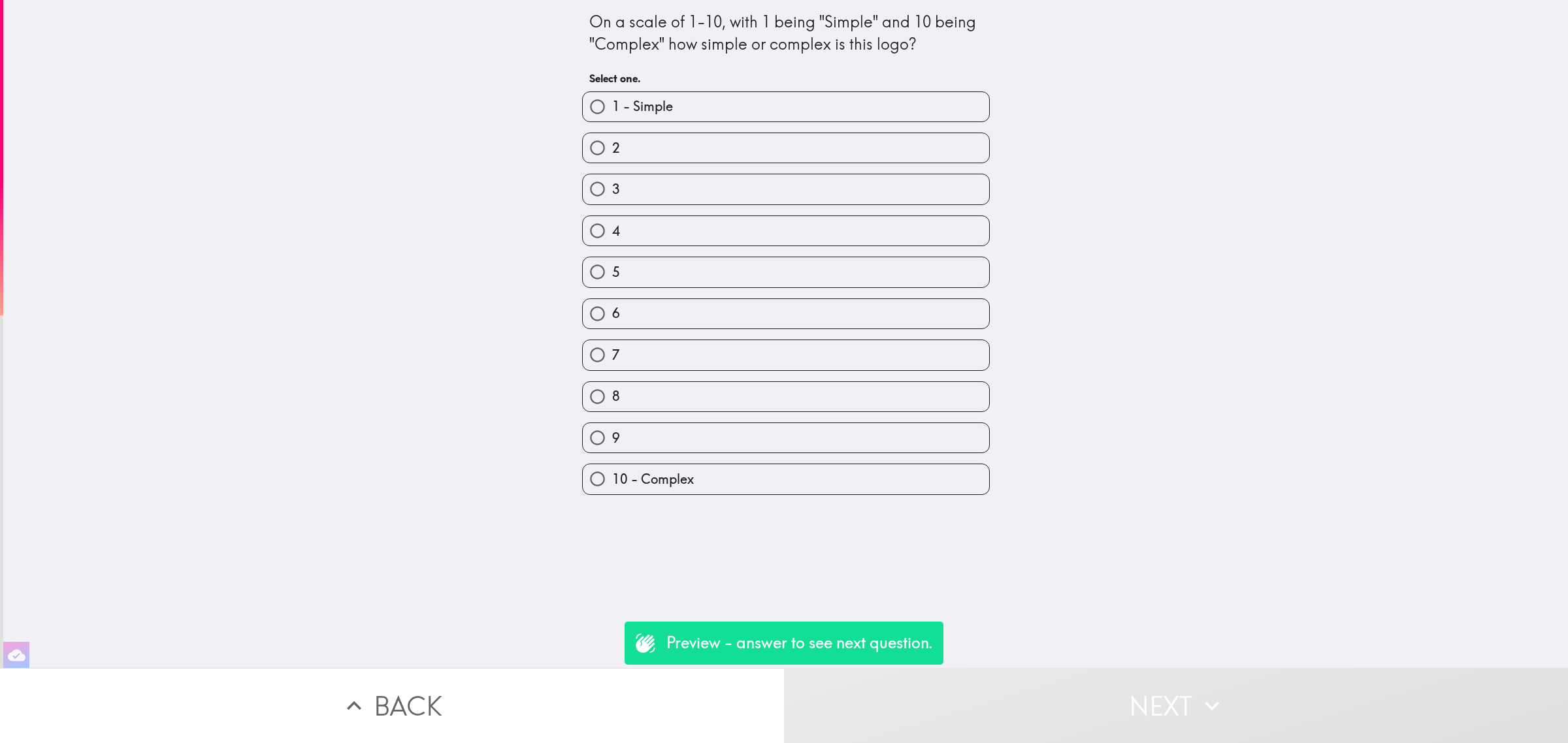
click at [869, 385] on label "8" at bounding box center [786, 396] width 407 height 30
click at [612, 385] on input "8" at bounding box center [597, 396] width 30 height 30
radio input "true"
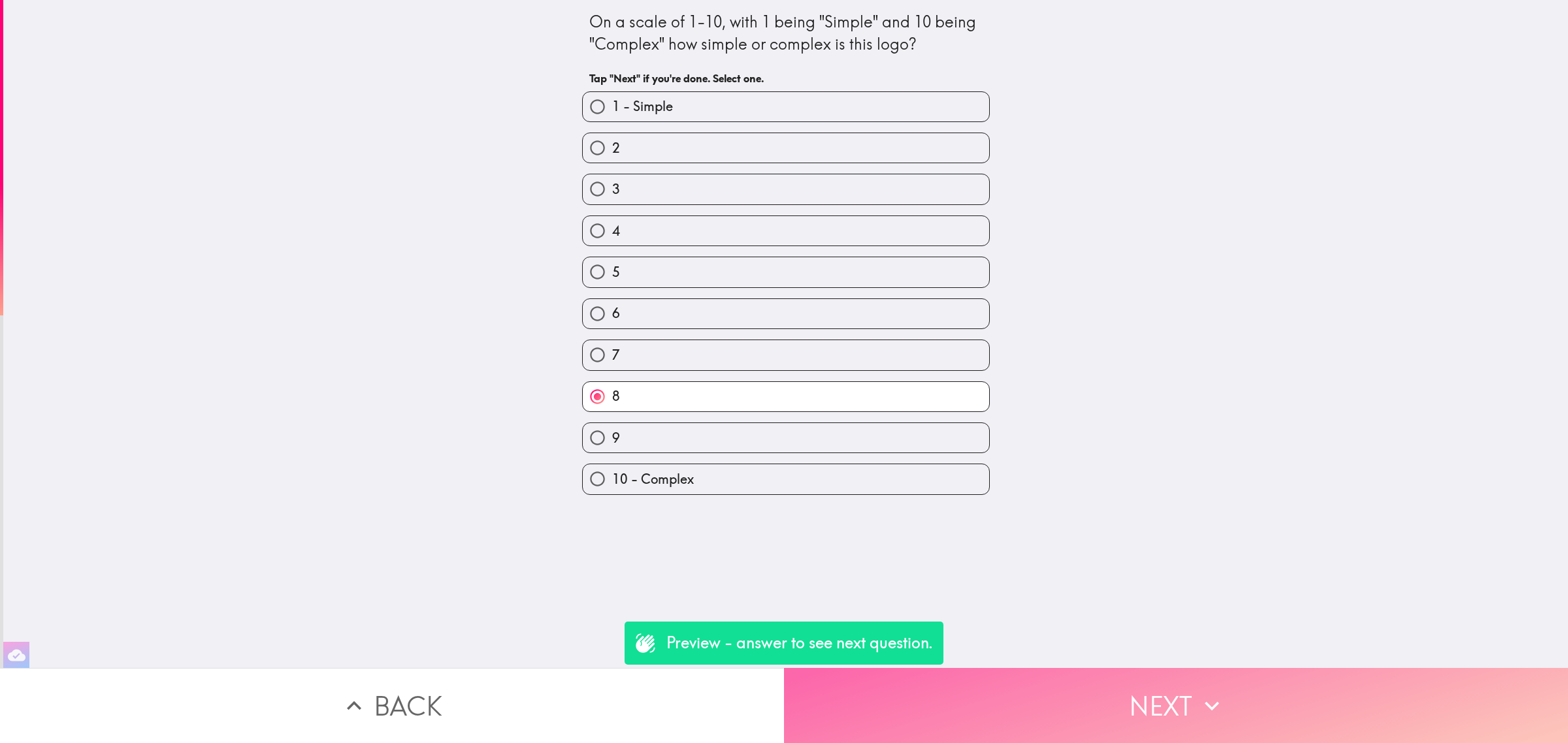
click at [1067, 727] on button "Next" at bounding box center [1176, 705] width 784 height 75
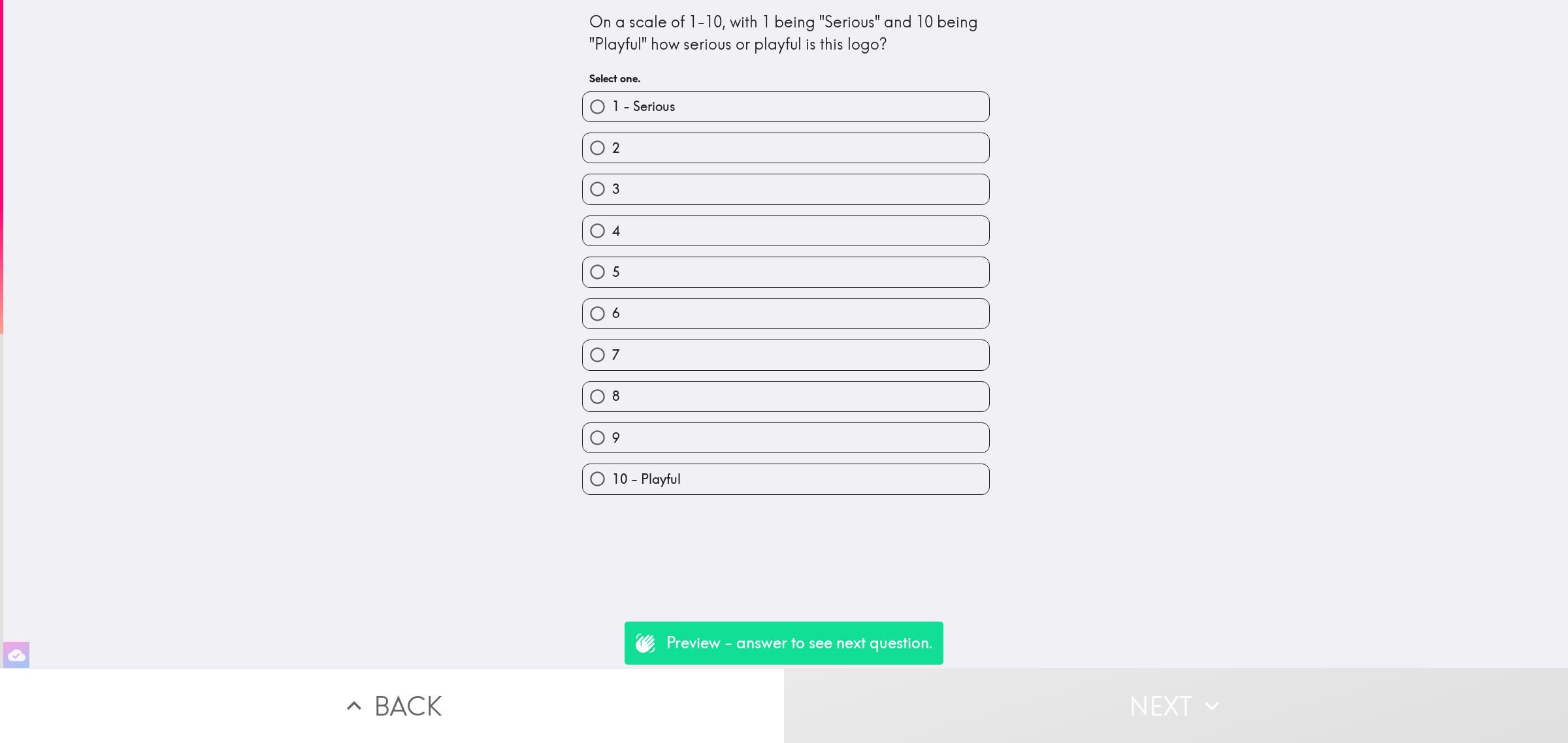
click at [833, 445] on label "9" at bounding box center [786, 438] width 407 height 30
click at [612, 445] on input "9" at bounding box center [597, 438] width 30 height 30
radio input "true"
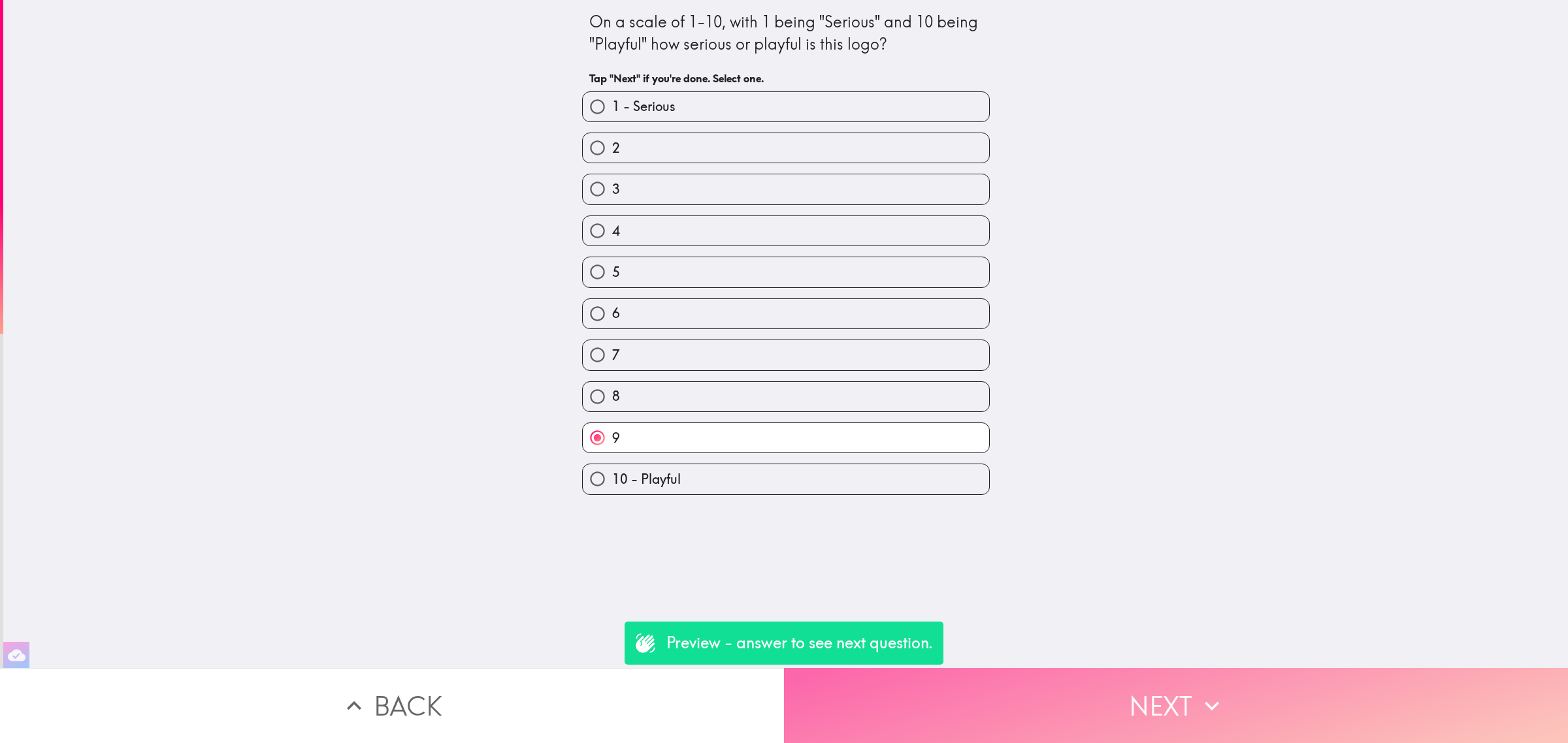
click at [1059, 674] on button "Next" at bounding box center [1176, 705] width 784 height 75
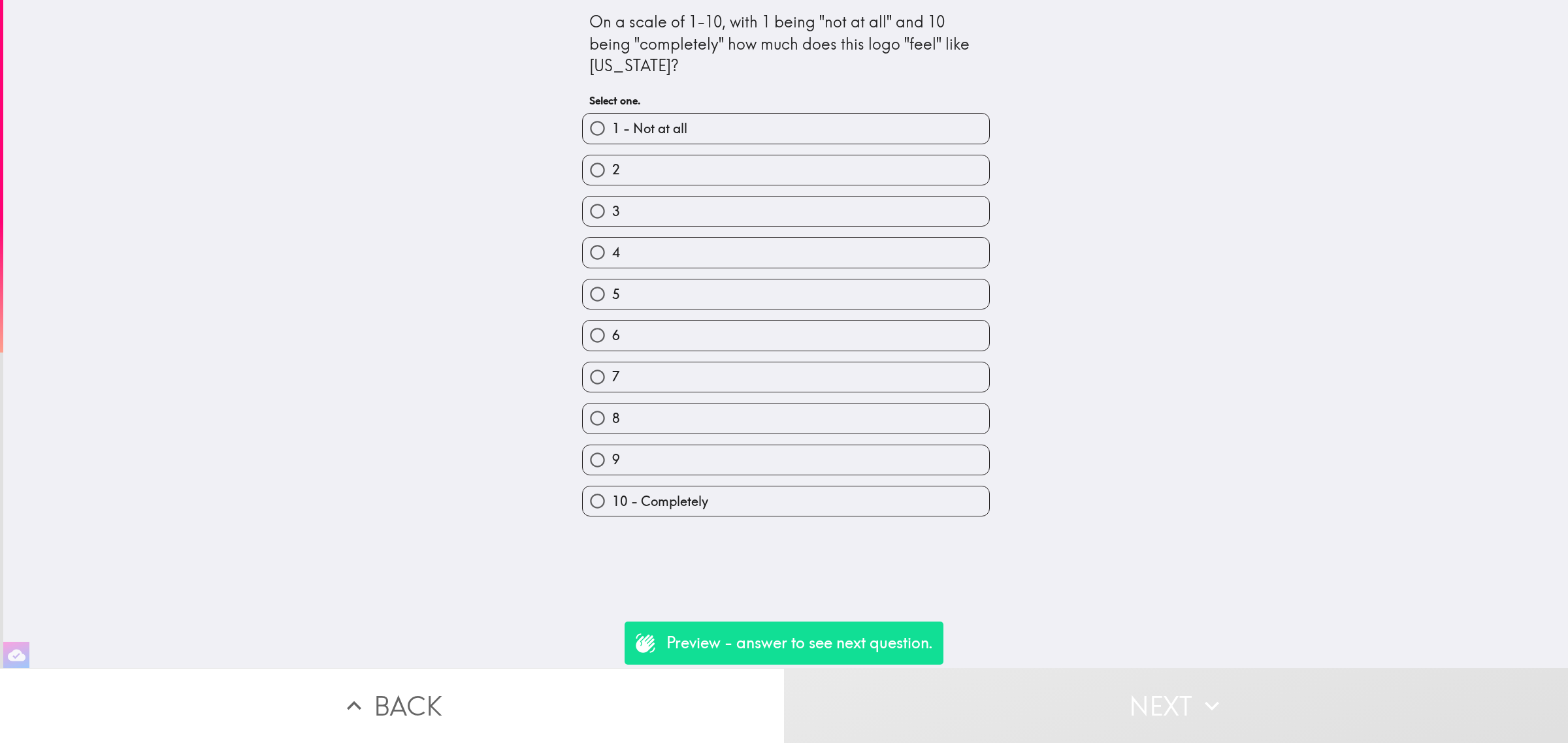
click at [823, 356] on div "7" at bounding box center [781, 372] width 418 height 41
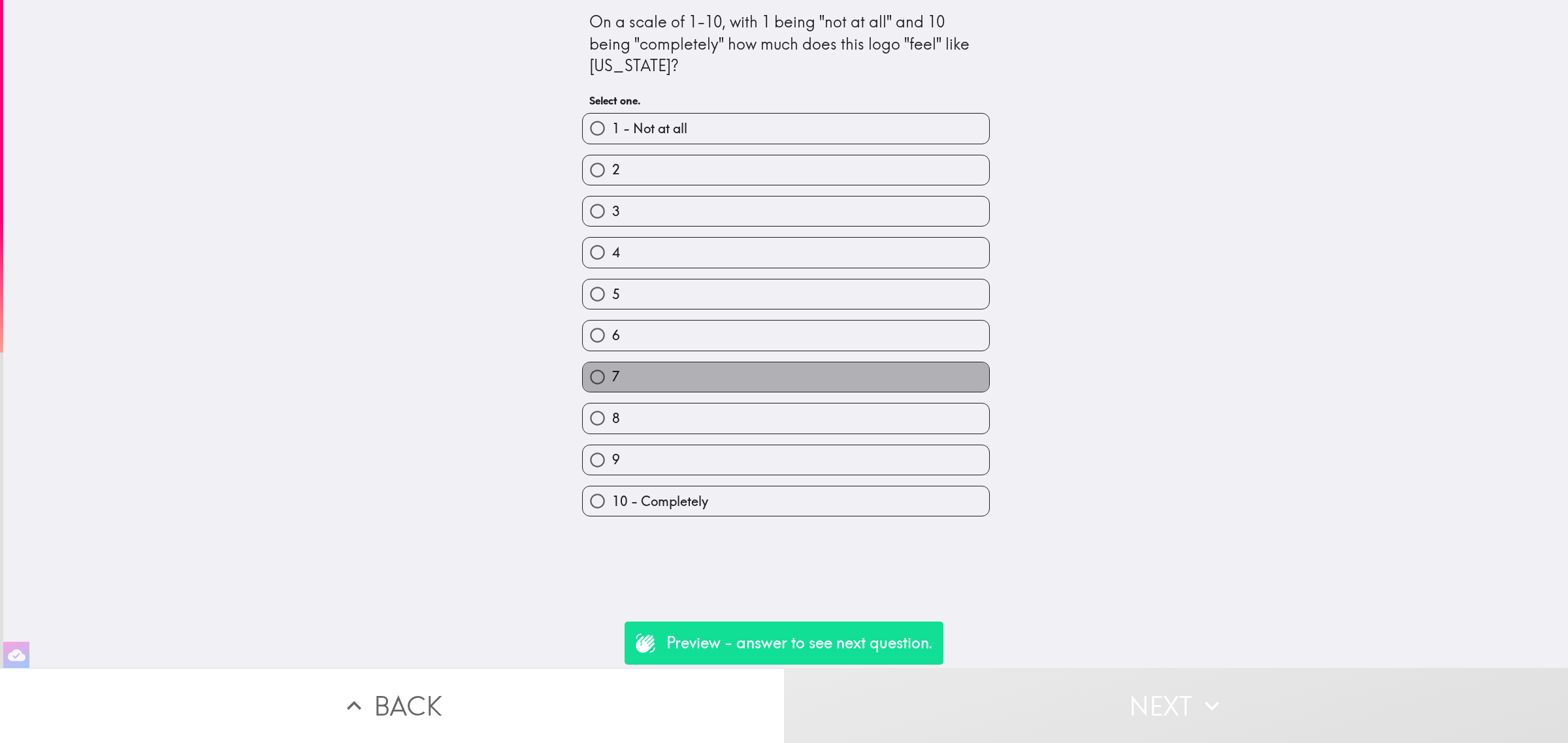
click at [829, 374] on label "7" at bounding box center [786, 377] width 407 height 30
click at [612, 374] on input "7" at bounding box center [597, 377] width 30 height 30
radio input "true"
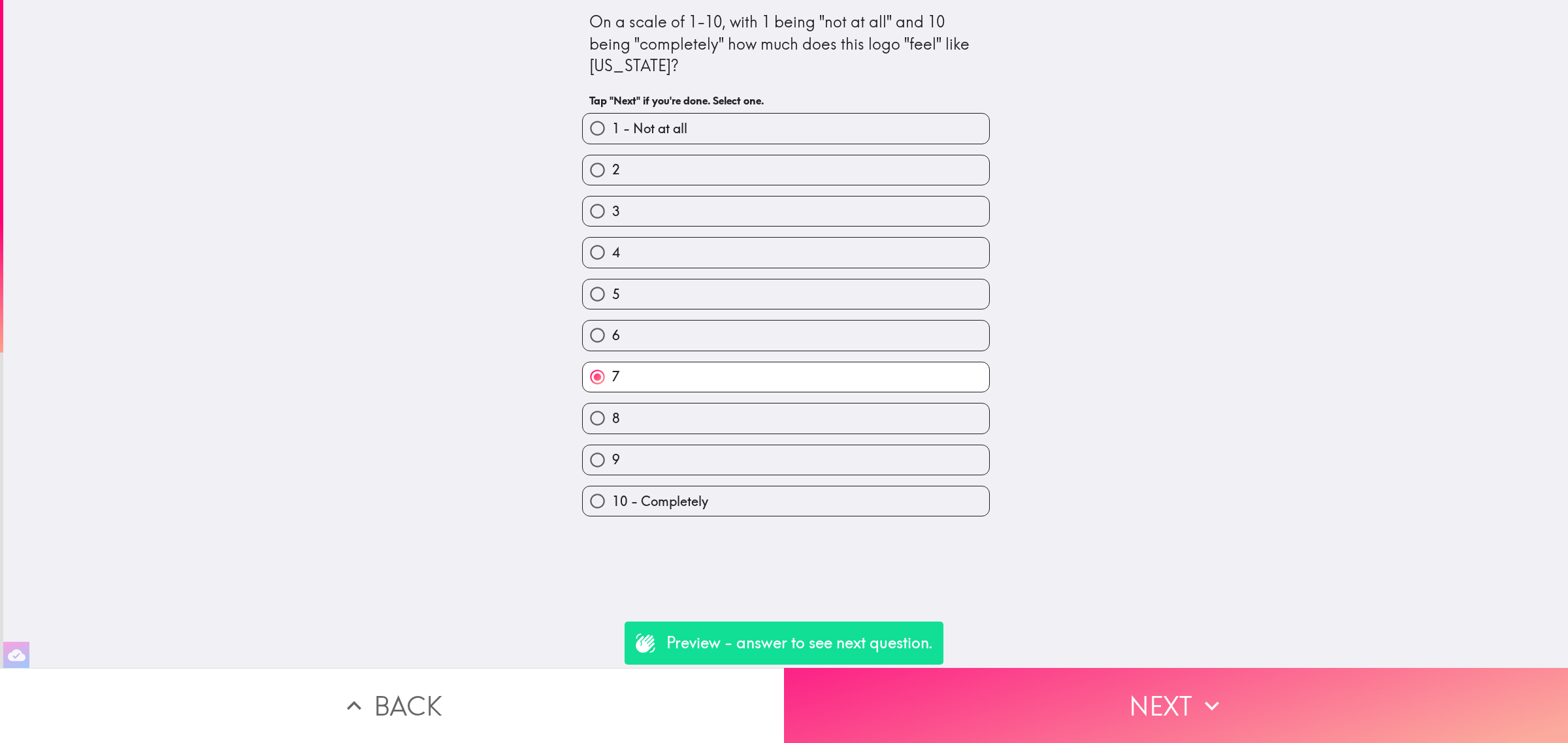
click at [1070, 686] on button "Next" at bounding box center [1176, 705] width 784 height 75
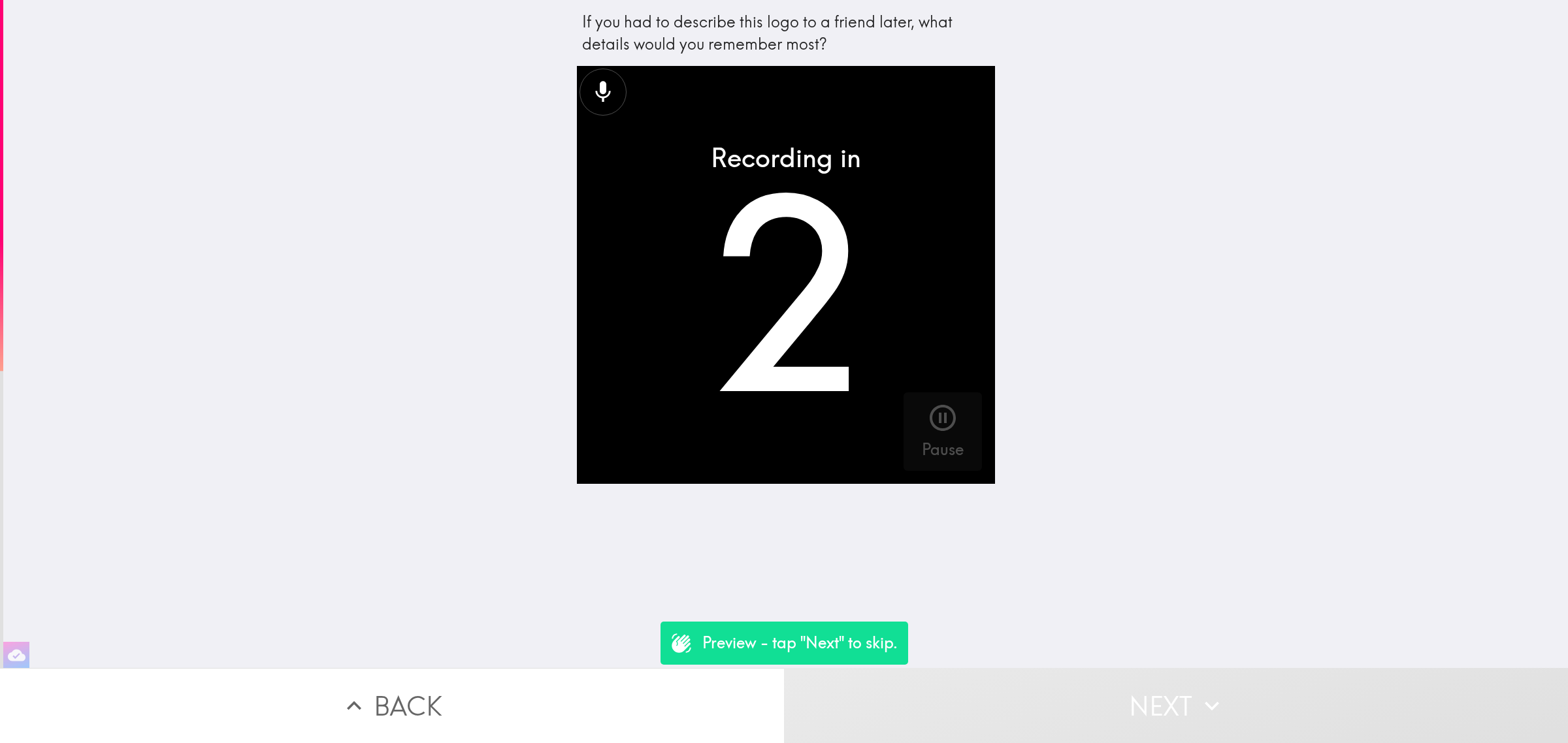
click at [1092, 702] on button "Next" at bounding box center [1176, 705] width 784 height 75
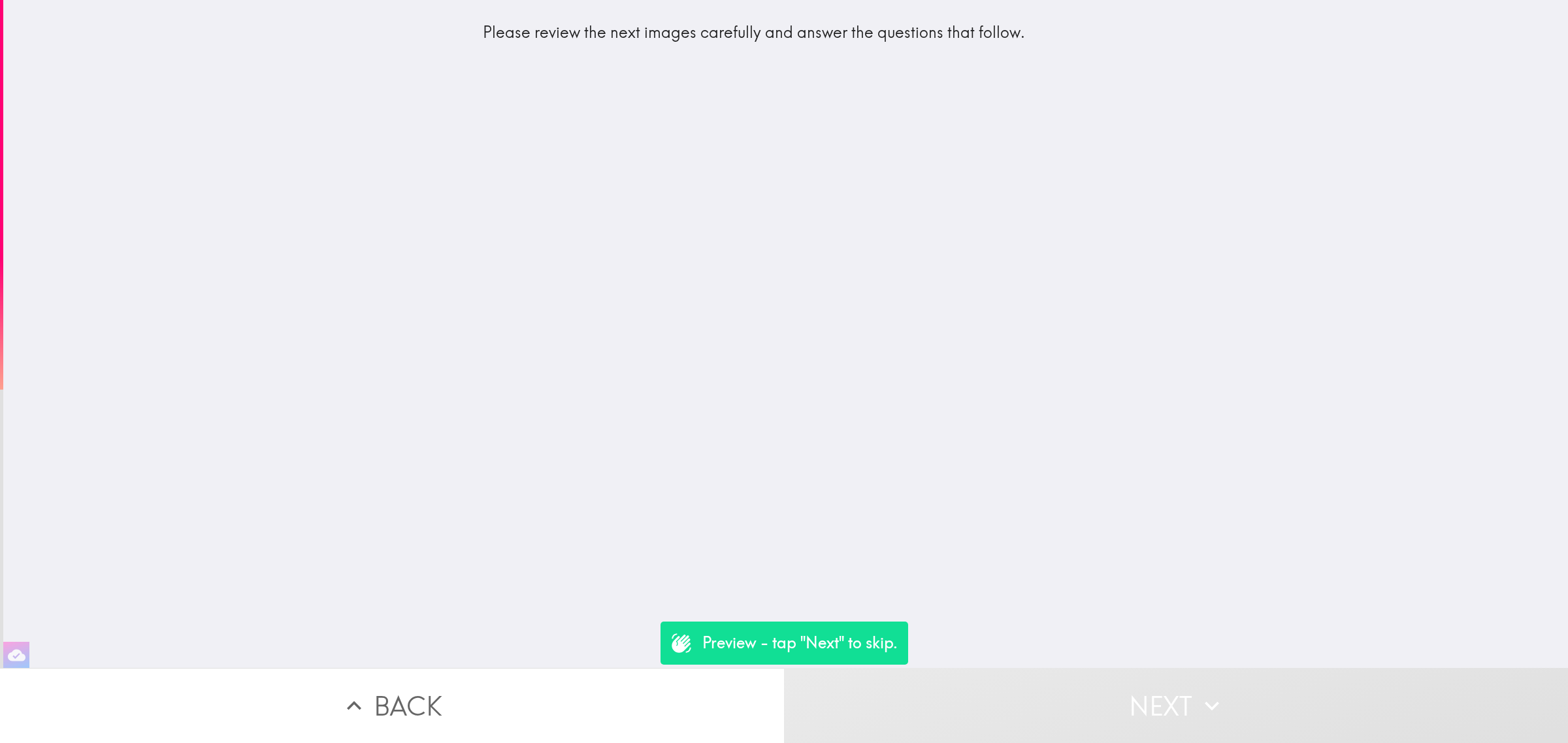
click at [1092, 693] on button "Next" at bounding box center [1176, 705] width 784 height 75
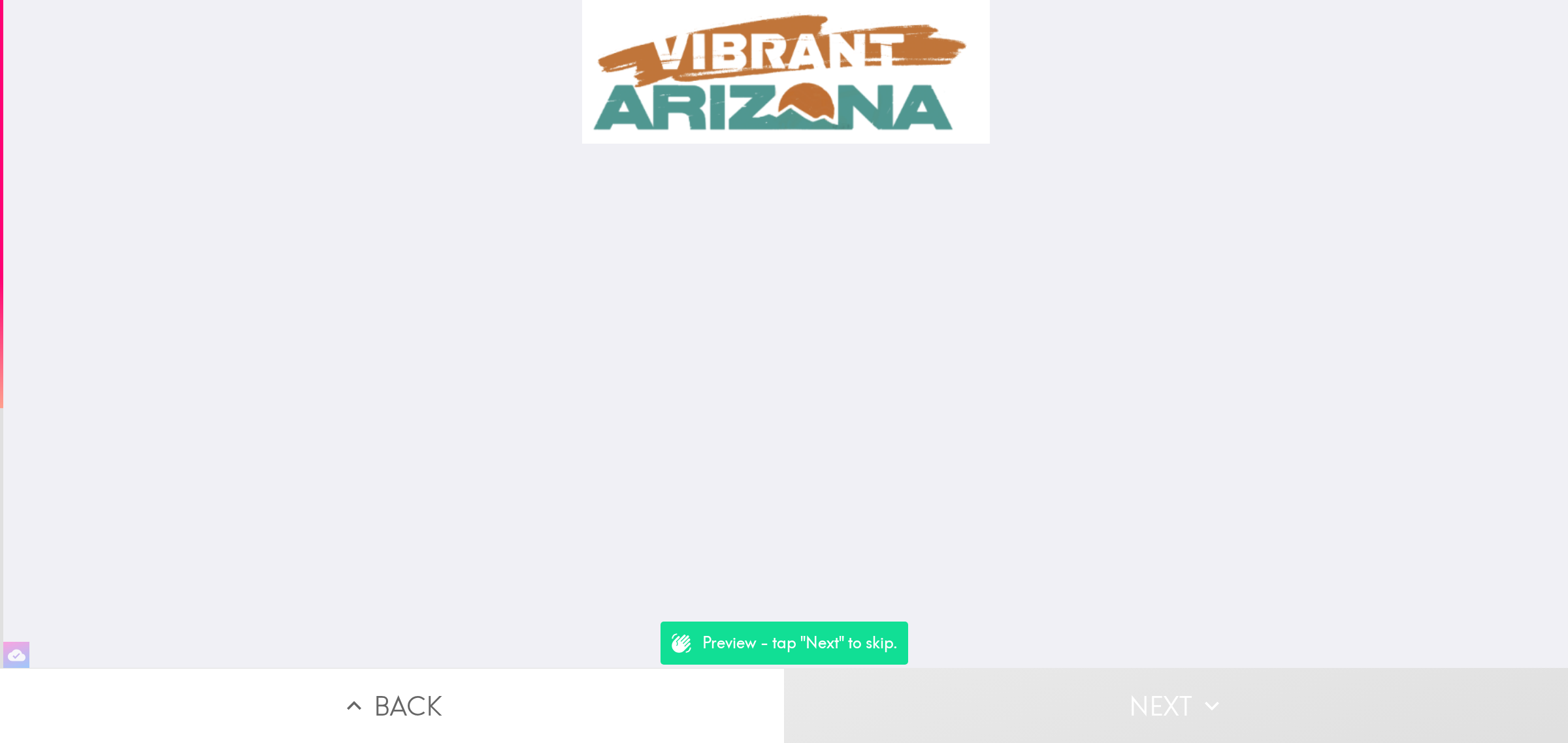
click at [1092, 693] on button "Next" at bounding box center [1176, 705] width 784 height 75
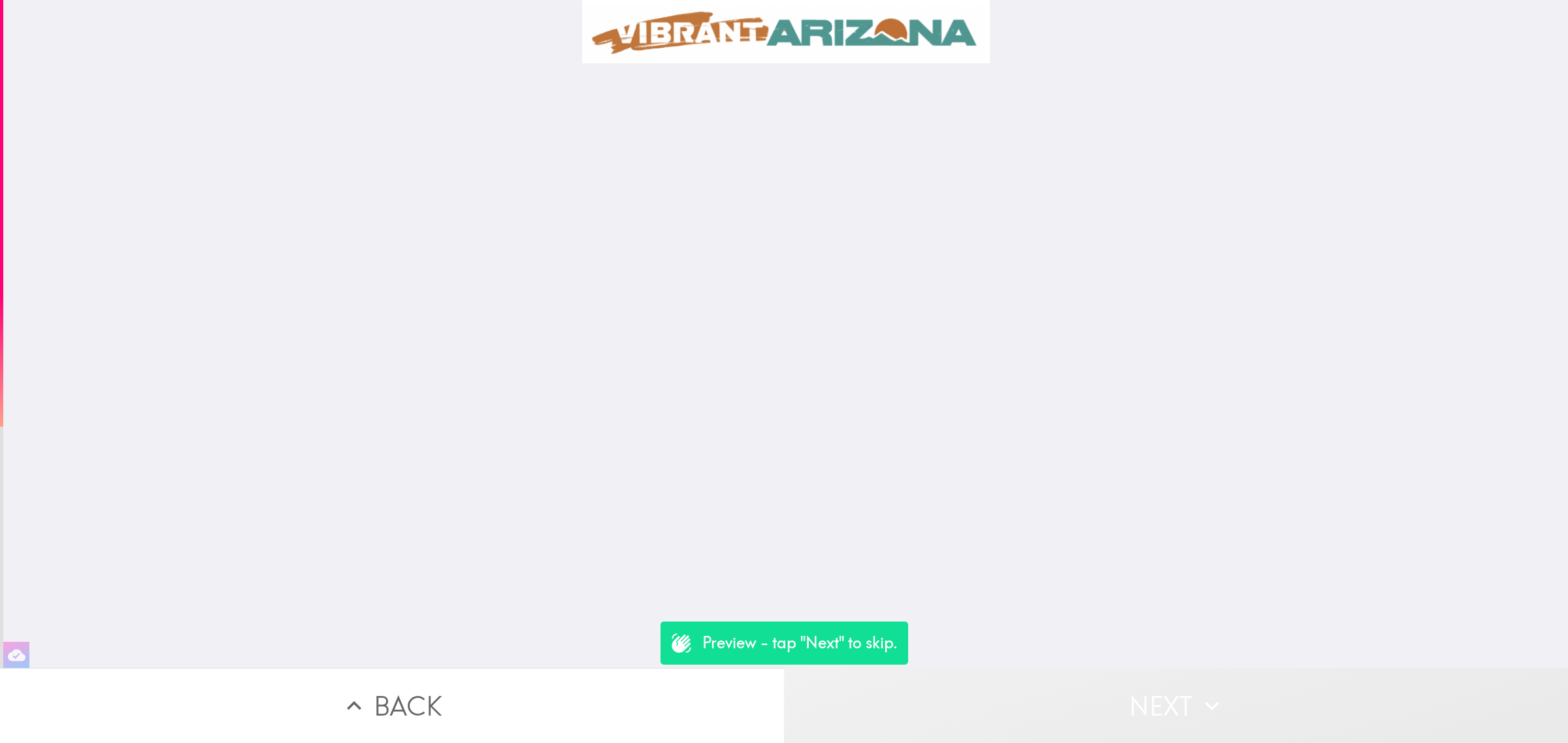
click at [1092, 693] on button "Next" at bounding box center [1176, 705] width 784 height 75
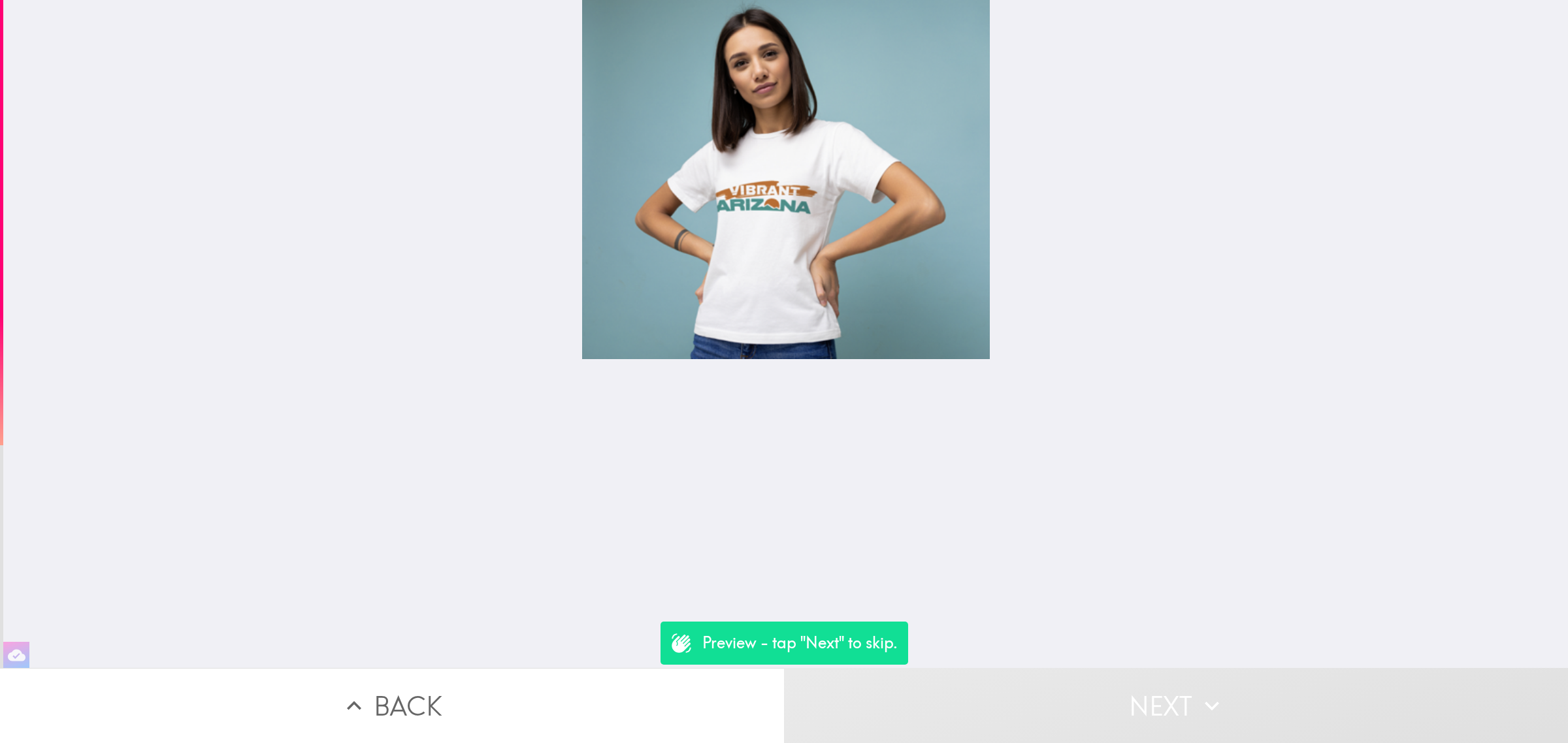
click at [1092, 693] on button "Next" at bounding box center [1176, 705] width 784 height 75
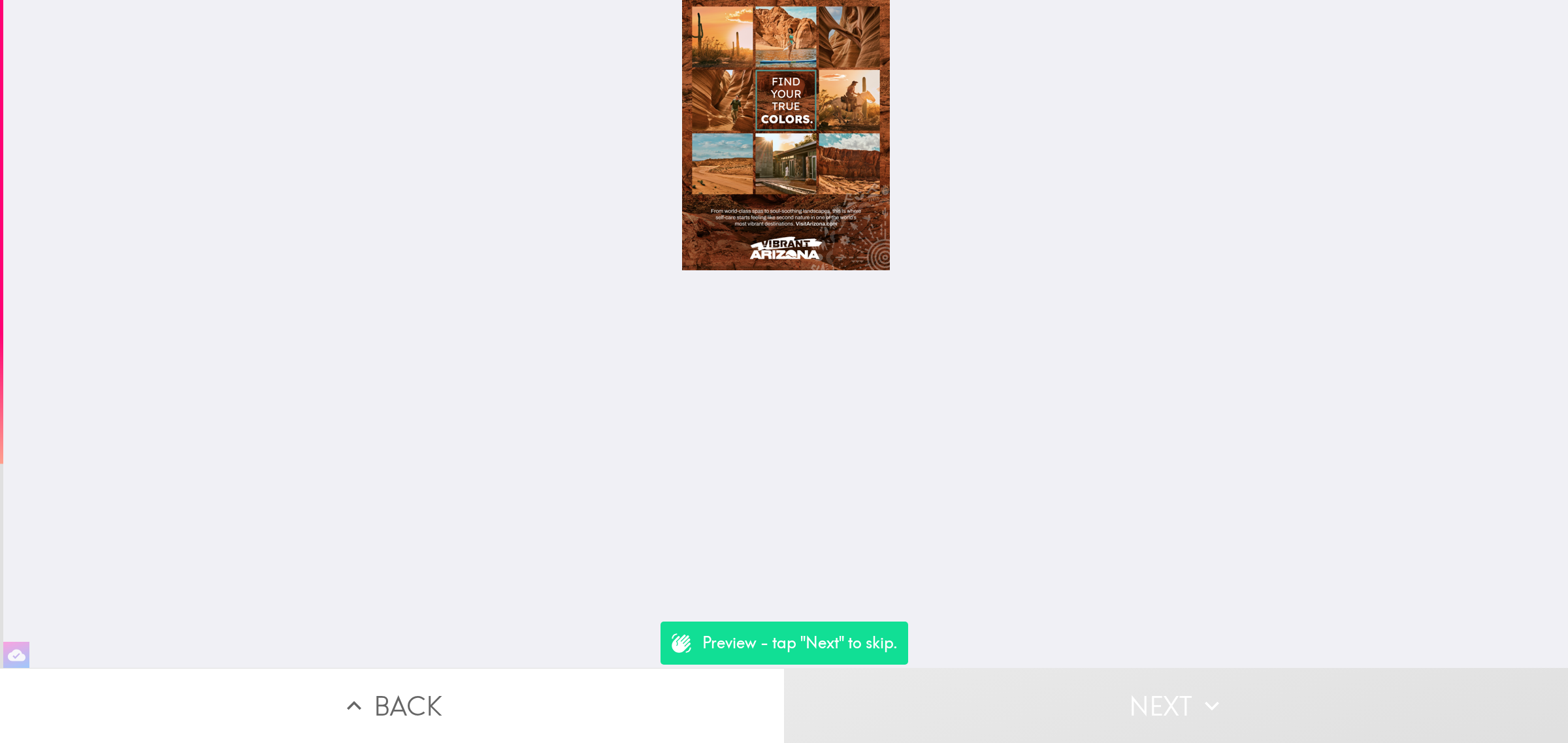
click at [1092, 693] on button "Next" at bounding box center [1176, 705] width 784 height 75
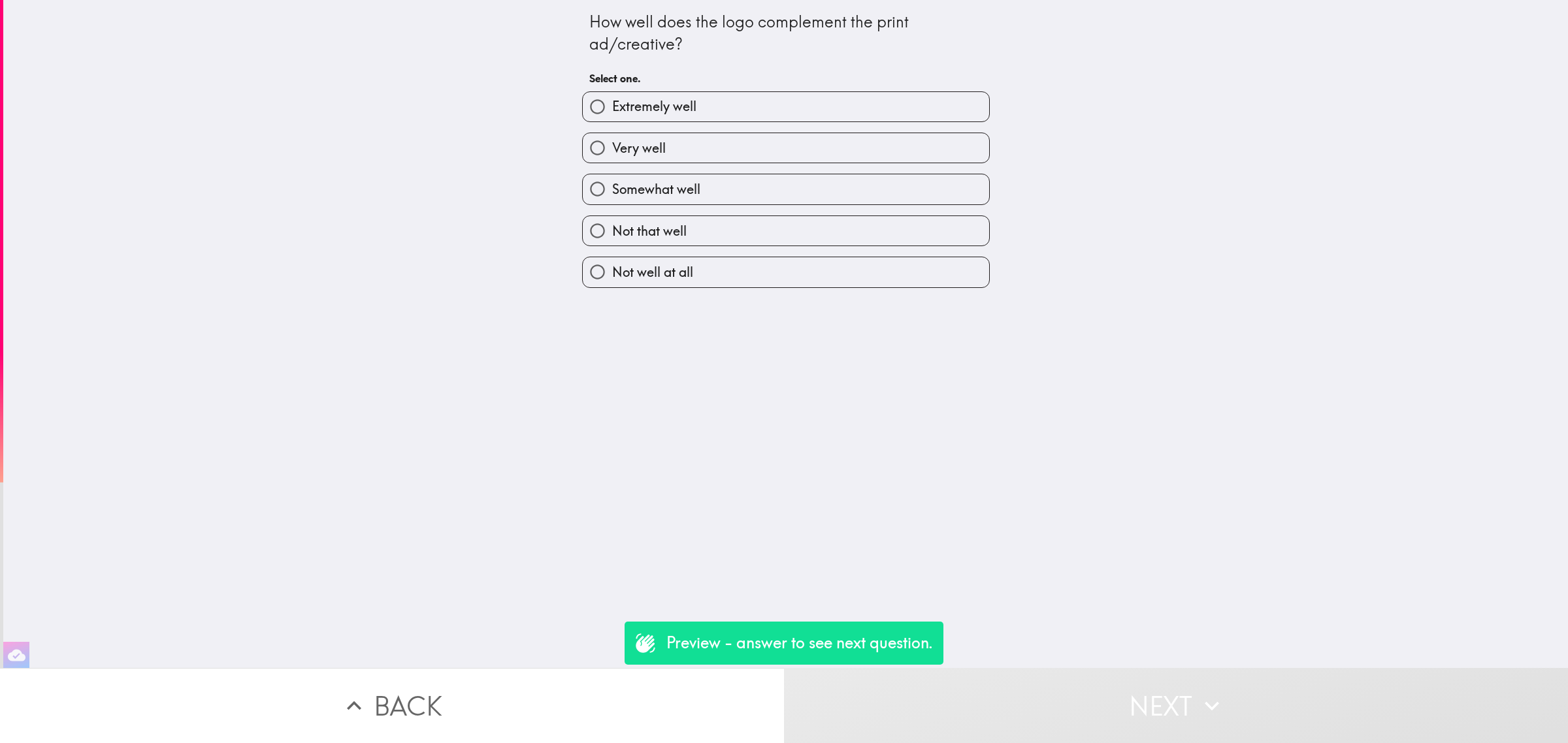
click at [688, 217] on label "Not that well" at bounding box center [786, 231] width 407 height 30
click at [612, 217] on input "Not that well" at bounding box center [597, 231] width 30 height 30
radio input "true"
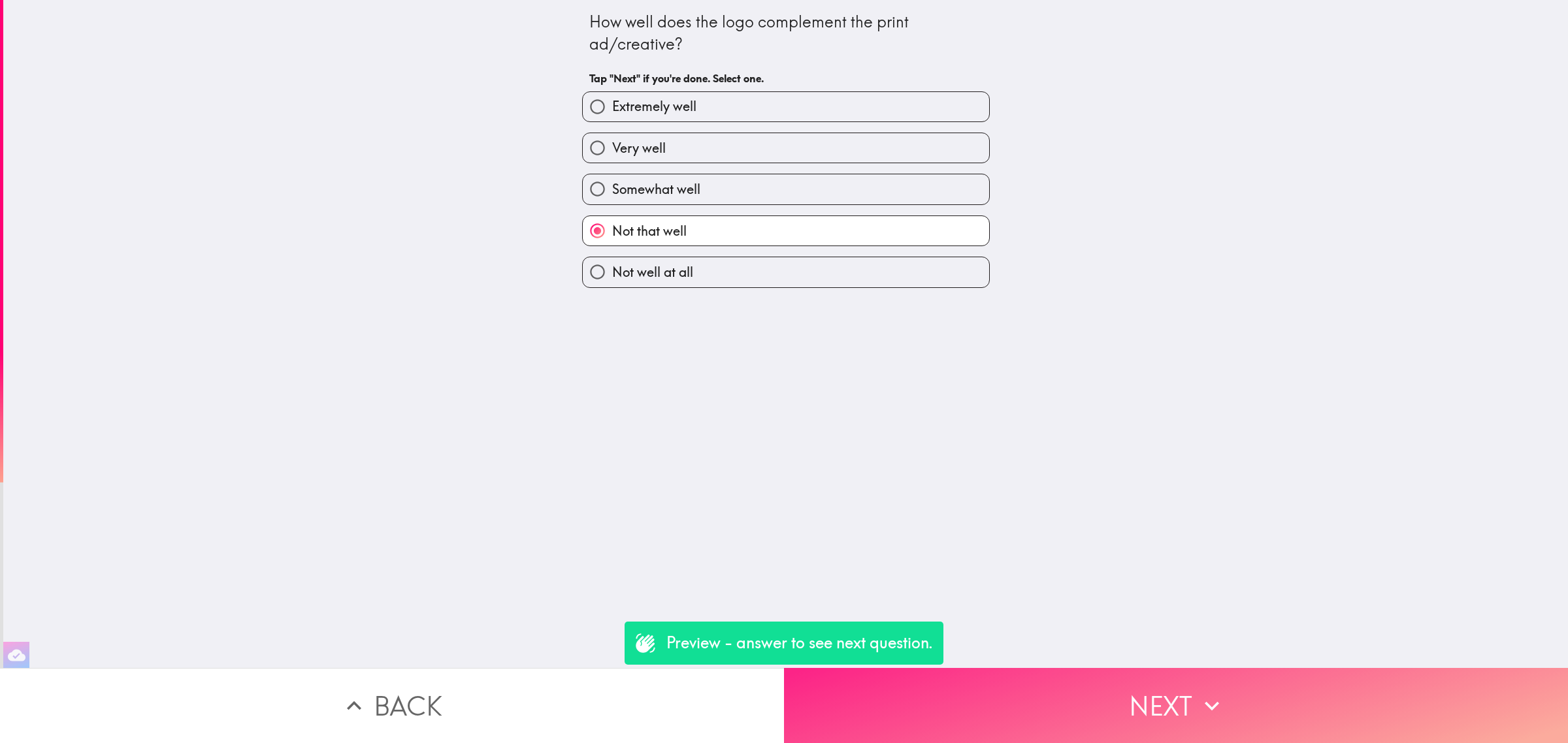
click at [1092, 668] on button "Next" at bounding box center [1176, 705] width 784 height 75
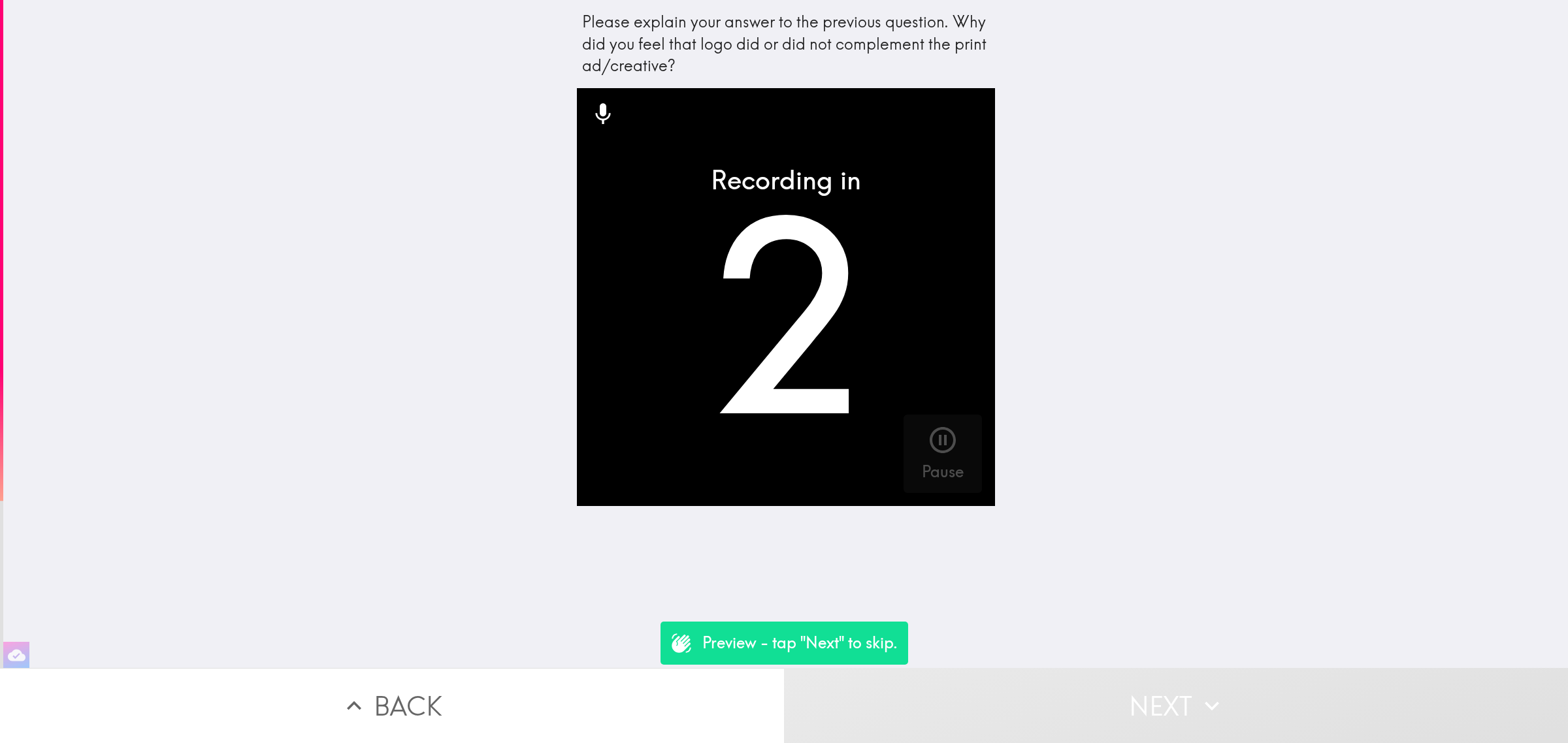
click at [599, 668] on button "Back" at bounding box center [392, 705] width 784 height 75
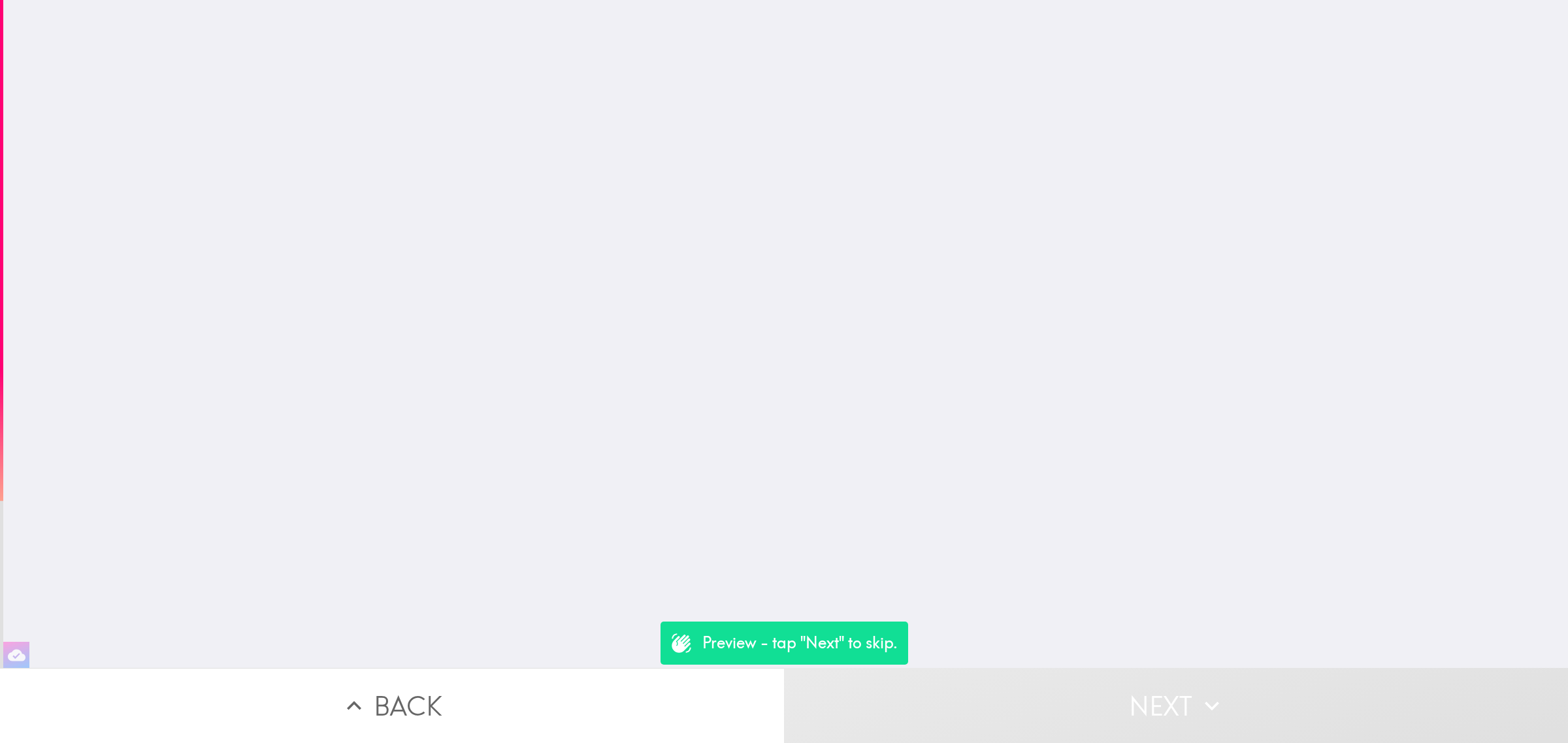
click at [590, 676] on button "Back" at bounding box center [392, 705] width 784 height 75
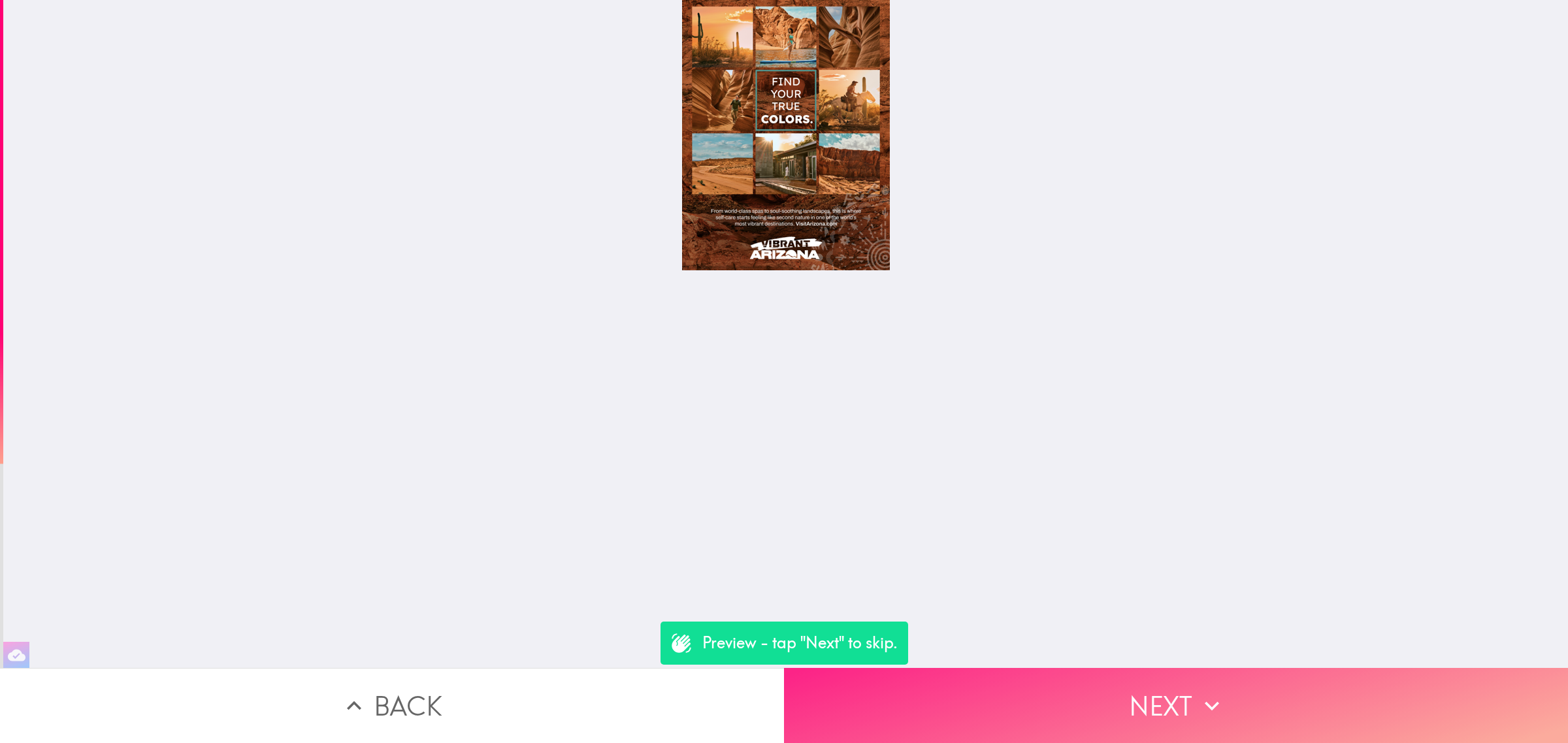
click at [985, 694] on button "Next" at bounding box center [1176, 705] width 784 height 75
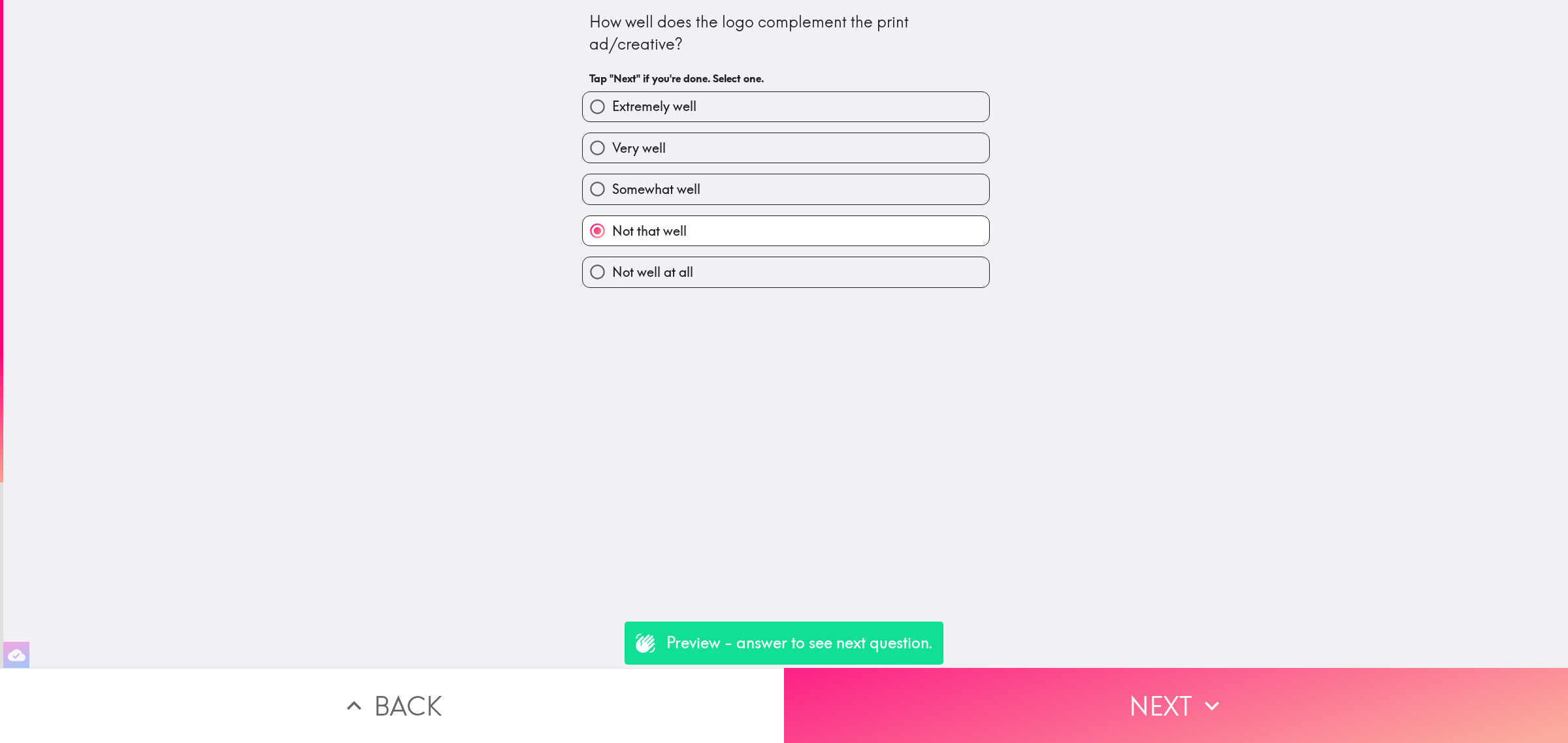
click at [994, 706] on button "Next" at bounding box center [1176, 705] width 784 height 75
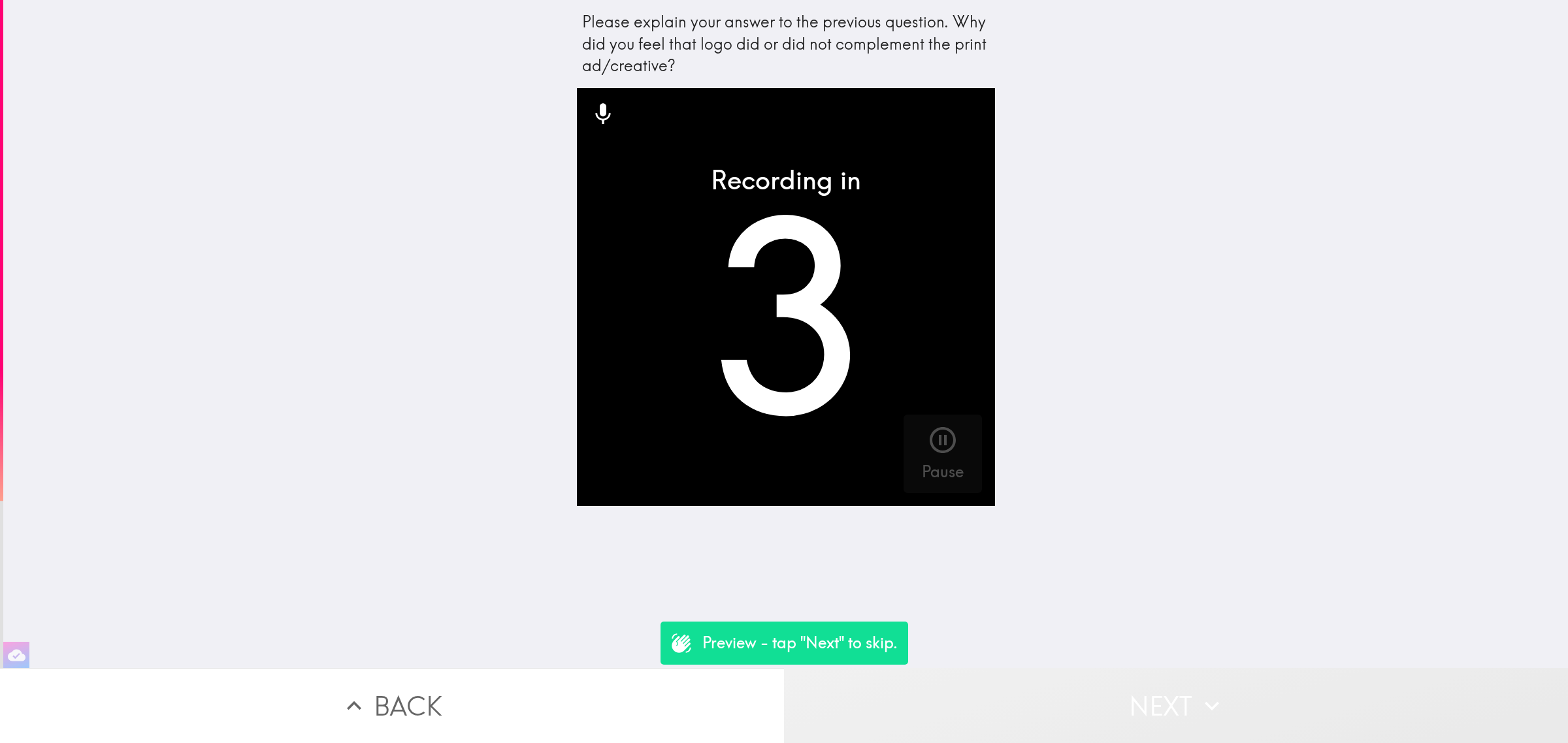
click at [994, 706] on button "Next" at bounding box center [1176, 705] width 784 height 75
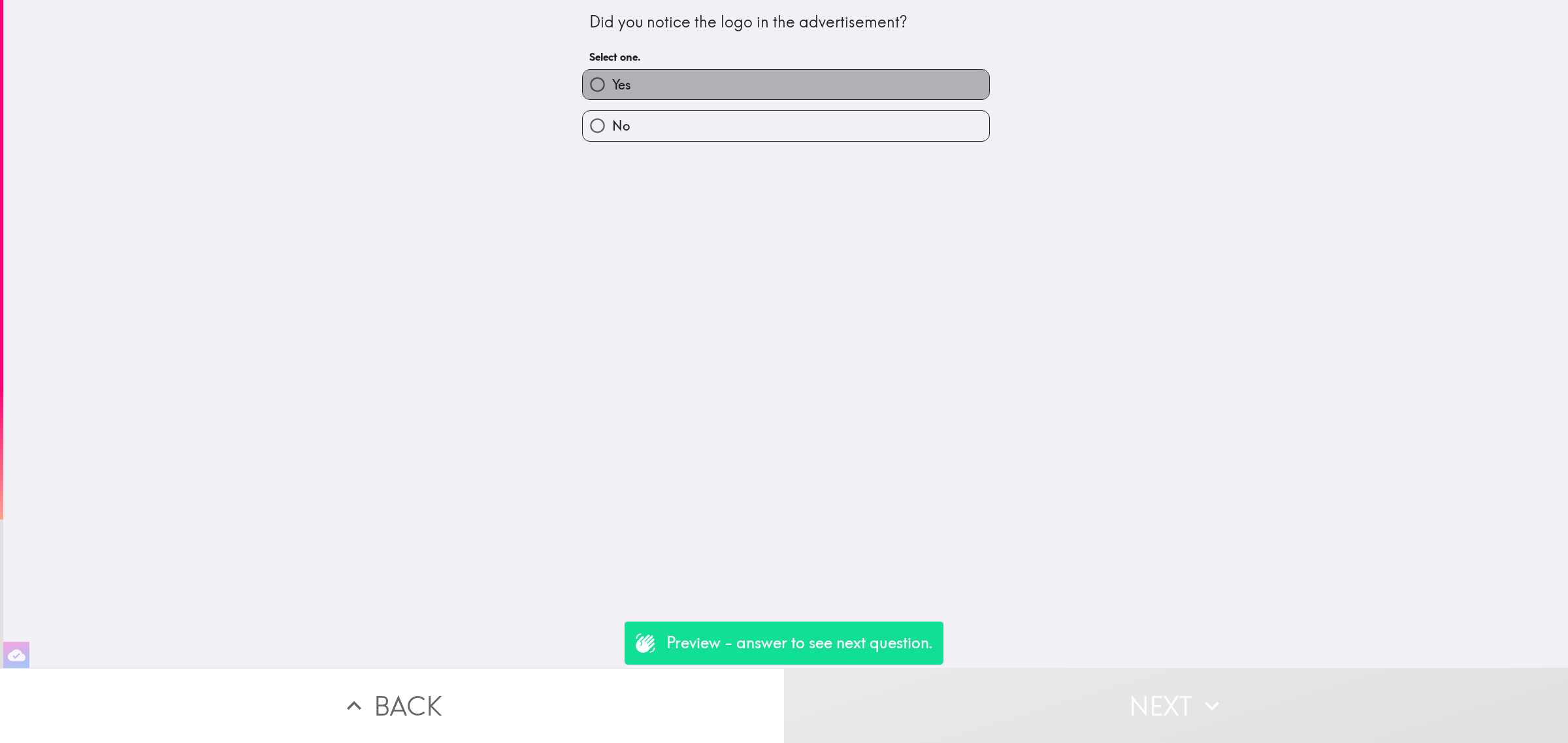
click at [726, 99] on label "Yes" at bounding box center [786, 85] width 407 height 30
click at [612, 99] on input "Yes" at bounding box center [597, 85] width 30 height 30
radio input "true"
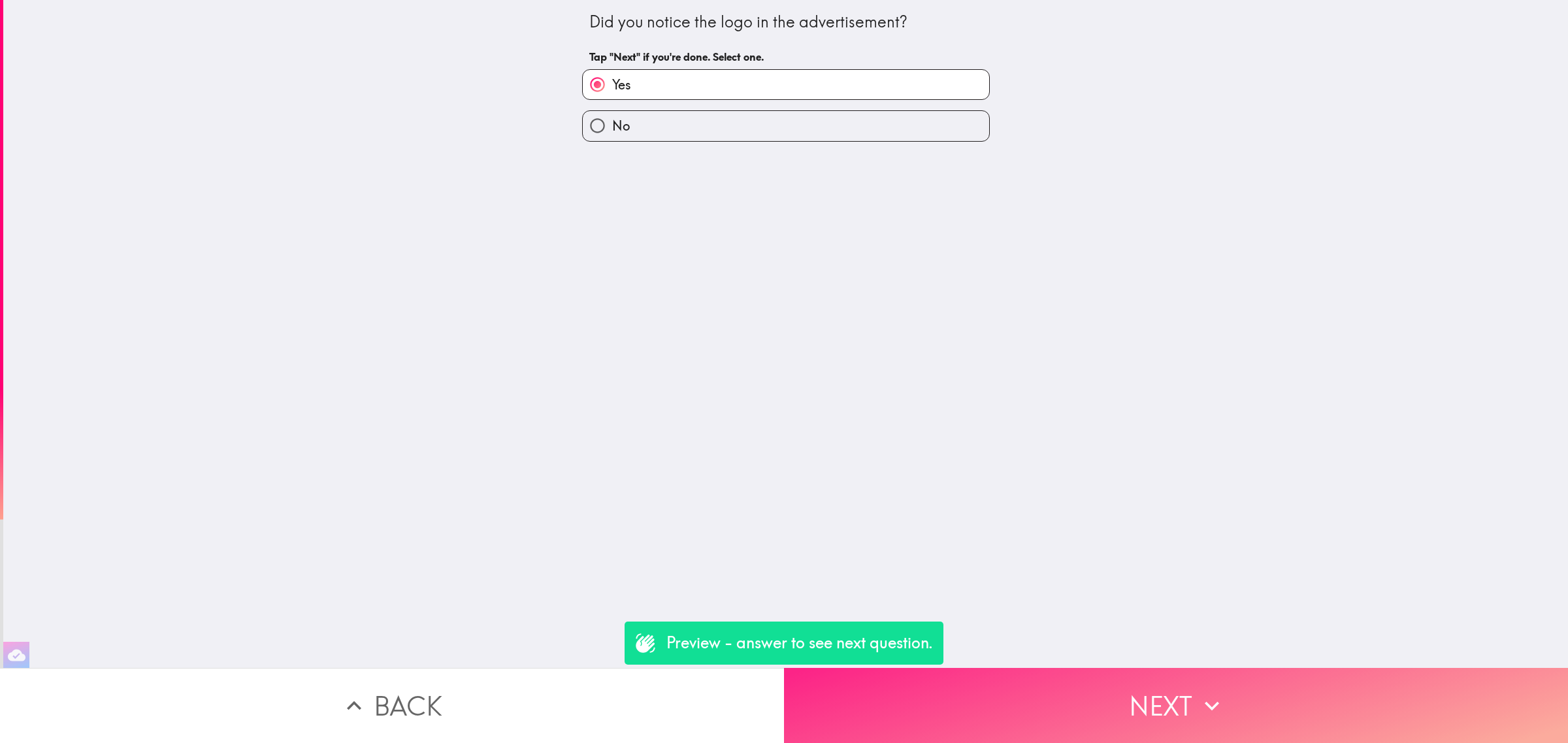
click at [1082, 675] on button "Next" at bounding box center [1176, 705] width 784 height 75
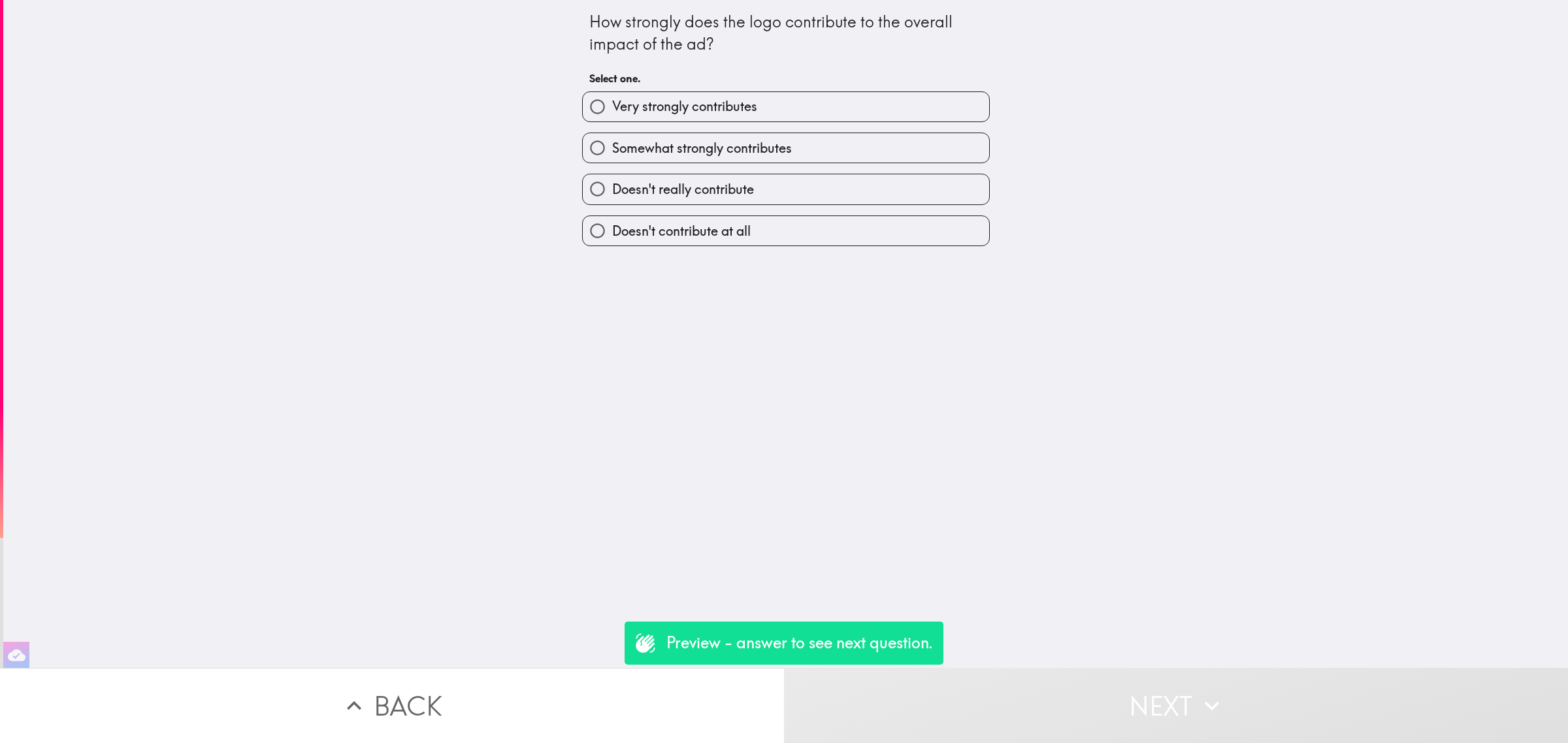
click at [706, 124] on div "Somewhat strongly contributes" at bounding box center [781, 142] width 418 height 41
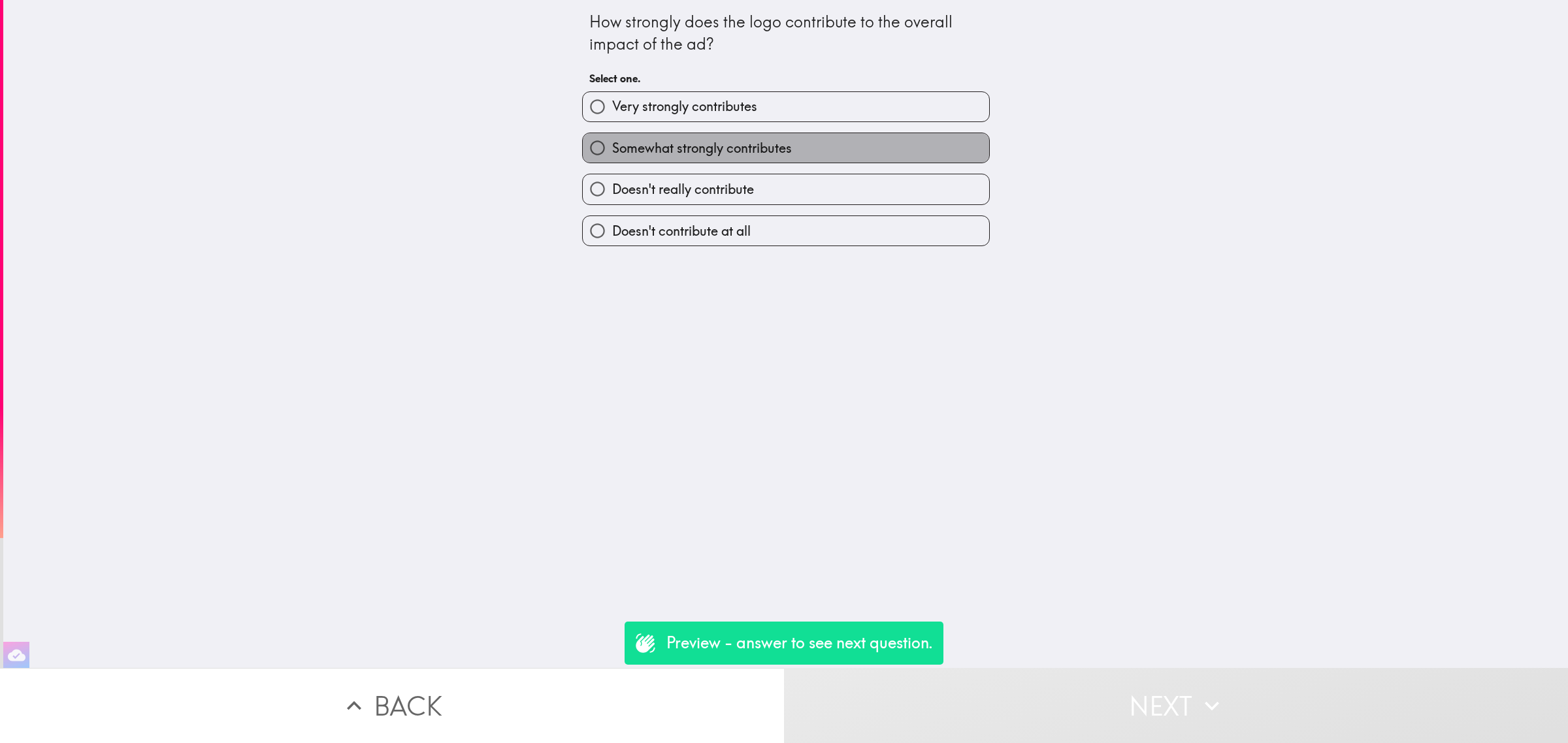
click at [716, 145] on span "Somewhat strongly contributes" at bounding box center [702, 149] width 179 height 19
click at [612, 145] on input "Somewhat strongly contributes" at bounding box center [597, 148] width 30 height 30
radio input "true"
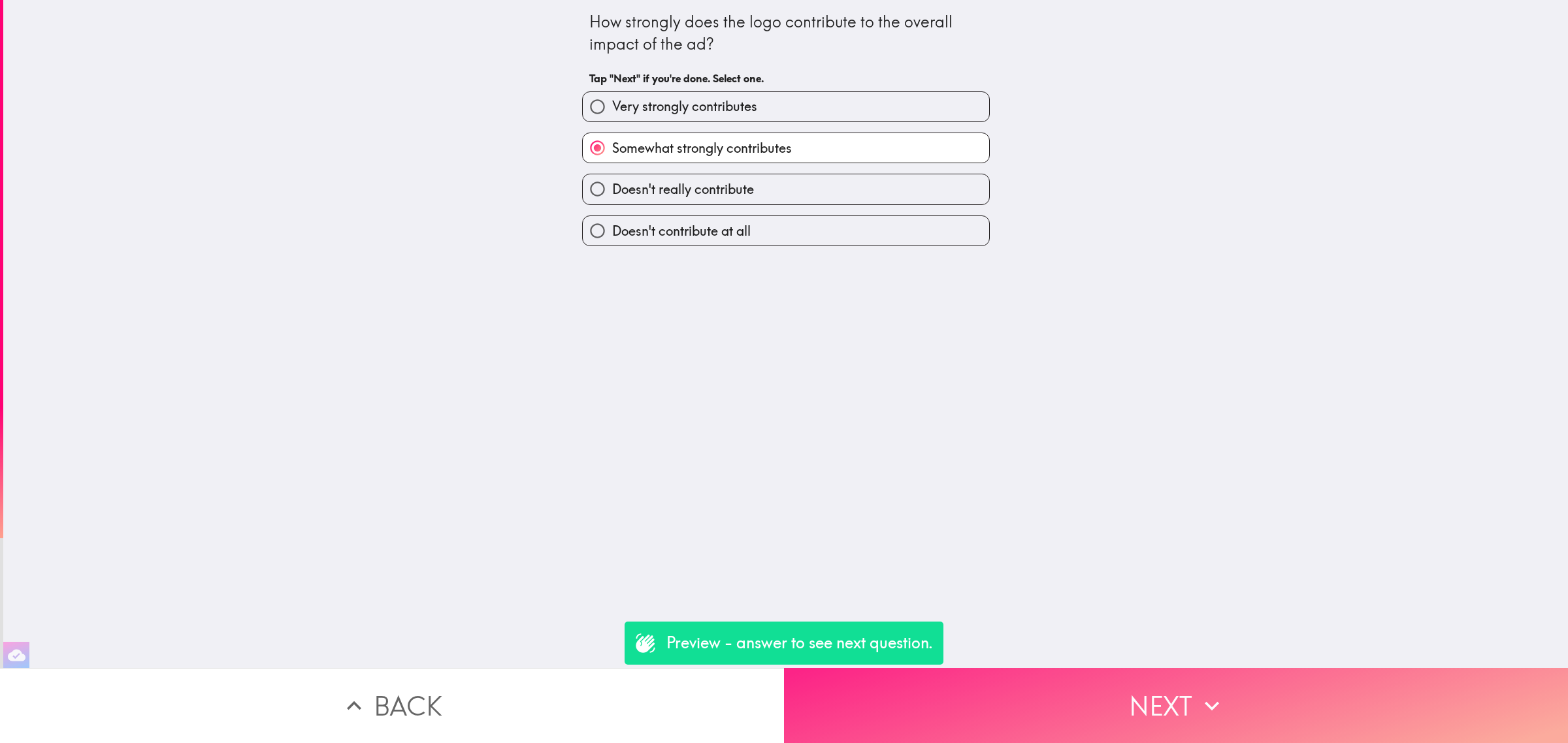
click at [1088, 687] on button "Next" at bounding box center [1176, 705] width 784 height 75
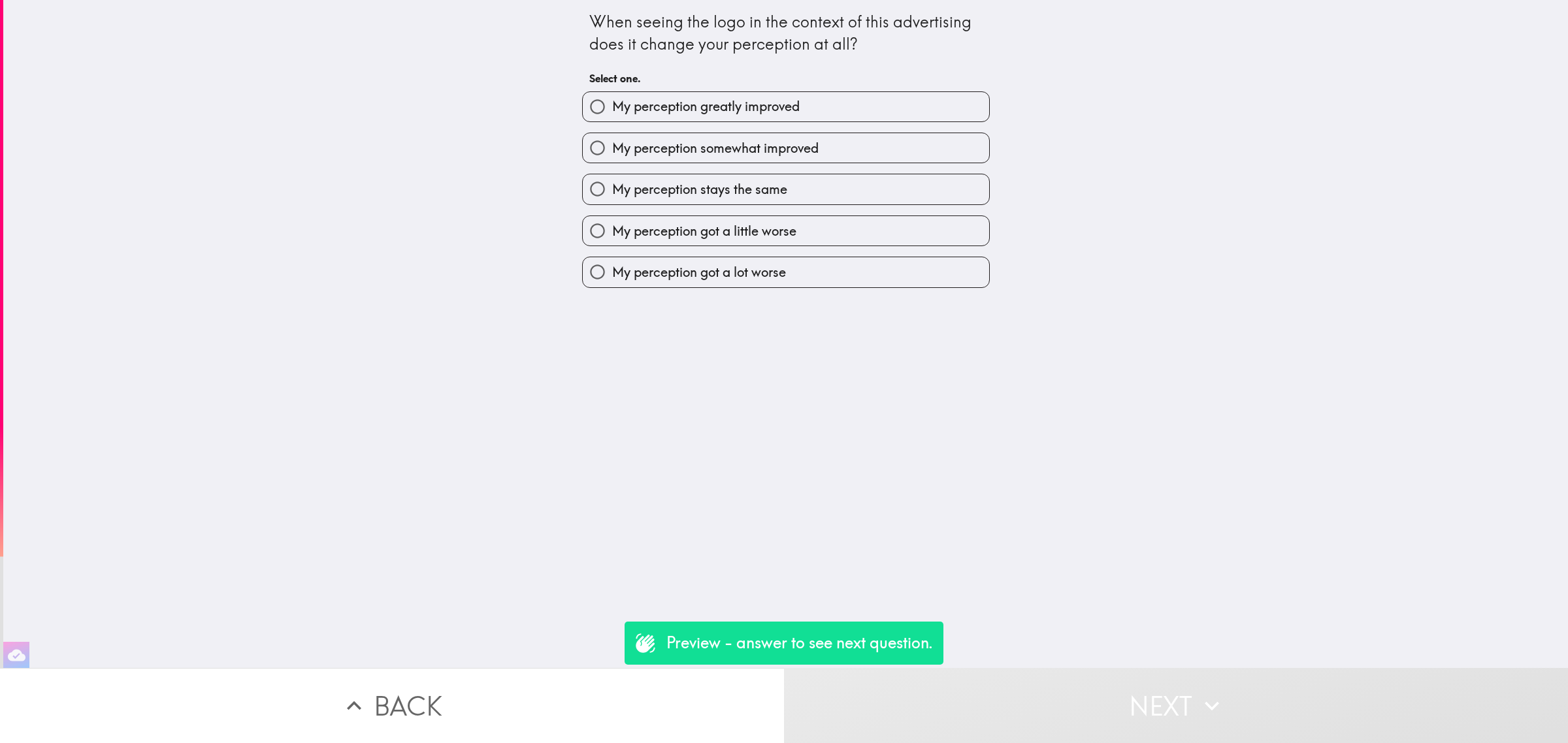
click at [720, 211] on div "My perception got a little worse" at bounding box center [781, 226] width 418 height 41
click at [720, 224] on span "My perception got a little worse" at bounding box center [705, 232] width 184 height 19
click at [612, 224] on input "My perception got a little worse" at bounding box center [597, 231] width 30 height 30
radio input "true"
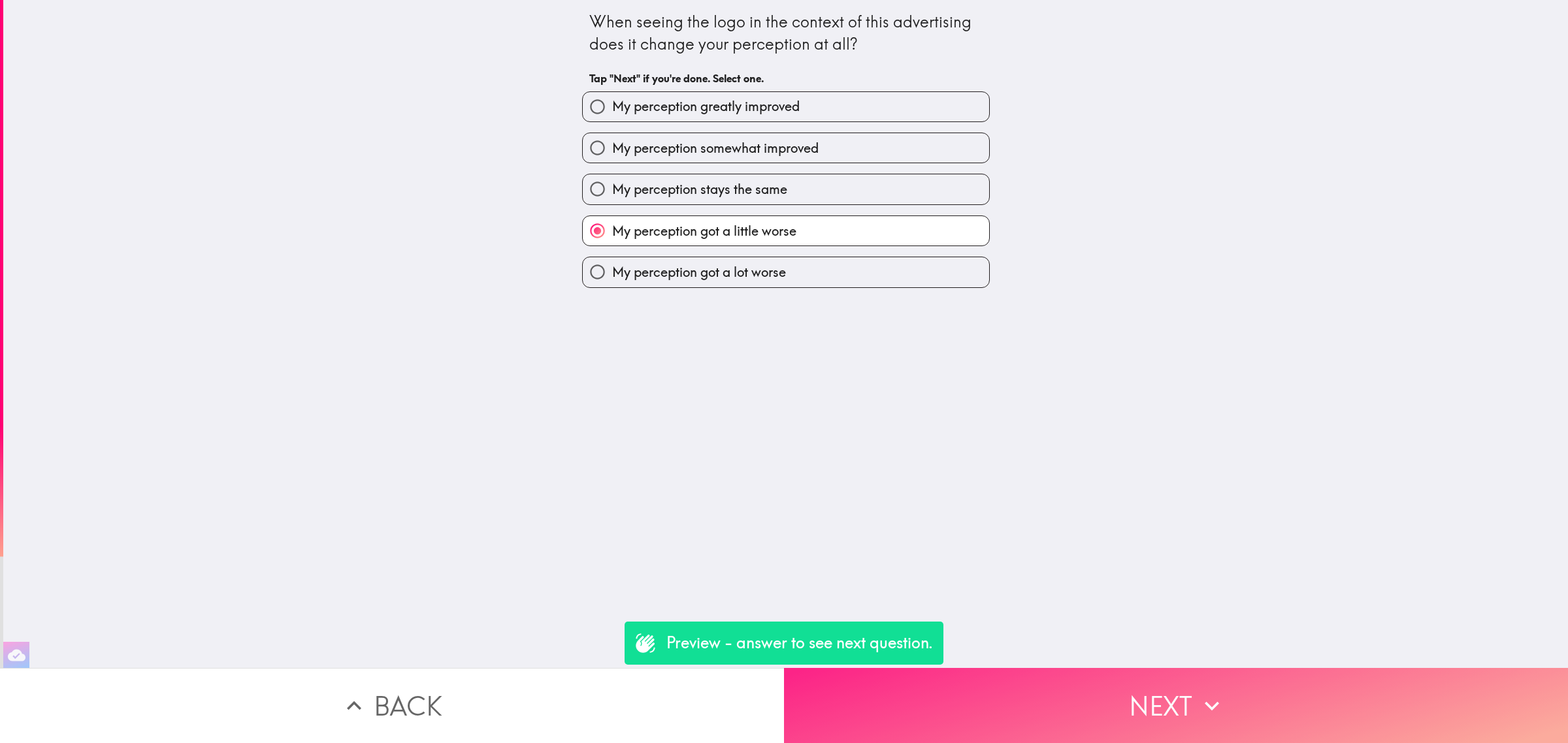
click at [1060, 704] on button "Next" at bounding box center [1176, 705] width 784 height 75
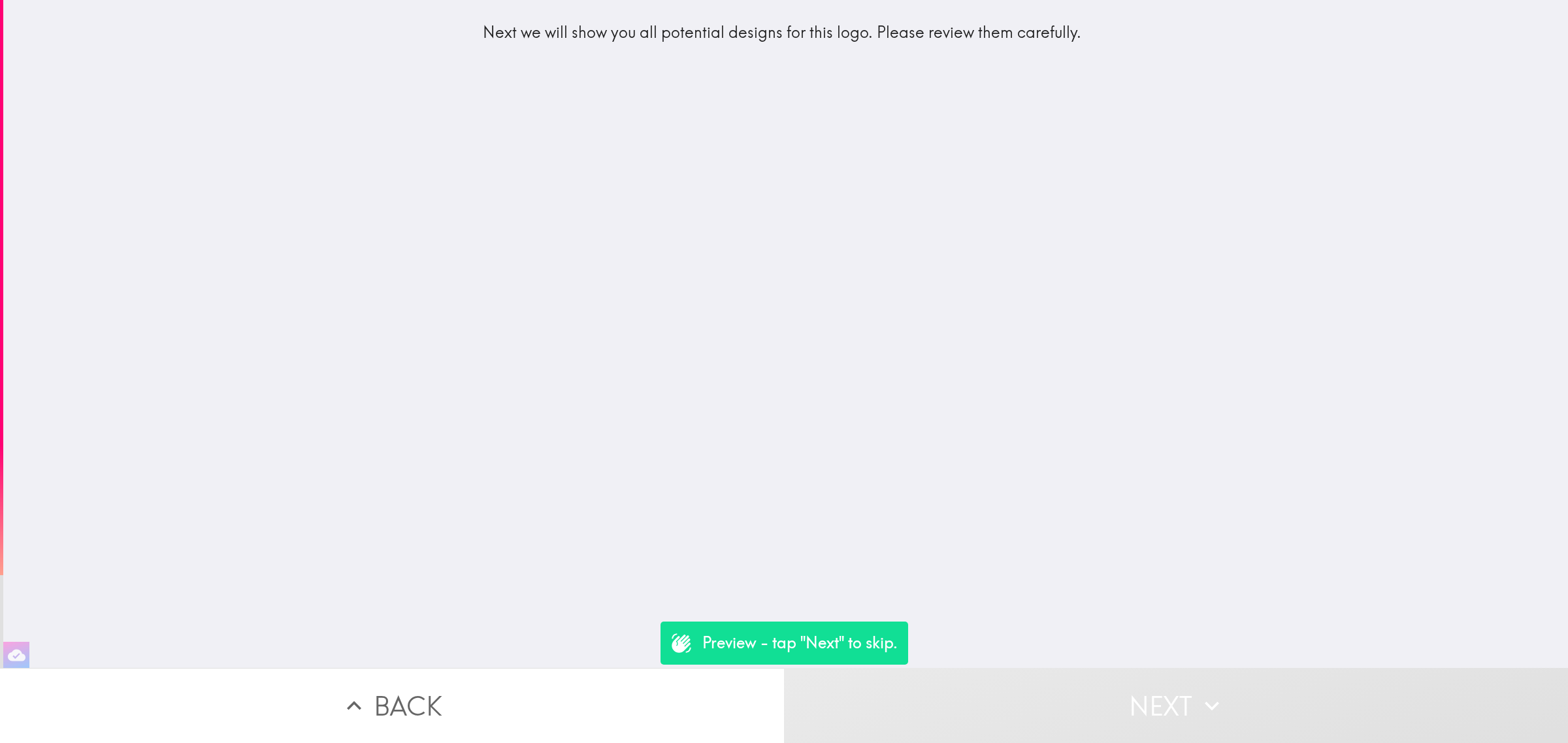
click at [1088, 686] on button "Next" at bounding box center [1176, 705] width 784 height 75
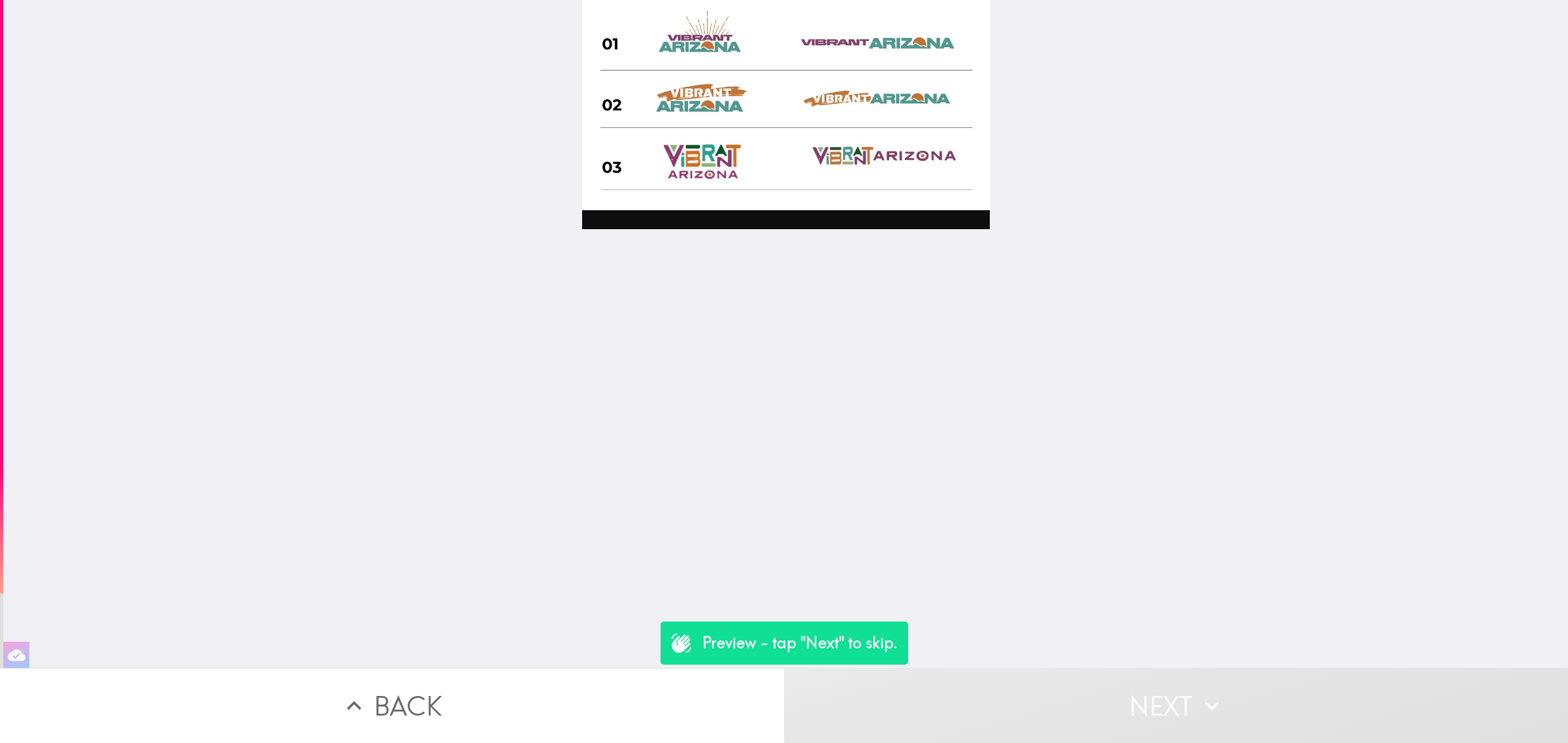
click at [1101, 717] on button "Next" at bounding box center [1176, 705] width 784 height 75
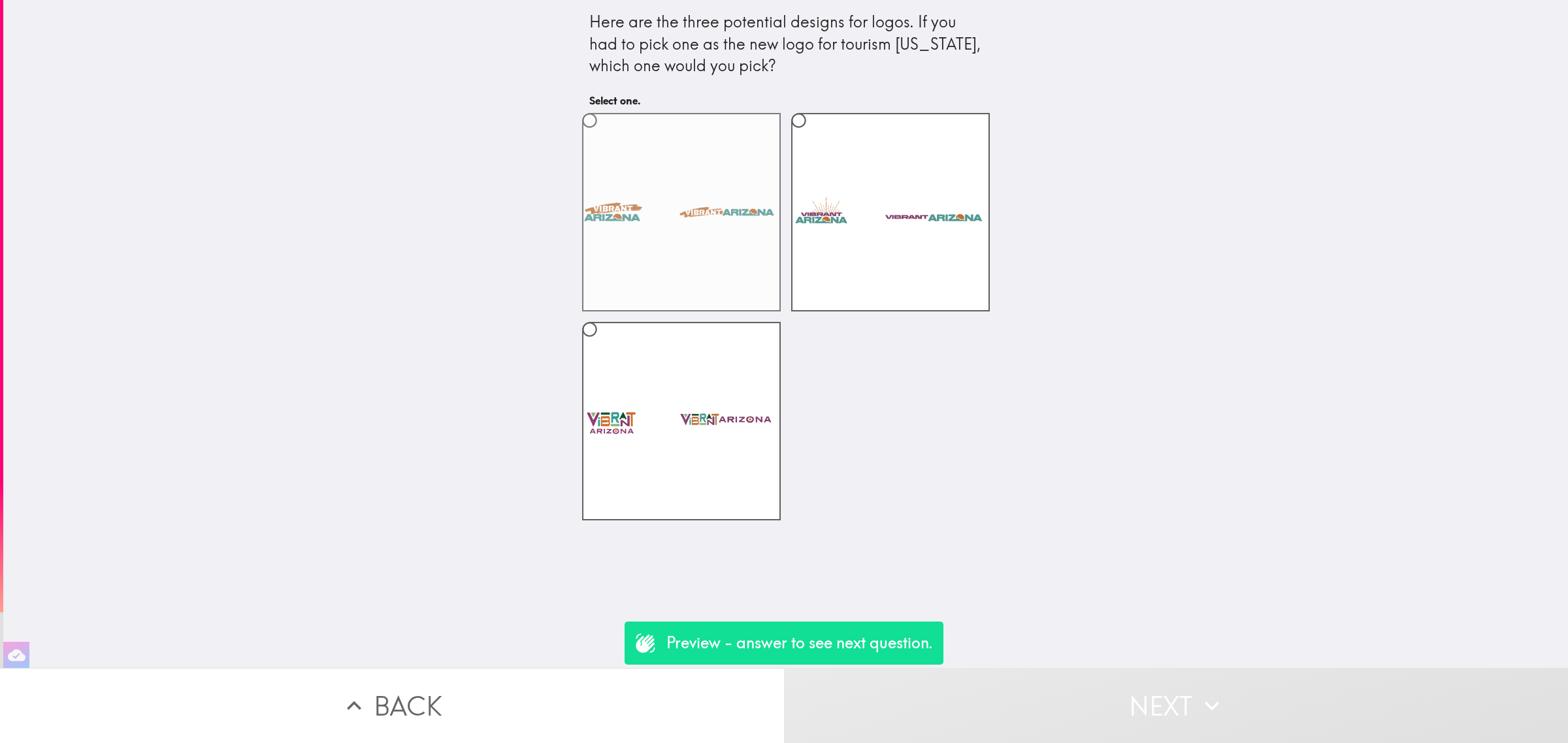
click at [707, 286] on label at bounding box center [681, 212] width 199 height 199
click at [605, 135] on input "radio" at bounding box center [589, 120] width 30 height 30
radio input "true"
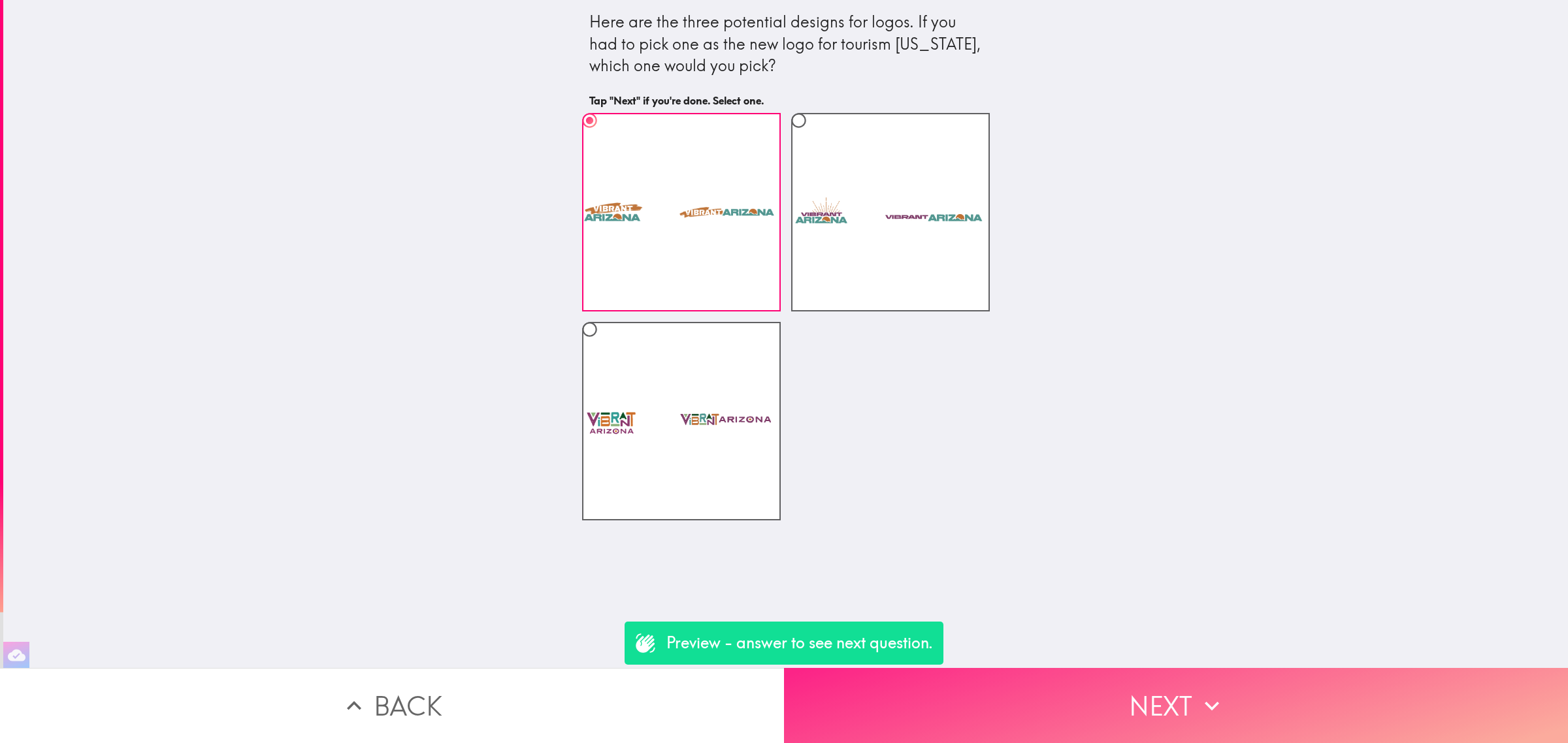
click at [1078, 680] on button "Next" at bounding box center [1176, 705] width 784 height 75
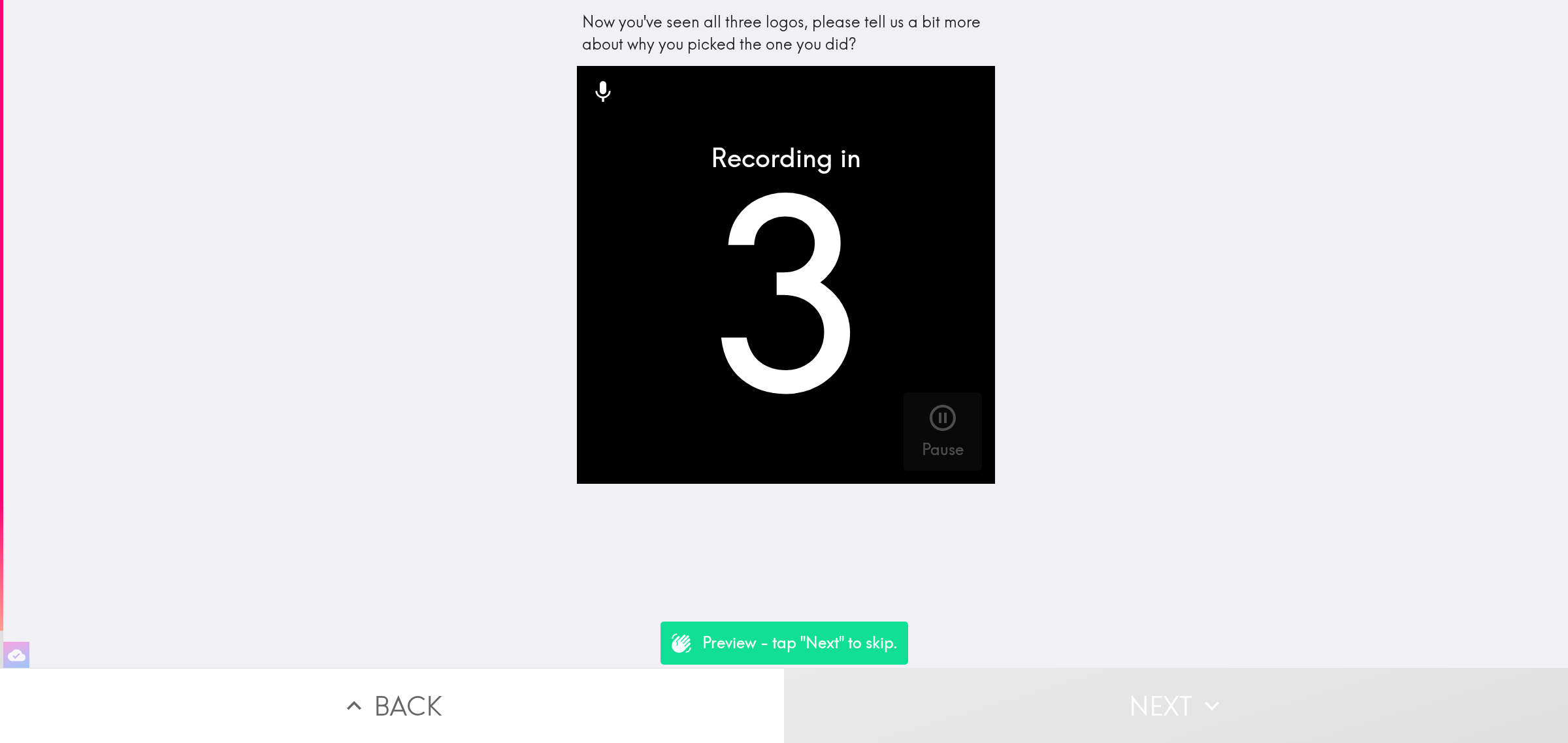
click at [1087, 691] on button "Next" at bounding box center [1176, 705] width 784 height 75
